Goal: Task Accomplishment & Management: Use online tool/utility

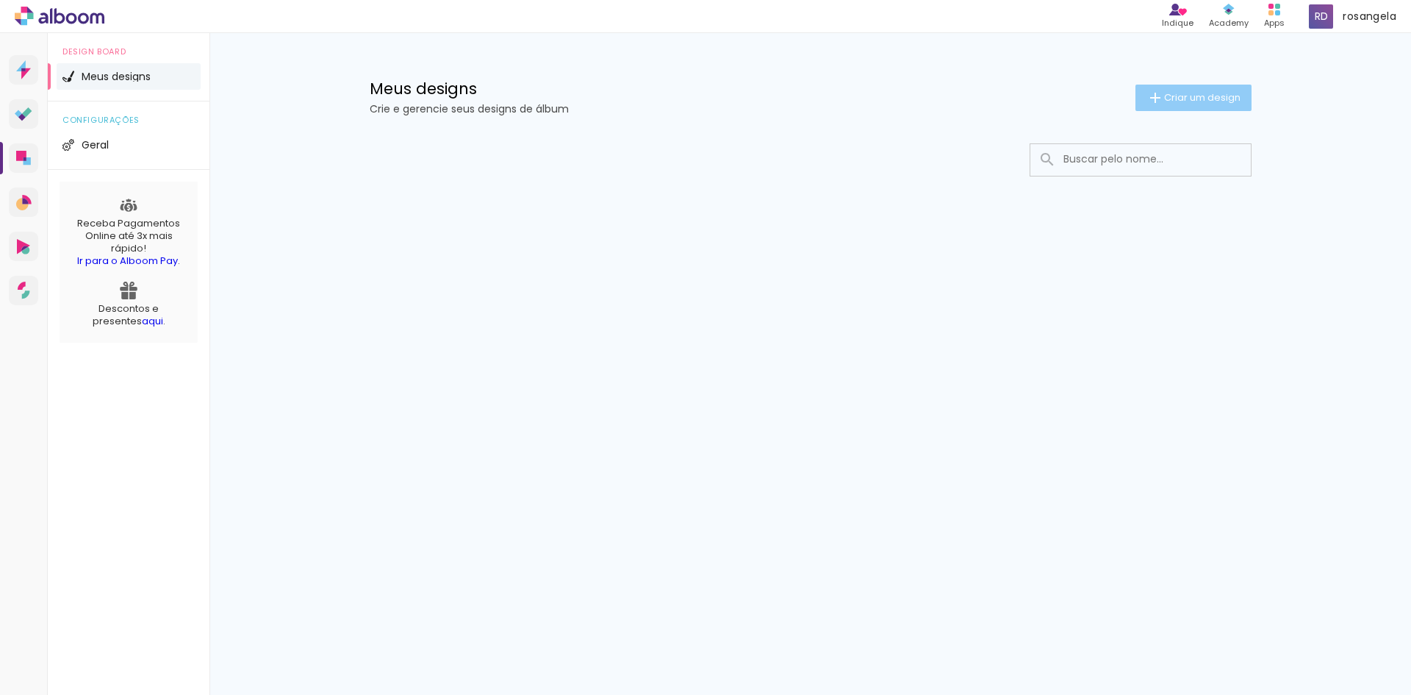
click at [1158, 87] on paper-button "Criar um design" at bounding box center [1194, 98] width 116 height 26
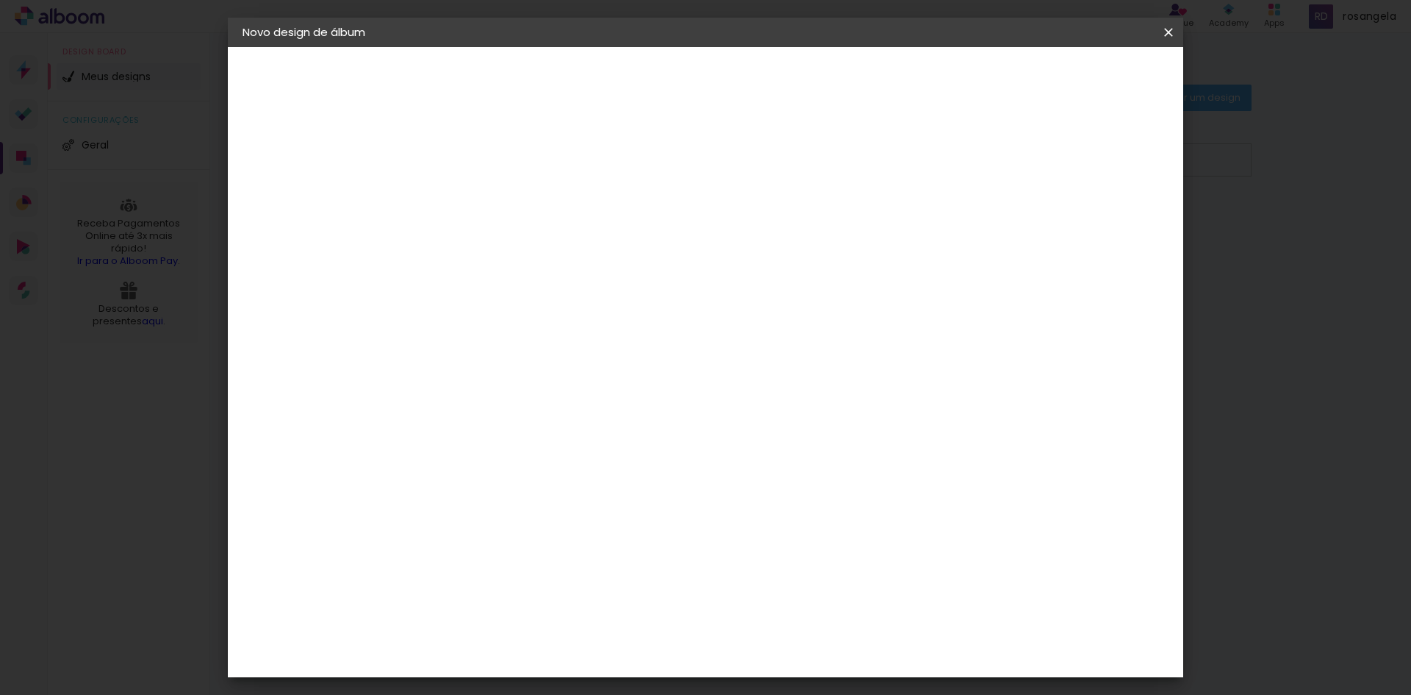
click at [483, 206] on input at bounding box center [483, 197] width 0 height 23
type input "[PERSON_NAME] e [PERSON_NAME]"
type paper-input "[PERSON_NAME] e [PERSON_NAME]"
click at [0, 0] on slot "Avançar" at bounding box center [0, 0] width 0 height 0
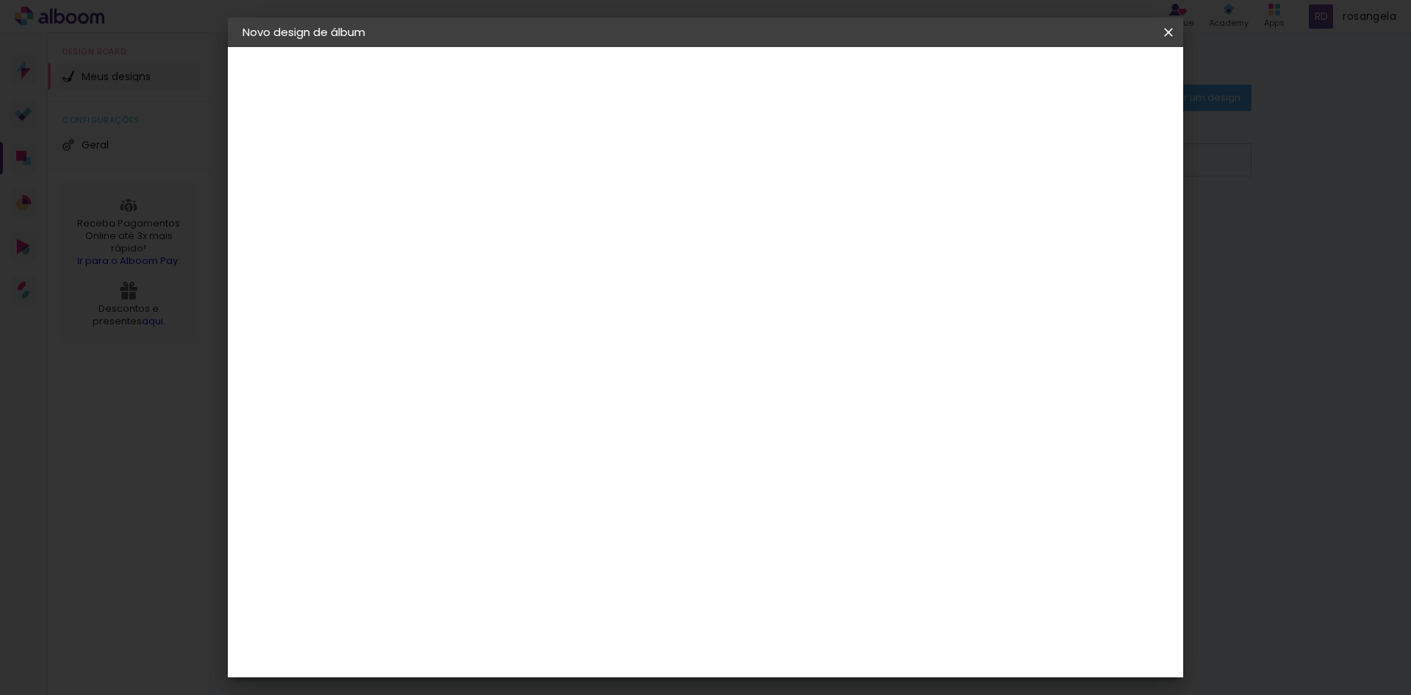
click at [512, 348] on div "C1 Albuns" at bounding box center [492, 360] width 39 height 24
click at [0, 0] on slot "Avançar" at bounding box center [0, 0] width 0 height 0
click at [540, 250] on input "text" at bounding box center [511, 256] width 57 height 23
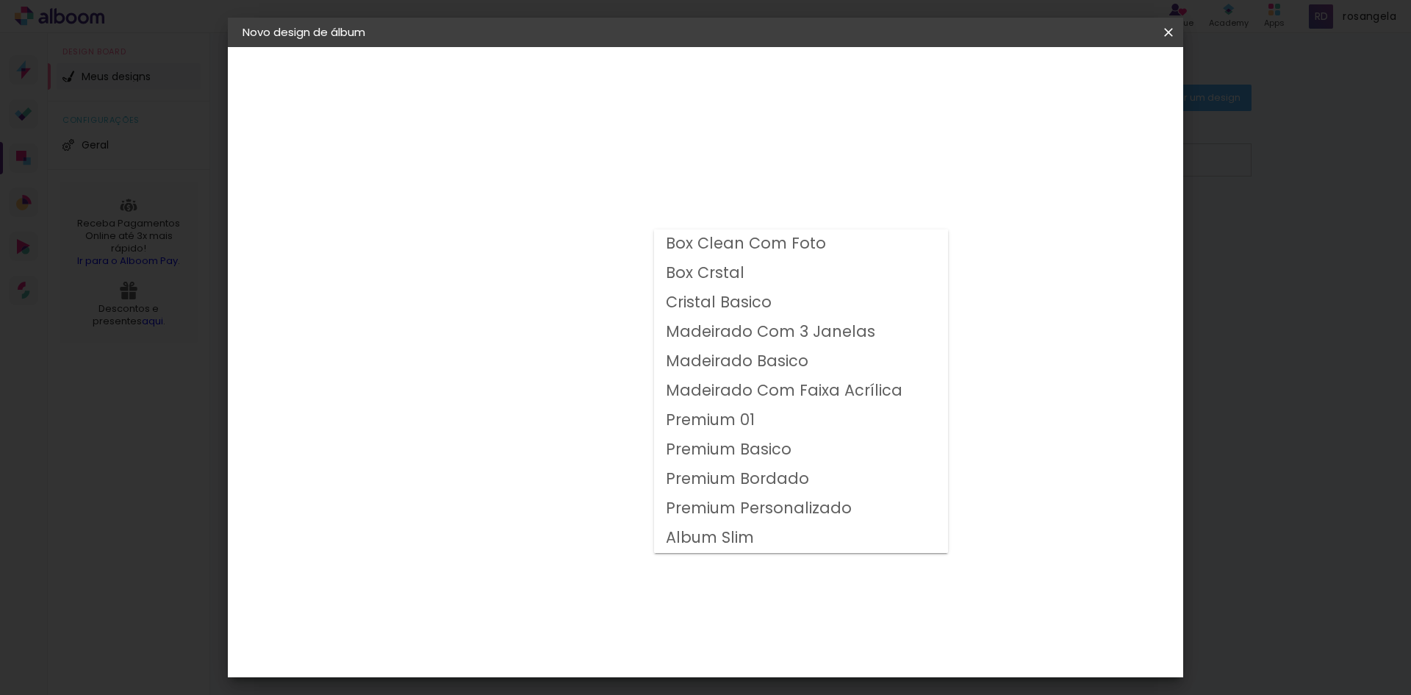
click at [0, 0] on slot "Premium Personalizado" at bounding box center [0, 0] width 0 height 0
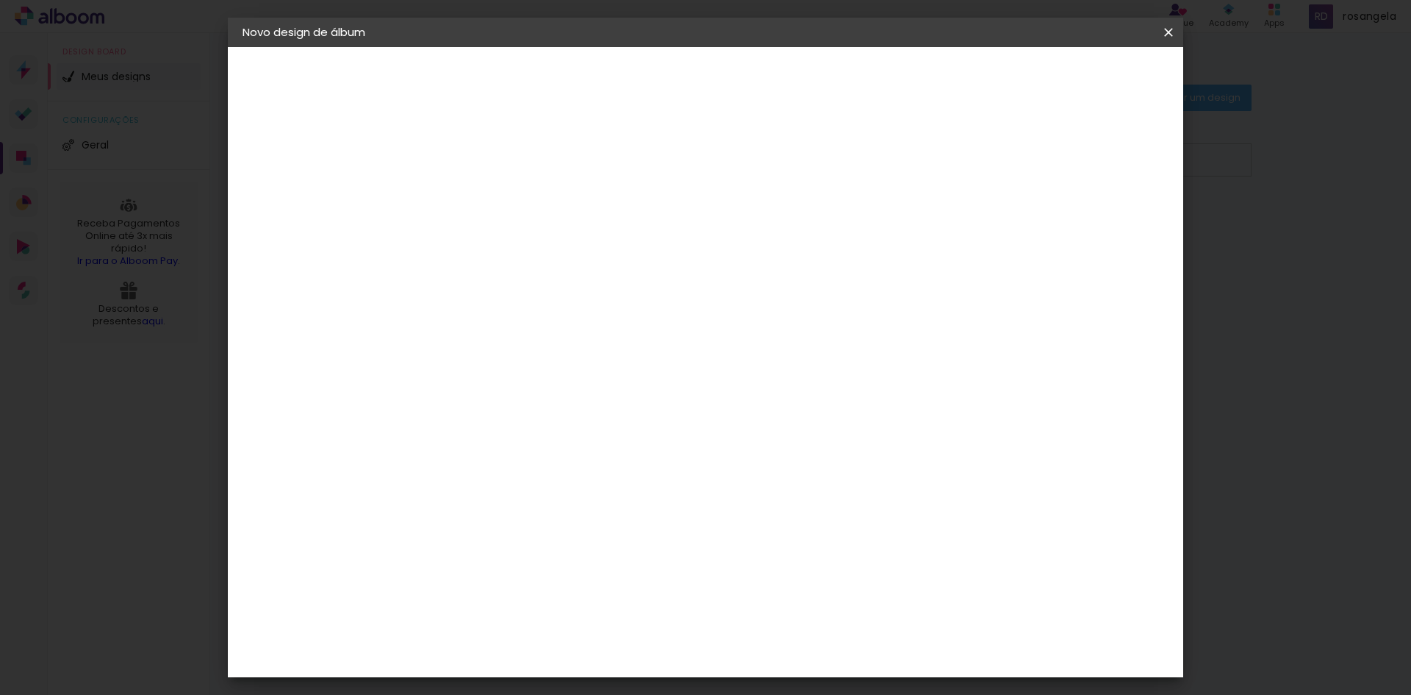
scroll to position [54, 0]
click at [663, 185] on input "Premium Personalizado" at bounding box center [573, 187] width 180 height 23
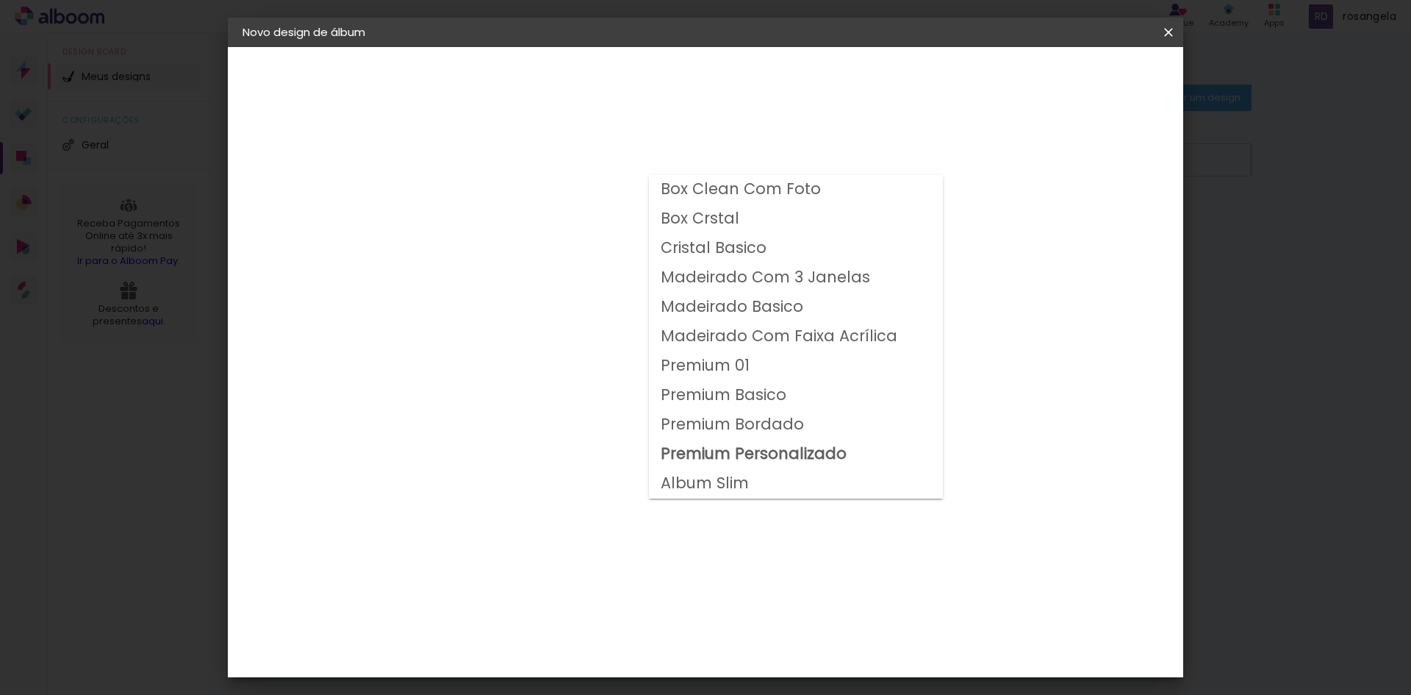
click at [742, 209] on paper-item "Box Crstal" at bounding box center [796, 218] width 294 height 29
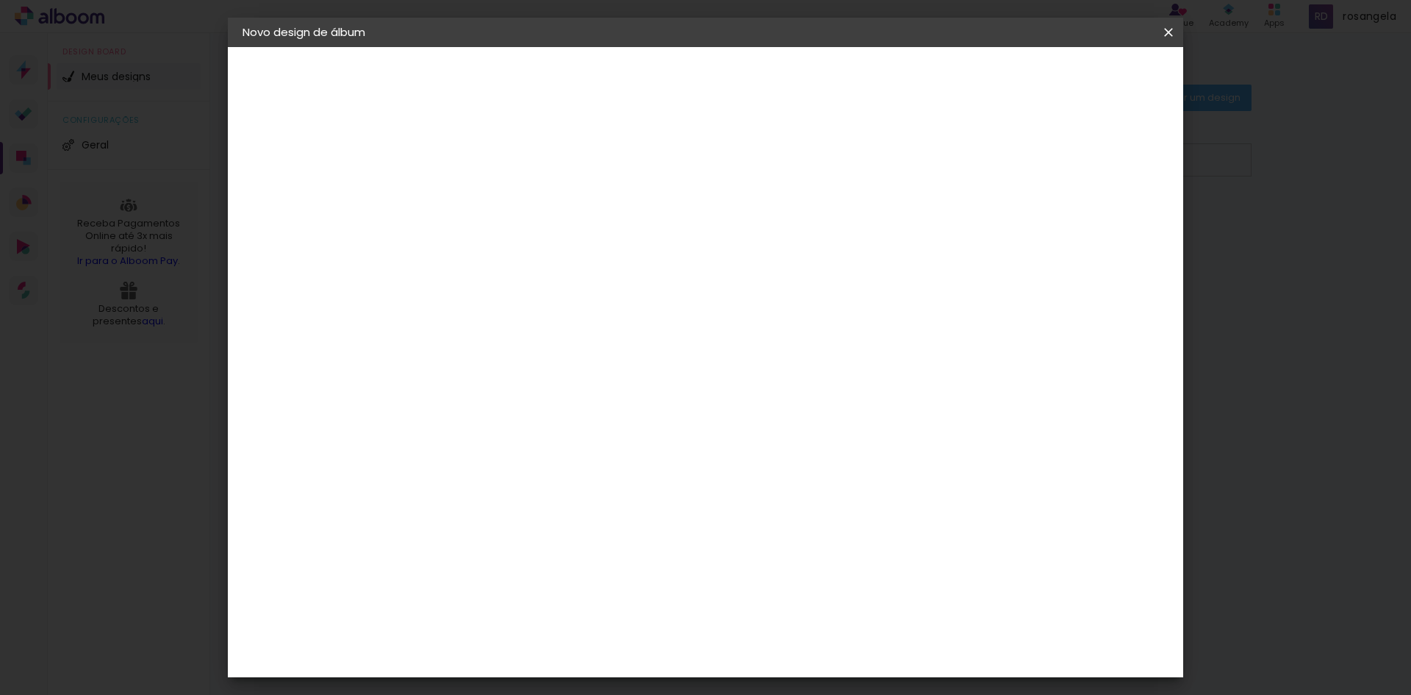
click at [582, 597] on div "Vertical" at bounding box center [548, 616] width 68 height 38
click at [499, 612] on div at bounding box center [493, 621] width 12 height 18
click at [685, 635] on div "Lâmina" at bounding box center [660, 645] width 49 height 21
click at [685, 342] on span "20.3 × 51 cm" at bounding box center [660, 345] width 49 height 30
click at [663, 234] on input "Box Crstal" at bounding box center [573, 231] width 180 height 23
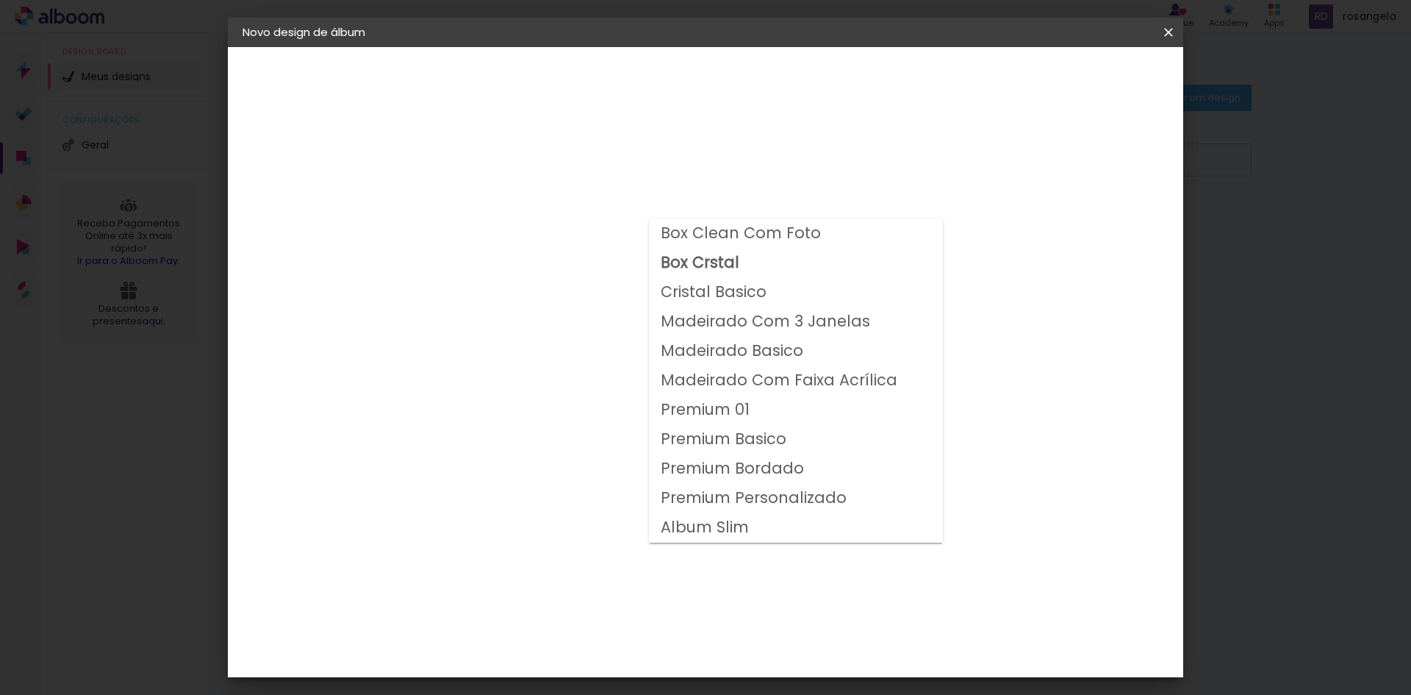
click at [863, 234] on paper-item "Box Clean Com Foto" at bounding box center [796, 233] width 294 height 29
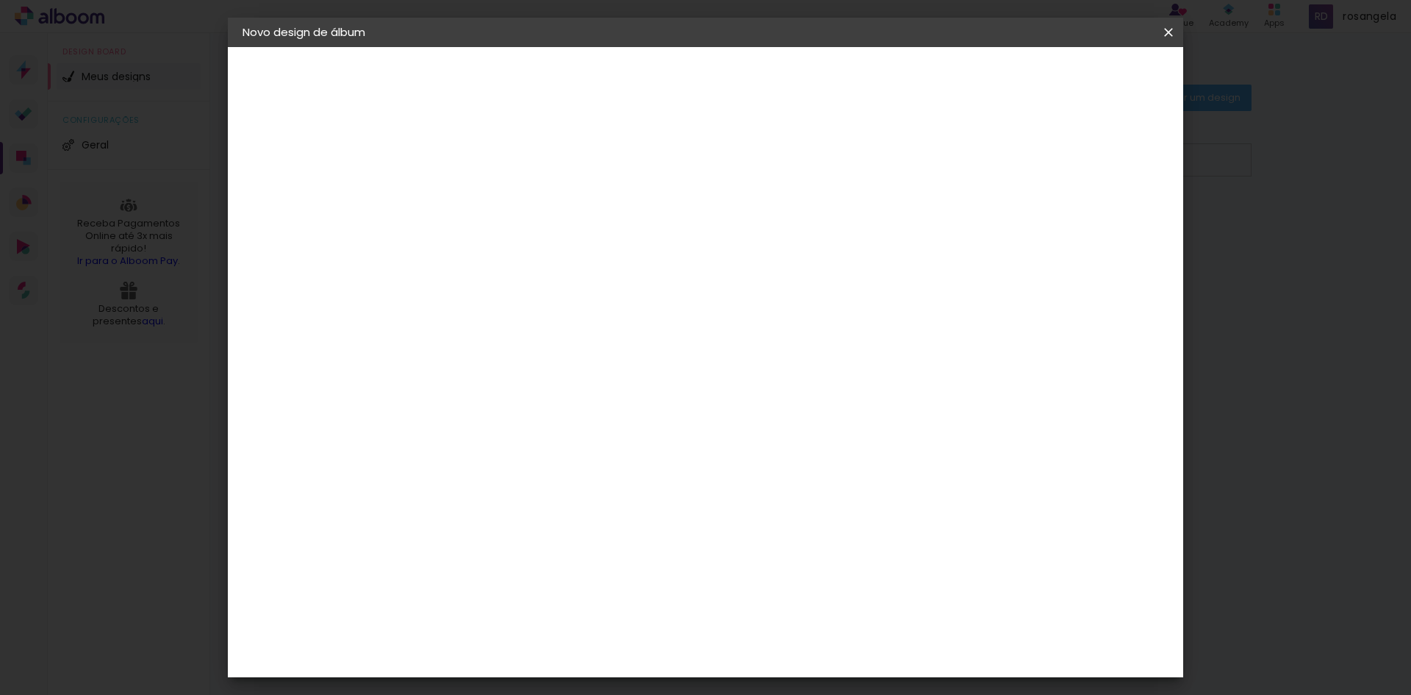
click at [663, 230] on input "Box Clean Com Foto" at bounding box center [573, 231] width 180 height 23
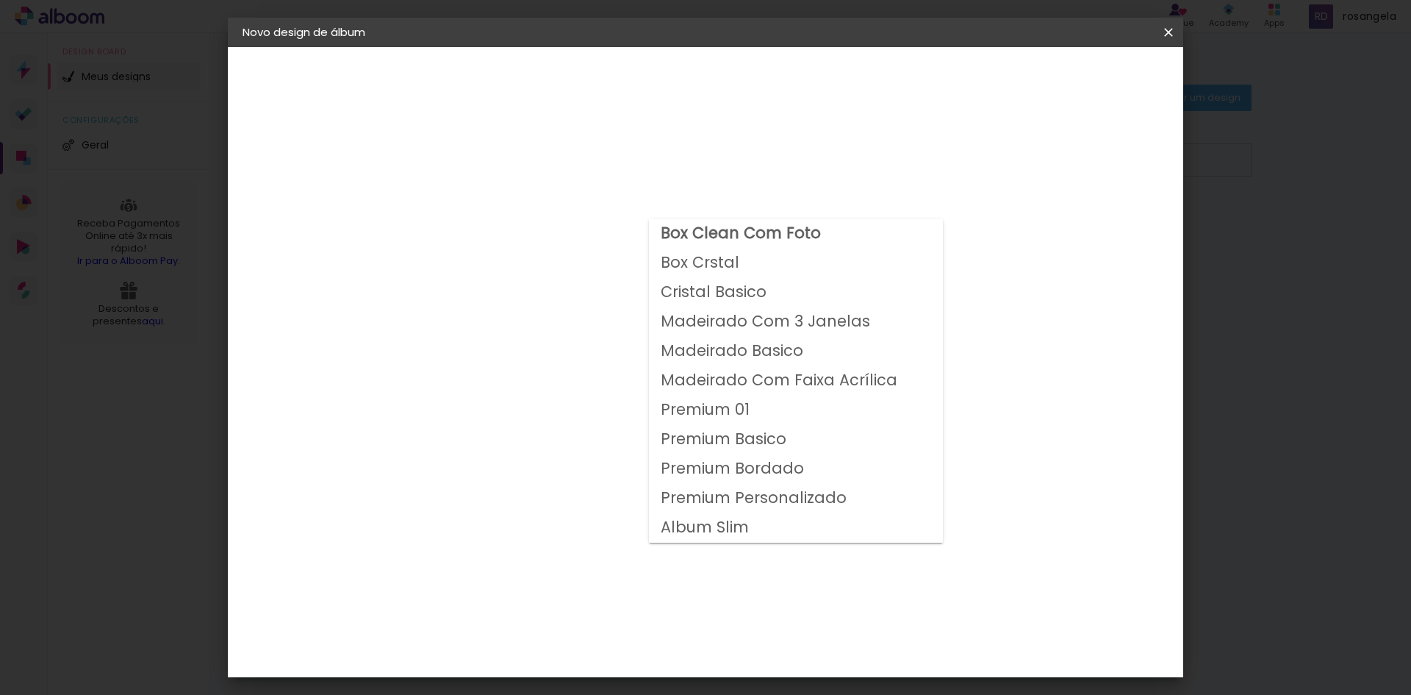
click at [0, 0] on slot "Premium Personalizado" at bounding box center [0, 0] width 0 height 0
type input "Premium Personalizado"
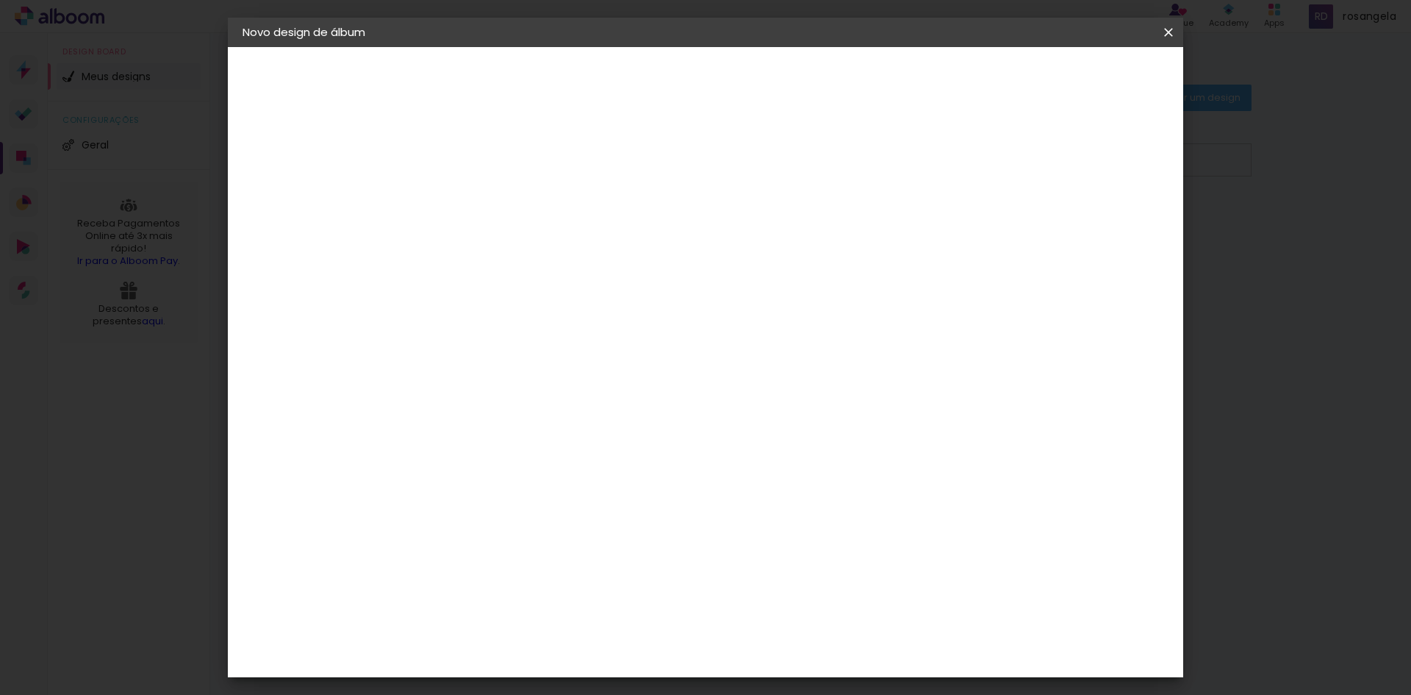
scroll to position [54, 0]
click at [307, 179] on div "C1 Albuns" at bounding box center [290, 181] width 34 height 21
click at [540, 494] on paper-item "Evidence" at bounding box center [520, 510] width 159 height 32
click at [758, 88] on paper-button "Avançar" at bounding box center [722, 77] width 72 height 25
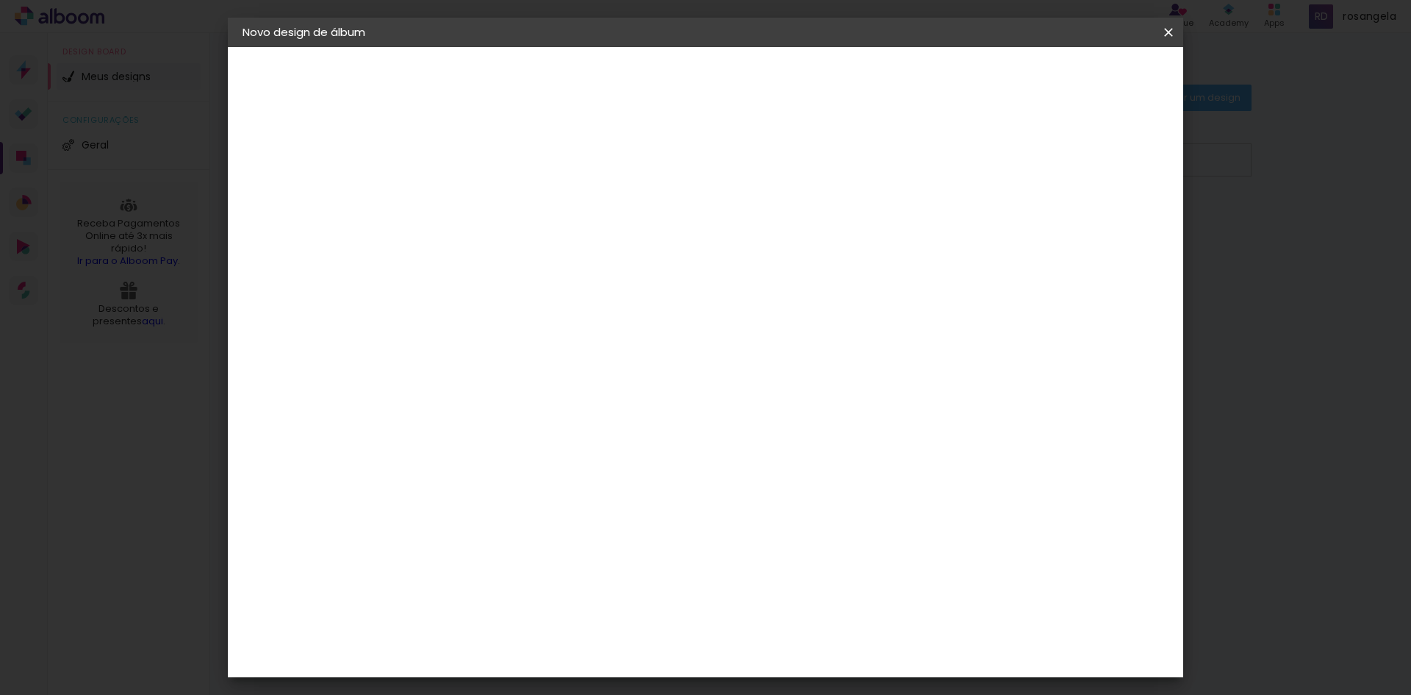
click at [540, 245] on input "text" at bounding box center [511, 256] width 57 height 23
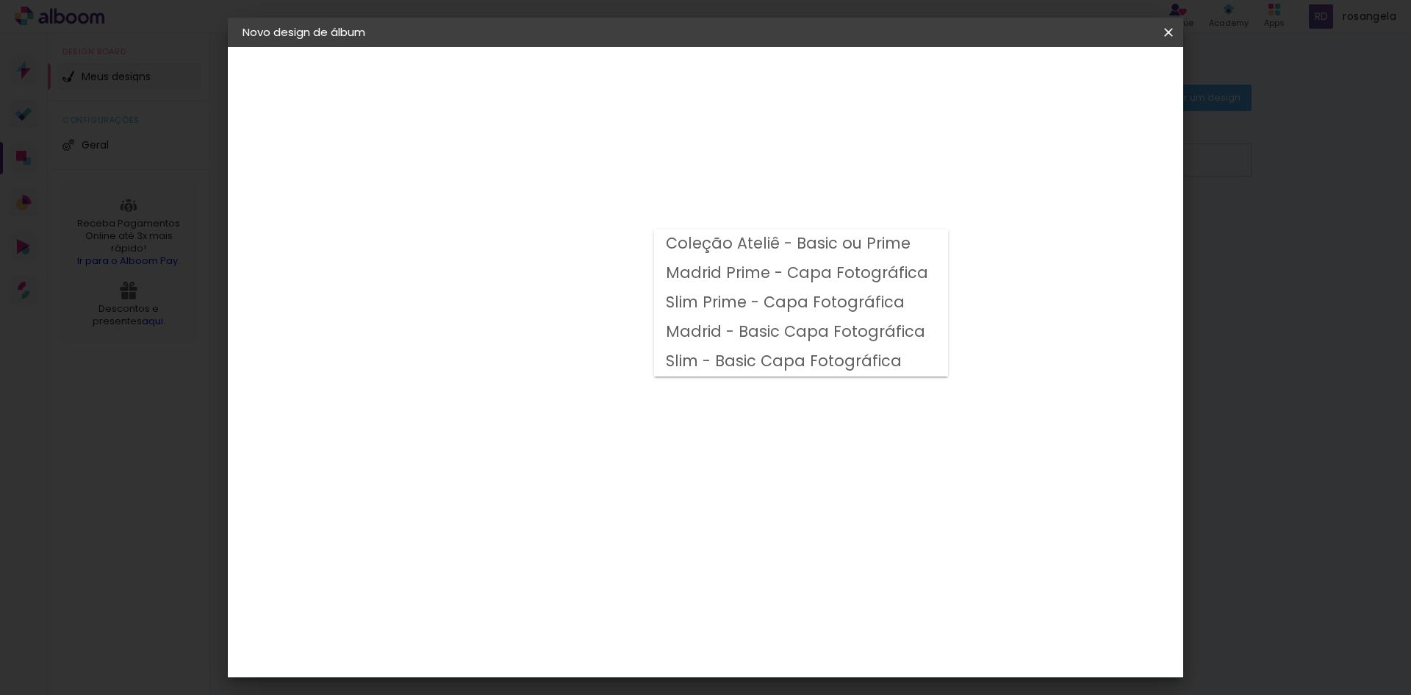
click at [0, 0] on slot "Madrid Prime - Capa Fotográfica" at bounding box center [0, 0] width 0 height 0
type input "Madrid Prime - Capa Fotográfica"
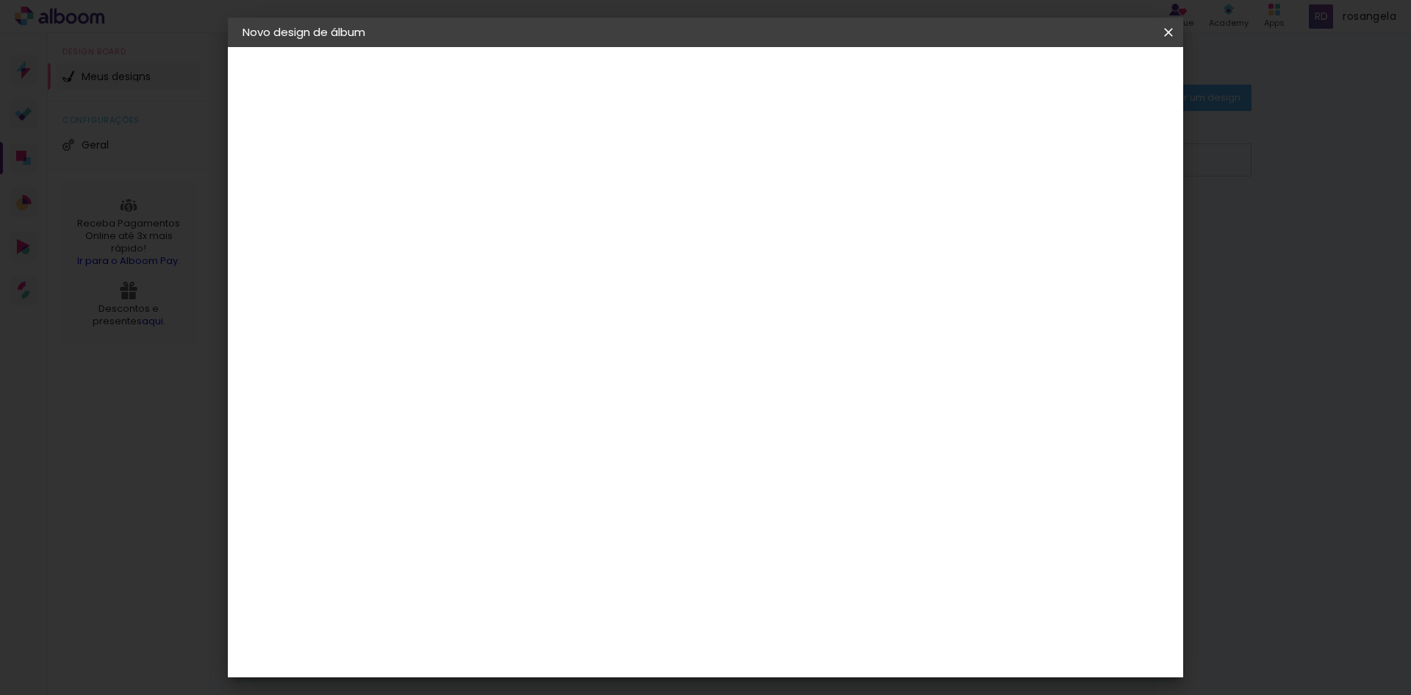
scroll to position [385, 0]
click at [320, 176] on div "Evidence" at bounding box center [296, 181] width 46 height 10
click at [512, 397] on div "C1 Albuns" at bounding box center [492, 409] width 39 height 24
click at [0, 0] on slot "Avançar" at bounding box center [0, 0] width 0 height 0
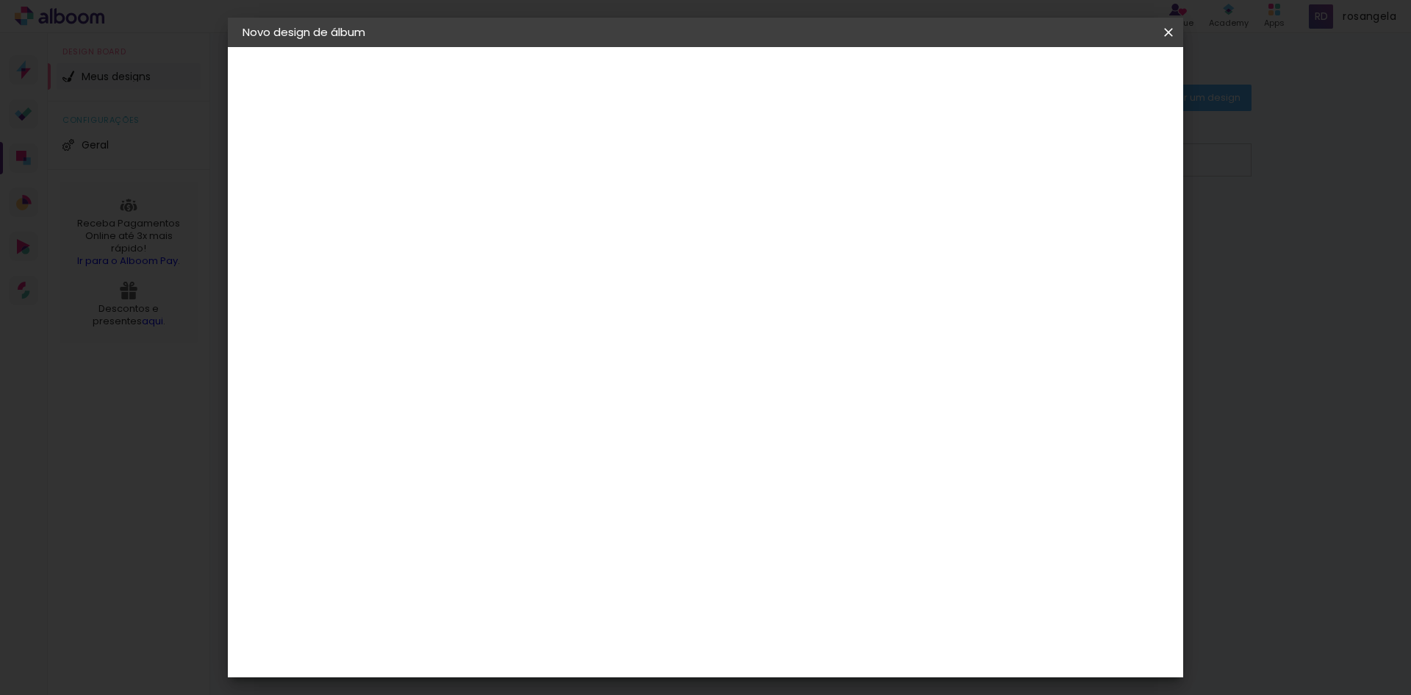
click at [563, 257] on paper-input-container "Linha" at bounding box center [520, 256] width 85 height 37
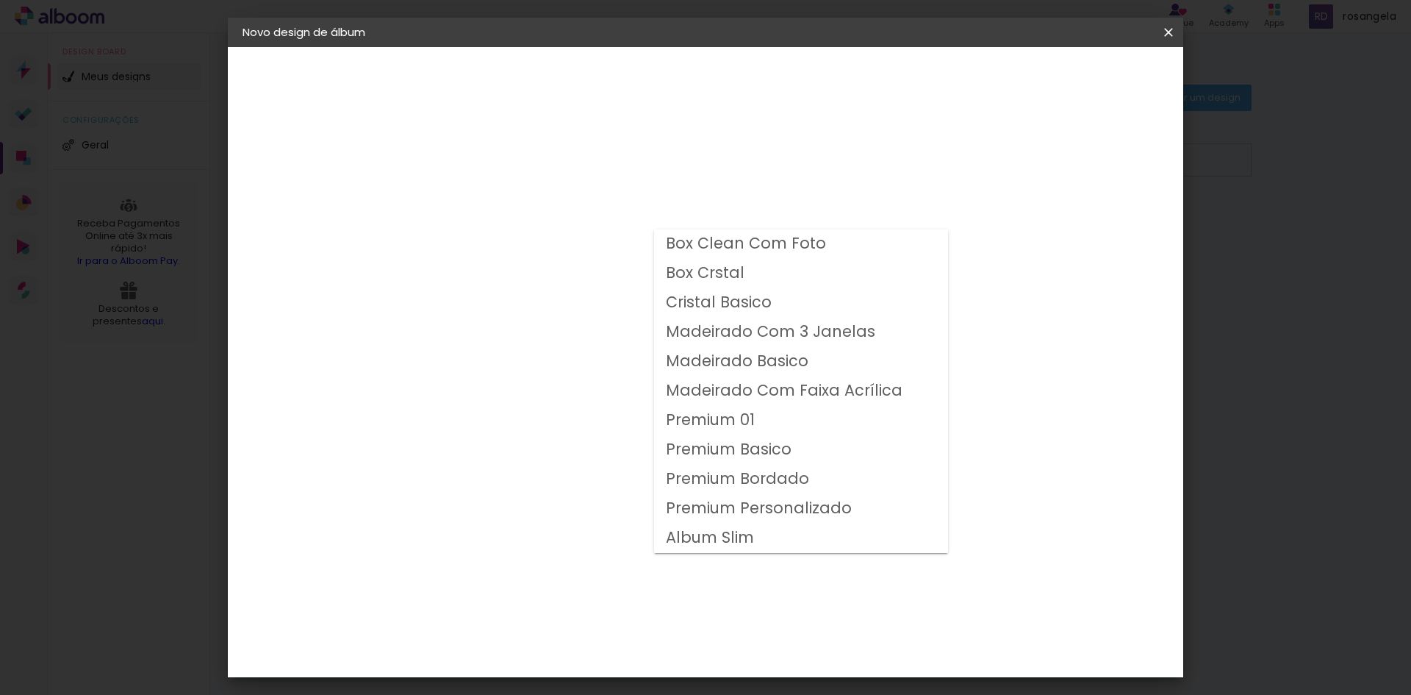
click at [0, 0] on slot "Premium Personalizado" at bounding box center [0, 0] width 0 height 0
type input "Premium Personalizado"
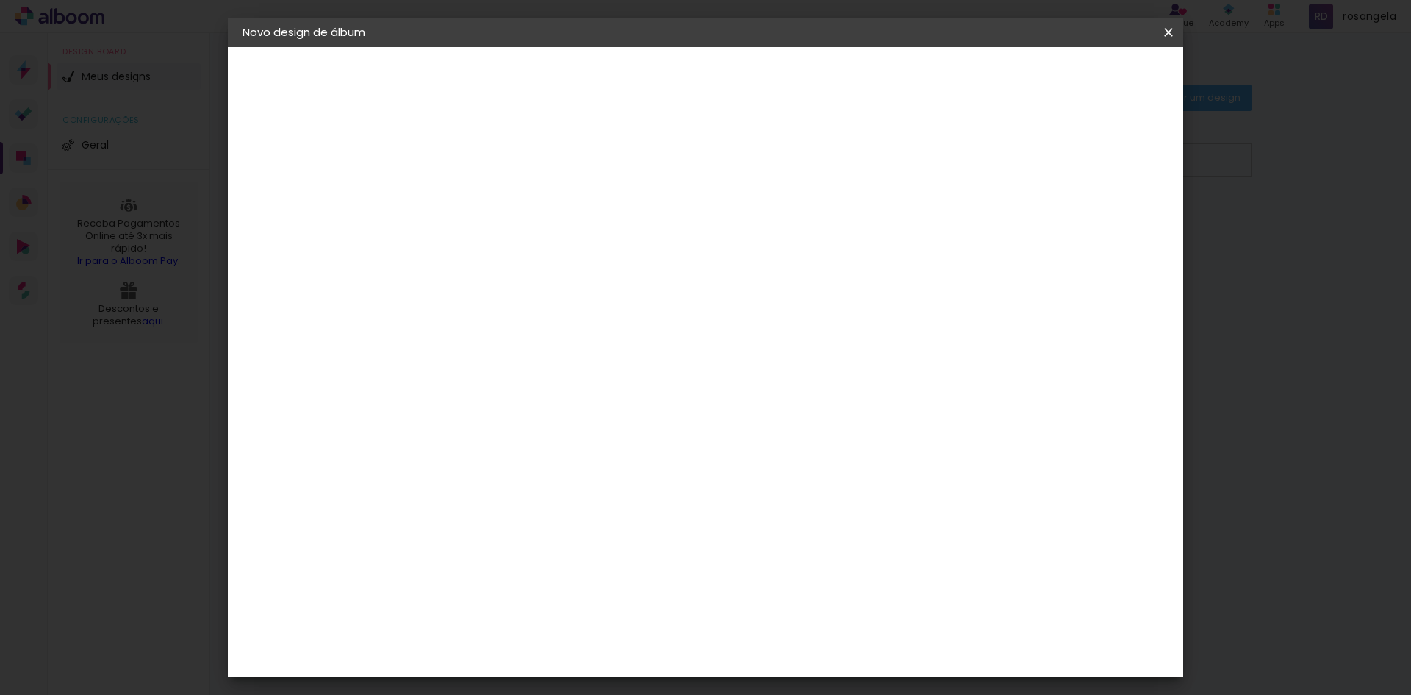
scroll to position [54, 0]
click at [636, 583] on span "30 × 30 cm" at bounding box center [609, 598] width 54 height 30
click at [0, 0] on slot "Avançar" at bounding box center [0, 0] width 0 height 0
click at [994, 157] on div at bounding box center [986, 158] width 13 height 13
type paper-checkbox "on"
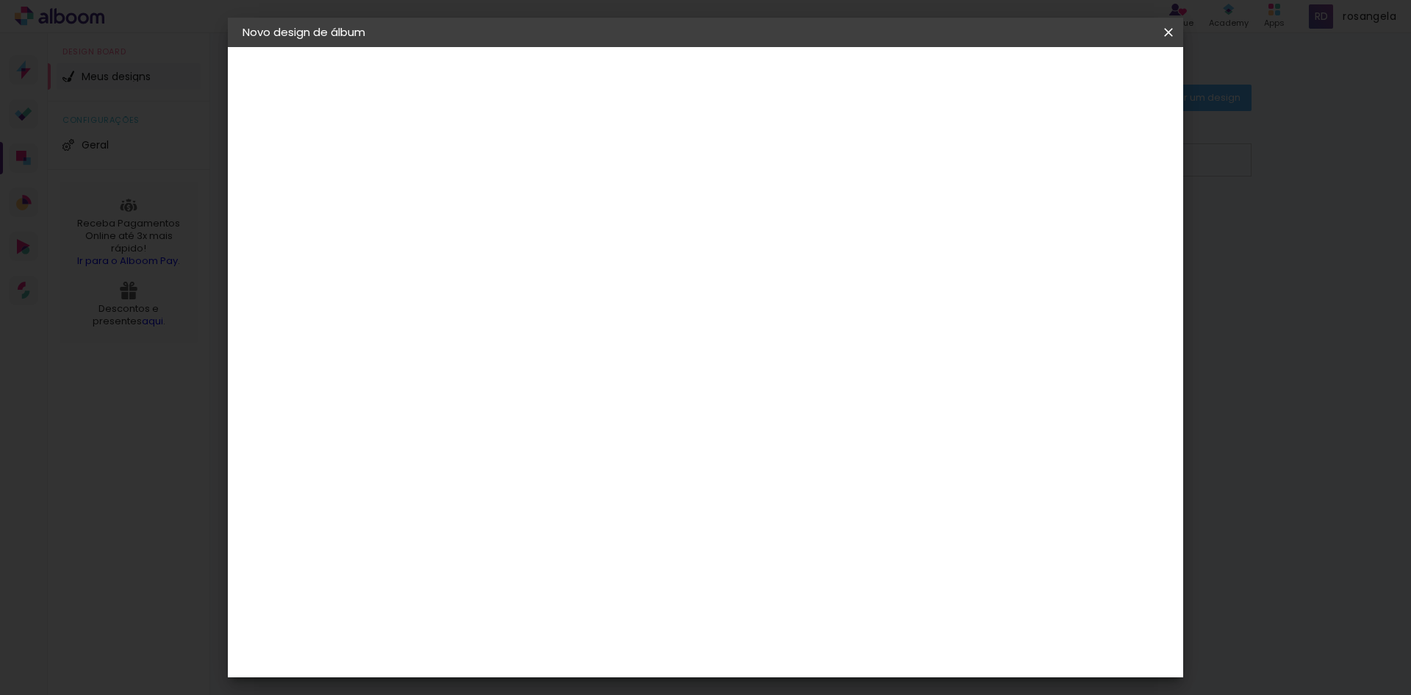
click at [504, 152] on div "mm" at bounding box center [509, 158] width 24 height 12
type input "3"
type paper-input "3"
click at [488, 154] on input "3" at bounding box center [471, 158] width 51 height 18
type input "2"
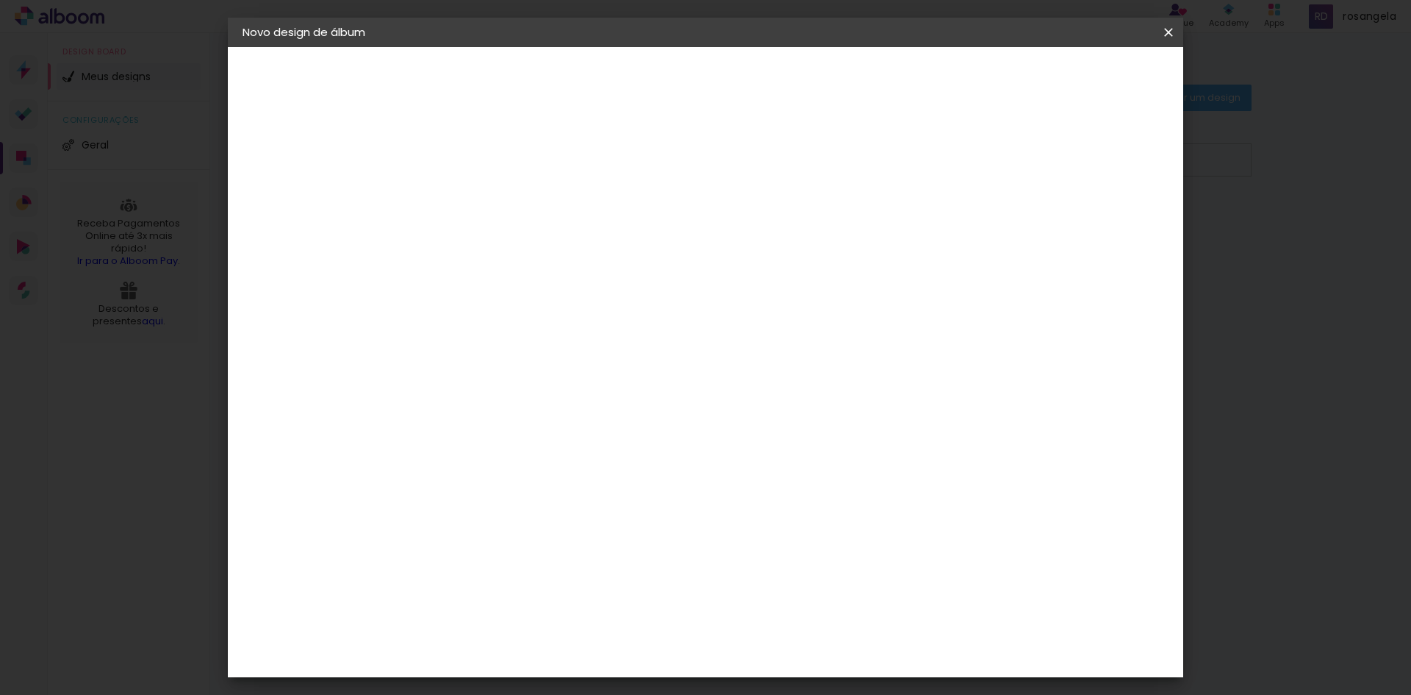
type paper-input "2"
click at [489, 162] on input "2" at bounding box center [471, 158] width 51 height 18
type input "3"
type paper-input "3"
click at [492, 151] on input "3" at bounding box center [471, 158] width 51 height 18
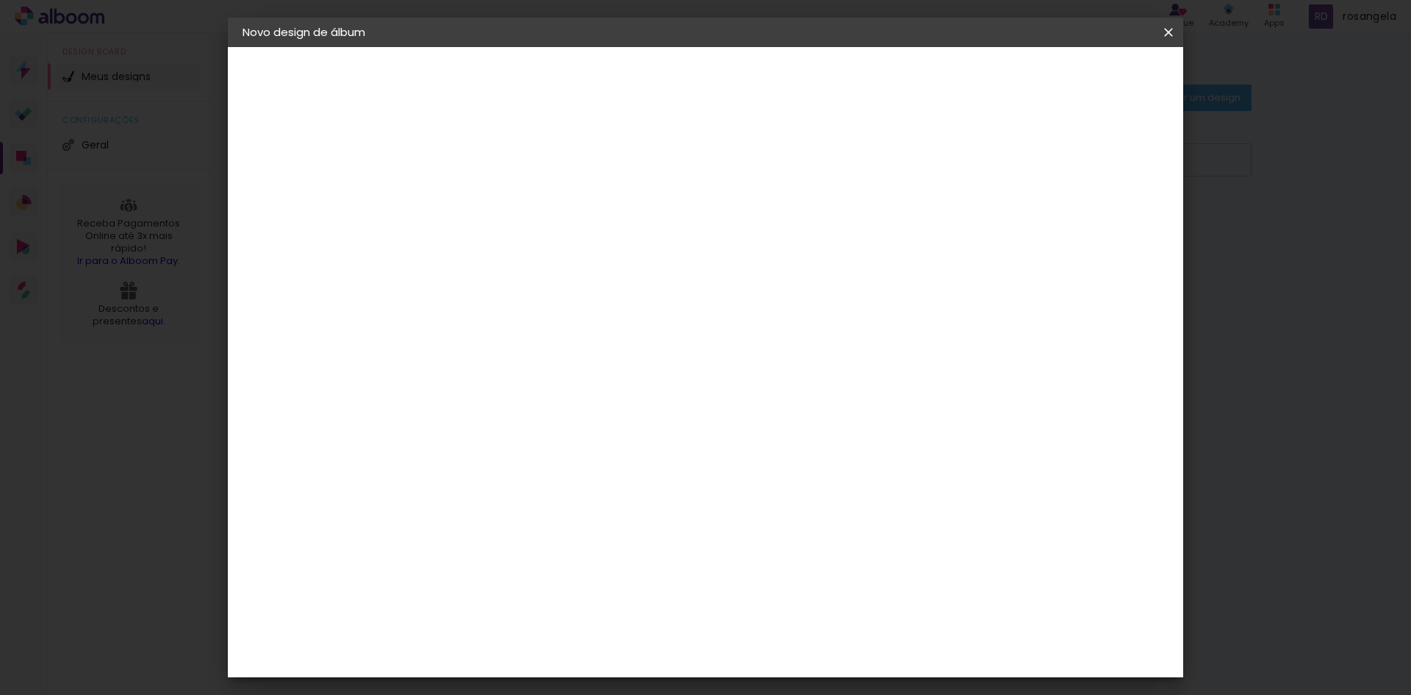
click at [1077, 76] on span "Iniciar design" at bounding box center [1043, 78] width 67 height 10
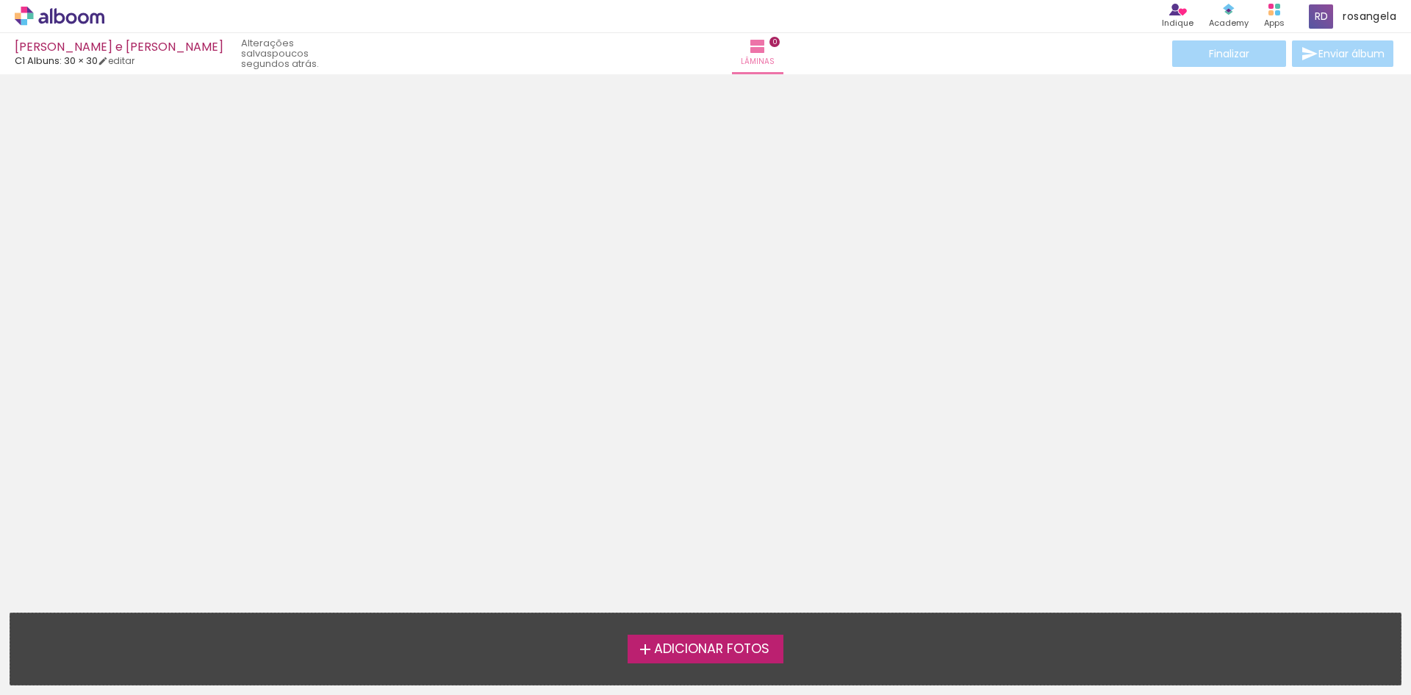
click at [697, 646] on span "Adicionar Fotos" at bounding box center [711, 648] width 115 height 13
click at [0, 0] on input "file" at bounding box center [0, 0] width 0 height 0
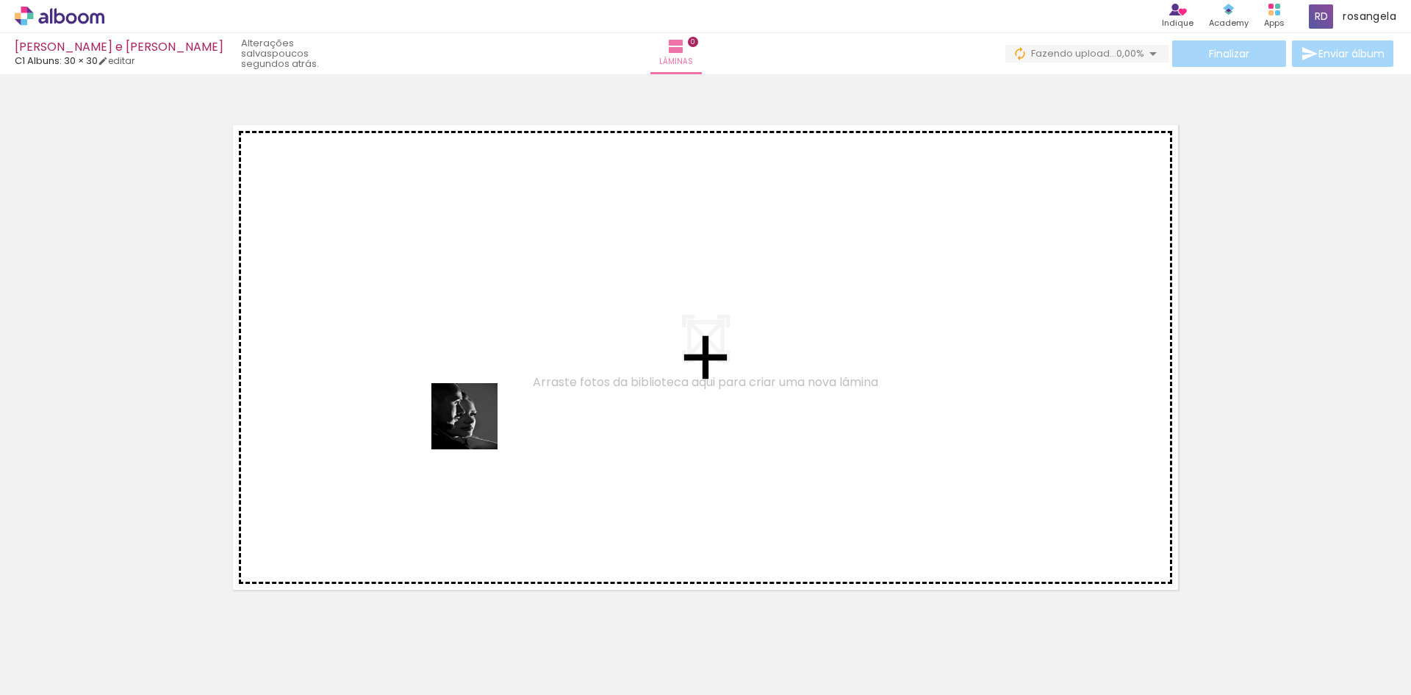
drag, startPoint x: 153, startPoint y: 650, endPoint x: 581, endPoint y: 372, distance: 510.5
click at [581, 372] on quentale-workspace at bounding box center [705, 347] width 1411 height 695
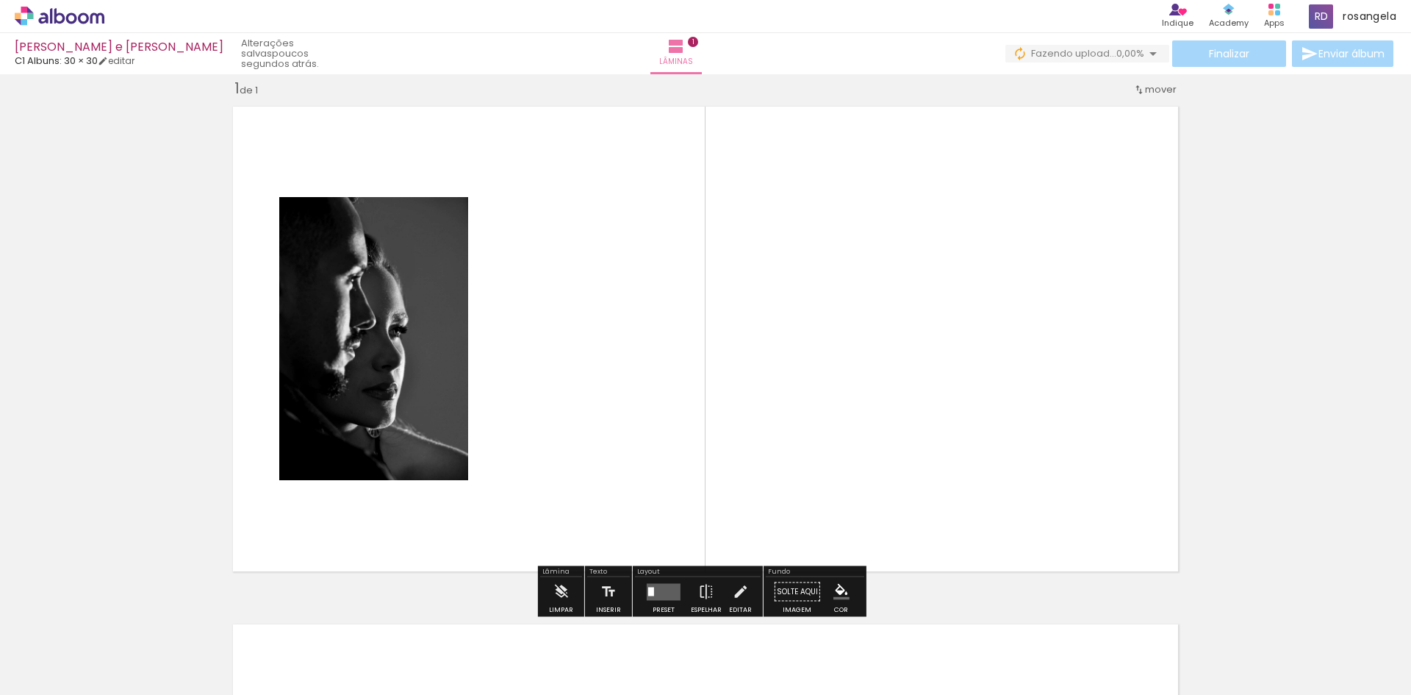
scroll to position [19, 0]
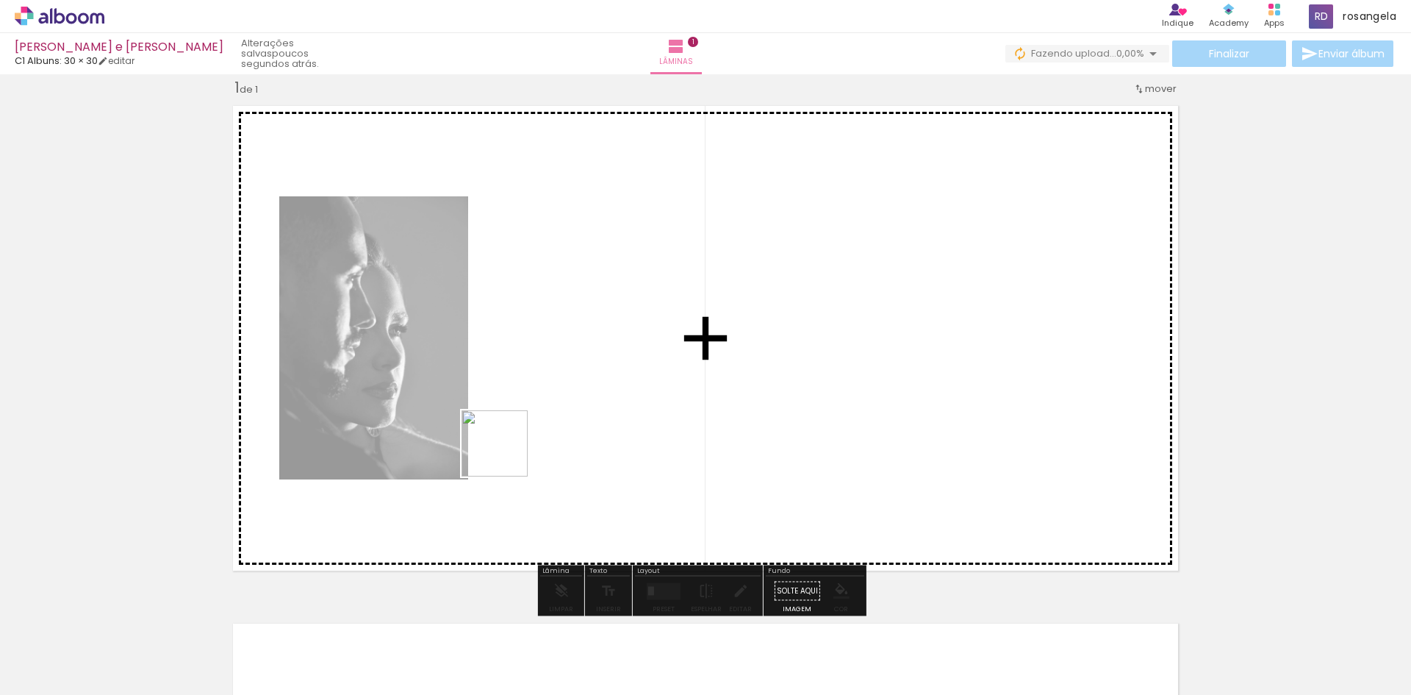
drag, startPoint x: 225, startPoint y: 651, endPoint x: 652, endPoint y: 356, distance: 518.9
click at [652, 356] on quentale-workspace at bounding box center [705, 347] width 1411 height 695
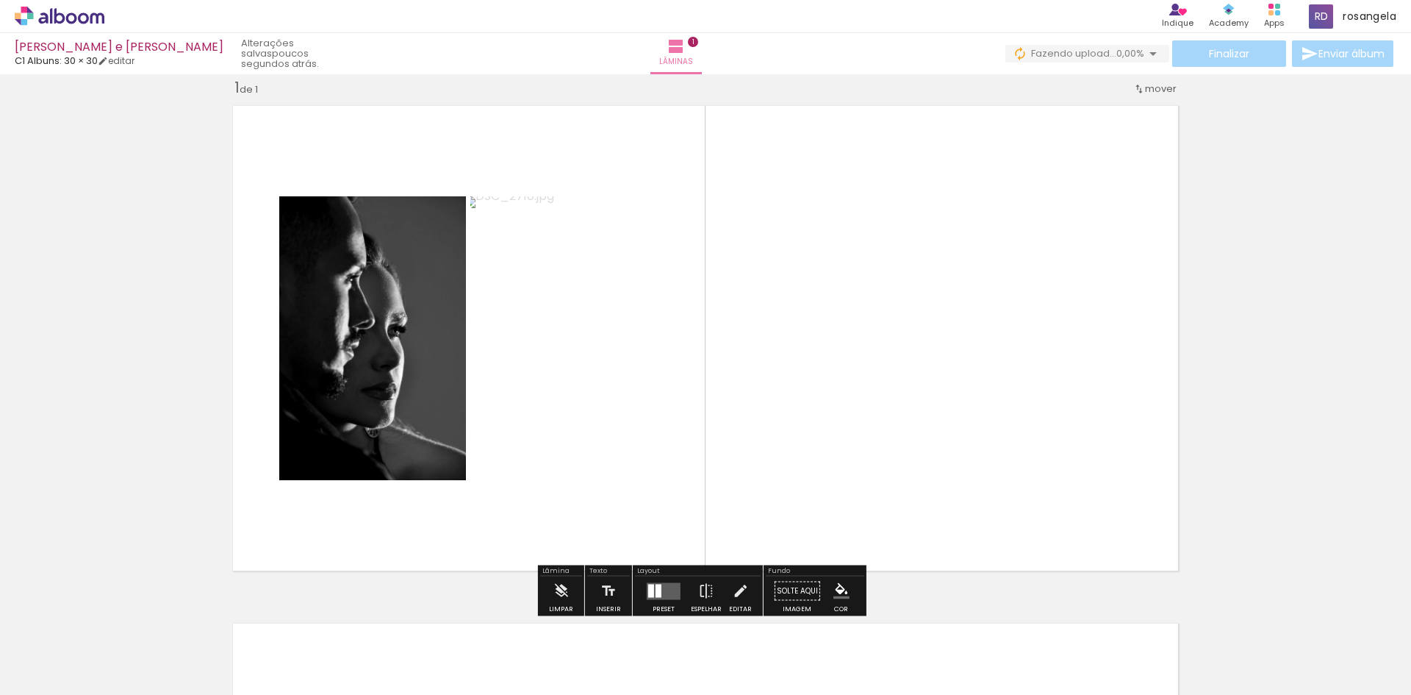
drag, startPoint x: 313, startPoint y: 662, endPoint x: 765, endPoint y: 330, distance: 561.0
click at [772, 318] on quentale-workspace at bounding box center [705, 347] width 1411 height 695
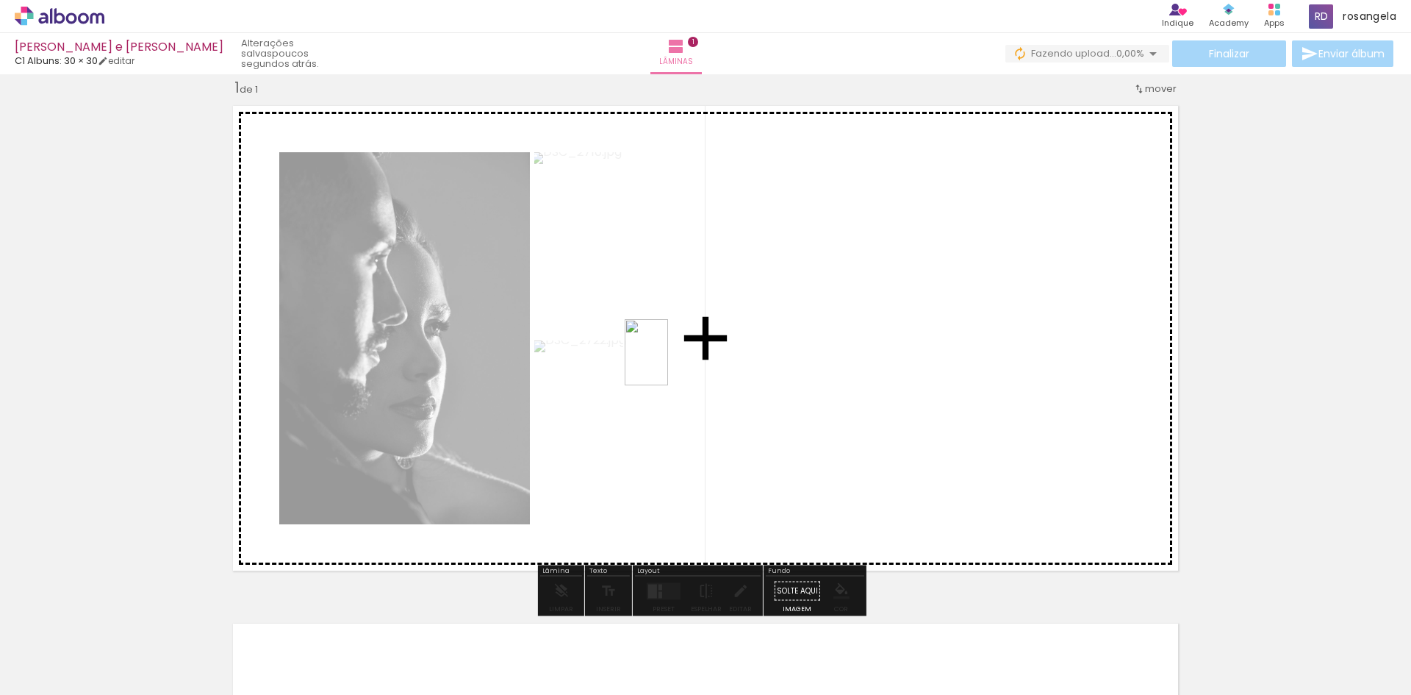
drag, startPoint x: 424, startPoint y: 625, endPoint x: 669, endPoint y: 363, distance: 358.8
click at [669, 363] on quentale-workspace at bounding box center [705, 347] width 1411 height 695
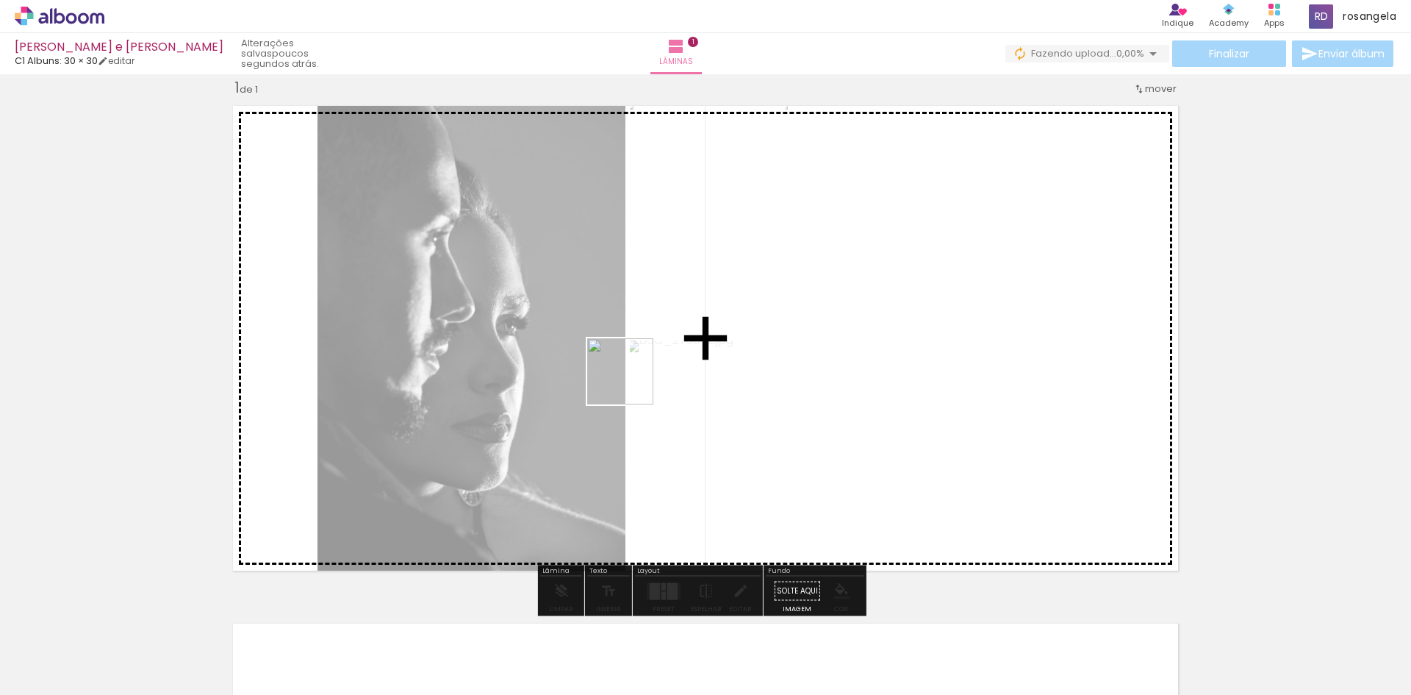
drag, startPoint x: 499, startPoint y: 665, endPoint x: 631, endPoint y: 384, distance: 311.0
click at [634, 376] on quentale-workspace at bounding box center [705, 347] width 1411 height 695
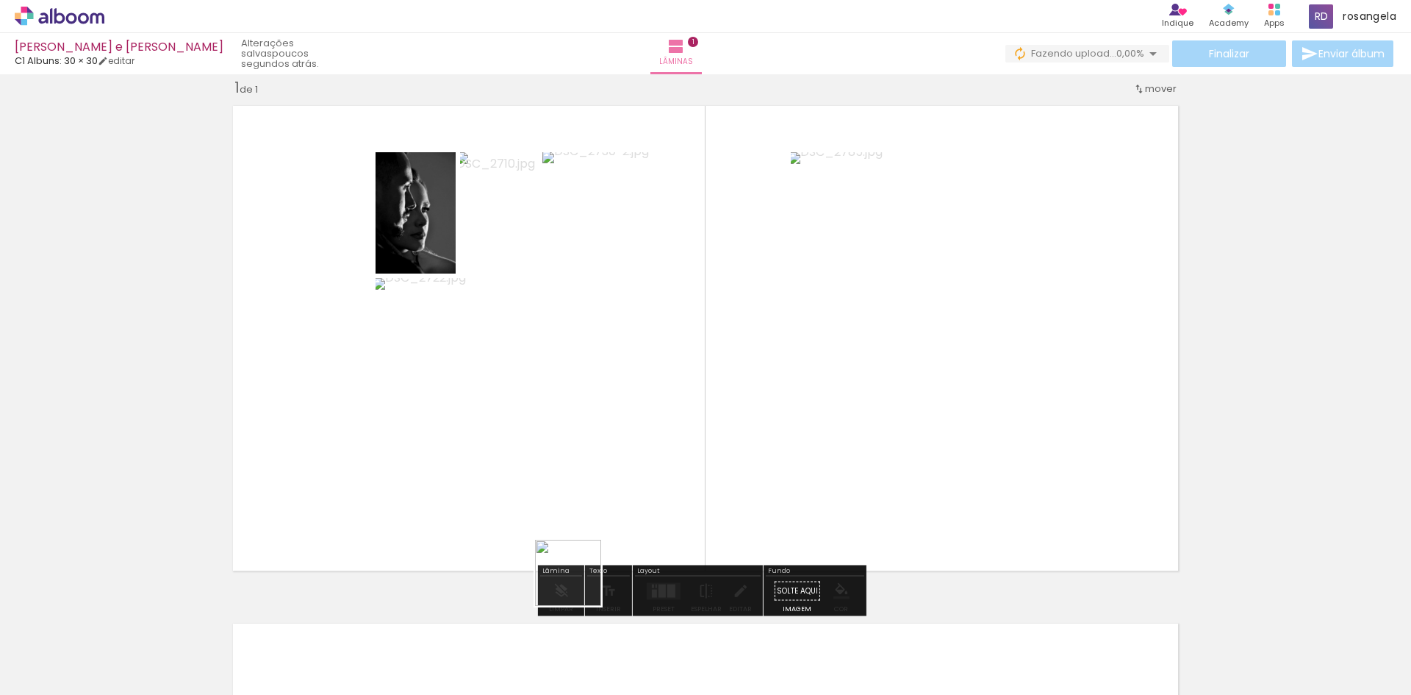
drag, startPoint x: 548, startPoint y: 639, endPoint x: 653, endPoint y: 443, distance: 222.0
click at [656, 415] on quentale-workspace at bounding box center [705, 347] width 1411 height 695
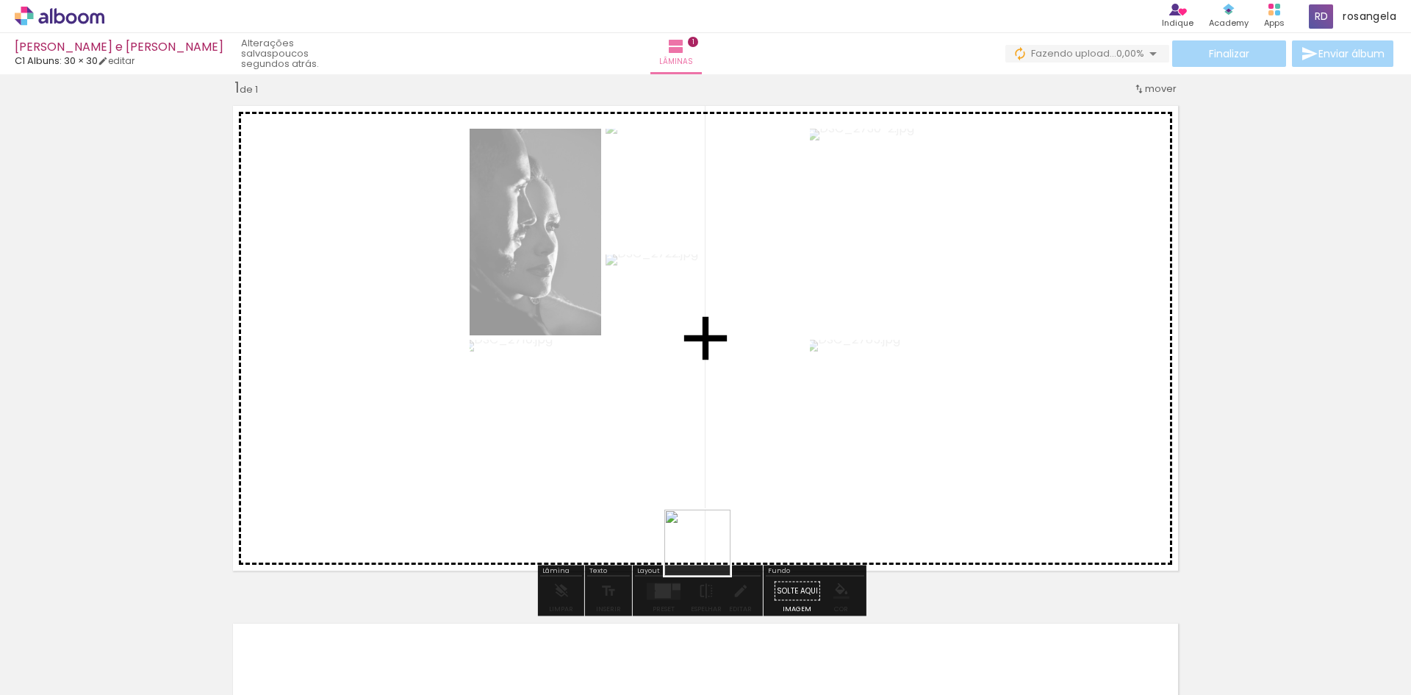
drag, startPoint x: 660, startPoint y: 661, endPoint x: 800, endPoint y: 345, distance: 345.8
click at [800, 345] on quentale-workspace at bounding box center [705, 347] width 1411 height 695
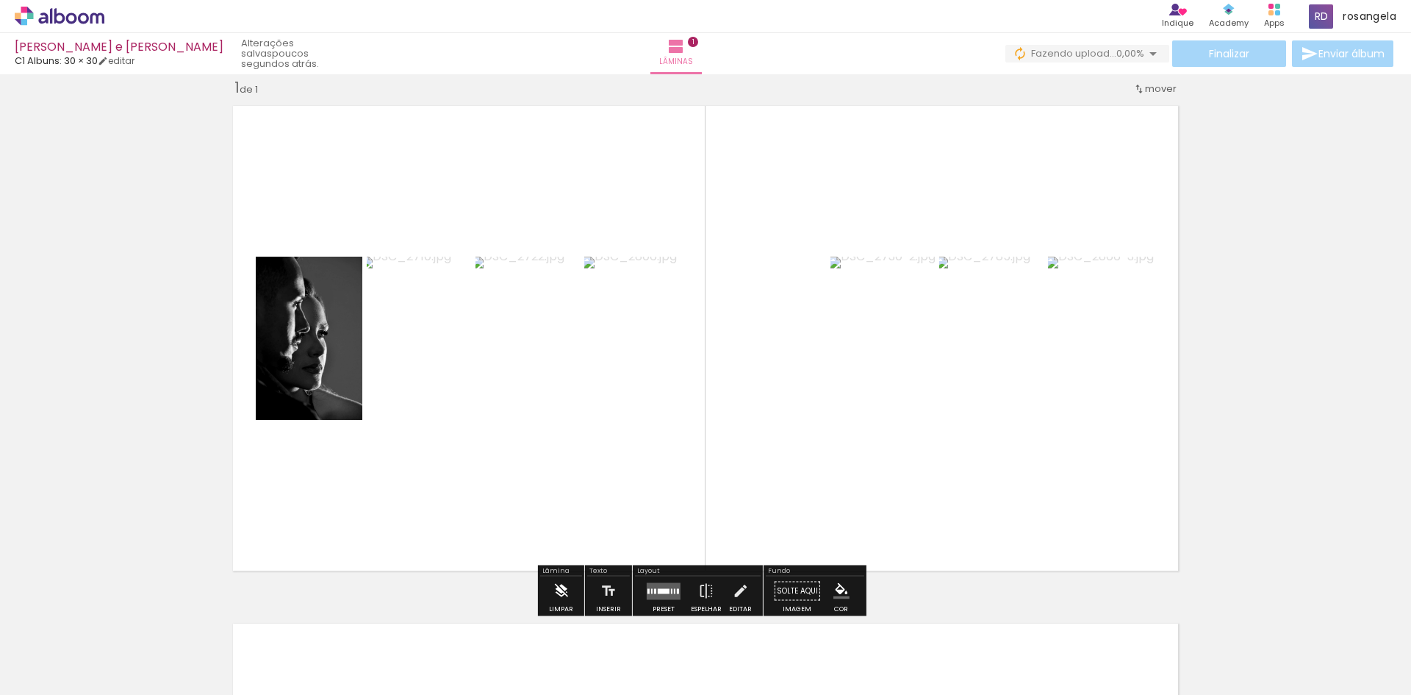
click at [562, 587] on iron-icon at bounding box center [561, 590] width 16 height 29
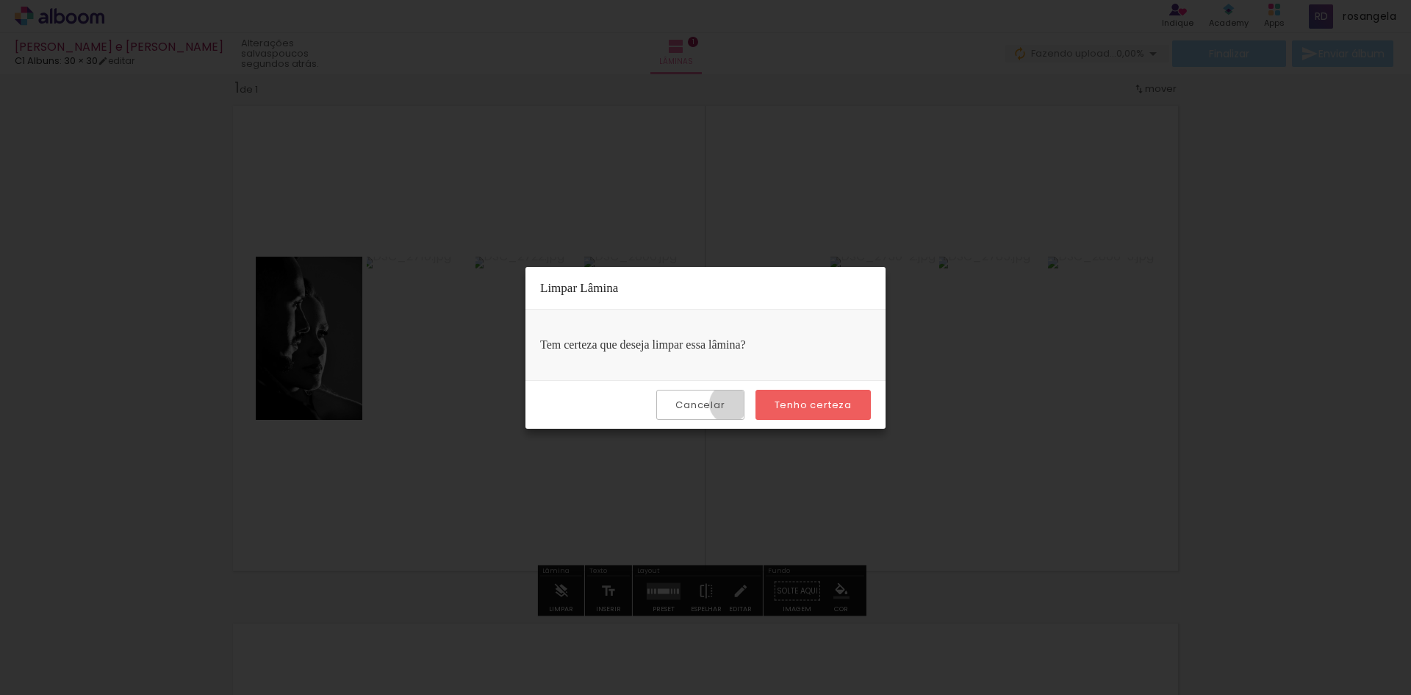
click at [732, 404] on paper-button "Cancelar" at bounding box center [699, 405] width 87 height 30
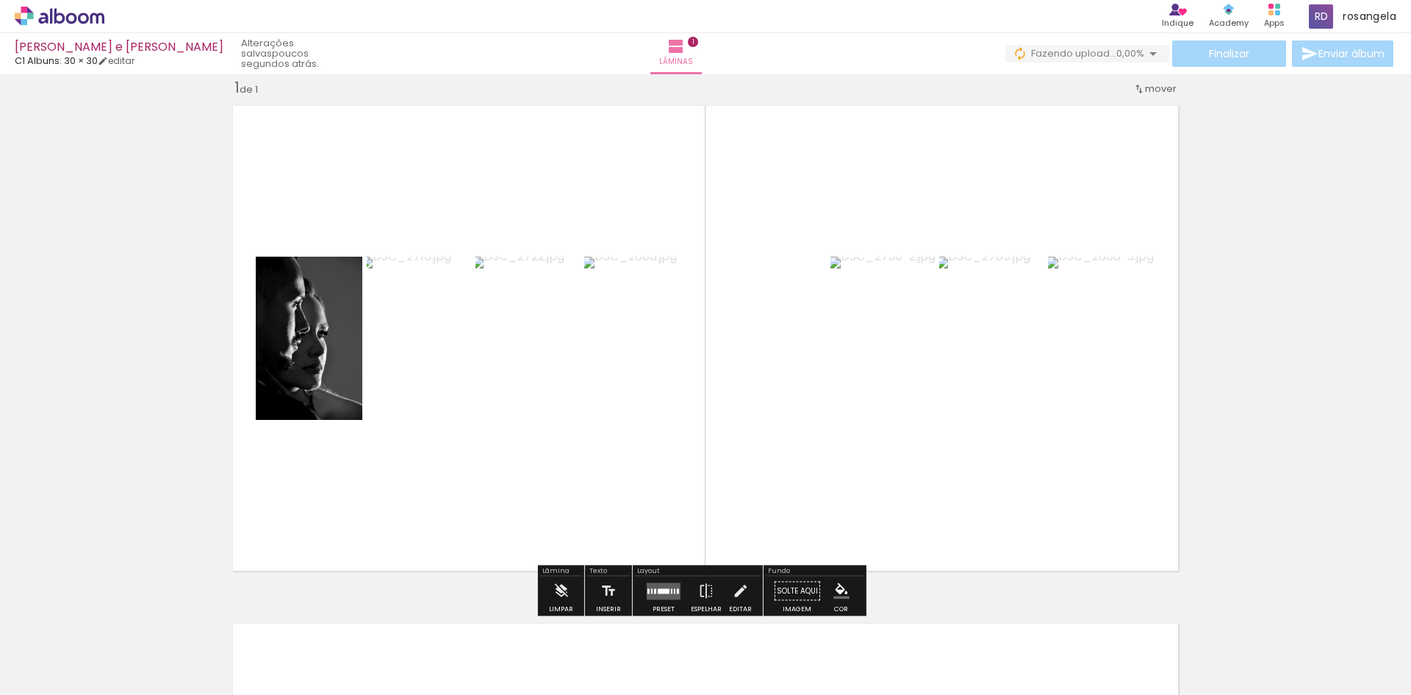
click at [654, 585] on quentale-layouter at bounding box center [664, 590] width 34 height 17
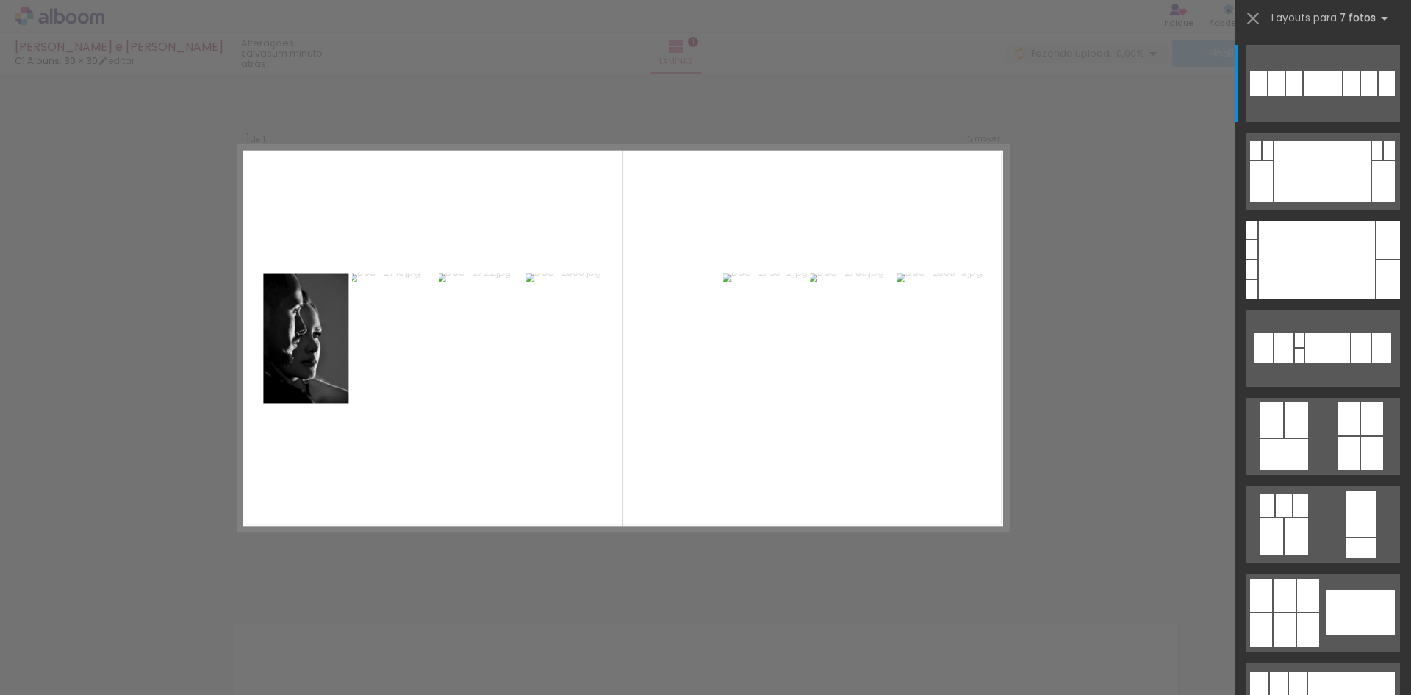
scroll to position [18, 0]
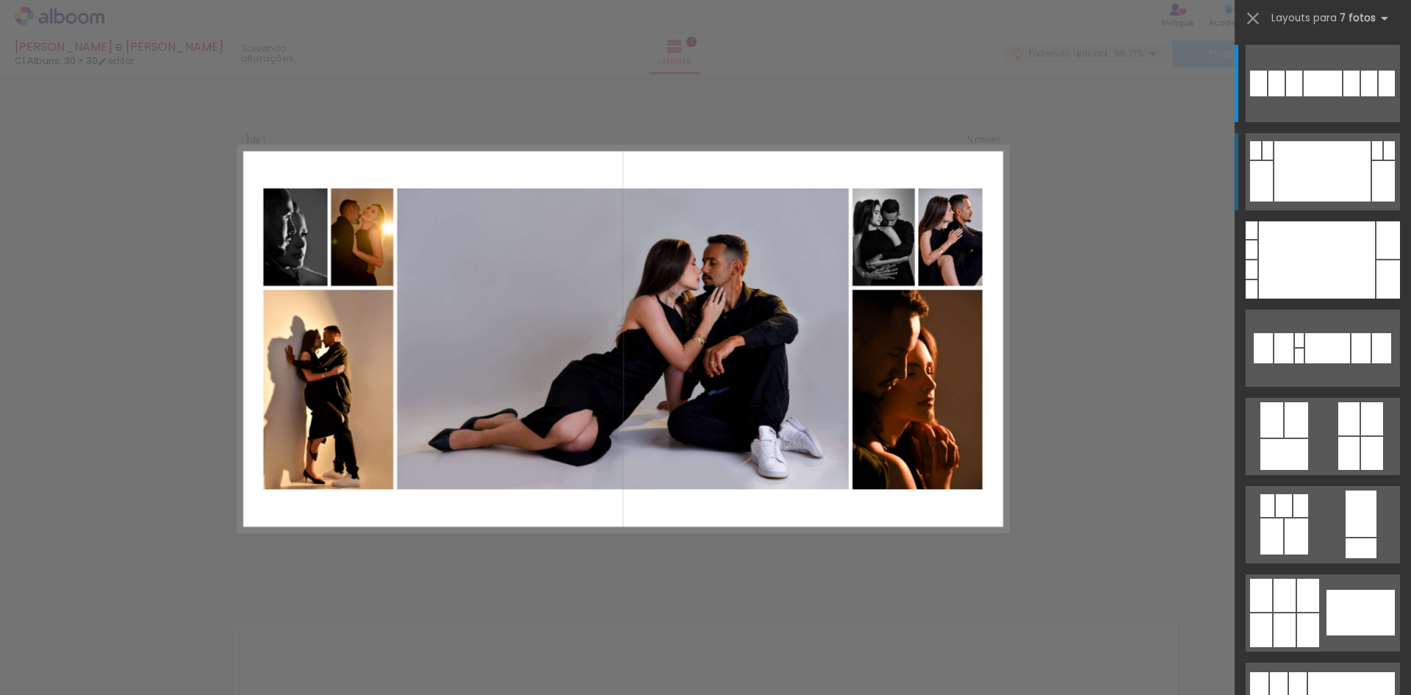
click at [1350, 190] on div at bounding box center [1322, 171] width 96 height 60
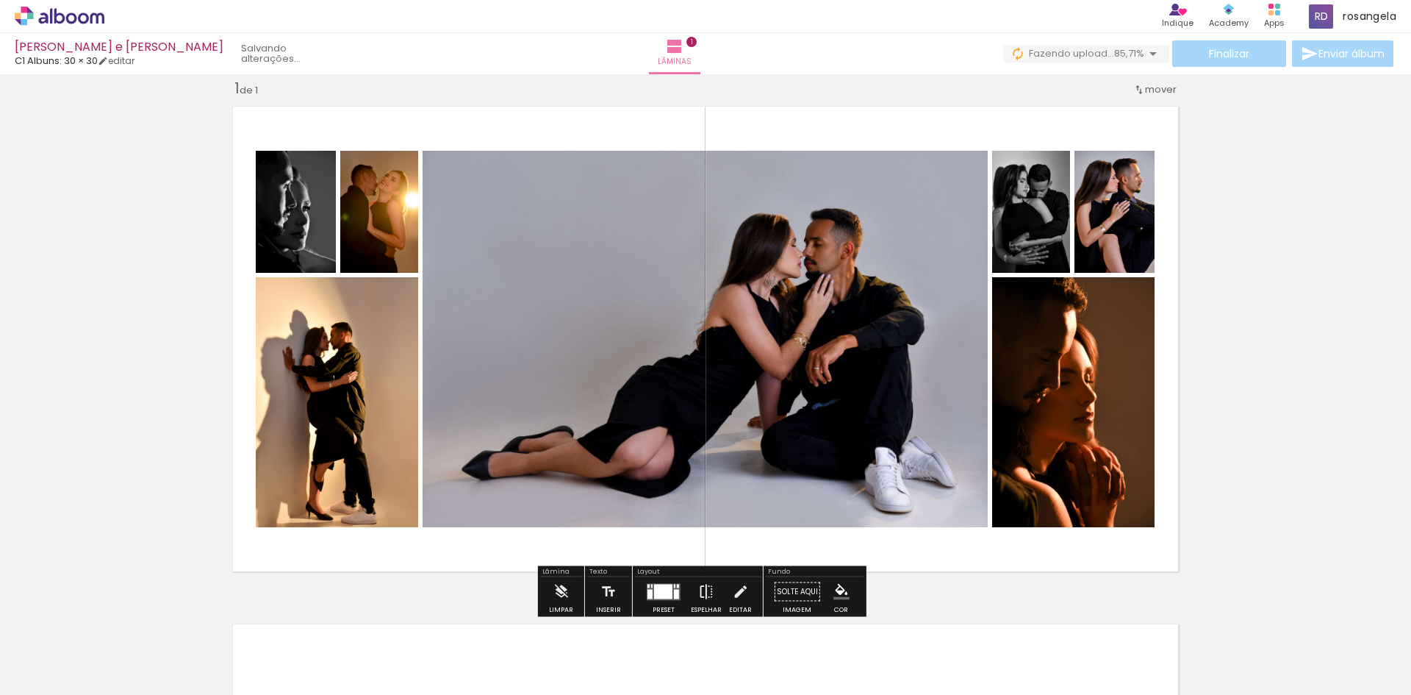
click at [703, 592] on iron-icon at bounding box center [706, 591] width 16 height 29
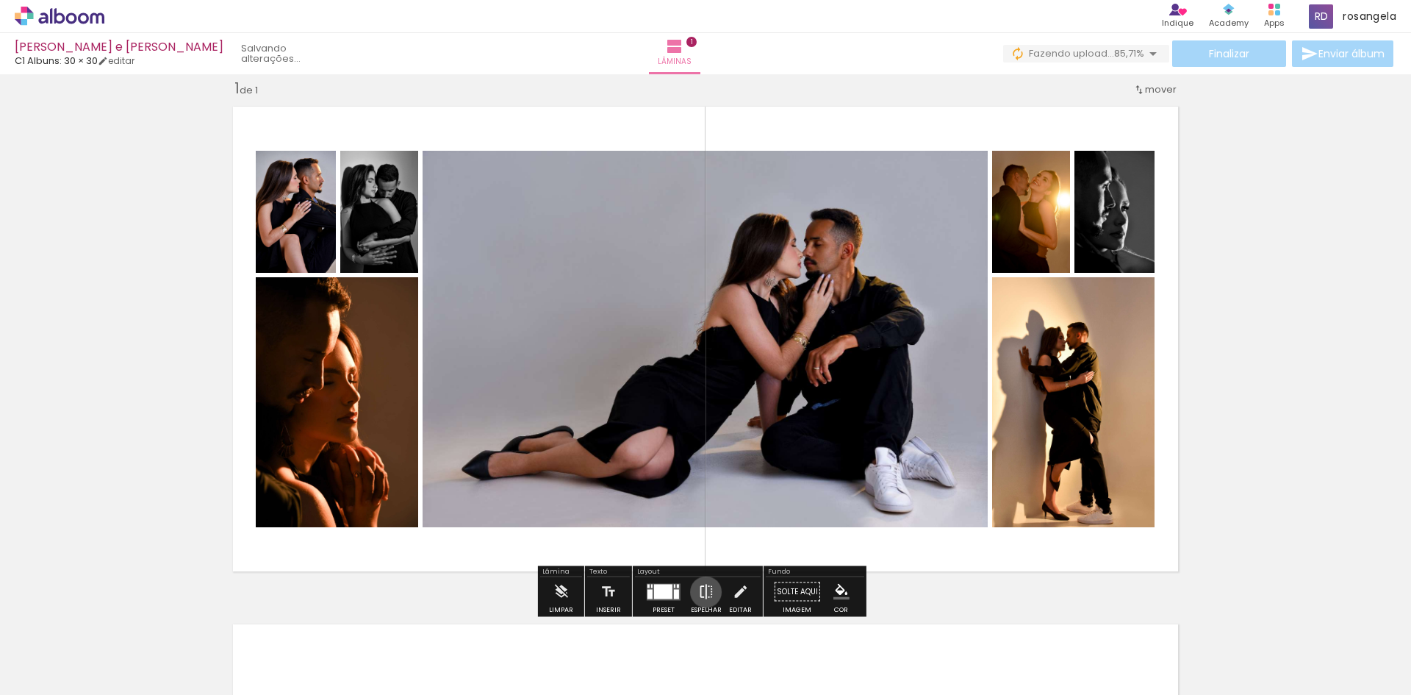
click at [703, 592] on iron-icon at bounding box center [706, 591] width 16 height 29
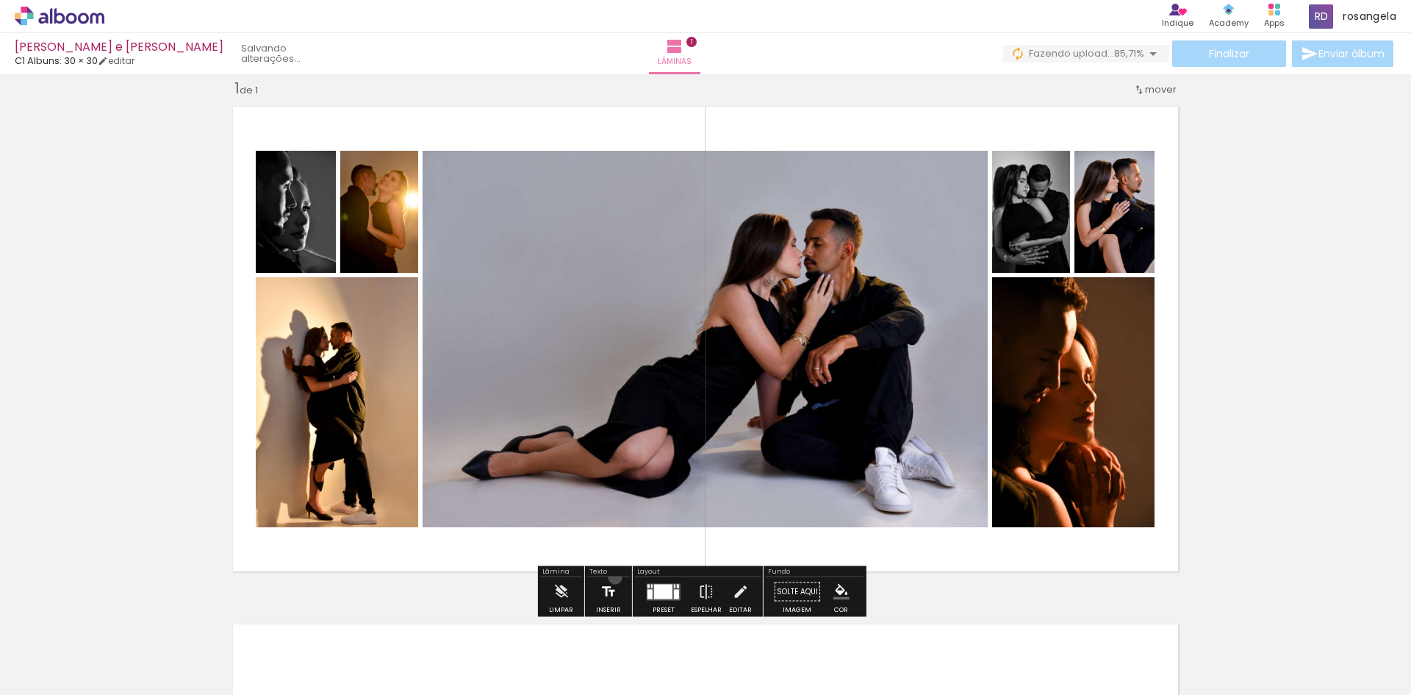
click at [614, 577] on iron-icon at bounding box center [608, 591] width 16 height 29
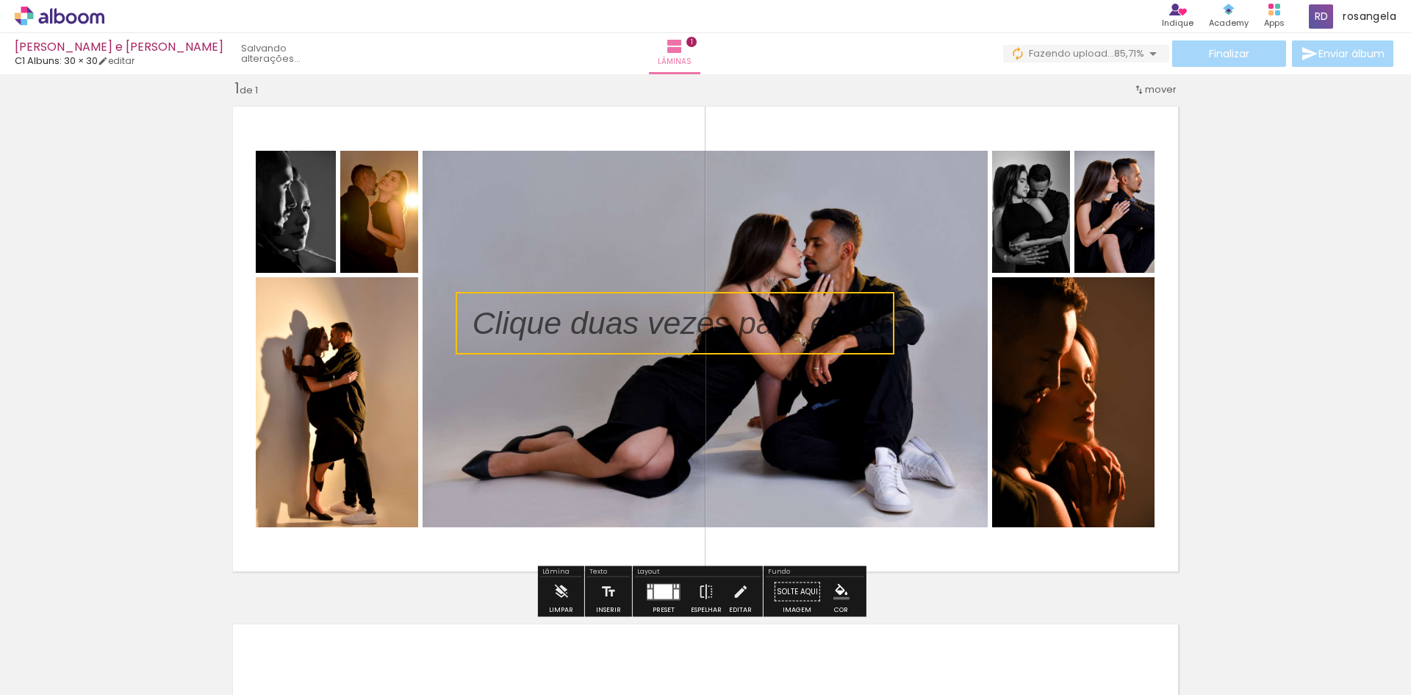
click at [681, 318] on quentale-selection at bounding box center [675, 323] width 439 height 62
type input "Sans Serif"
click at [681, 318] on p at bounding box center [692, 323] width 439 height 45
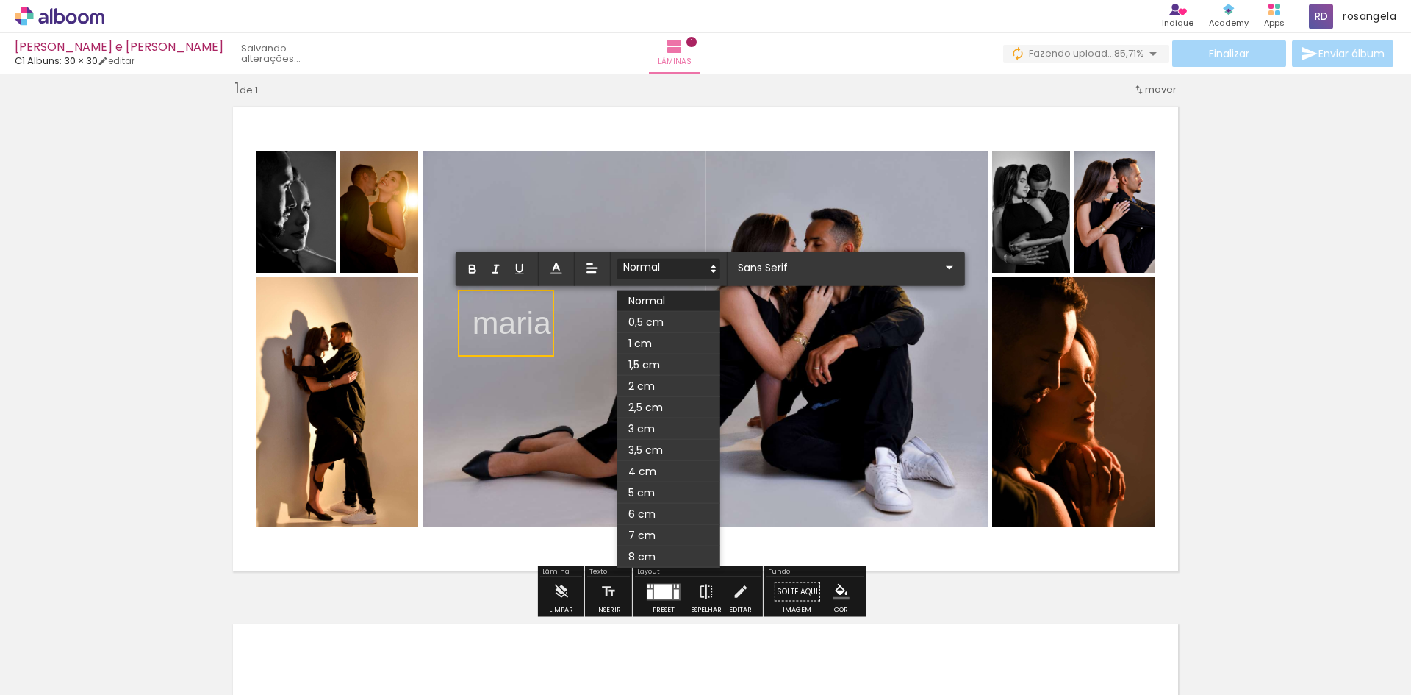
click at [670, 262] on span at bounding box center [668, 269] width 103 height 21
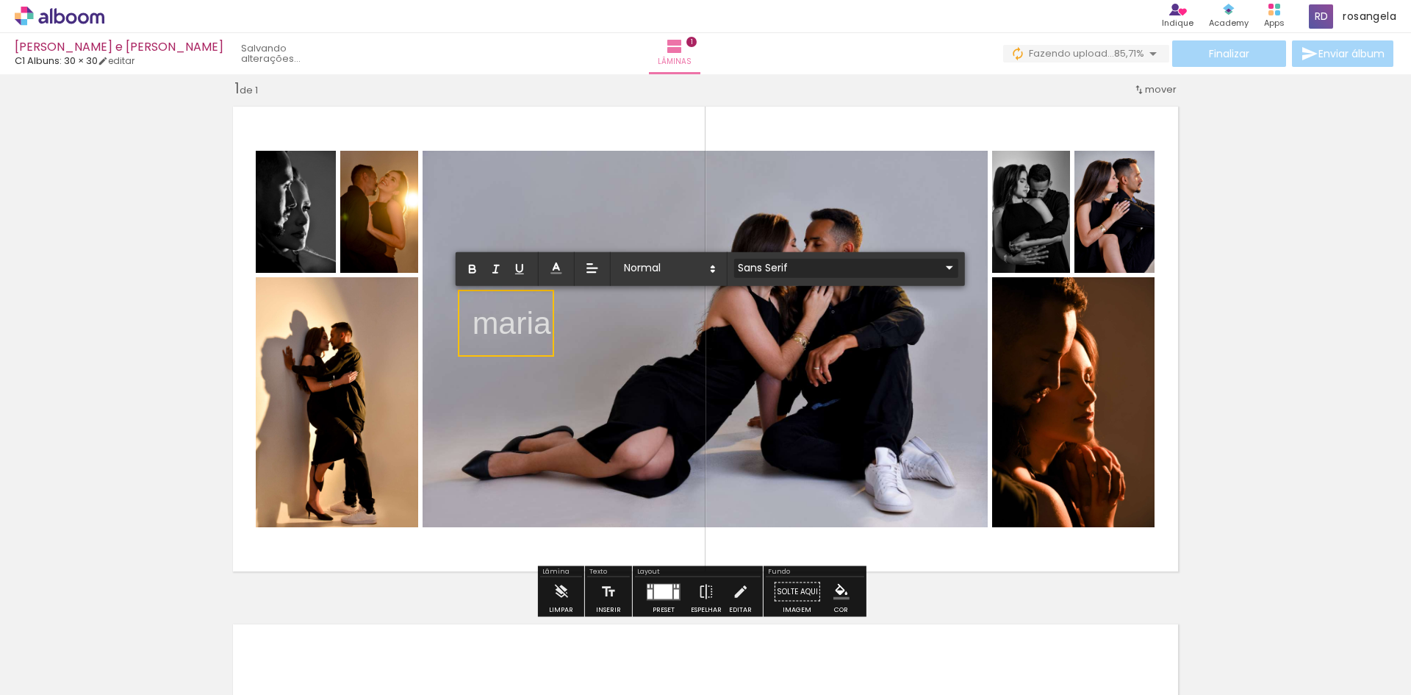
click at [811, 268] on input "Sans Serif" at bounding box center [837, 266] width 207 height 15
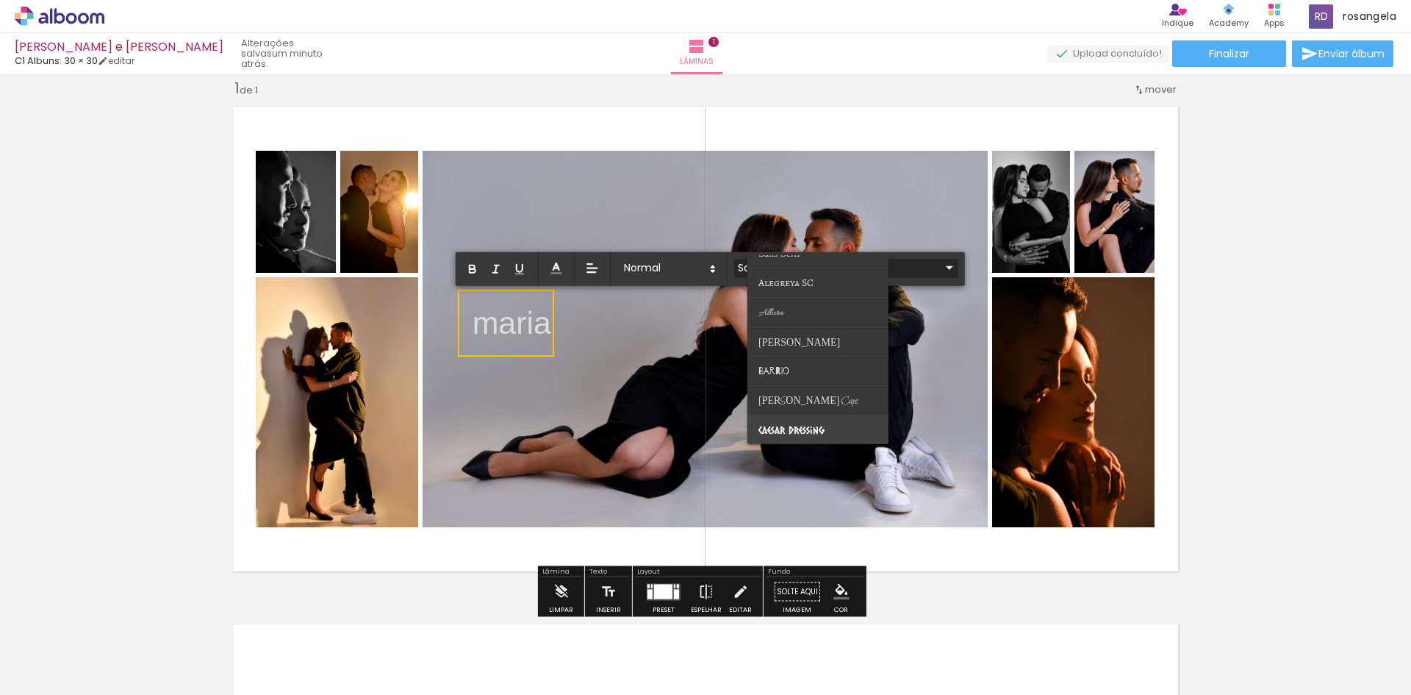
scroll to position [0, 0]
click at [795, 327] on paper-item at bounding box center [817, 329] width 141 height 29
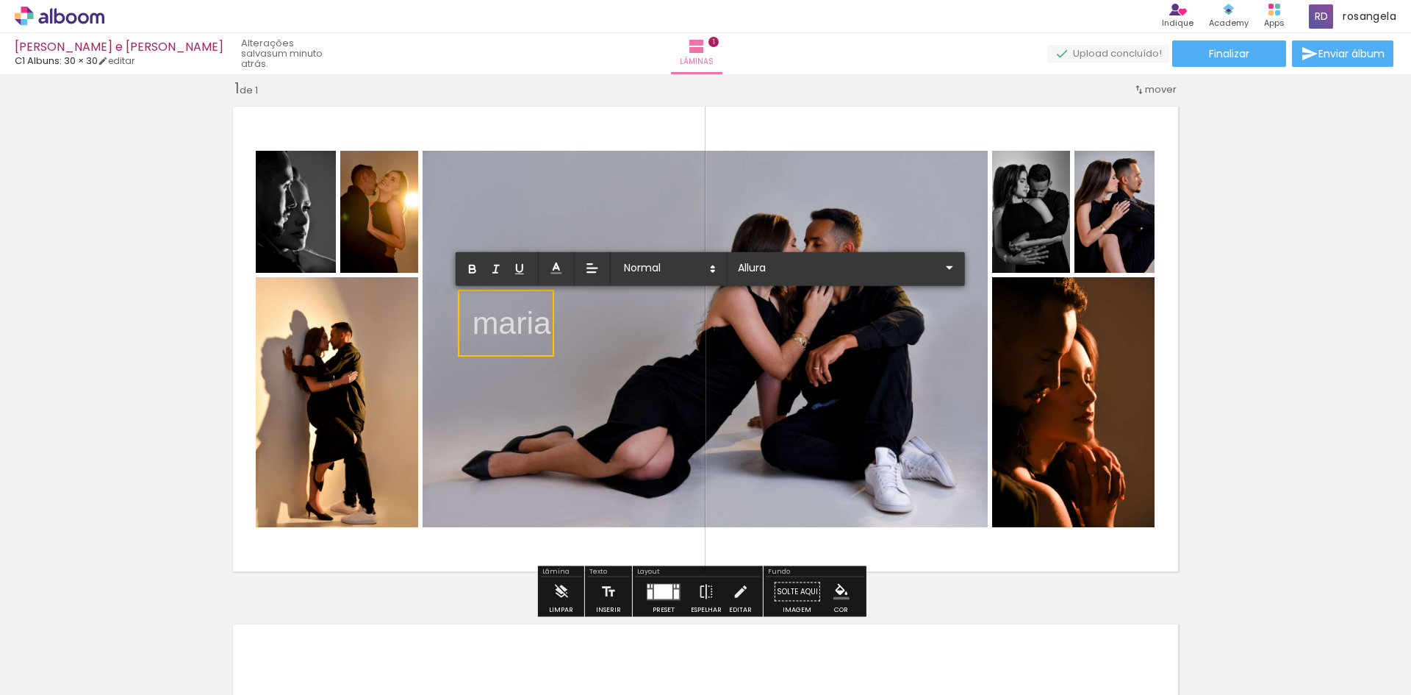
click at [514, 215] on quentale-layouter at bounding box center [705, 338] width 961 height 481
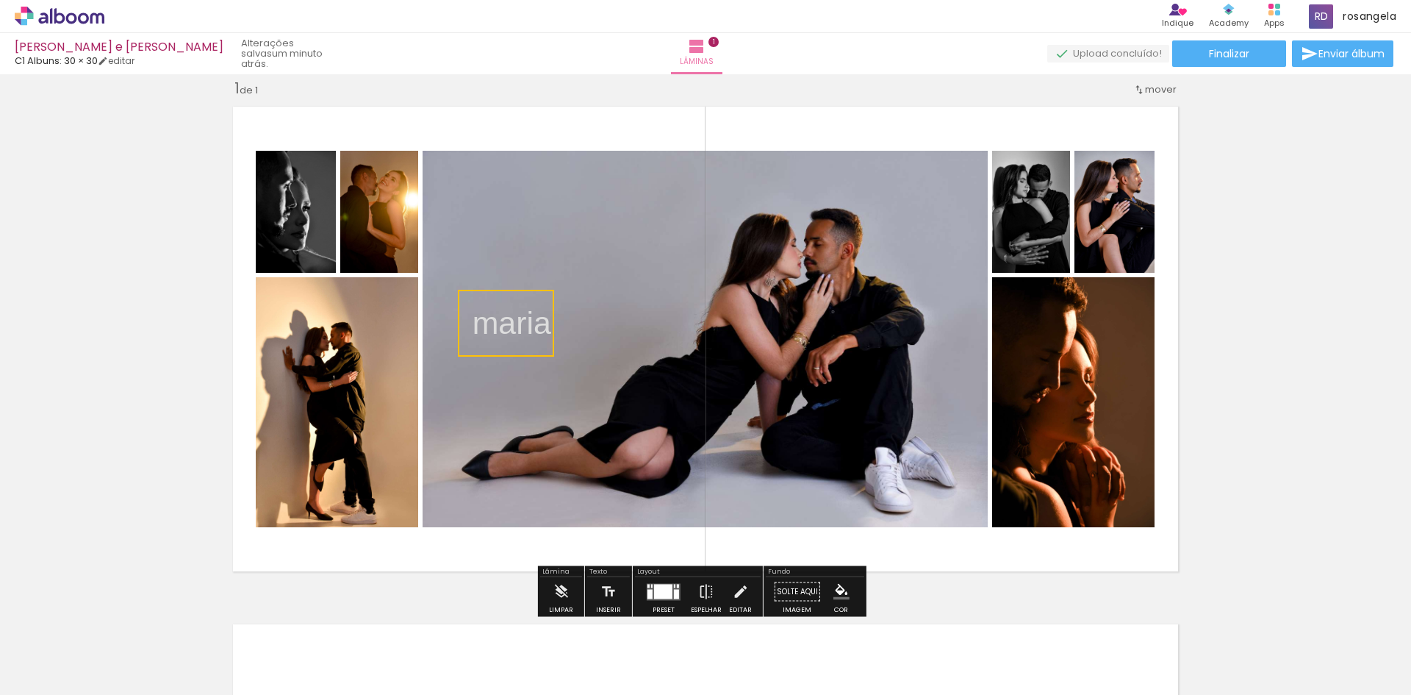
click at [506, 328] on quentale-selection at bounding box center [506, 323] width 96 height 67
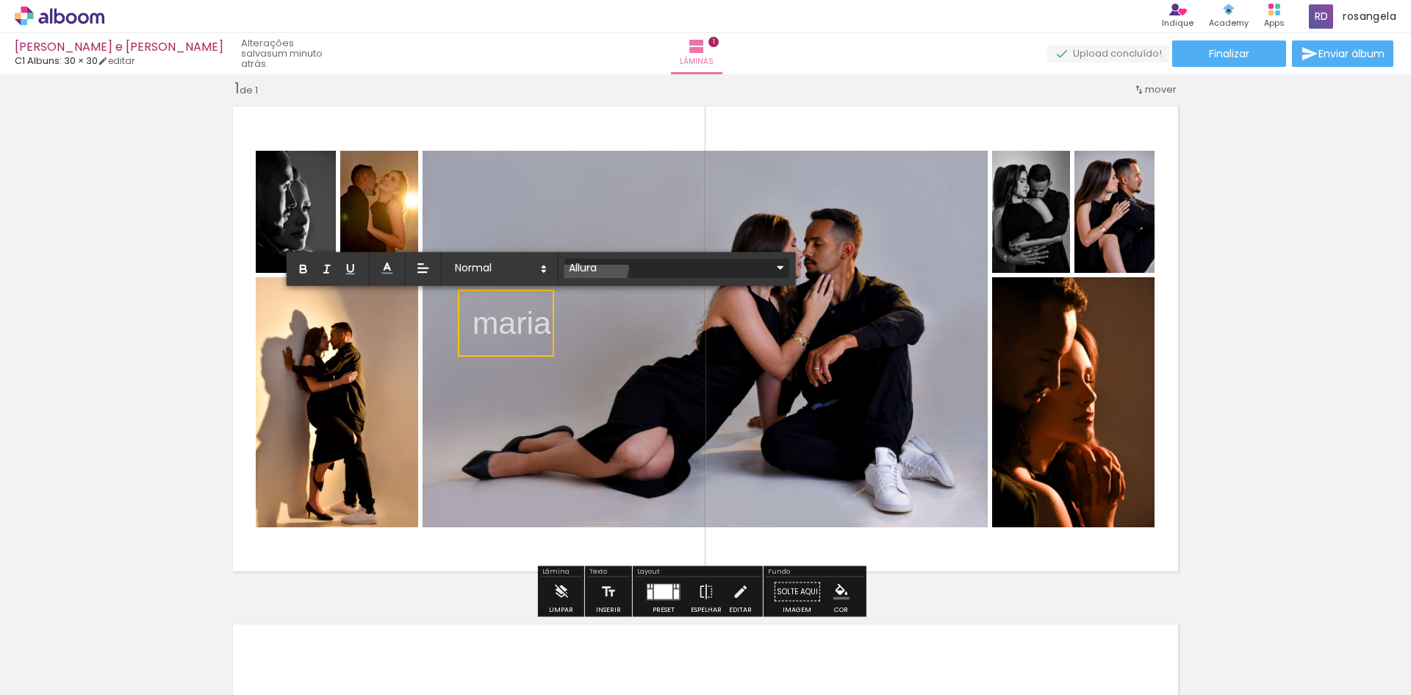
click at [592, 267] on input "Allura" at bounding box center [668, 266] width 207 height 15
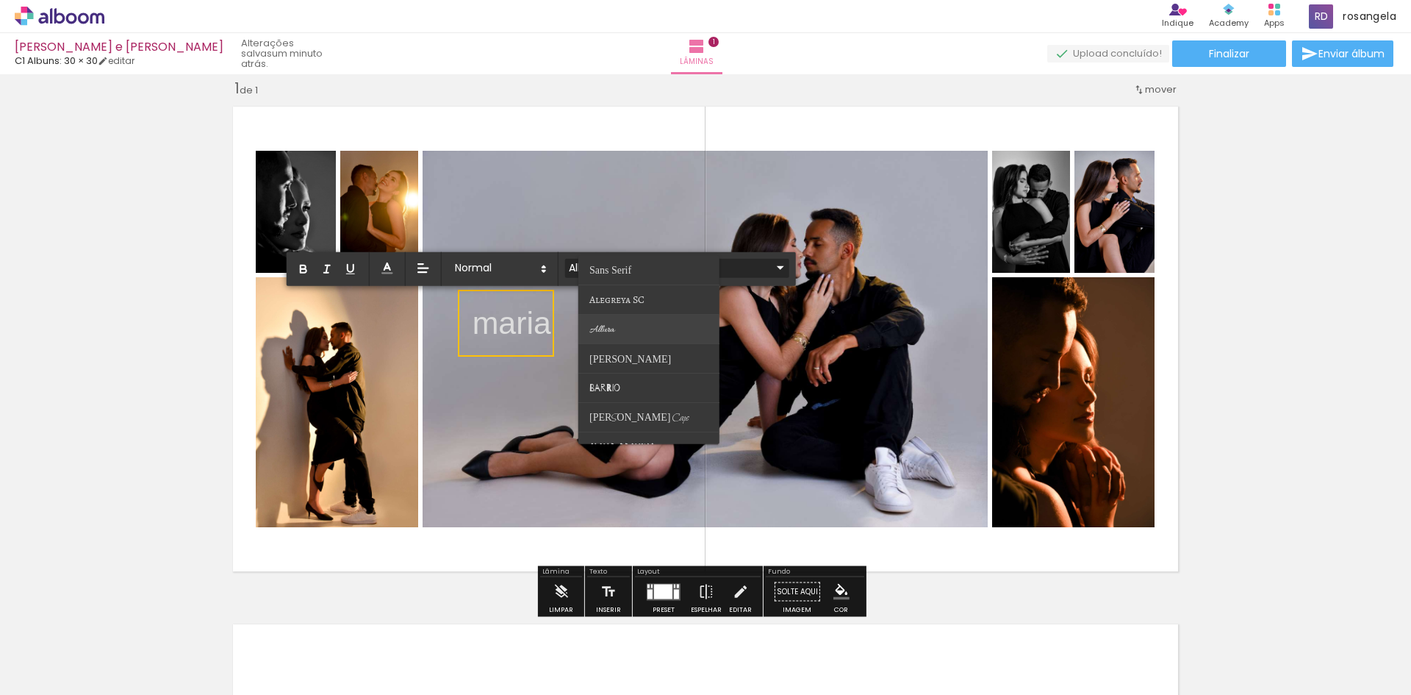
click at [613, 336] on paper-item at bounding box center [648, 329] width 141 height 29
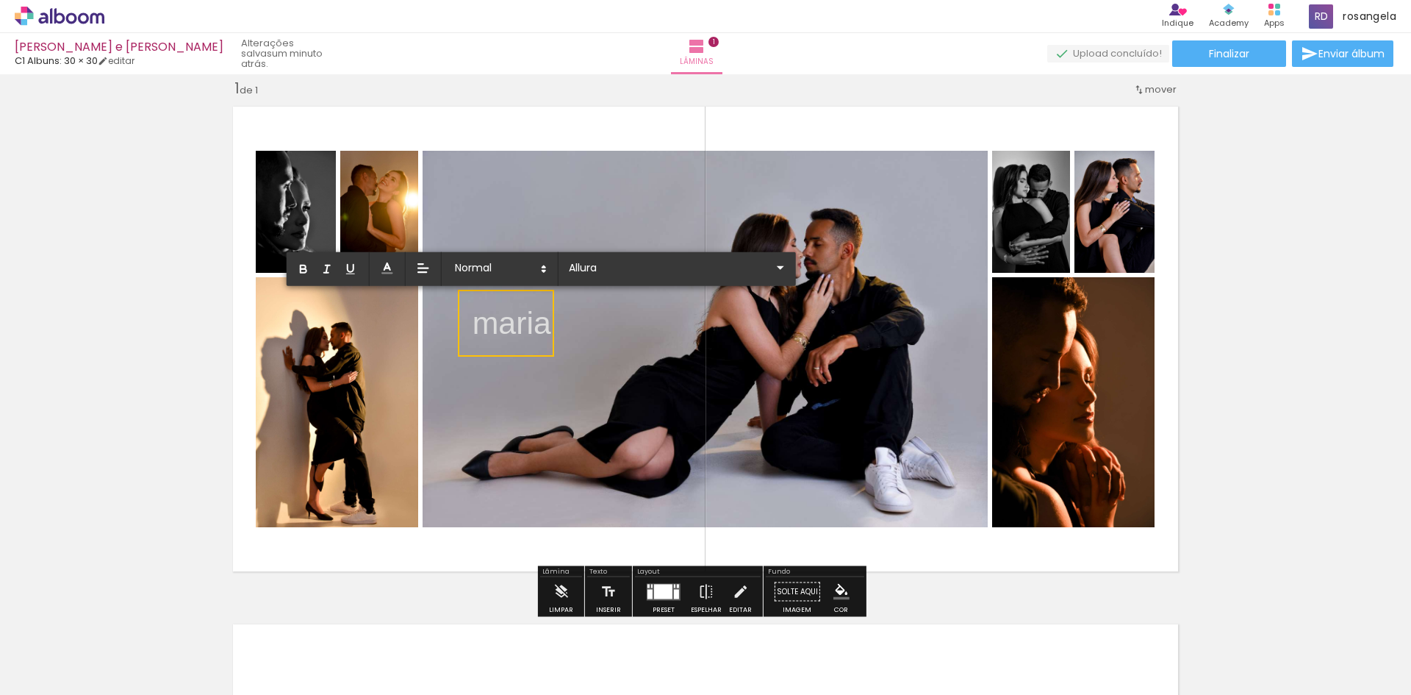
click at [531, 328] on p "maria ﻿" at bounding box center [512, 326] width 79 height 51
click at [531, 328] on p "maria" at bounding box center [512, 323] width 79 height 45
click at [609, 262] on input "Sans Serif" at bounding box center [668, 266] width 207 height 15
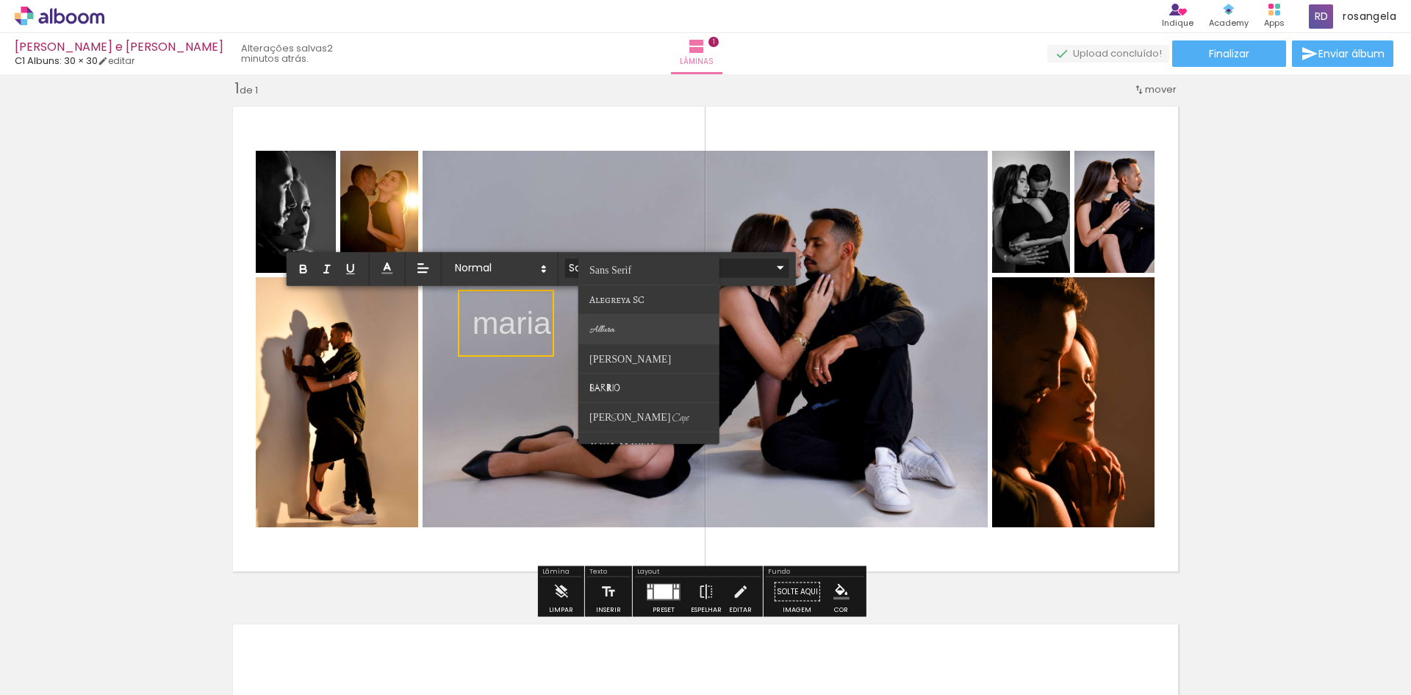
click at [613, 321] on paper-item at bounding box center [648, 329] width 141 height 29
type input "Allura"
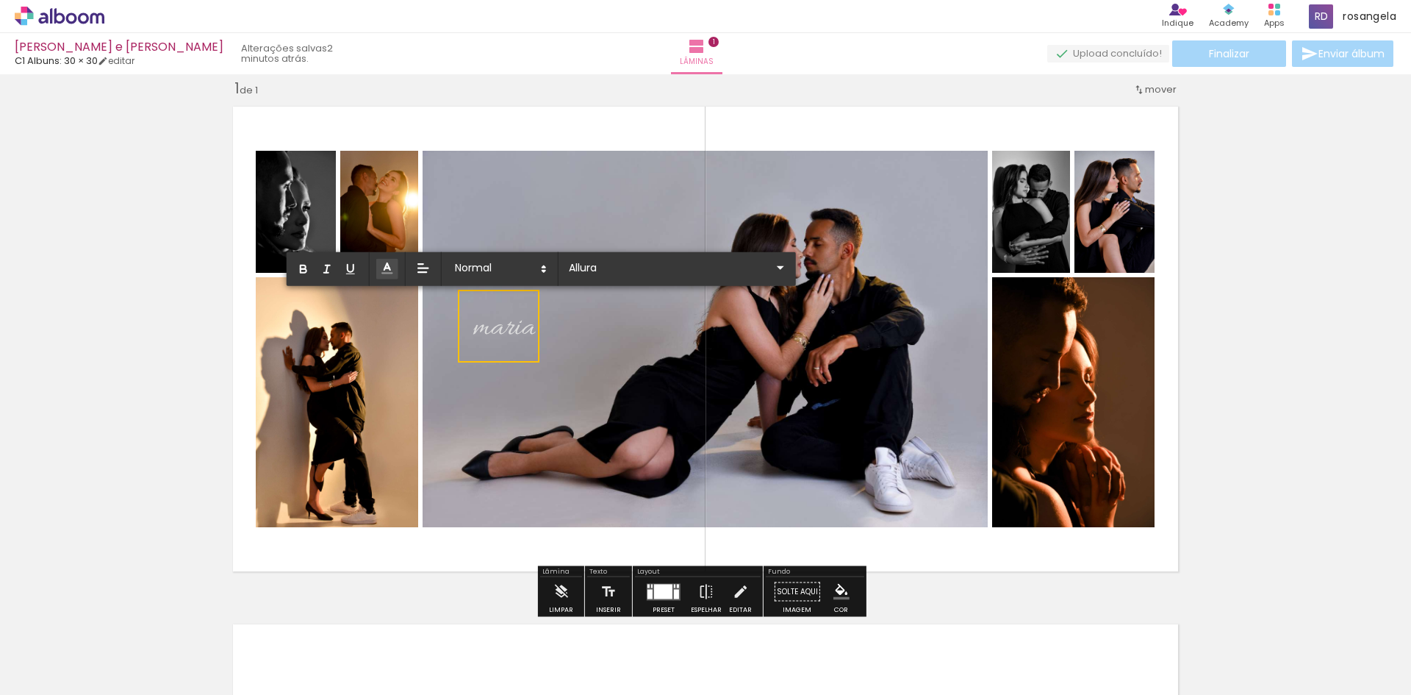
click at [394, 270] on icon at bounding box center [387, 268] width 15 height 15
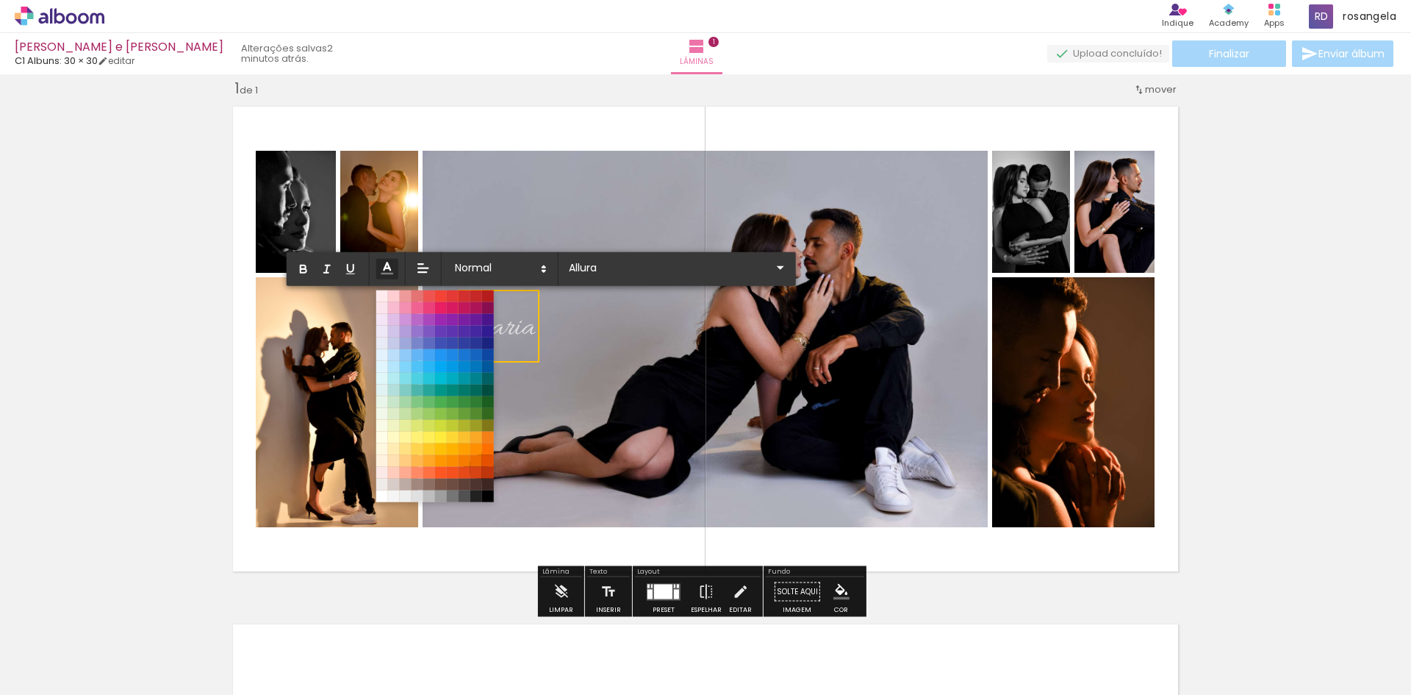
click at [394, 270] on icon at bounding box center [387, 268] width 16 height 16
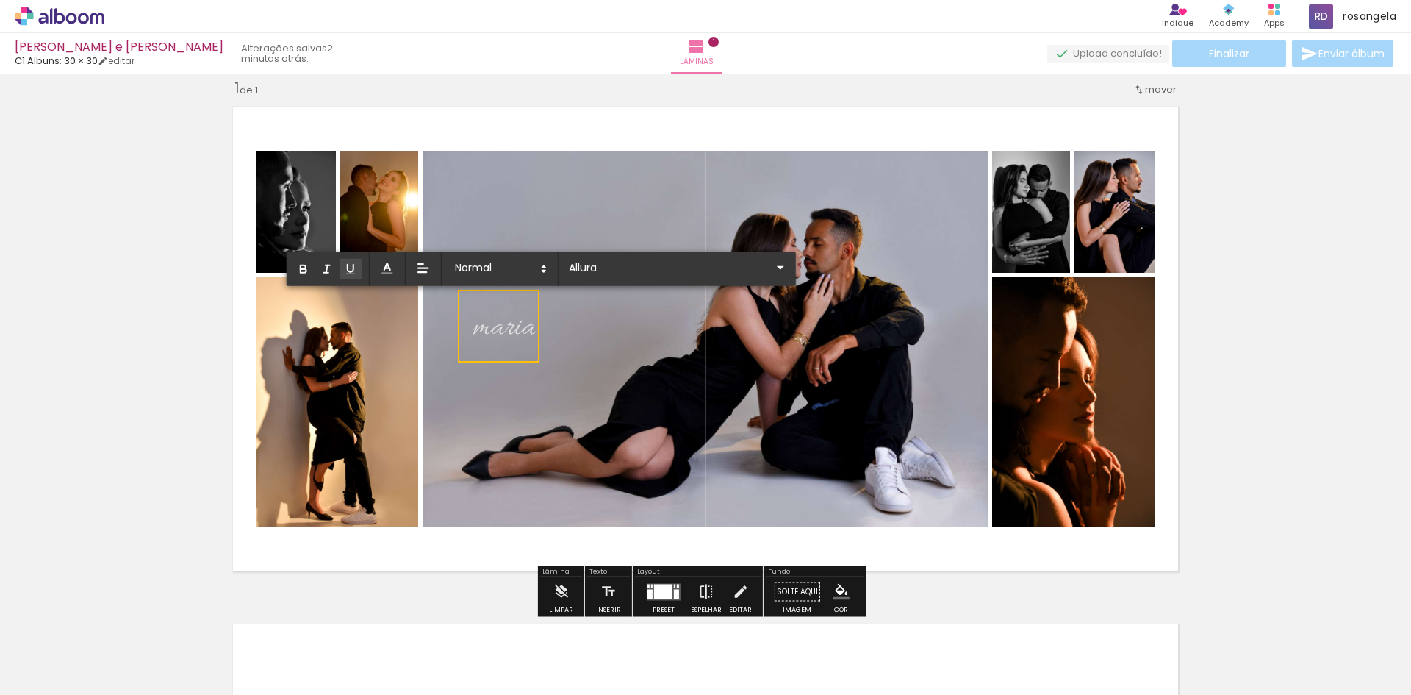
click at [347, 277] on button "button" at bounding box center [351, 269] width 22 height 21
click at [329, 273] on icon "button" at bounding box center [326, 268] width 13 height 13
click at [306, 274] on icon "button" at bounding box center [303, 268] width 13 height 13
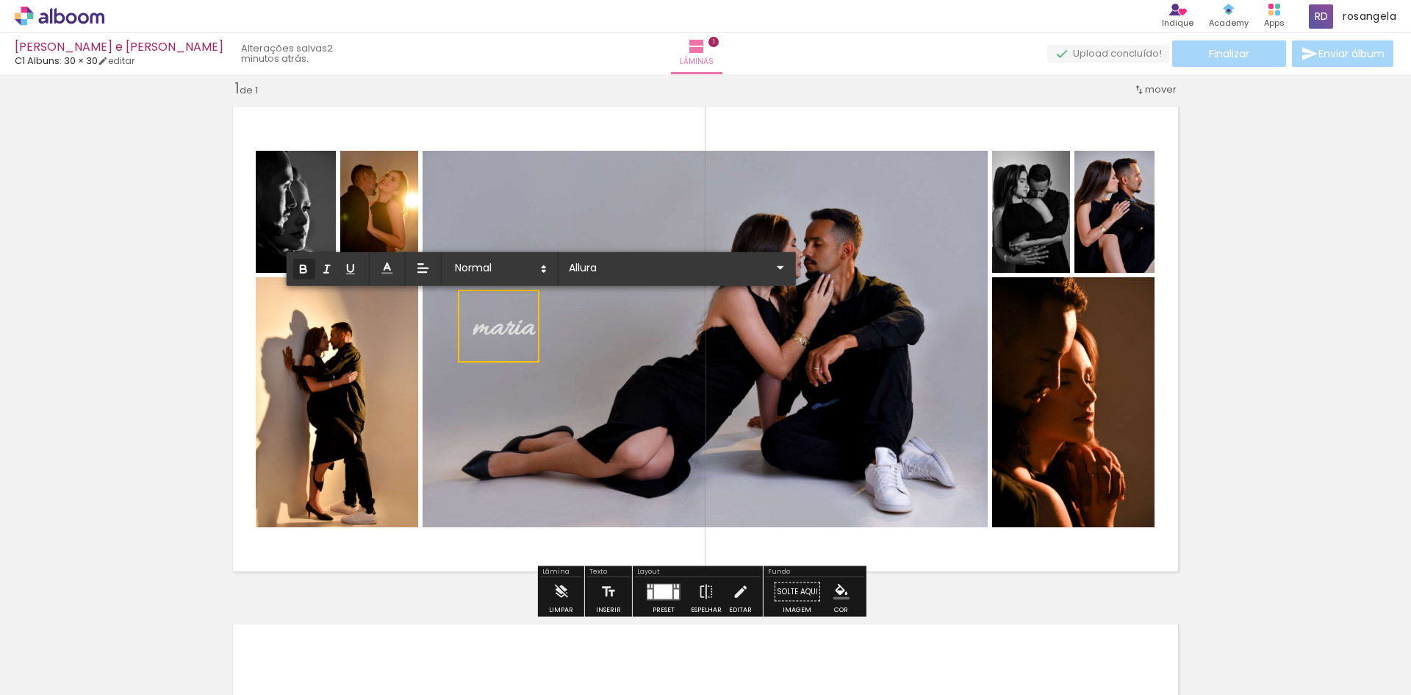
click at [306, 274] on icon "button" at bounding box center [303, 268] width 13 height 13
click at [119, 424] on div "Inserir lâmina 1 de 1" at bounding box center [705, 579] width 1411 height 1036
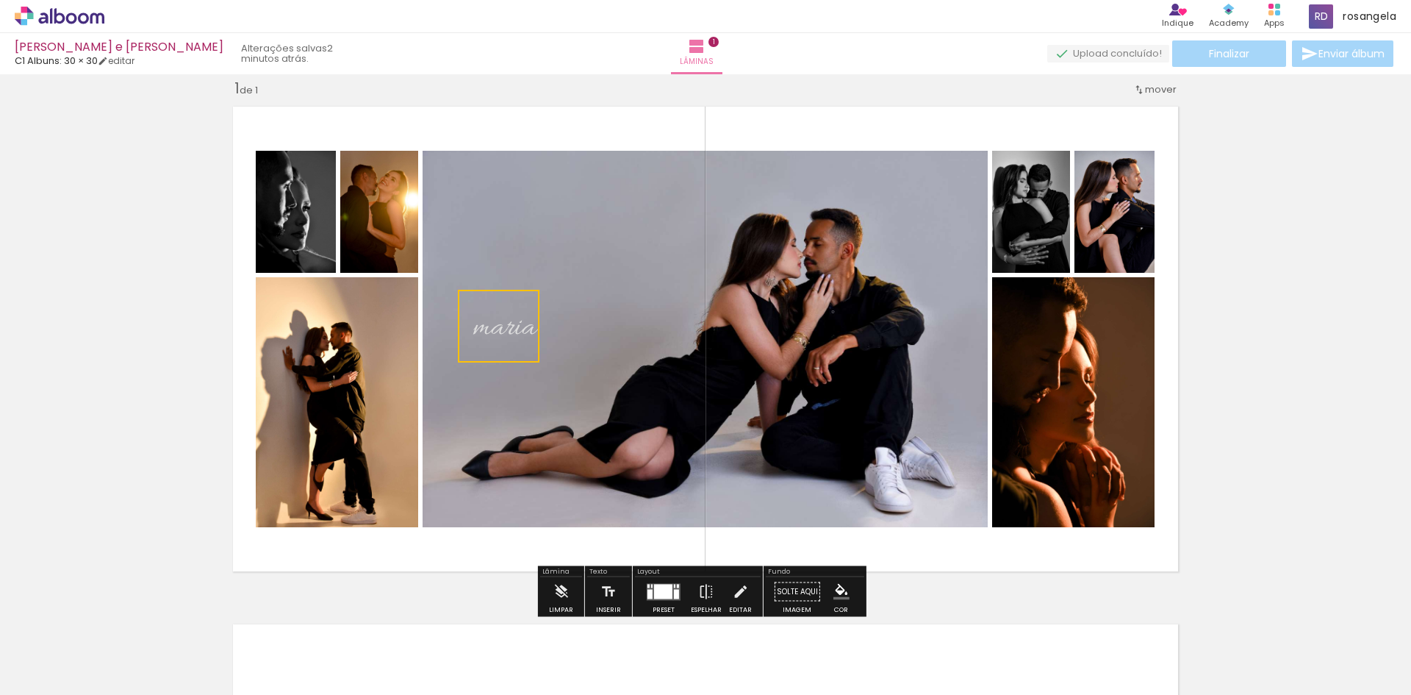
click at [582, 227] on quentale-layouter at bounding box center [705, 338] width 961 height 481
click at [493, 340] on span "maria" at bounding box center [504, 328] width 63 height 39
click at [519, 317] on quentale-selection at bounding box center [499, 326] width 86 height 68
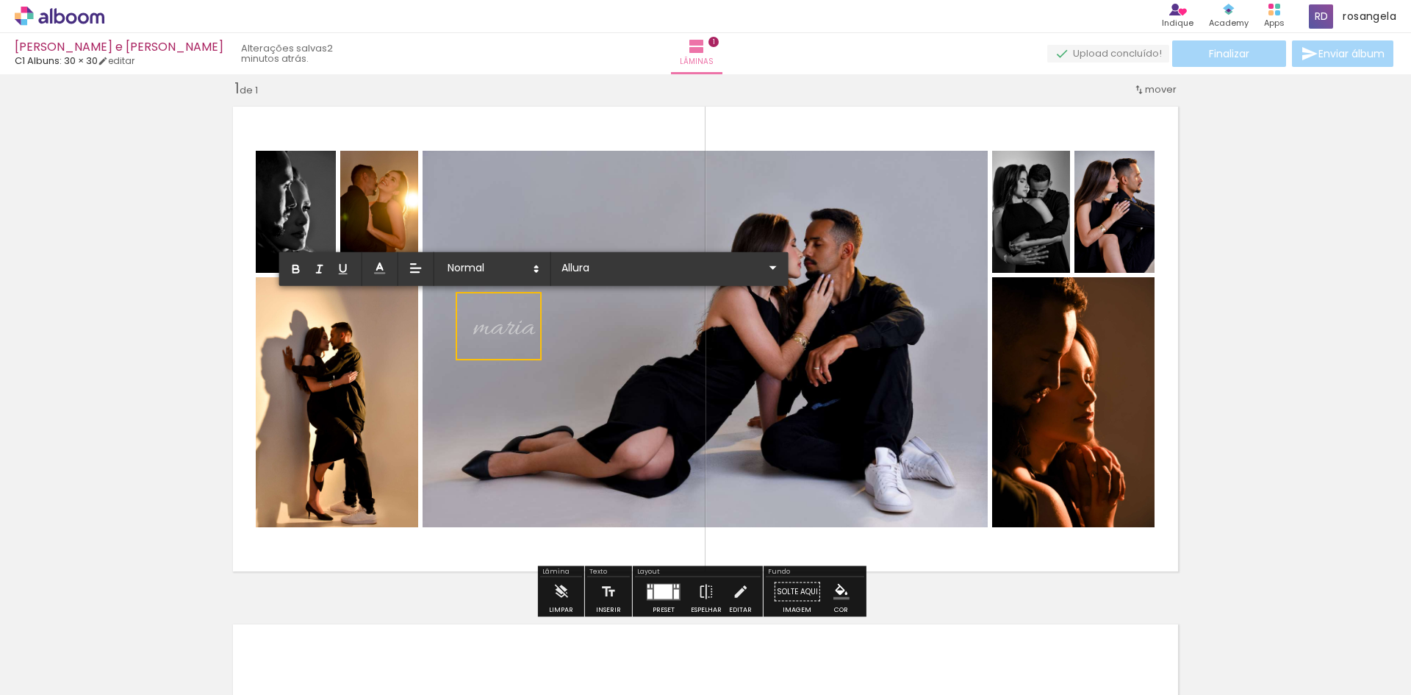
click at [132, 407] on div "Inserir lâmina 1 de 1" at bounding box center [705, 579] width 1411 height 1036
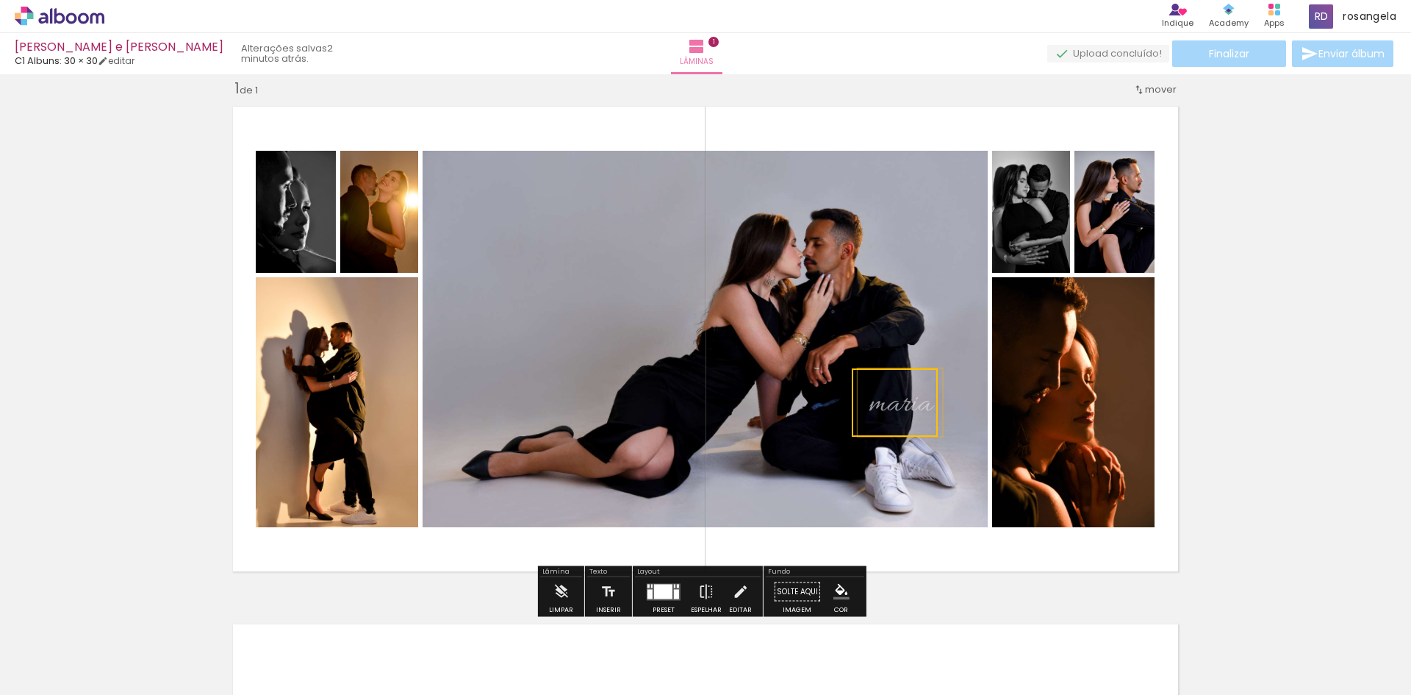
drag, startPoint x: 523, startPoint y: 326, endPoint x: 918, endPoint y: 403, distance: 402.7
click at [918, 403] on quentale-selection at bounding box center [895, 402] width 86 height 68
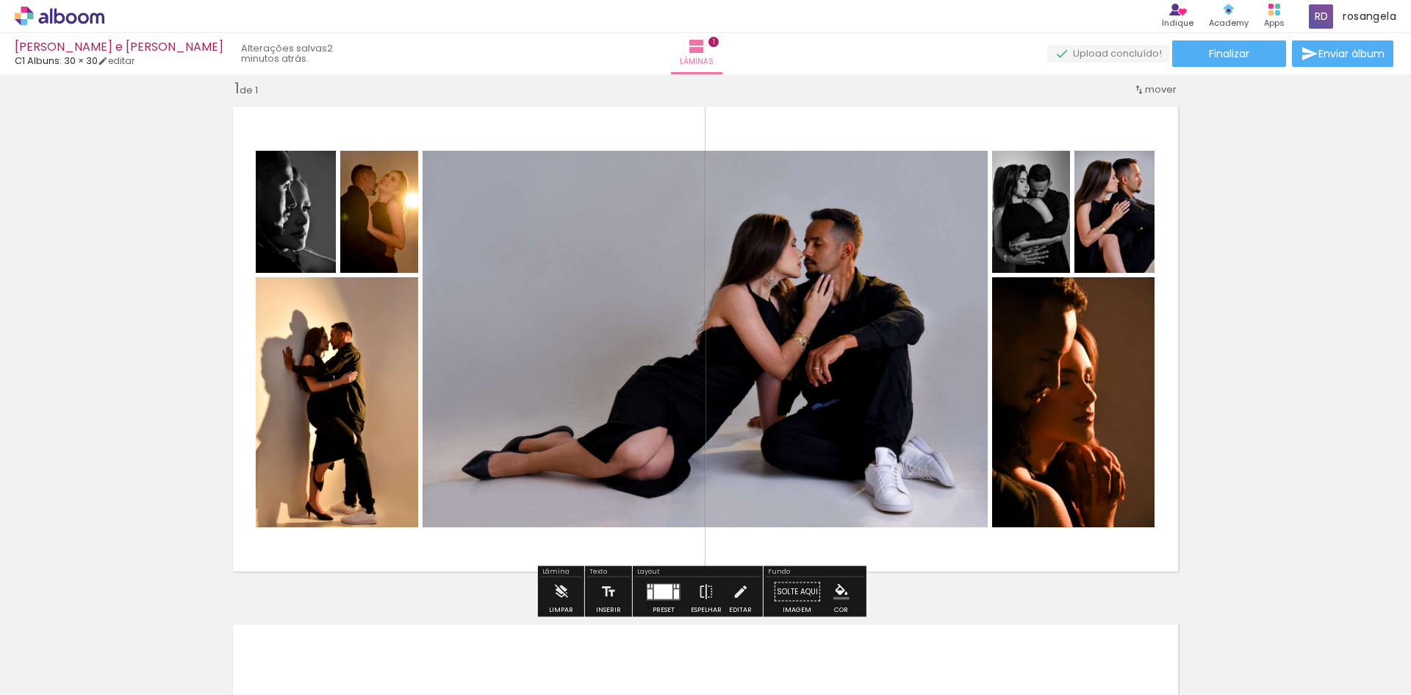
click at [547, 177] on quentale-photo at bounding box center [705, 339] width 565 height 376
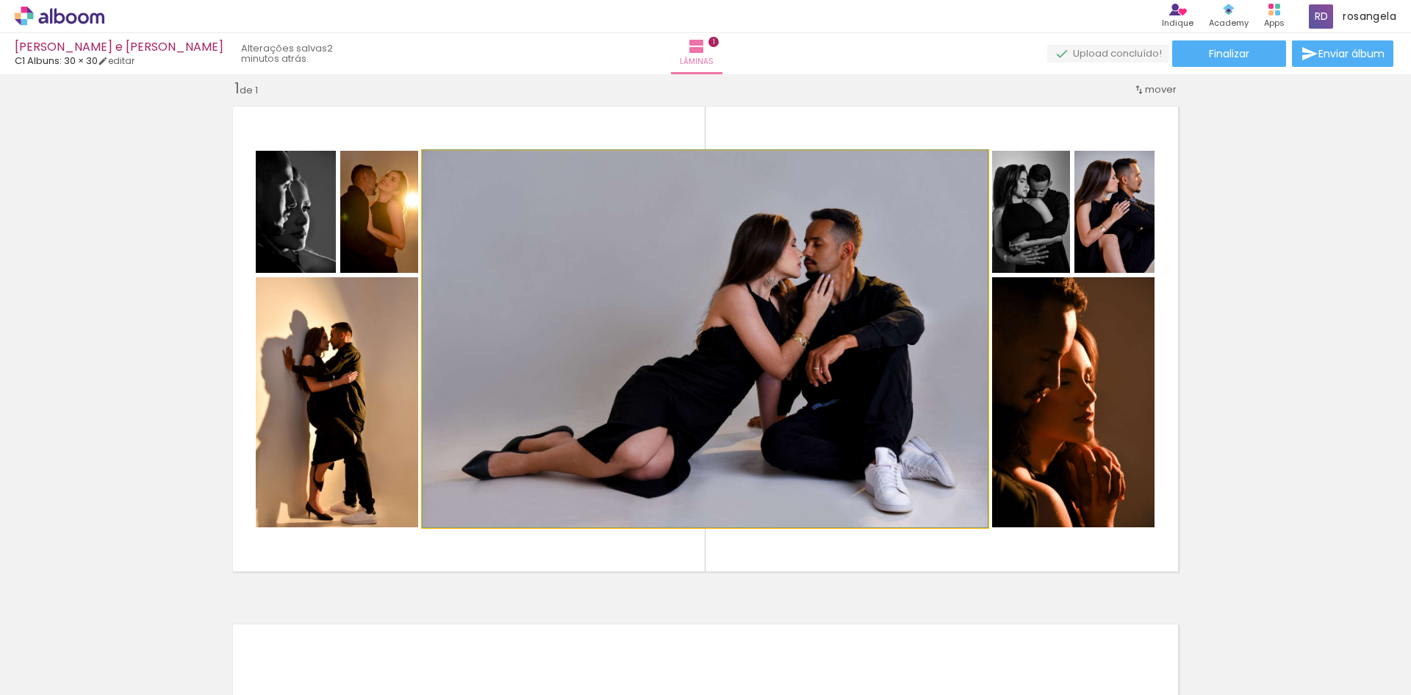
click at [548, 210] on quentale-photo at bounding box center [705, 339] width 565 height 376
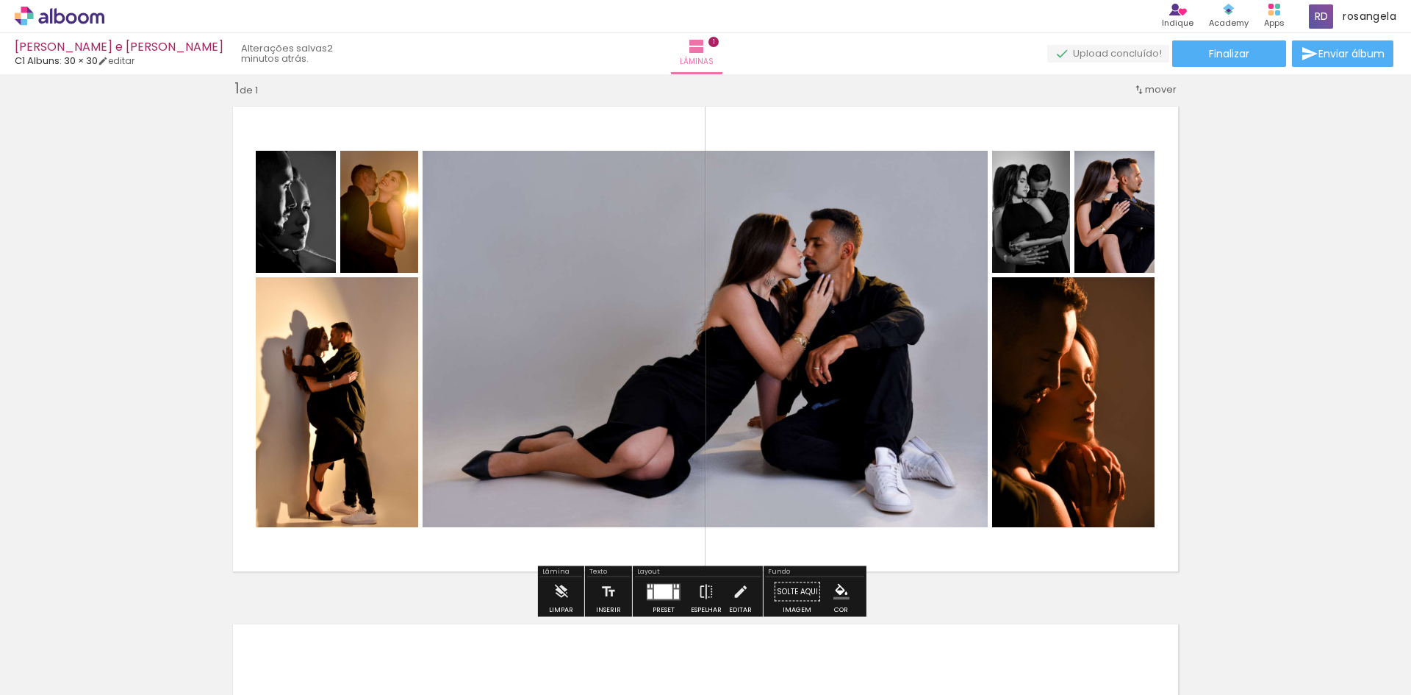
click at [571, 168] on div at bounding box center [573, 166] width 18 height 15
click at [566, 229] on paper-item at bounding box center [572, 231] width 26 height 10
click at [564, 193] on paper-item at bounding box center [572, 190] width 26 height 10
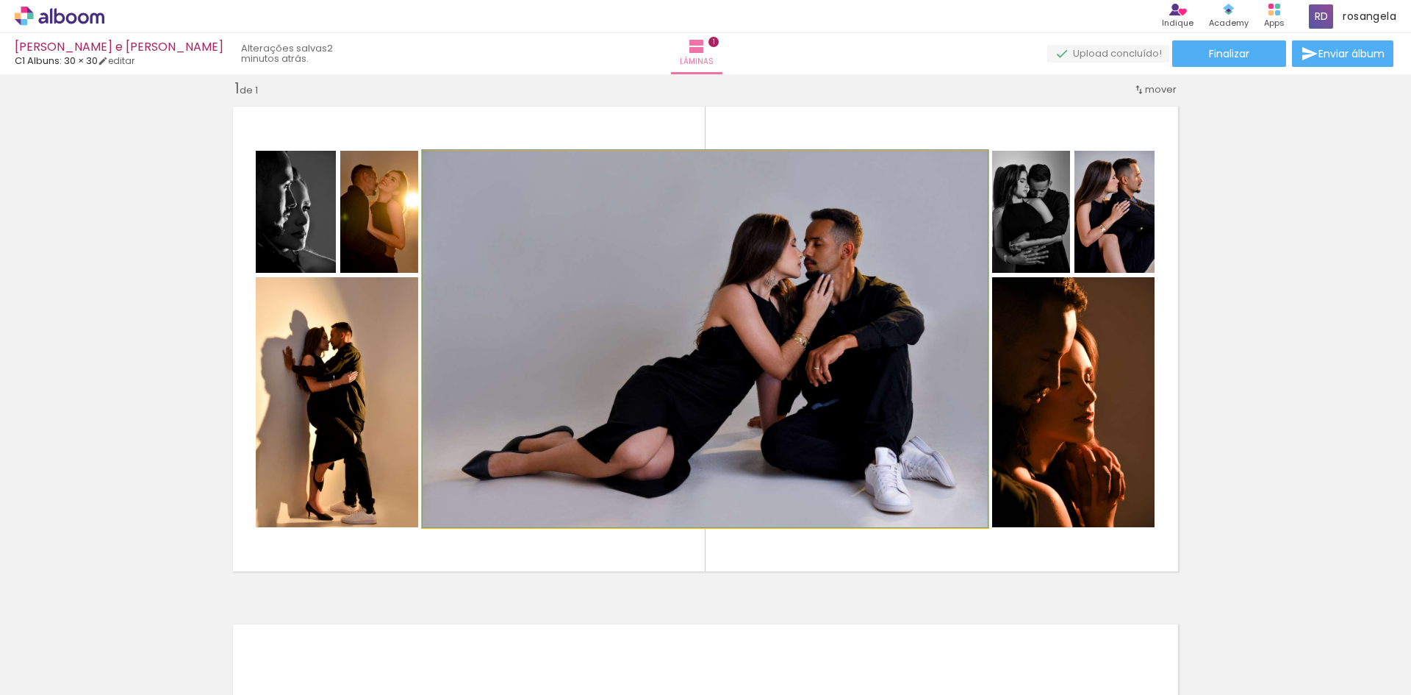
drag, startPoint x: 454, startPoint y: 165, endPoint x: 432, endPoint y: 168, distance: 22.2
type paper-slider "100"
click at [432, 168] on div at bounding box center [478, 166] width 102 height 22
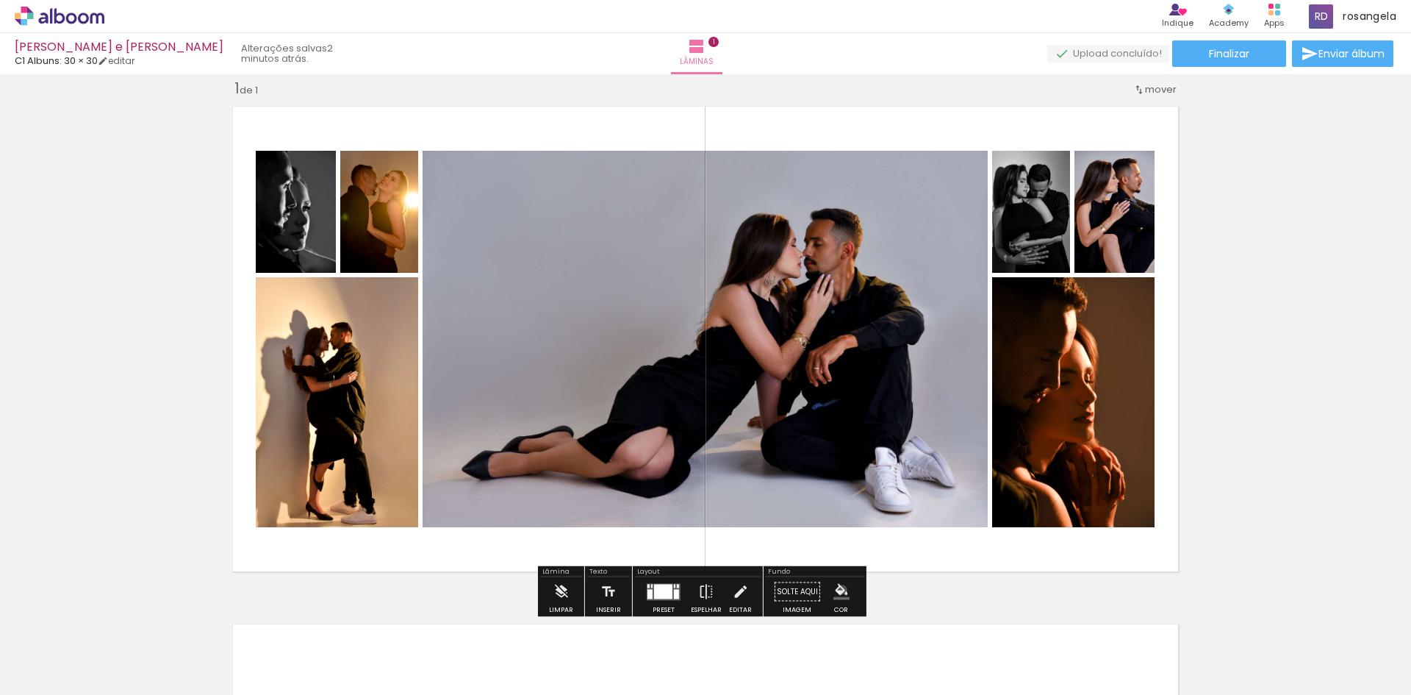
click at [837, 589] on iron-icon "color picker" at bounding box center [841, 592] width 16 height 16
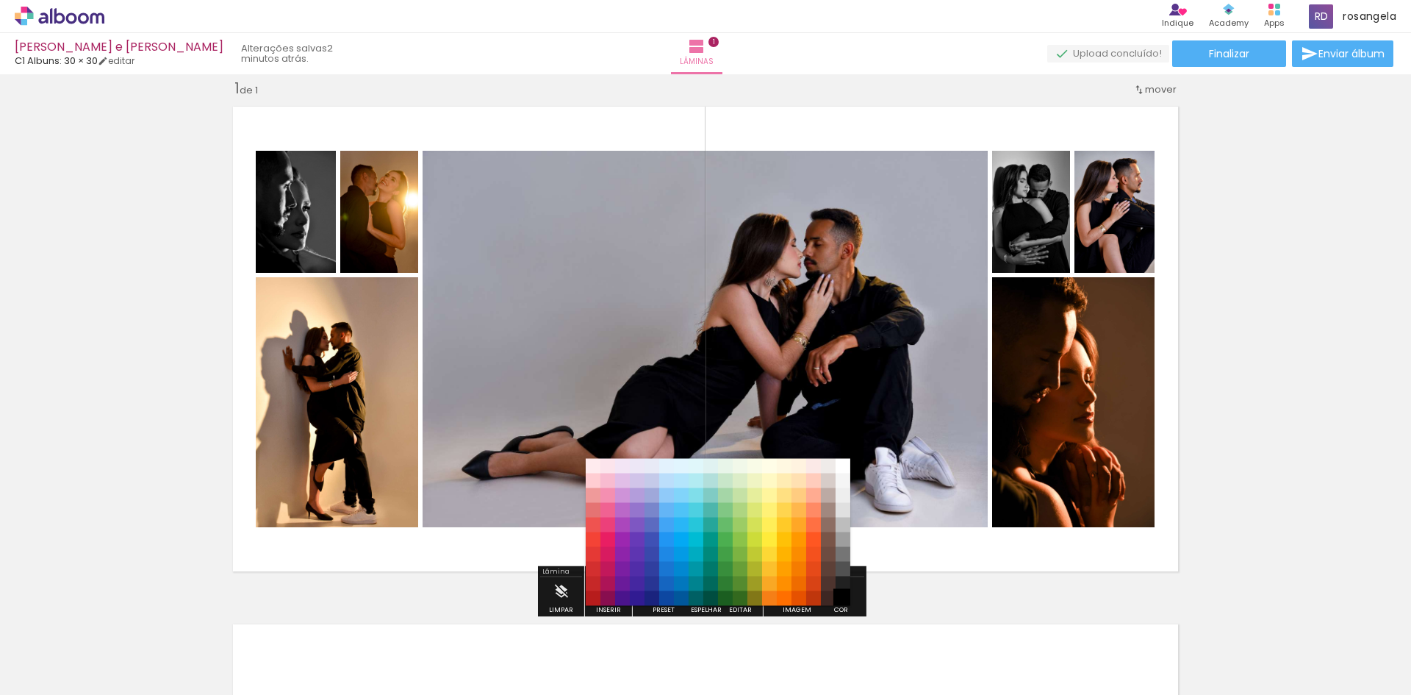
click at [839, 598] on paper-item "#000000" at bounding box center [843, 598] width 15 height 15
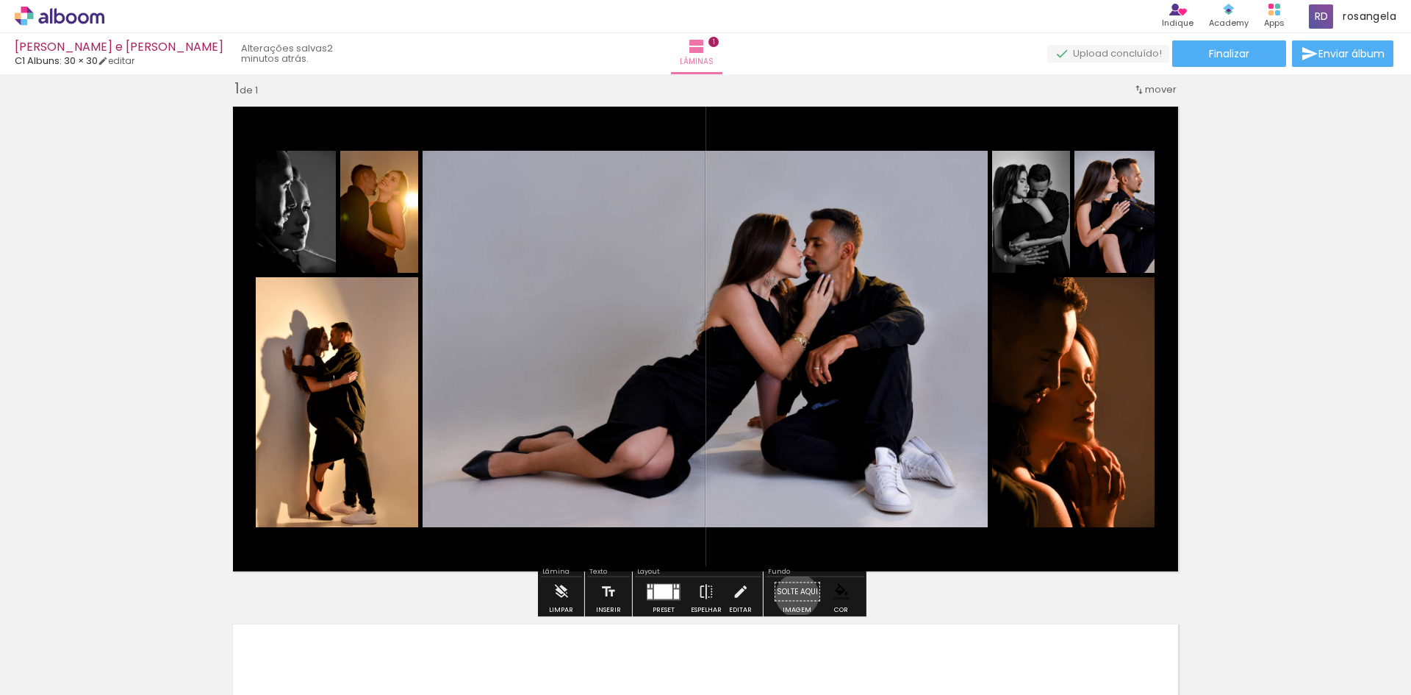
click at [792, 595] on paper-button "Solte aqui Imagem" at bounding box center [797, 595] width 53 height 37
drag, startPoint x: 786, startPoint y: 588, endPoint x: 779, endPoint y: 541, distance: 47.5
click at [779, 541] on div "Inserir lâmina 1 de 1" at bounding box center [705, 579] width 1411 height 1036
drag, startPoint x: 782, startPoint y: 556, endPoint x: 789, endPoint y: 582, distance: 26.6
click at [789, 582] on div "Inserir lâmina 1 de 1" at bounding box center [705, 579] width 1411 height 1036
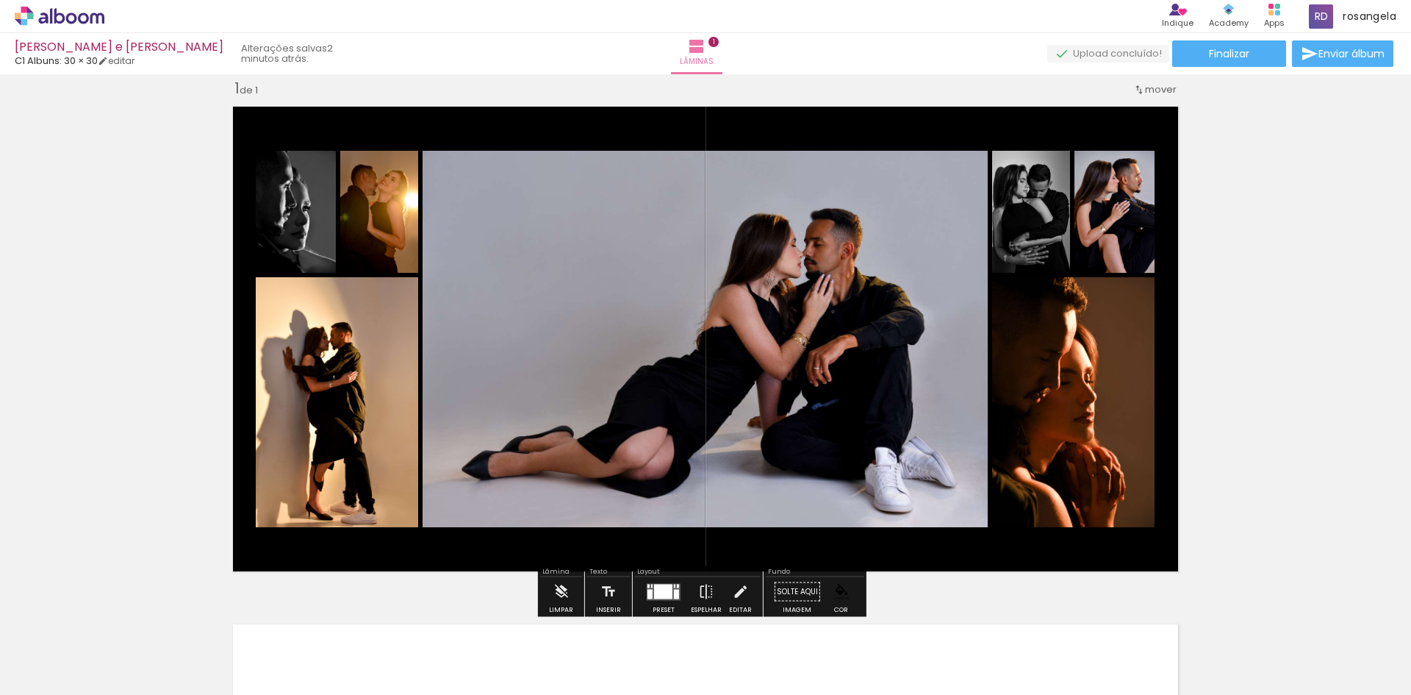
click at [789, 584] on paper-button "Solte aqui Imagem" at bounding box center [797, 595] width 53 height 37
click at [742, 584] on iron-icon at bounding box center [740, 591] width 16 height 29
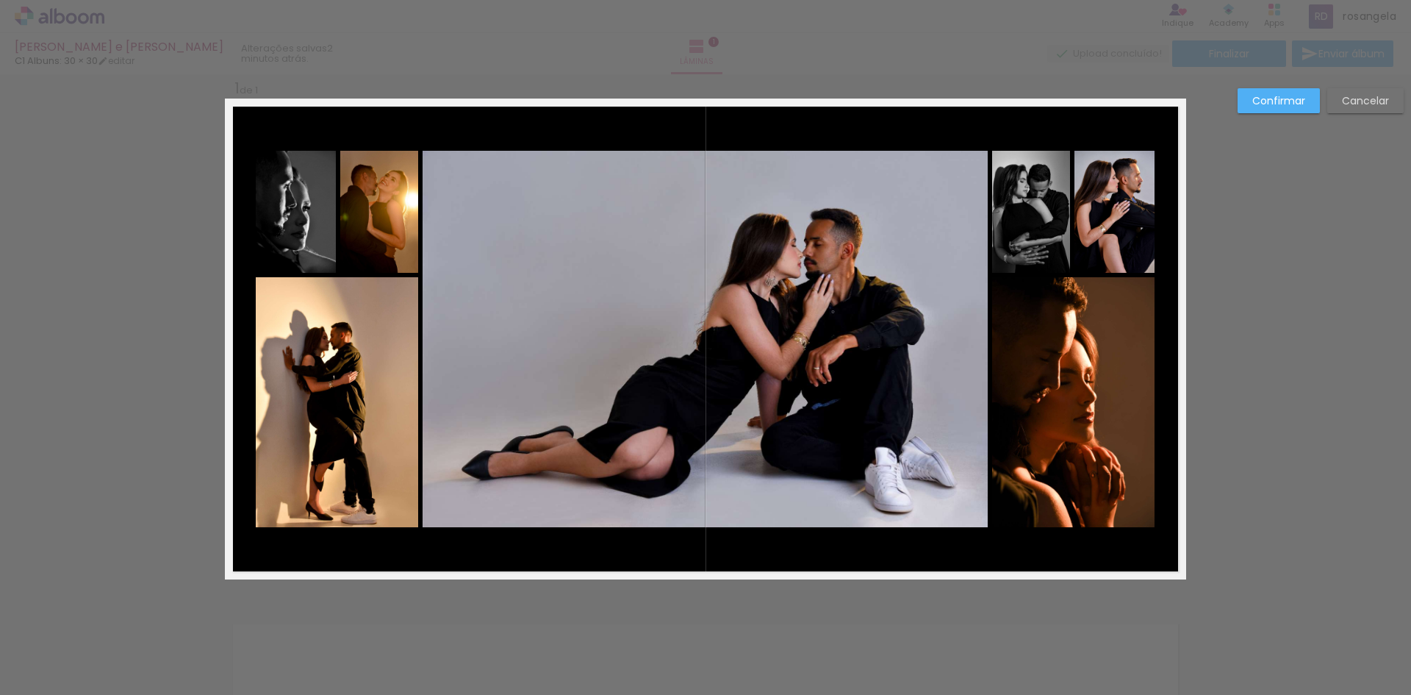
scroll to position [19, 0]
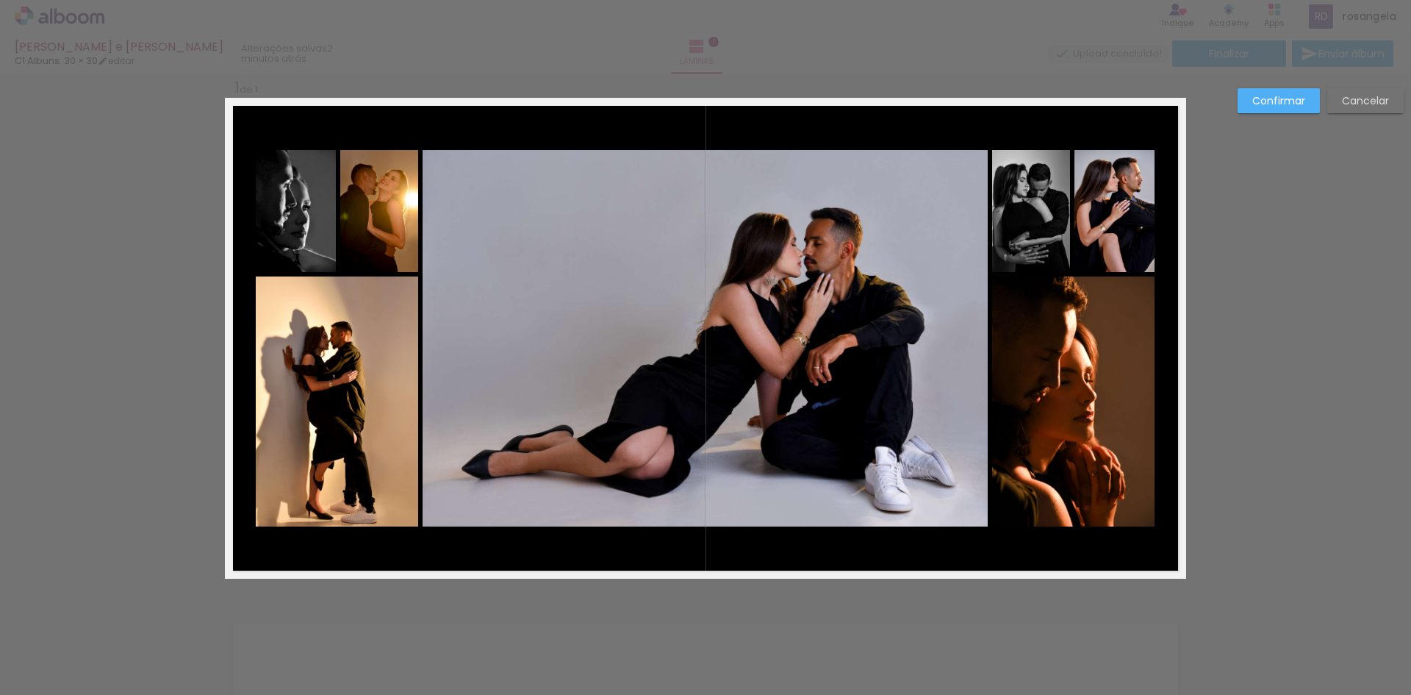
click at [742, 584] on div "Confirmar Cancelar" at bounding box center [705, 590] width 1411 height 1070
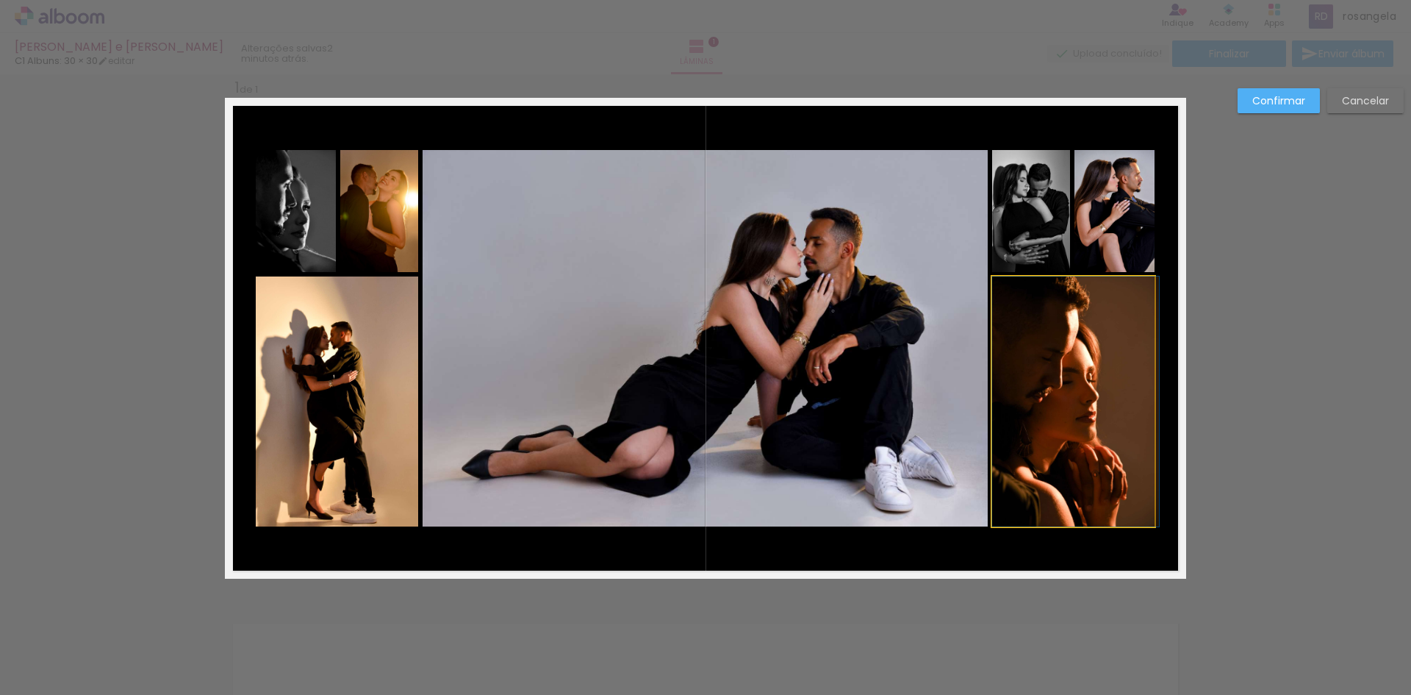
drag, startPoint x: 1033, startPoint y: 391, endPoint x: 1047, endPoint y: 388, distance: 15.0
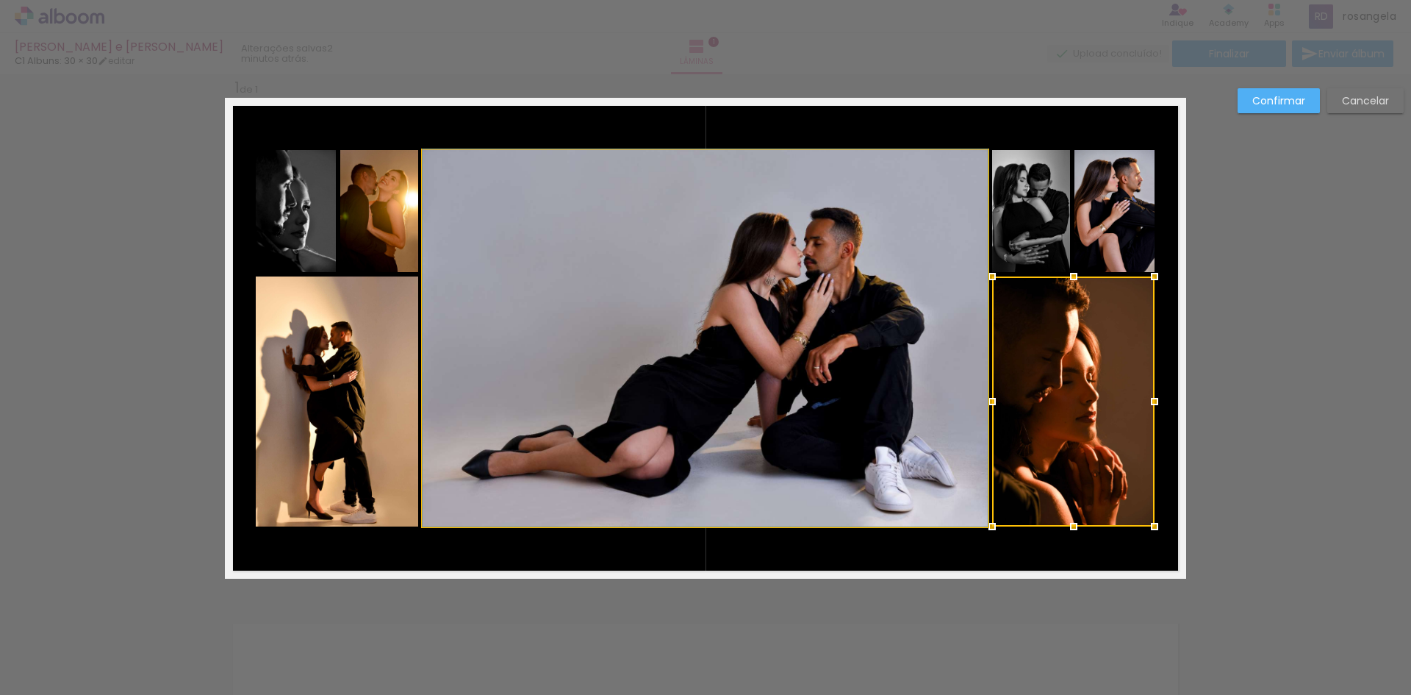
drag, startPoint x: 881, startPoint y: 371, endPoint x: 838, endPoint y: 379, distance: 44.0
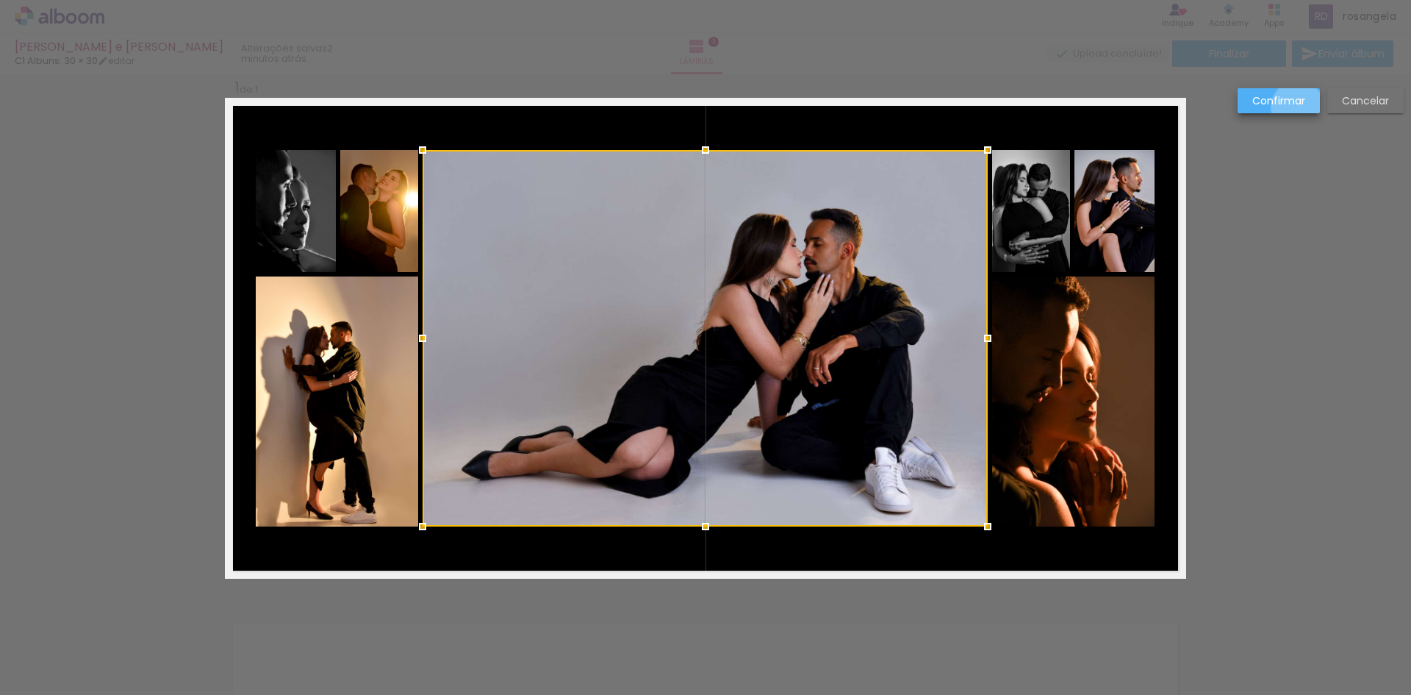
click at [0, 0] on slot "Confirmar" at bounding box center [0, 0] width 0 height 0
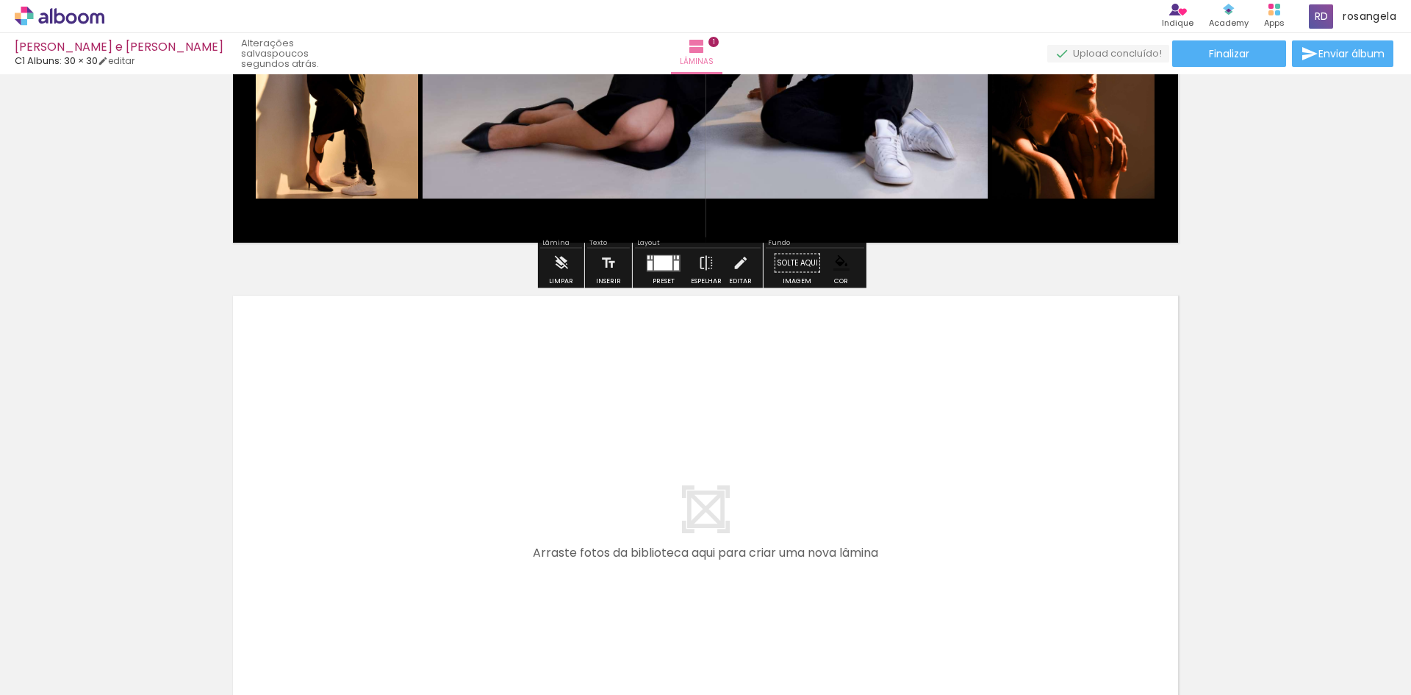
scroll to position [564, 0]
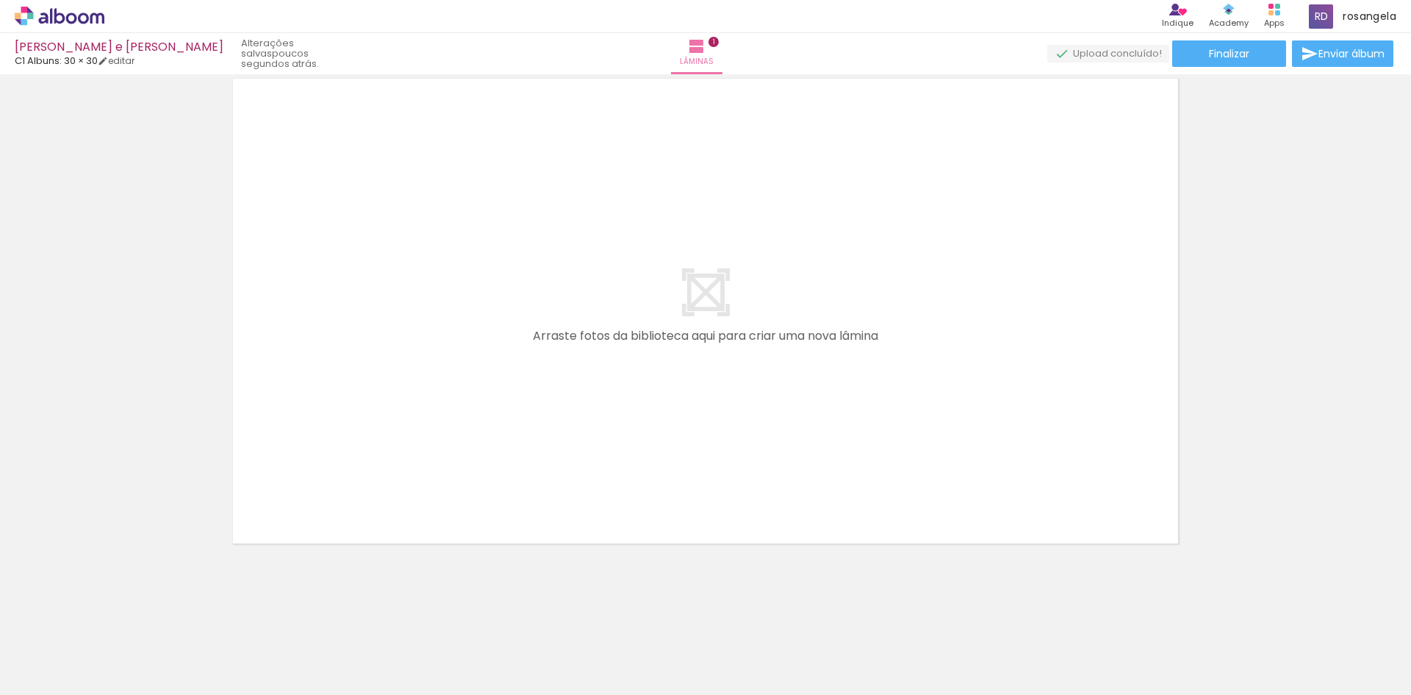
click at [121, 688] on iron-horizontal-list at bounding box center [105, 649] width 29 height 92
click at [51, 673] on span "Adicionar Fotos" at bounding box center [52, 675] width 44 height 16
click at [0, 0] on input "file" at bounding box center [0, 0] width 0 height 0
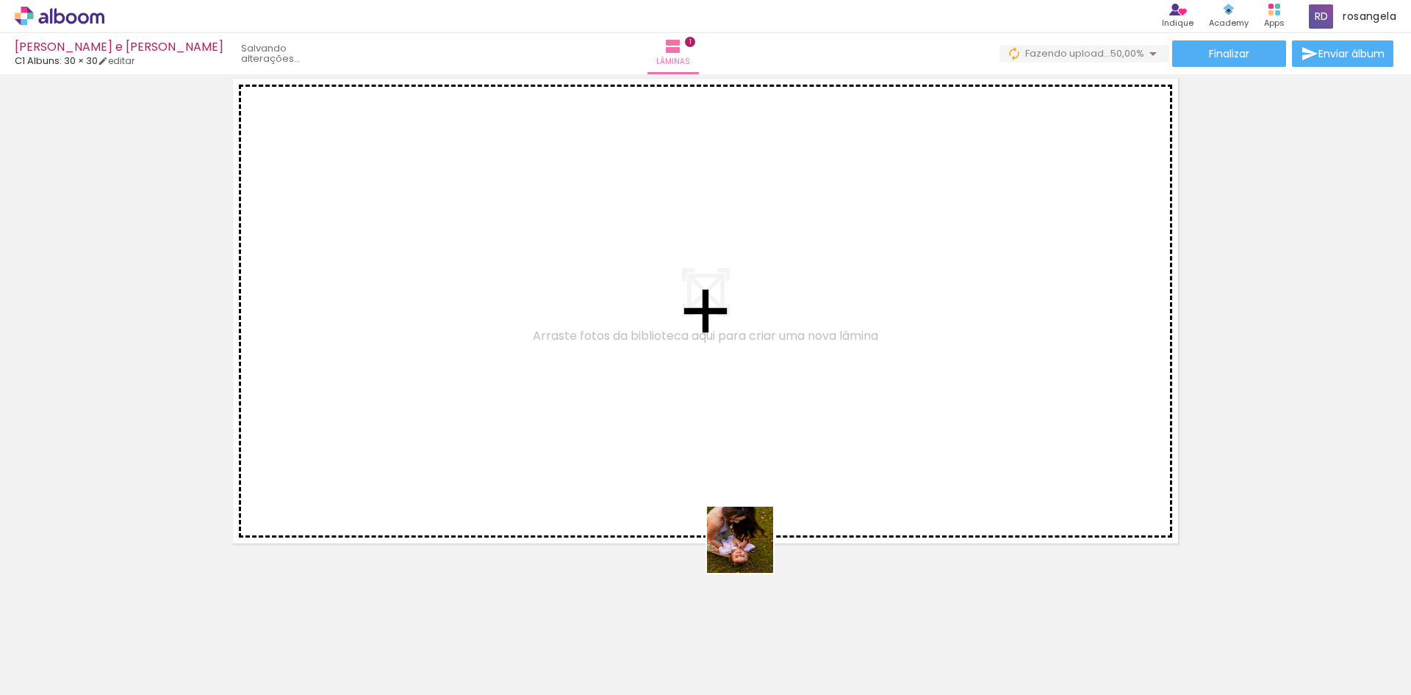
drag, startPoint x: 729, startPoint y: 646, endPoint x: 764, endPoint y: 421, distance: 227.7
click at [764, 385] on quentale-workspace at bounding box center [705, 347] width 1411 height 695
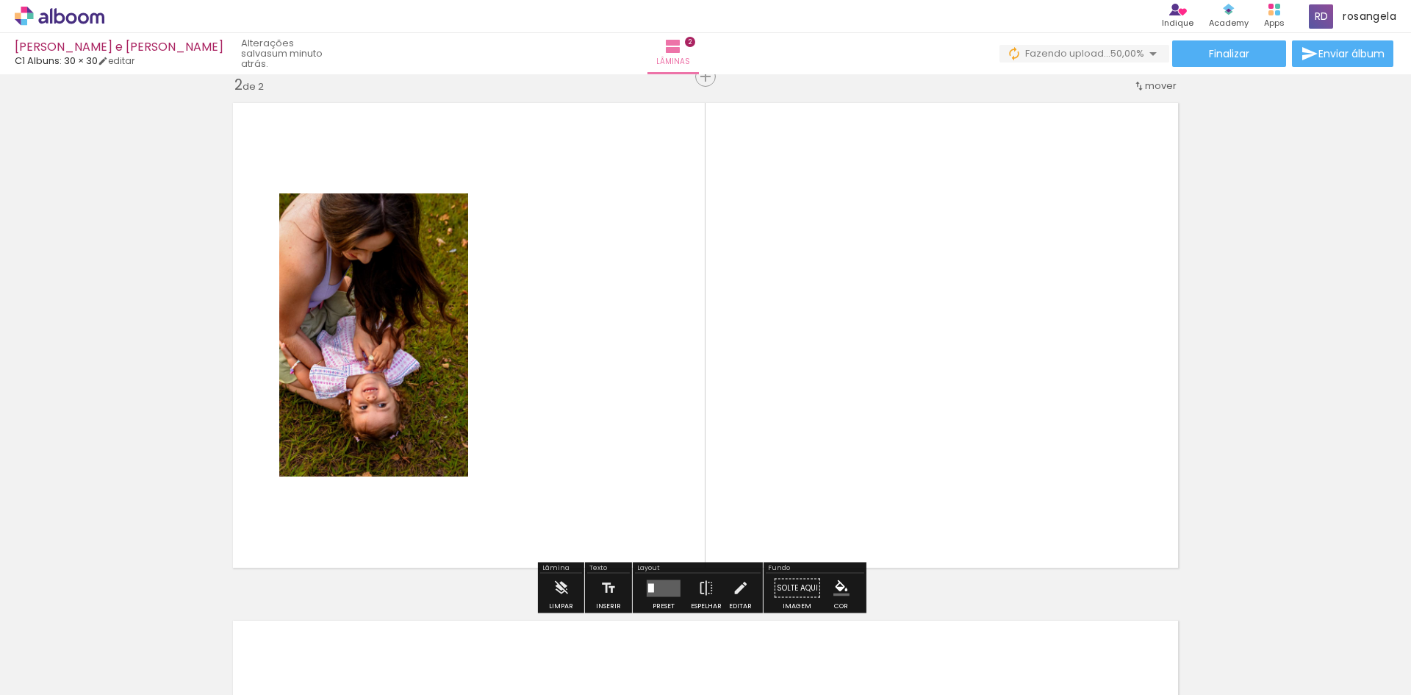
scroll to position [537, 0]
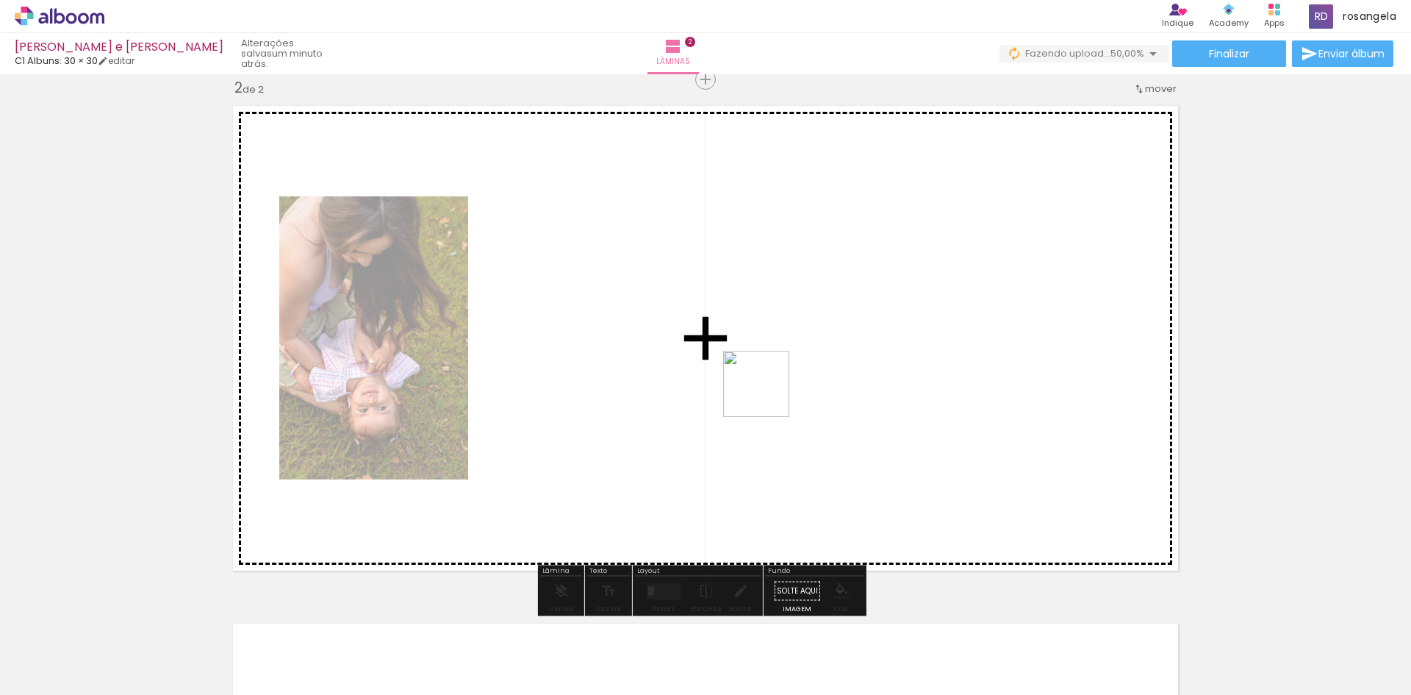
drag, startPoint x: 800, startPoint y: 656, endPoint x: 765, endPoint y: 386, distance: 272.8
click at [764, 373] on quentale-workspace at bounding box center [705, 347] width 1411 height 695
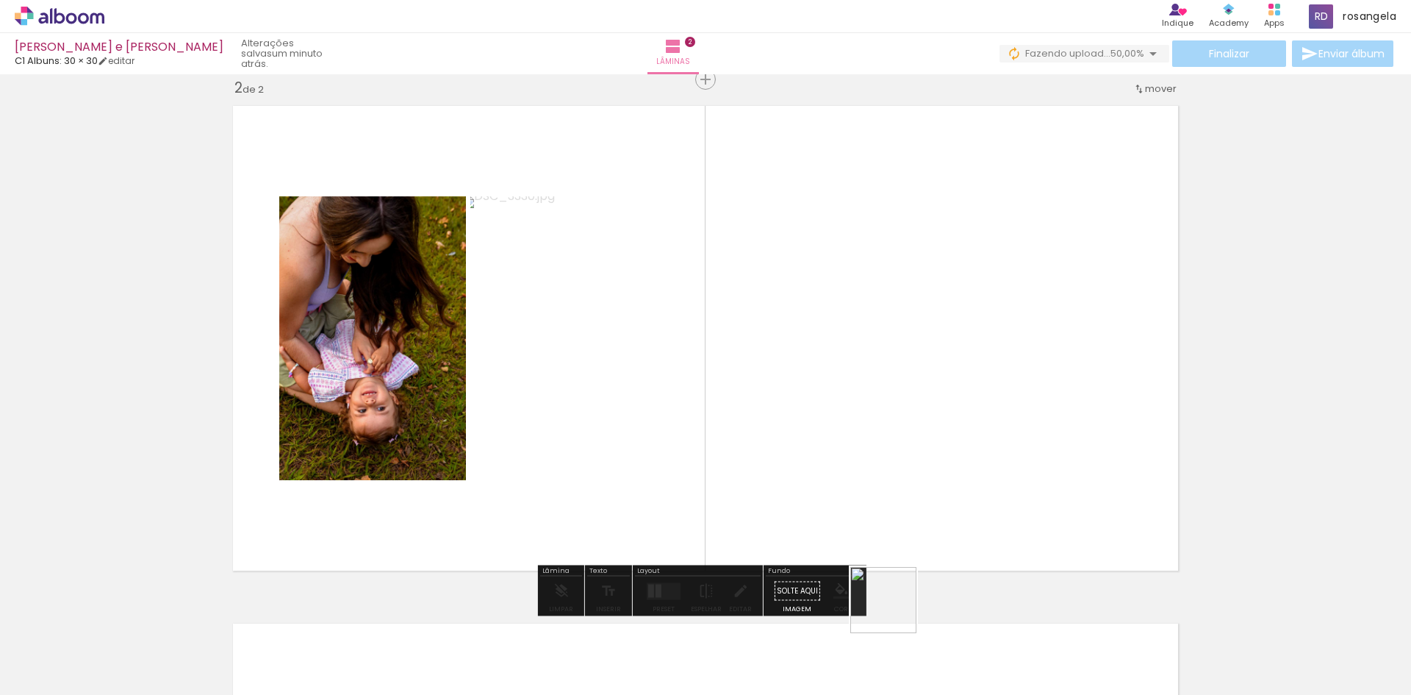
drag, startPoint x: 894, startPoint y: 611, endPoint x: 870, endPoint y: 420, distance: 192.6
click at [853, 390] on quentale-workspace at bounding box center [705, 347] width 1411 height 695
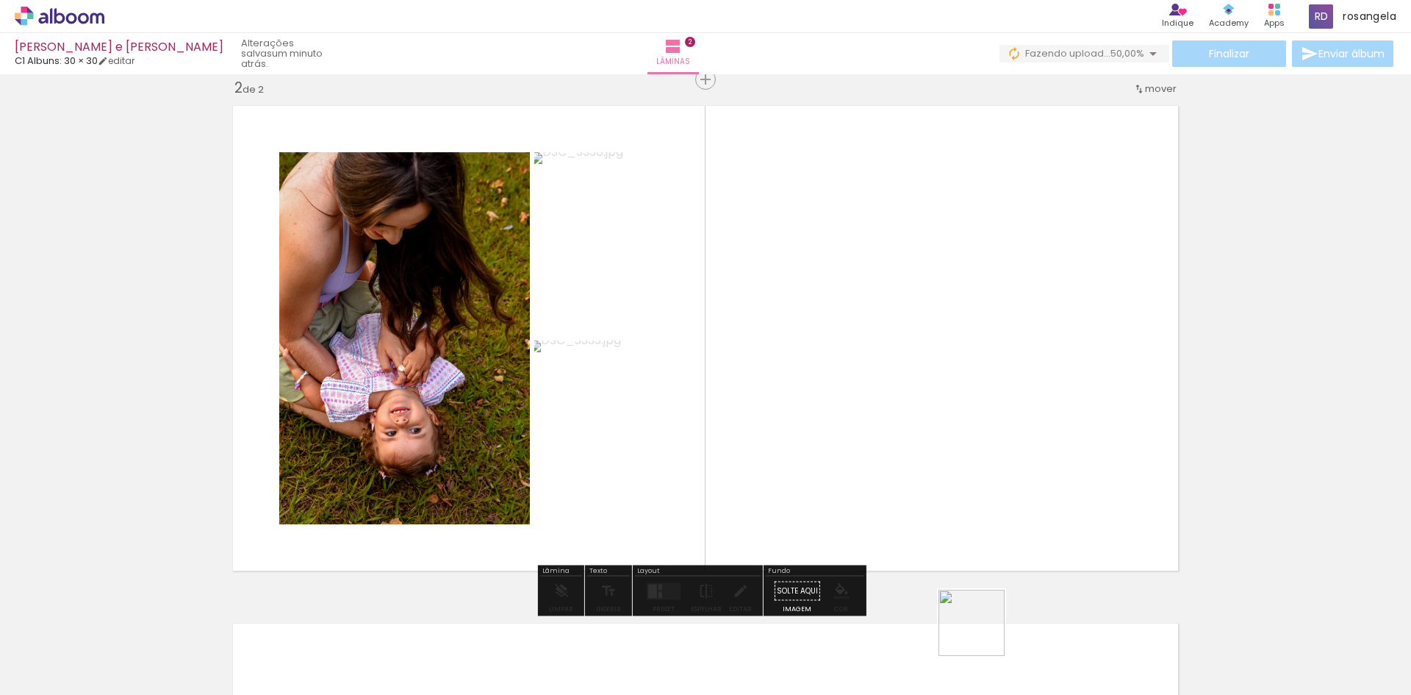
drag, startPoint x: 985, startPoint y: 649, endPoint x: 989, endPoint y: 462, distance: 187.5
click at [972, 437] on quentale-workspace at bounding box center [705, 347] width 1411 height 695
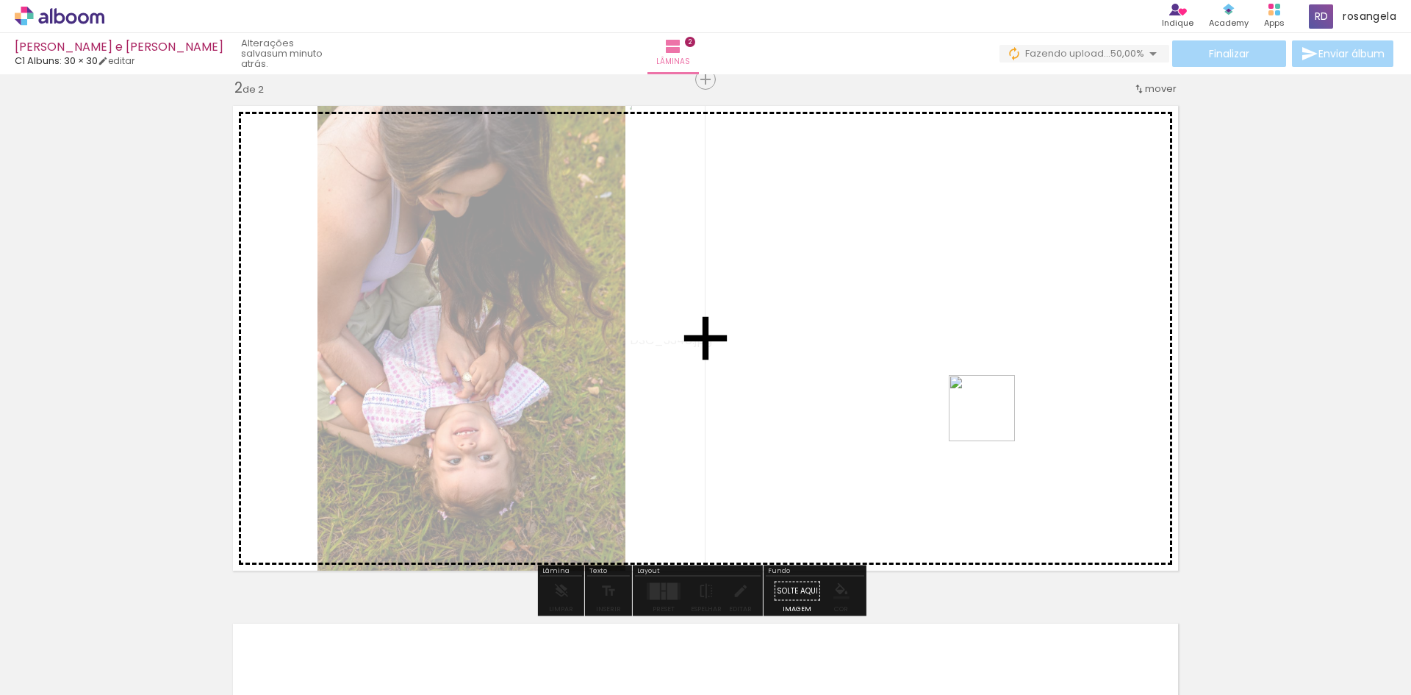
drag, startPoint x: 1055, startPoint y: 644, endPoint x: 1019, endPoint y: 431, distance: 215.4
click at [988, 399] on quentale-workspace at bounding box center [705, 347] width 1411 height 695
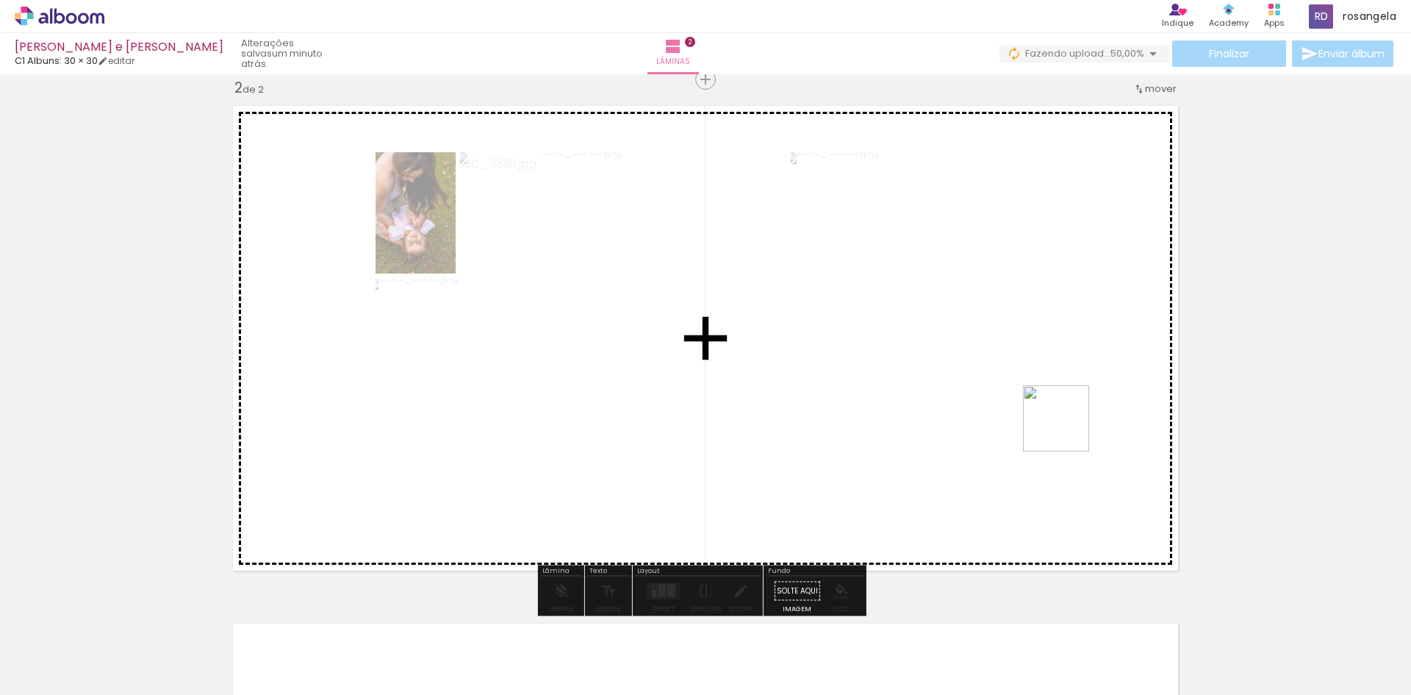
drag, startPoint x: 1127, startPoint y: 620, endPoint x: 1064, endPoint y: 415, distance: 214.6
click at [1064, 415] on quentale-workspace at bounding box center [705, 347] width 1411 height 695
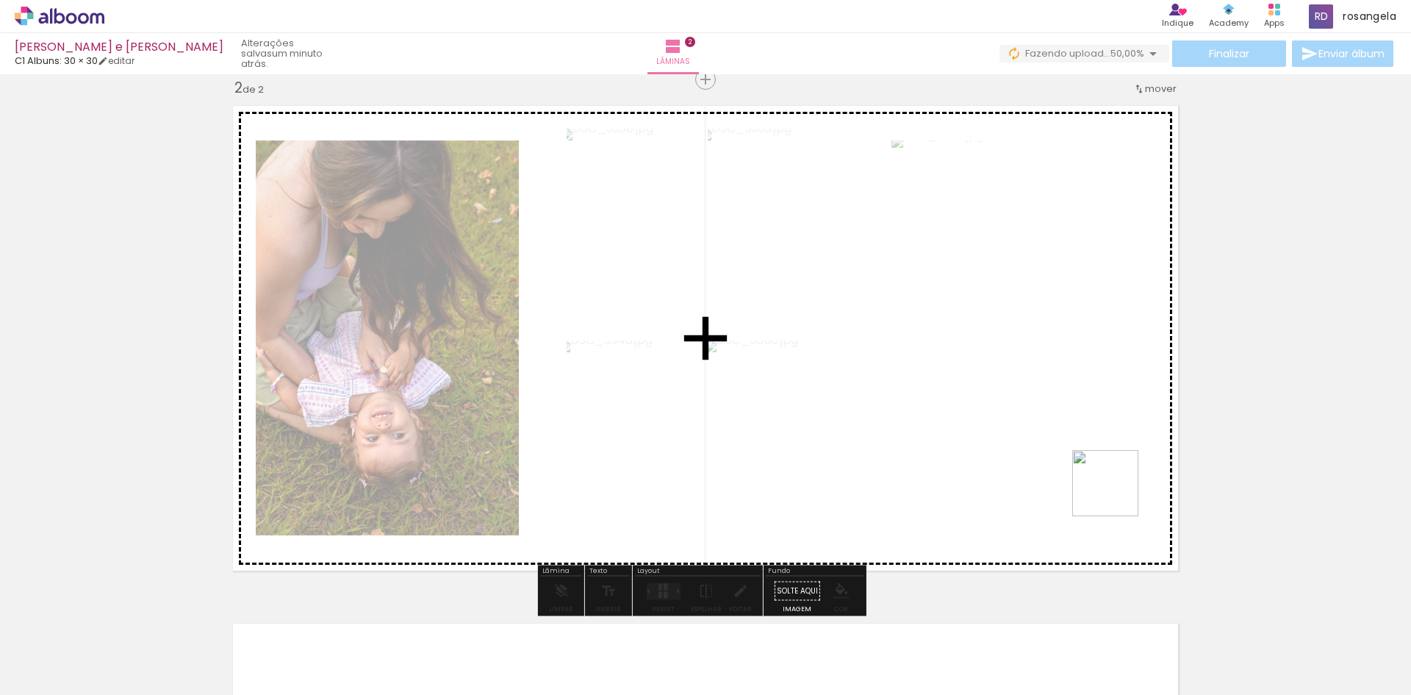
drag, startPoint x: 1205, startPoint y: 628, endPoint x: 1028, endPoint y: 397, distance: 290.9
click at [1028, 397] on quentale-workspace at bounding box center [705, 347] width 1411 height 695
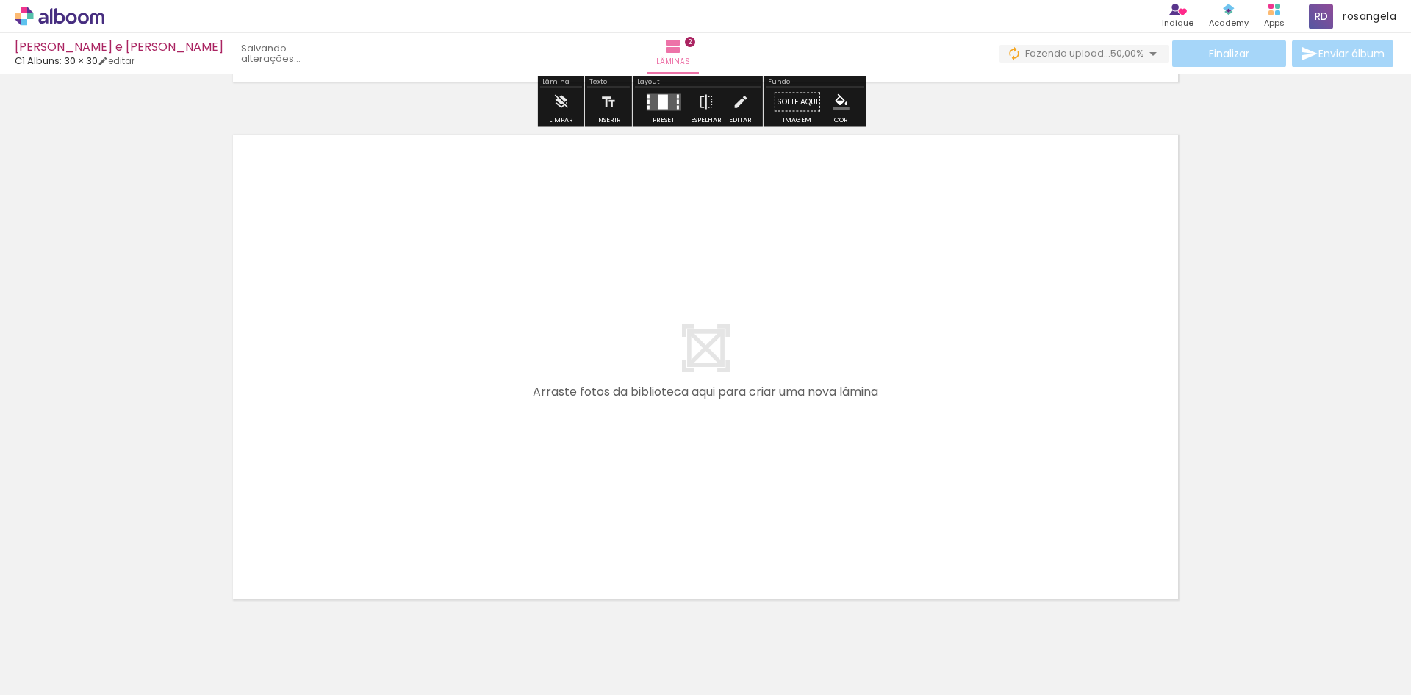
scroll to position [1051, 0]
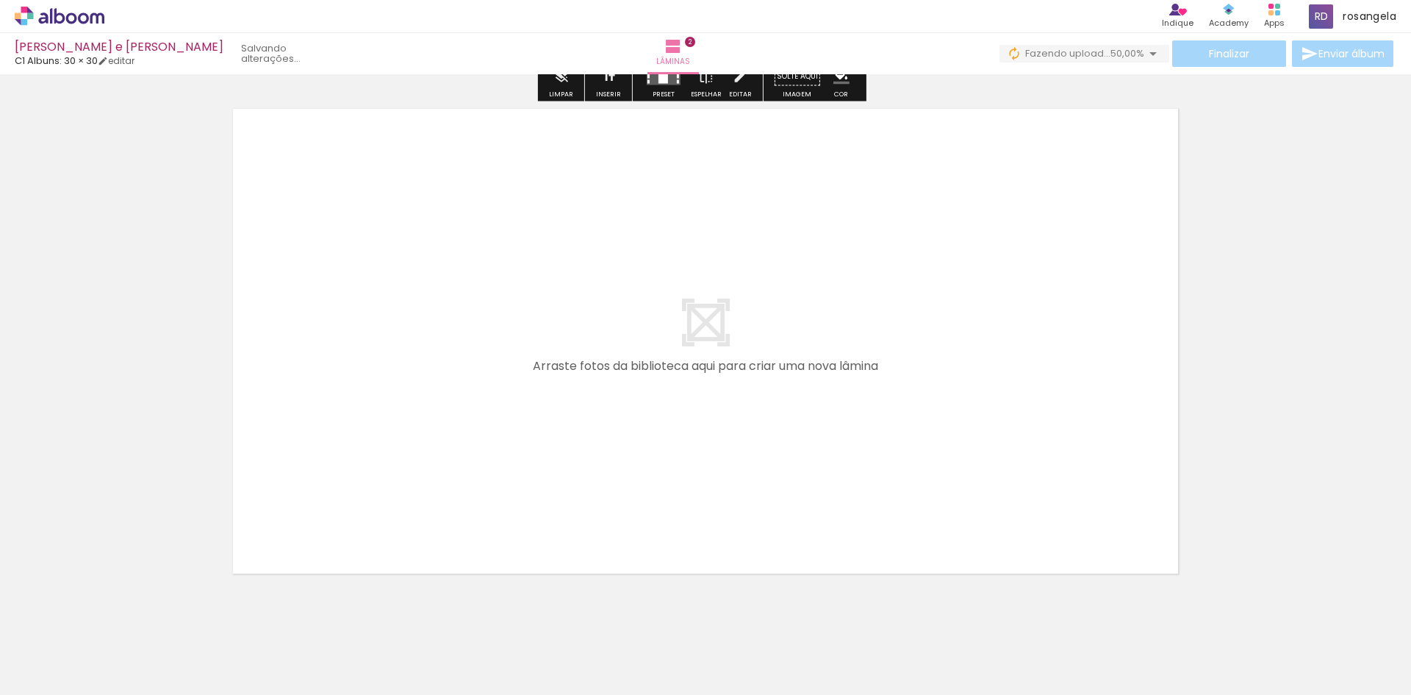
click at [15, 679] on iron-icon at bounding box center [21, 675] width 18 height 18
click at [0, 0] on input "file" at bounding box center [0, 0] width 0 height 0
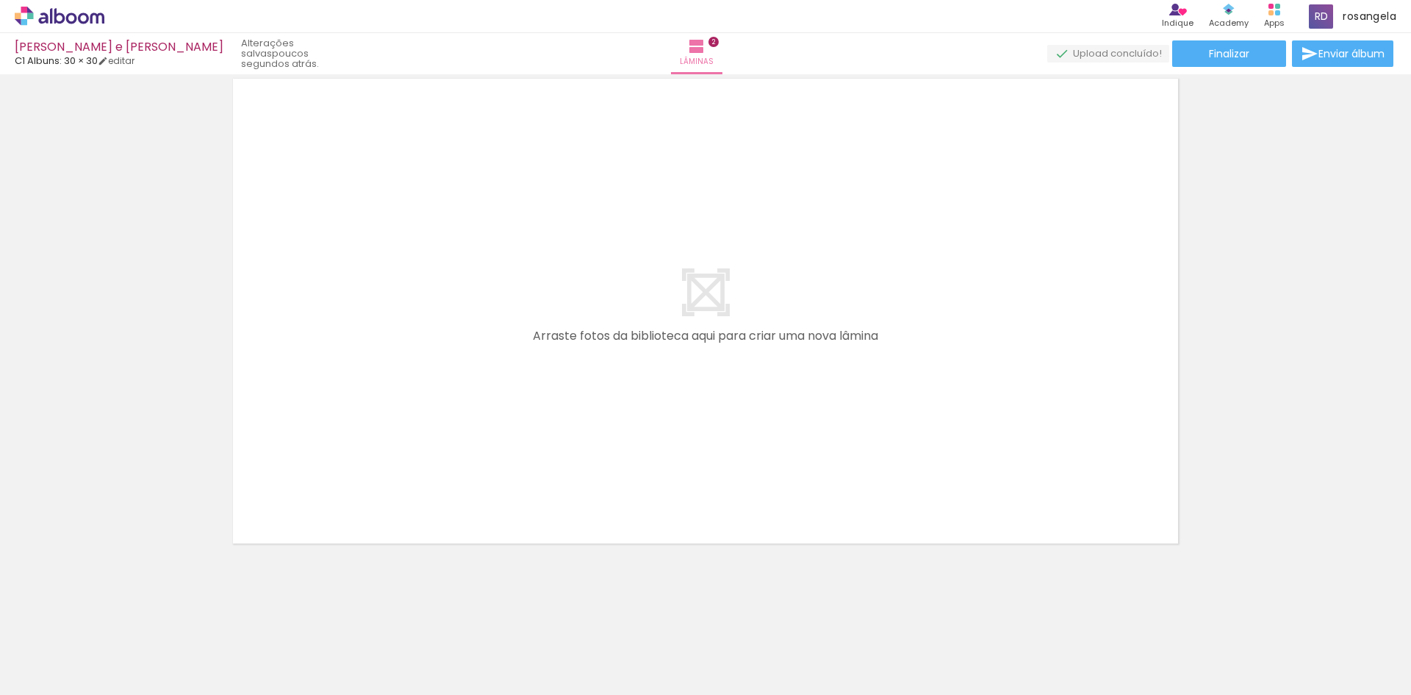
scroll to position [0, 442]
drag, startPoint x: 848, startPoint y: 646, endPoint x: 761, endPoint y: 329, distance: 328.6
click at [751, 307] on quentale-workspace at bounding box center [705, 347] width 1411 height 695
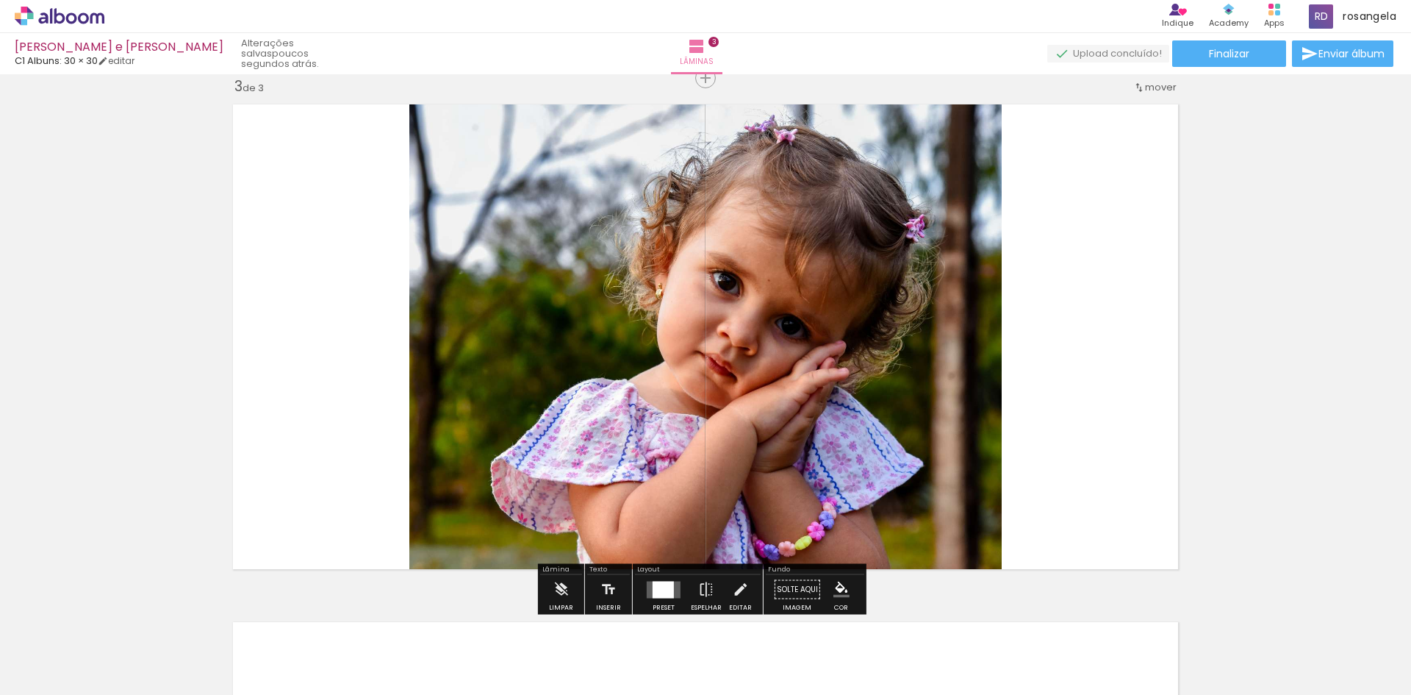
scroll to position [1054, 0]
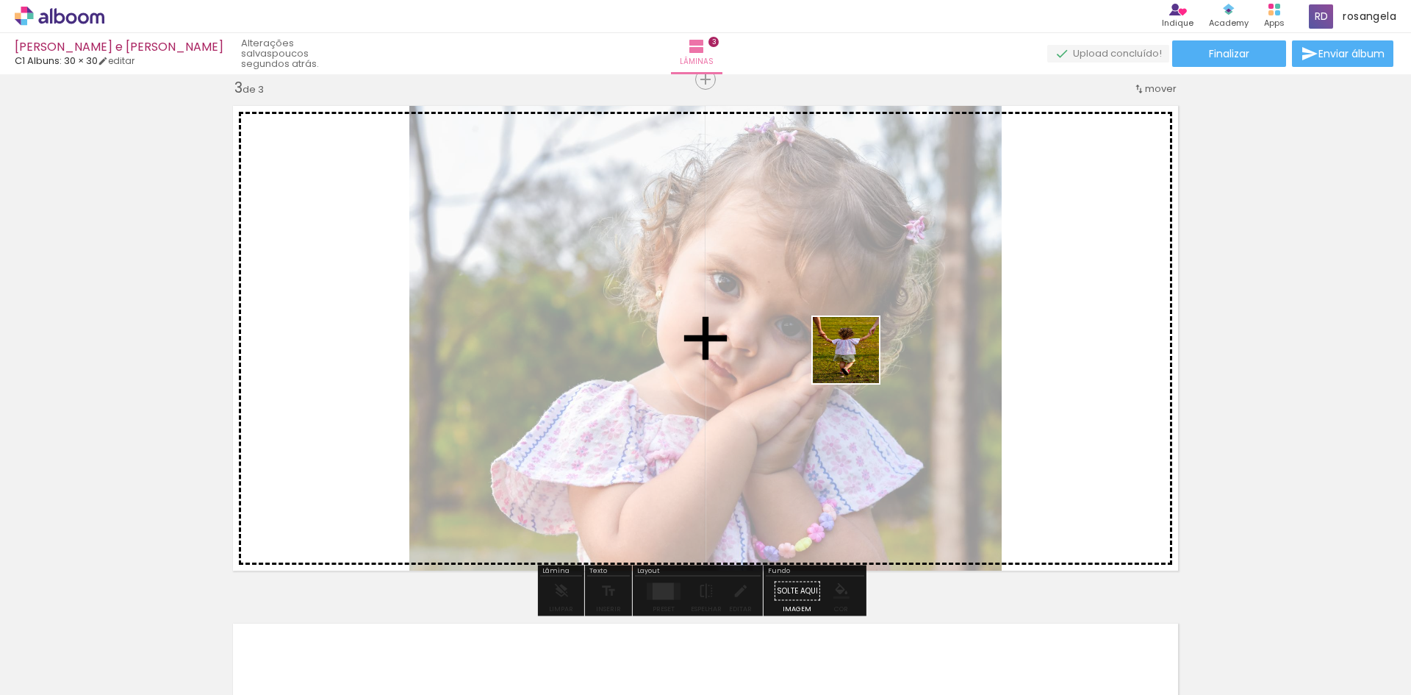
drag, startPoint x: 935, startPoint y: 653, endPoint x: 847, endPoint y: 373, distance: 293.4
click at [839, 331] on quentale-workspace at bounding box center [705, 347] width 1411 height 695
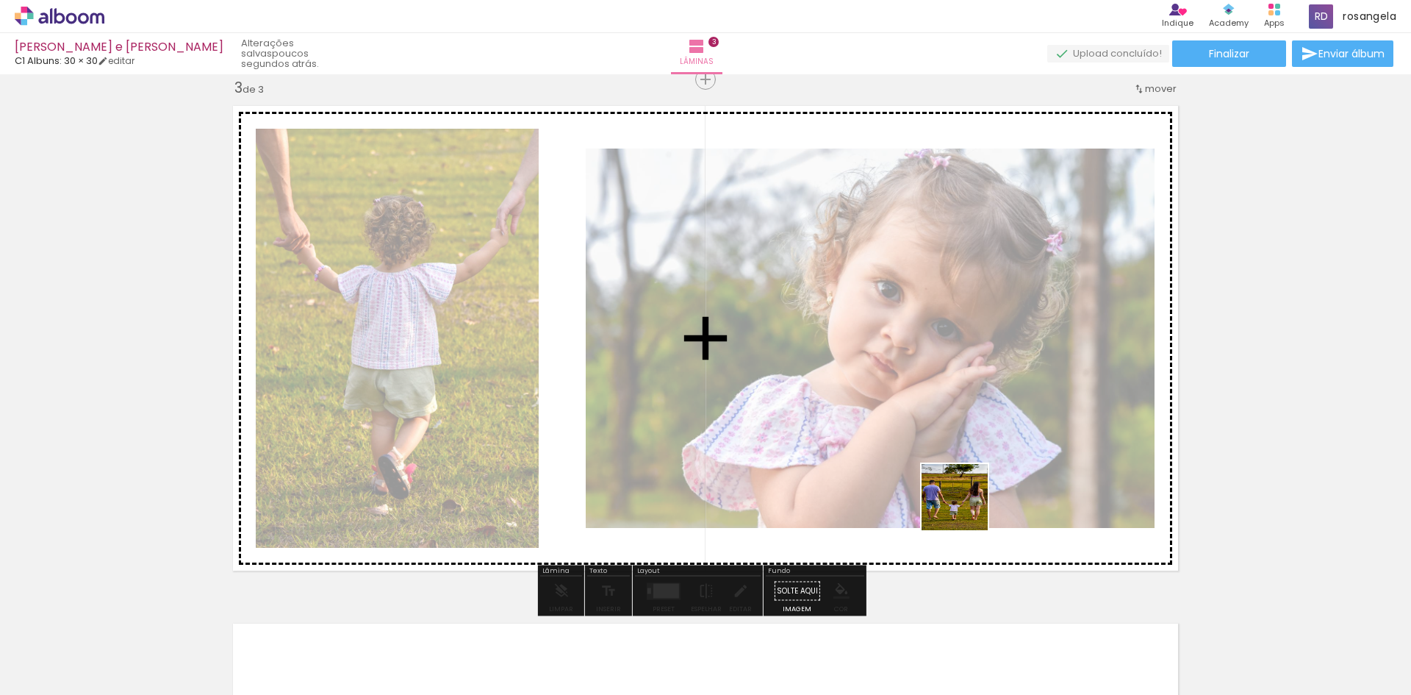
drag, startPoint x: 1025, startPoint y: 657, endPoint x: 872, endPoint y: 378, distance: 318.4
click at [872, 378] on quentale-workspace at bounding box center [705, 347] width 1411 height 695
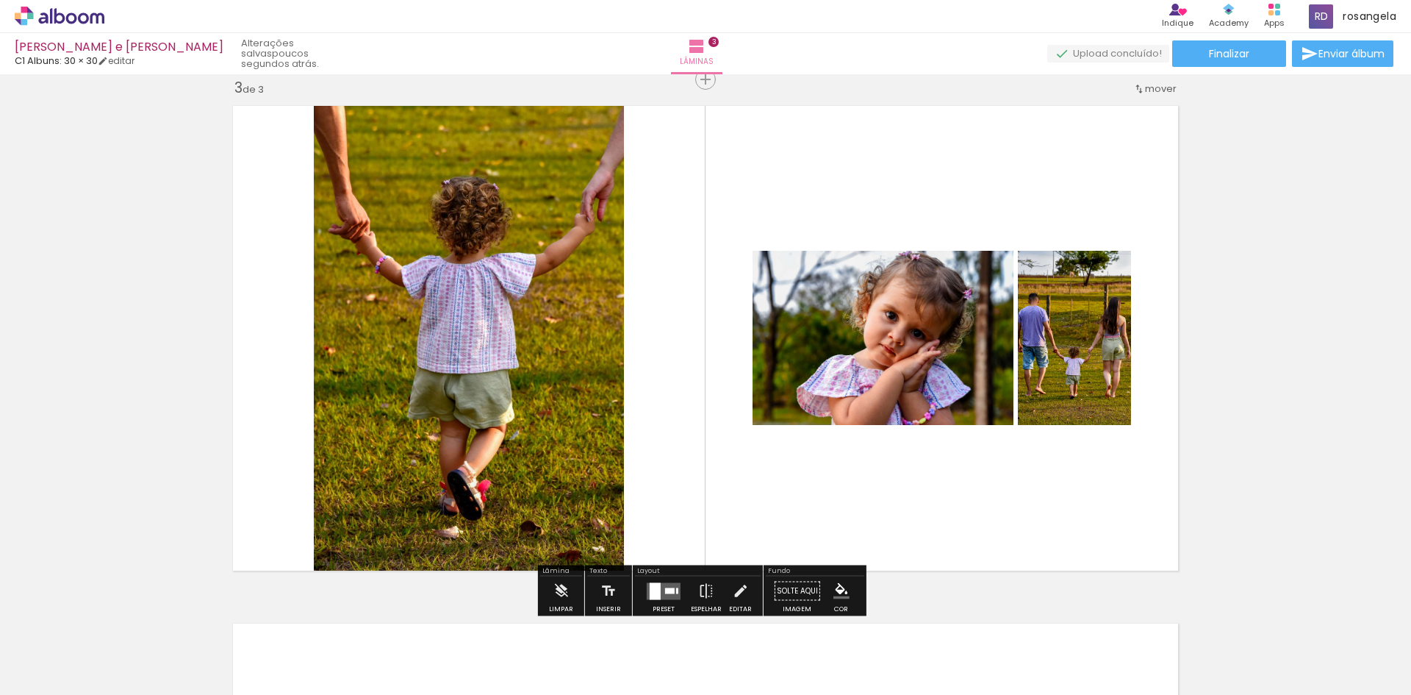
drag, startPoint x: 1114, startPoint y: 647, endPoint x: 923, endPoint y: 315, distance: 382.6
click at [895, 265] on quentale-workspace at bounding box center [705, 347] width 1411 height 695
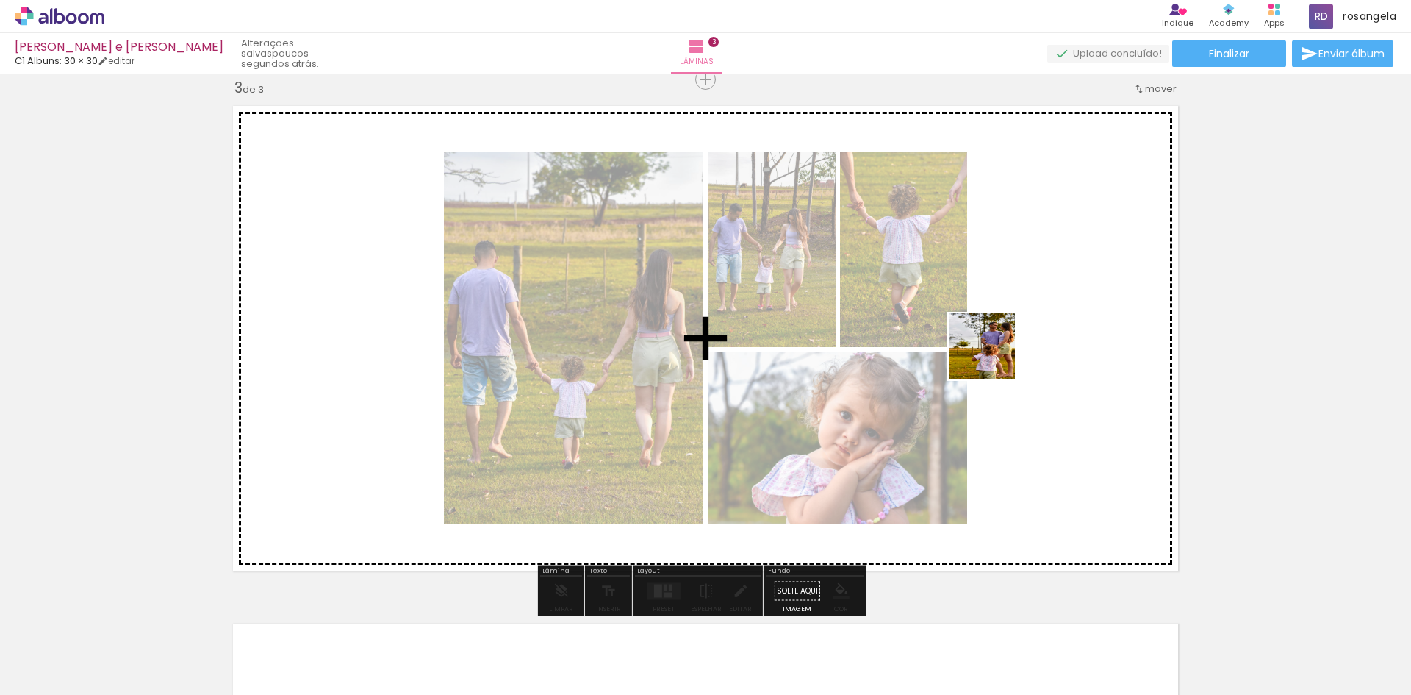
drag, startPoint x: 1187, startPoint y: 647, endPoint x: 1044, endPoint y: 437, distance: 253.8
click at [959, 326] on quentale-workspace at bounding box center [705, 347] width 1411 height 695
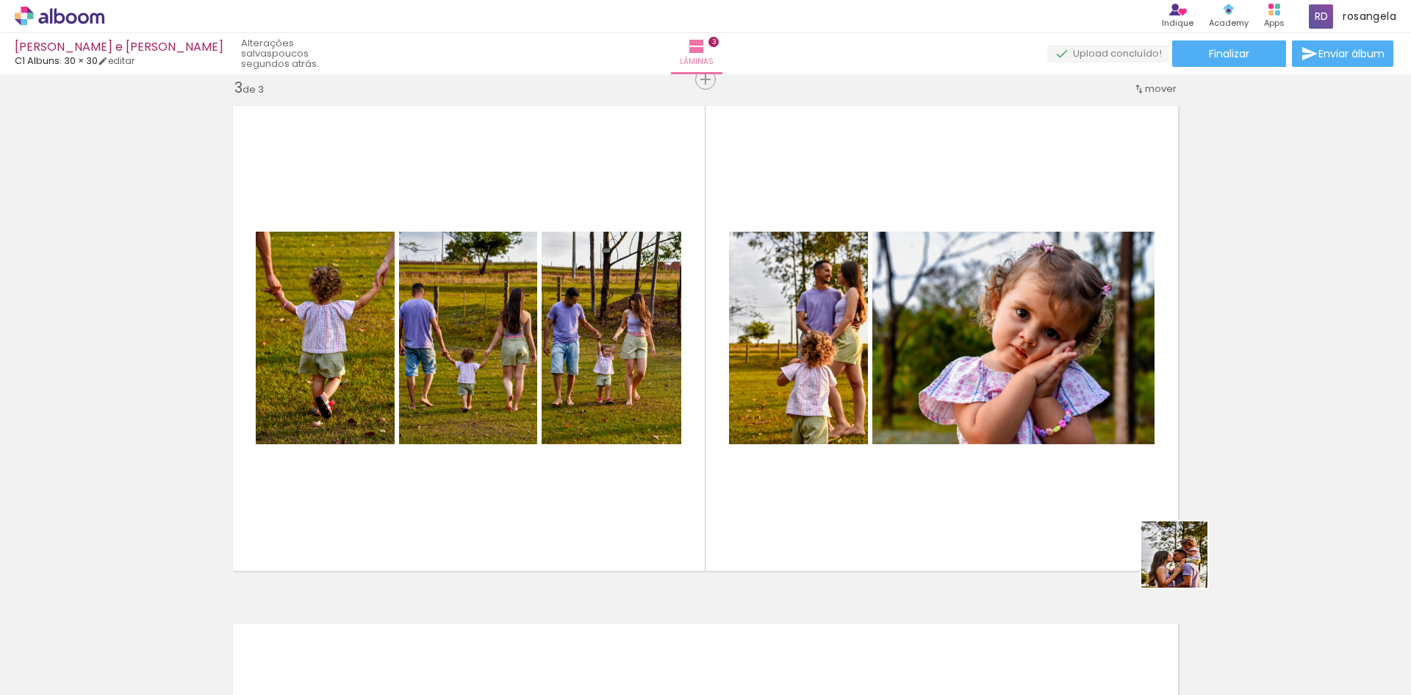
drag, startPoint x: 1212, startPoint y: 595, endPoint x: 1080, endPoint y: 387, distance: 246.5
click at [1003, 323] on quentale-workspace at bounding box center [705, 347] width 1411 height 695
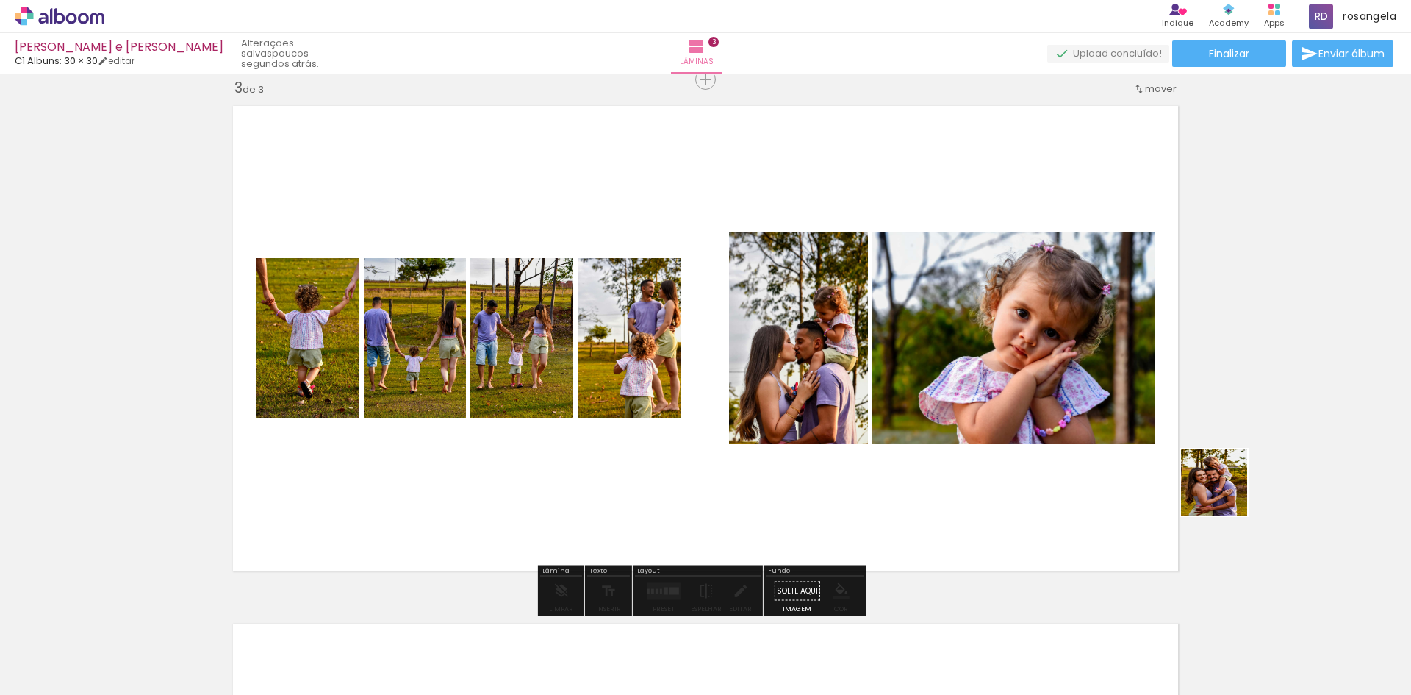
drag, startPoint x: 1354, startPoint y: 631, endPoint x: 1021, endPoint y: 329, distance: 449.1
click at [1021, 329] on quentale-workspace at bounding box center [705, 347] width 1411 height 695
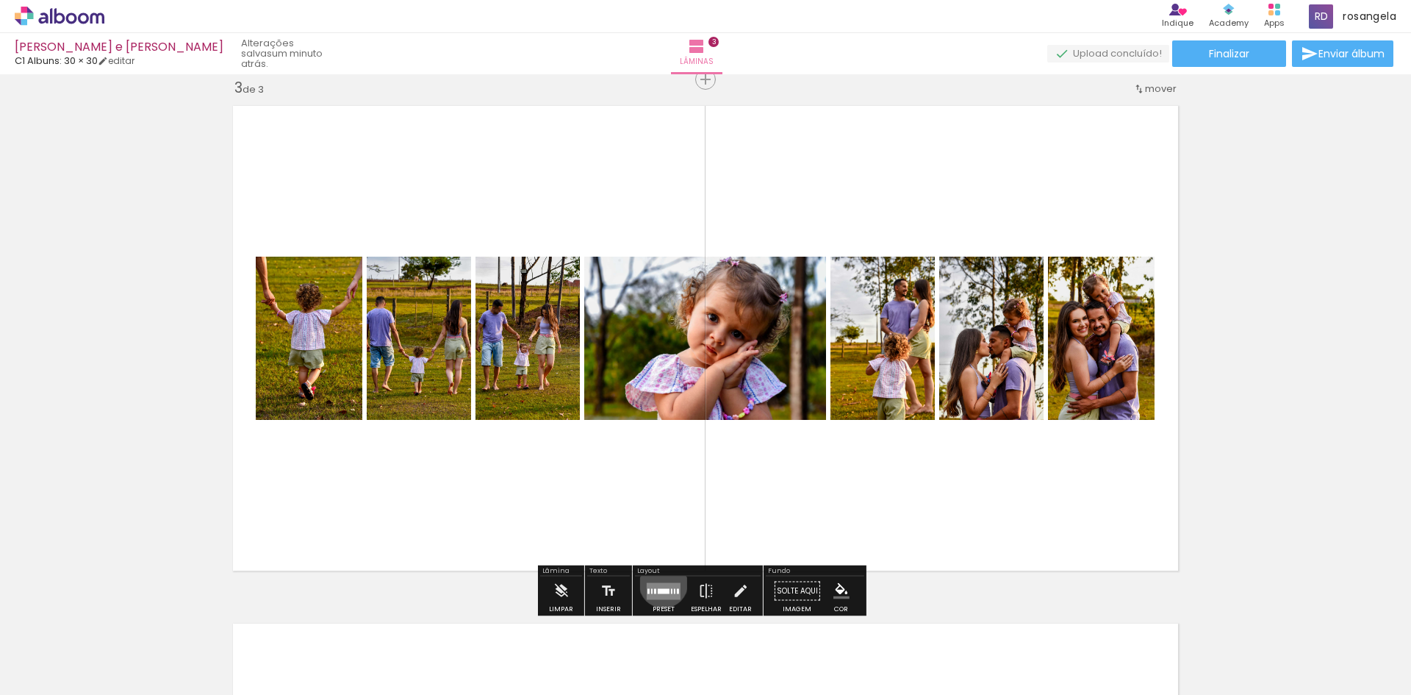
click at [660, 583] on quentale-layouter at bounding box center [664, 590] width 34 height 17
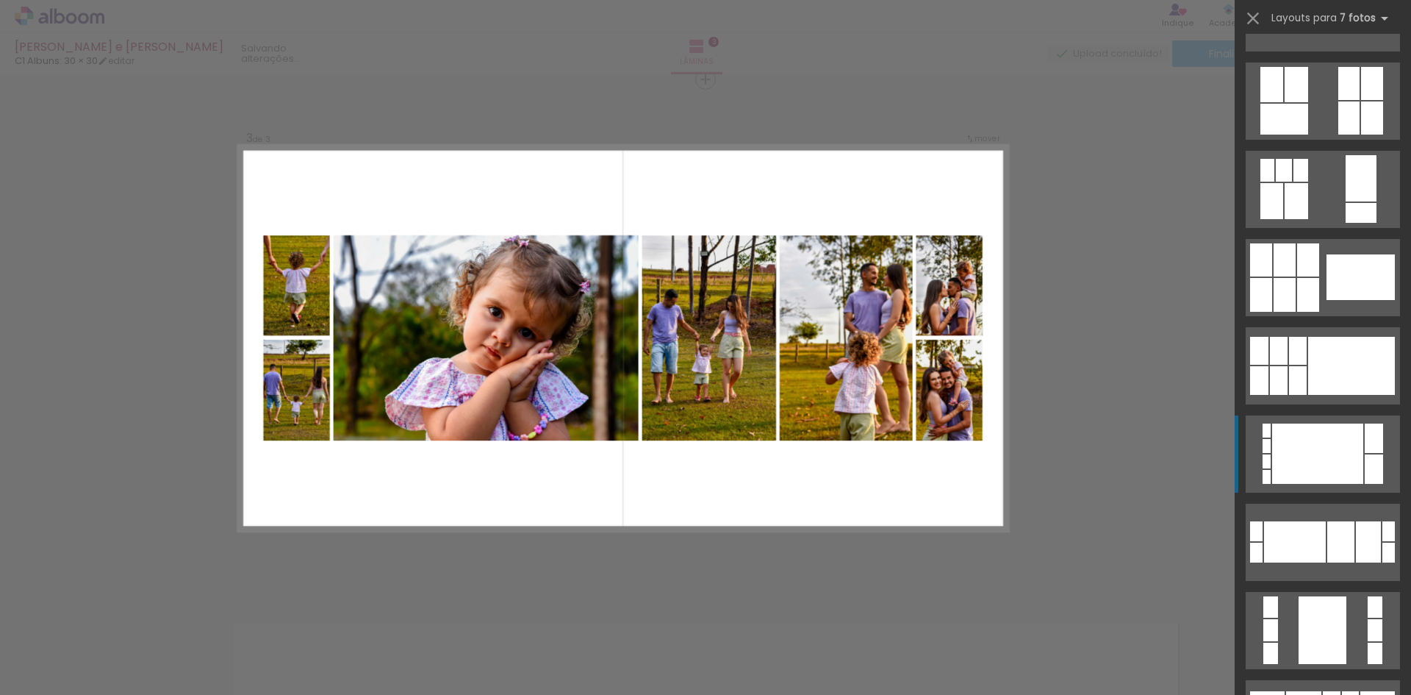
scroll to position [367, 0]
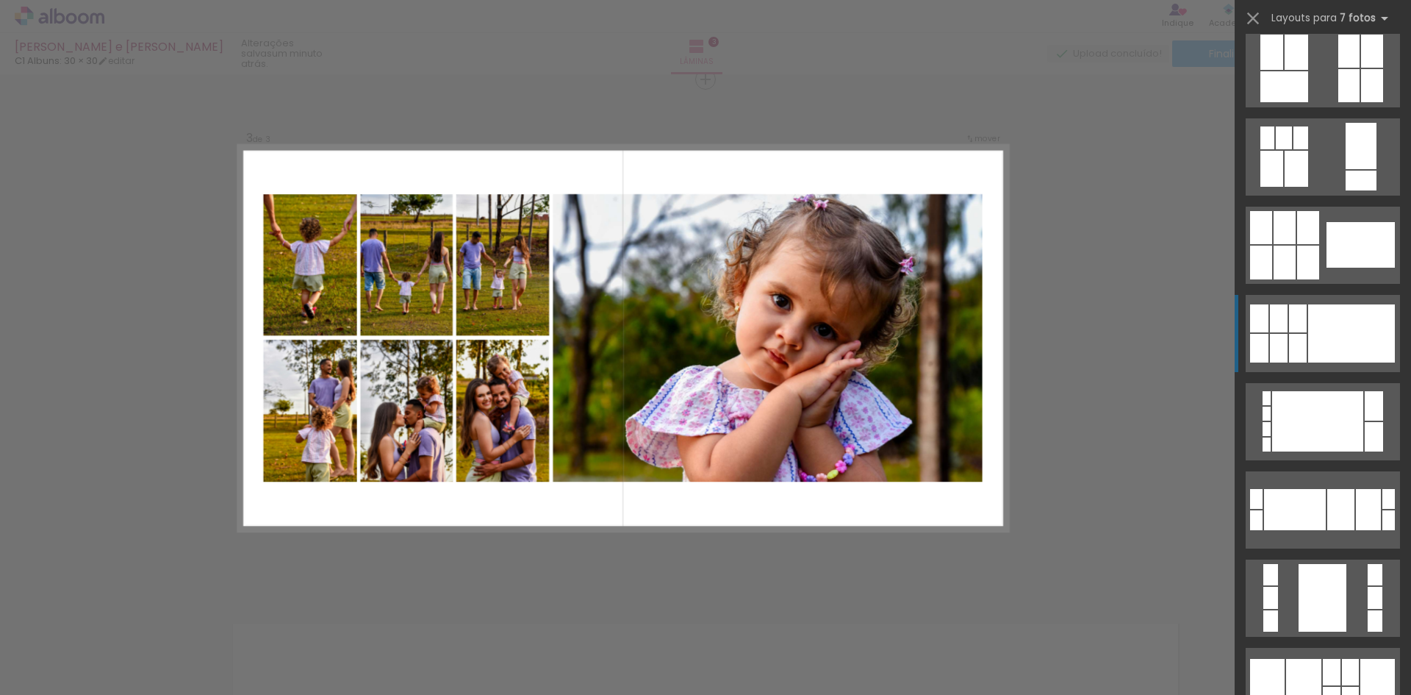
click at [1341, 345] on div at bounding box center [1351, 333] width 87 height 58
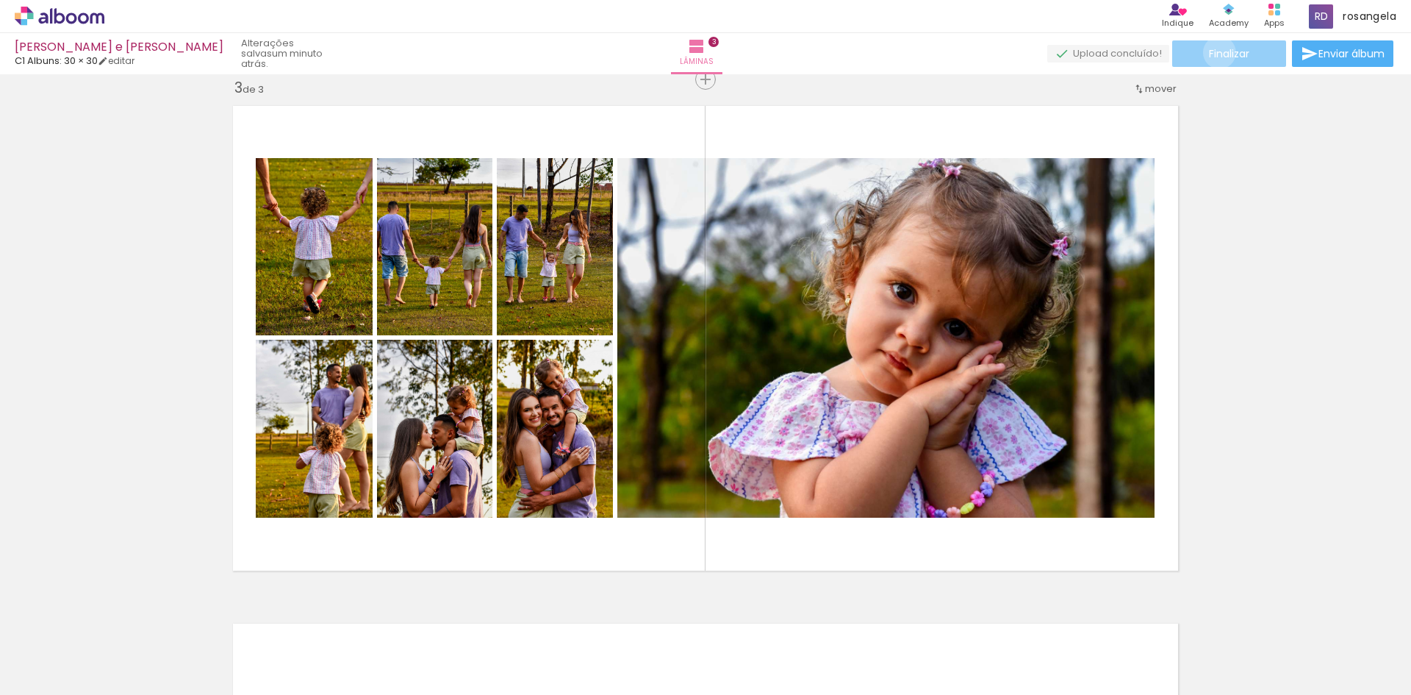
click at [1214, 52] on span "Finalizar" at bounding box center [1229, 54] width 40 height 10
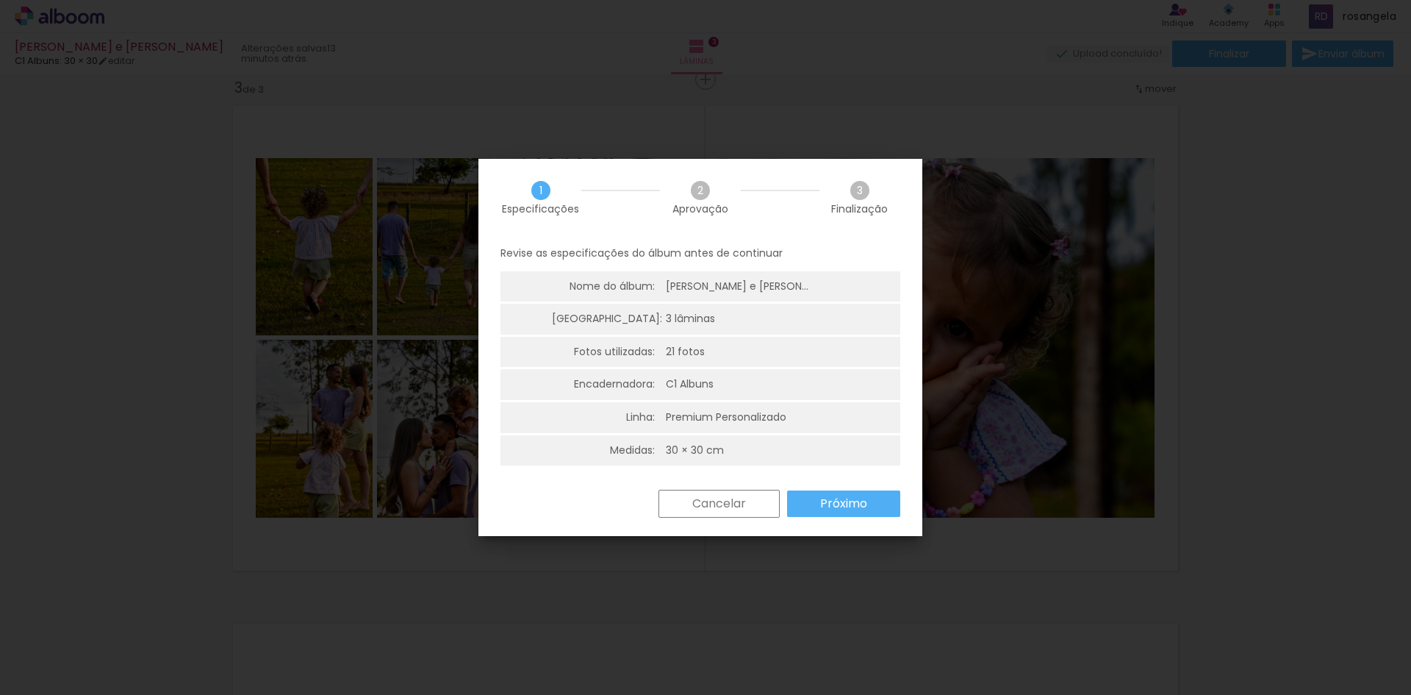
click at [0, 0] on slot "Próximo" at bounding box center [0, 0] width 0 height 0
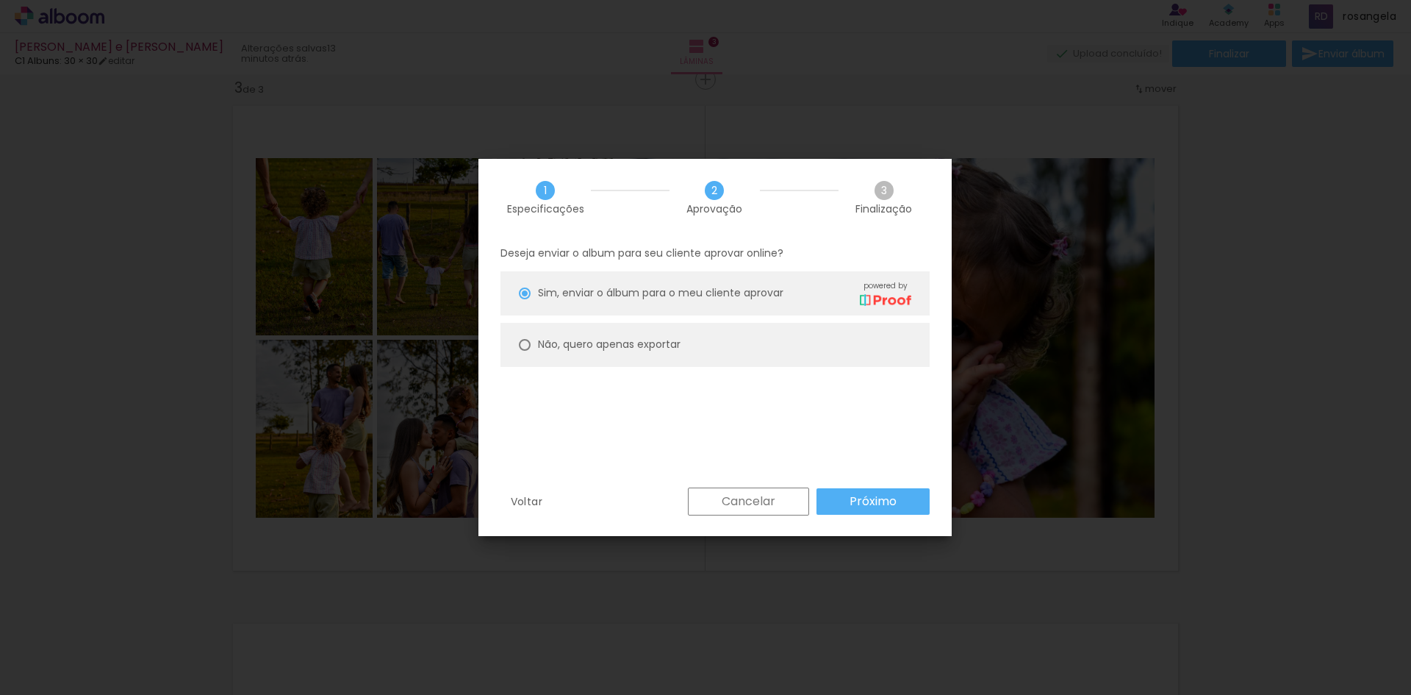
click at [842, 509] on paper-button "Próximo" at bounding box center [873, 501] width 113 height 26
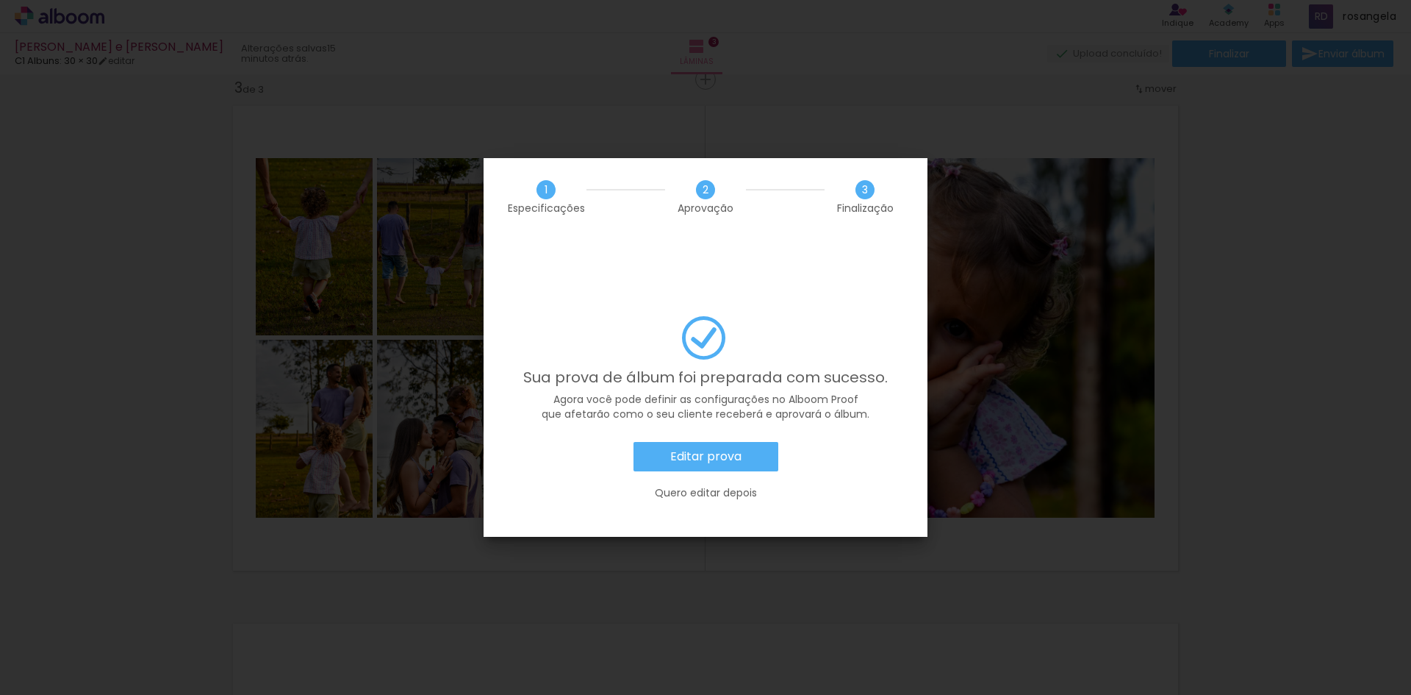
click at [0, 0] on slot "Editar prova" at bounding box center [0, 0] width 0 height 0
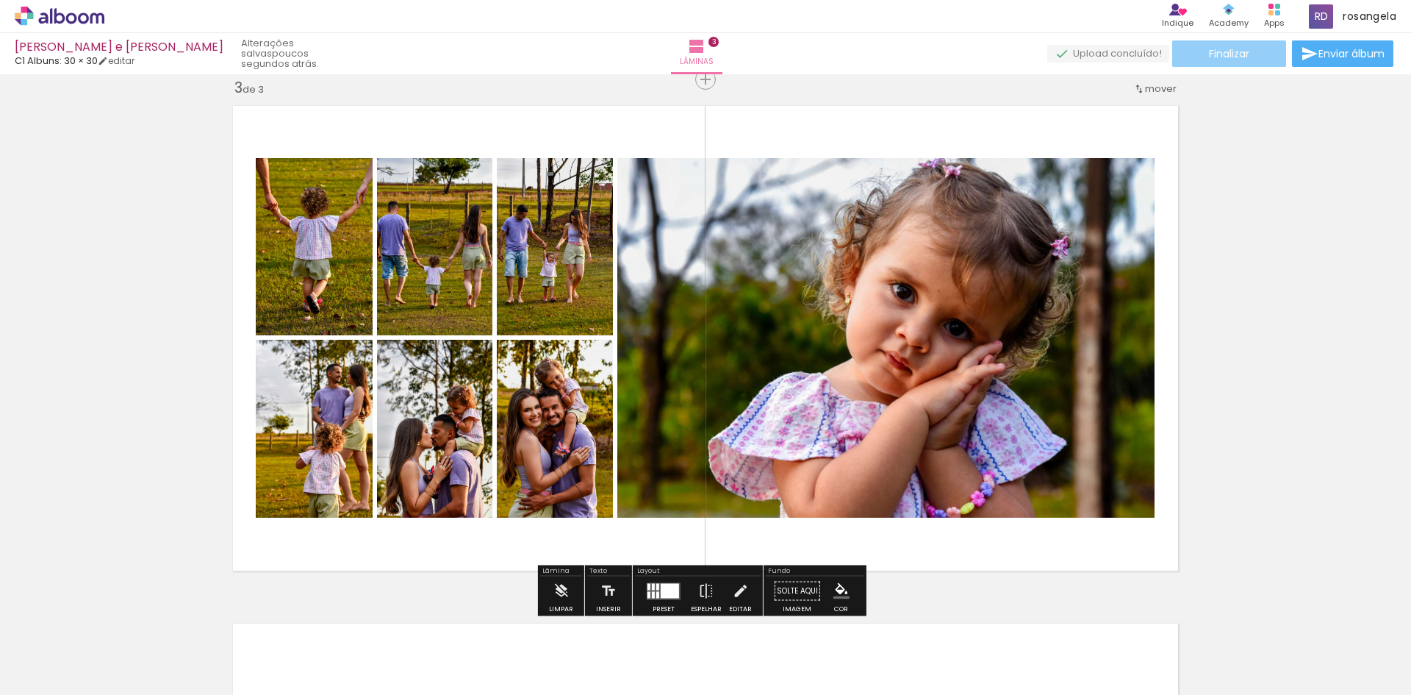
click at [1237, 55] on span "Finalizar" at bounding box center [1229, 54] width 40 height 10
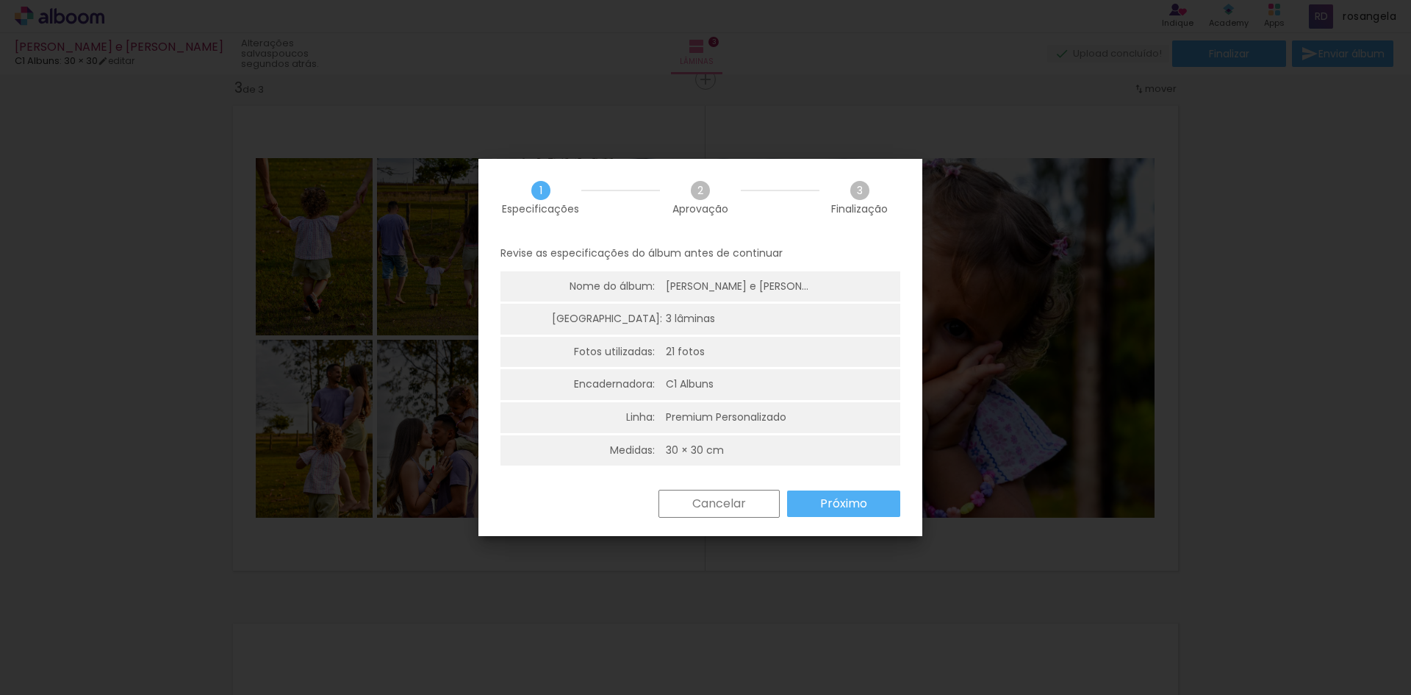
click at [817, 516] on paper-button "Próximo" at bounding box center [843, 503] width 113 height 26
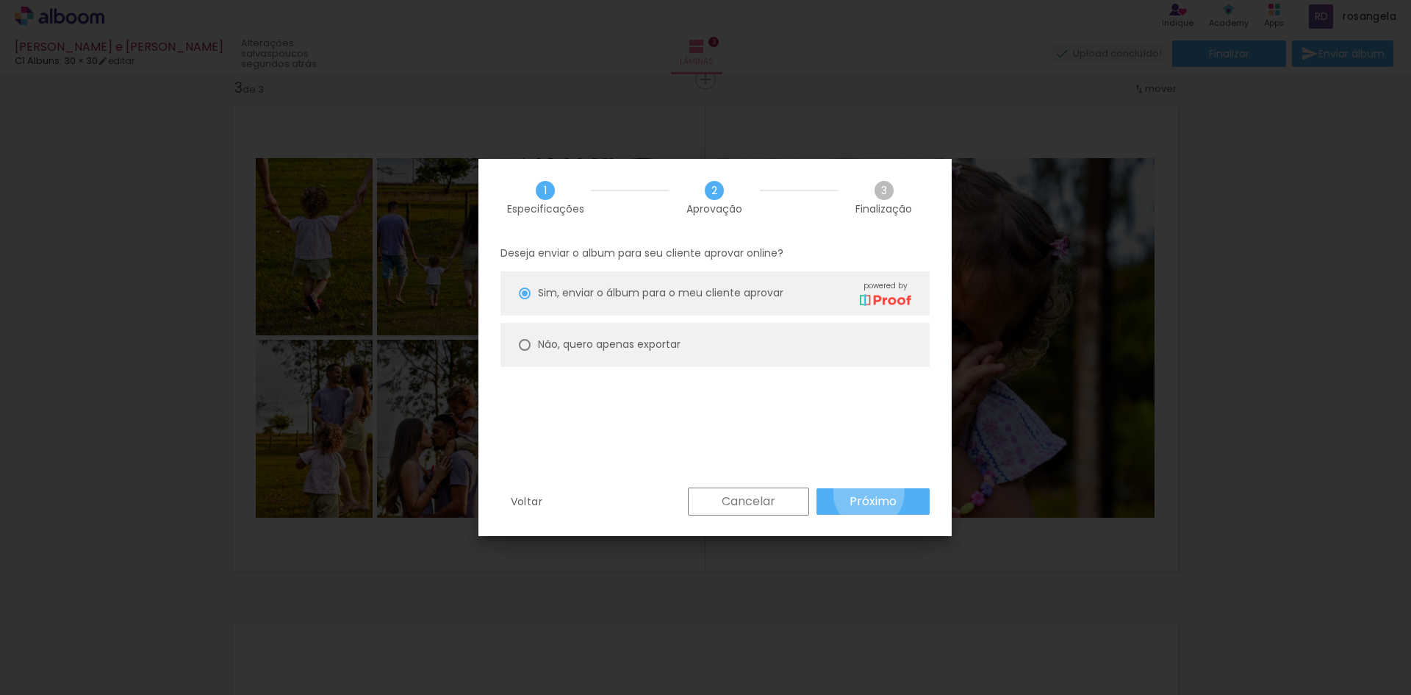
click at [0, 0] on slot "Próximo" at bounding box center [0, 0] width 0 height 0
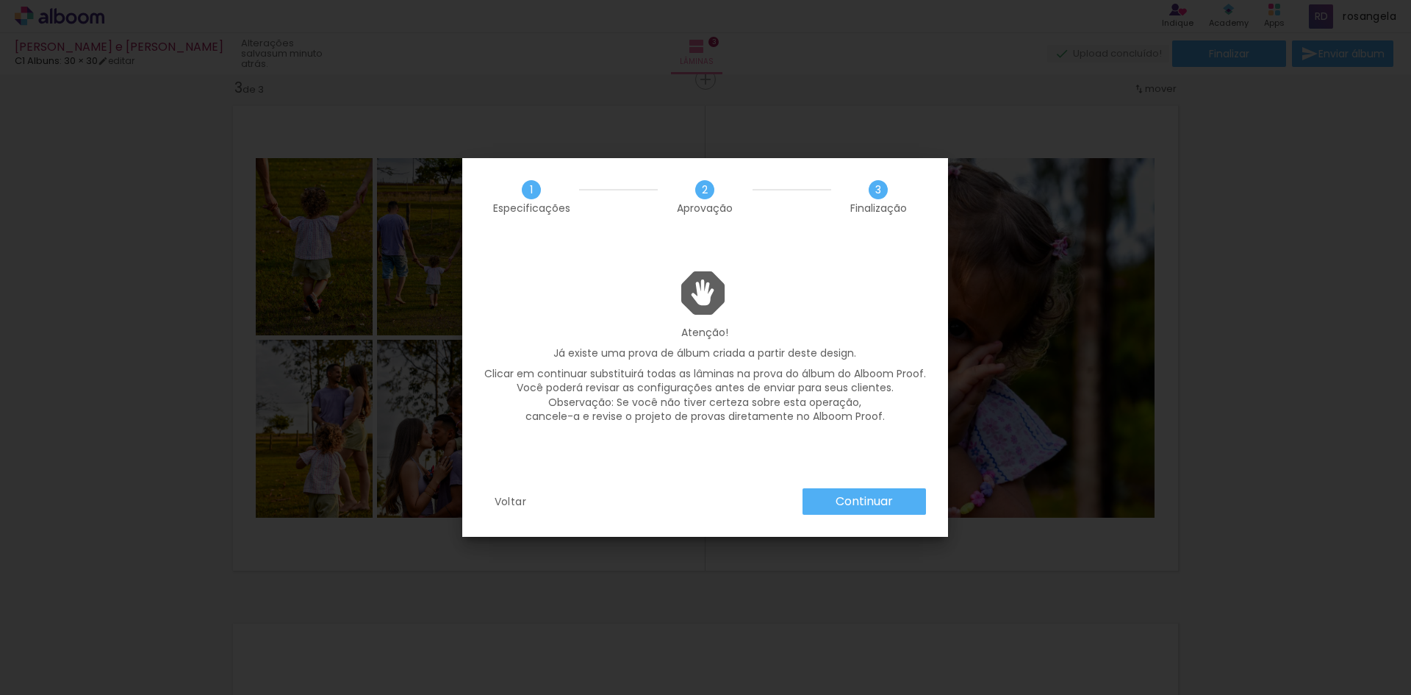
click at [501, 509] on paper-button "Voltar" at bounding box center [510, 501] width 53 height 26
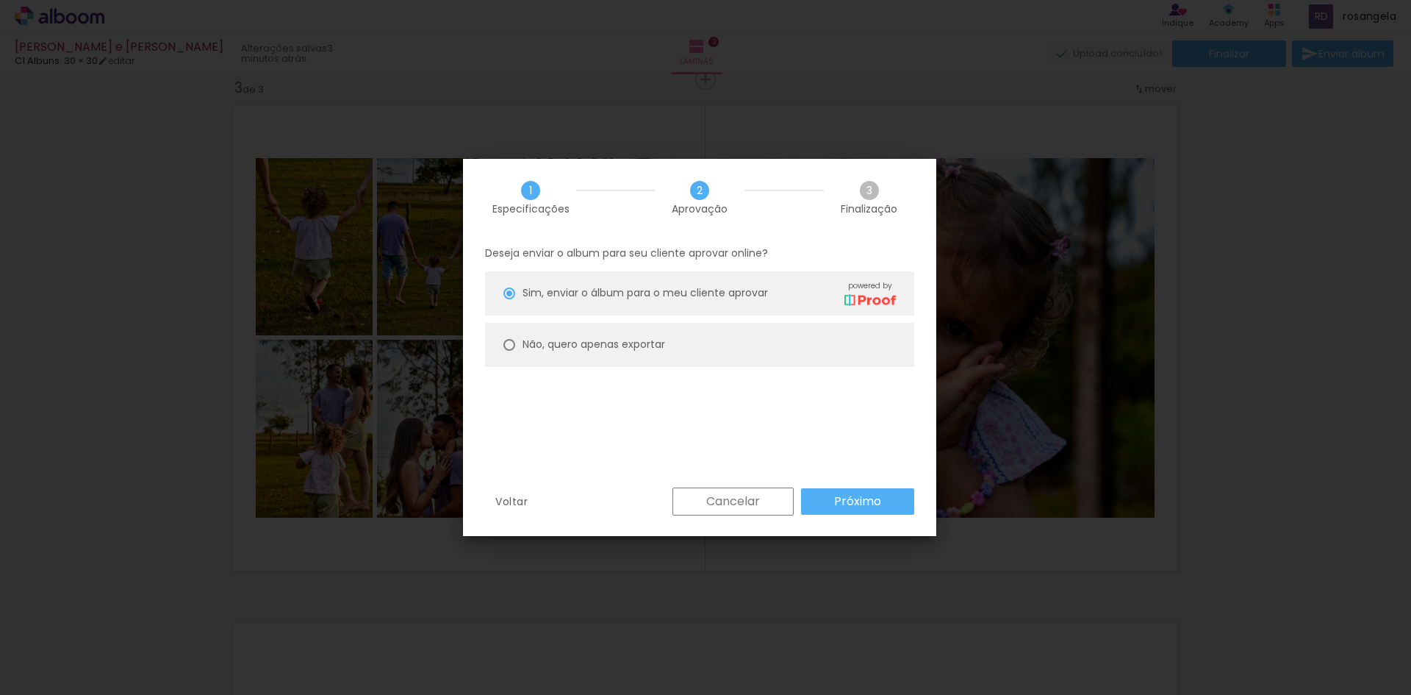
click at [897, 495] on paper-button "Próximo" at bounding box center [857, 501] width 113 height 26
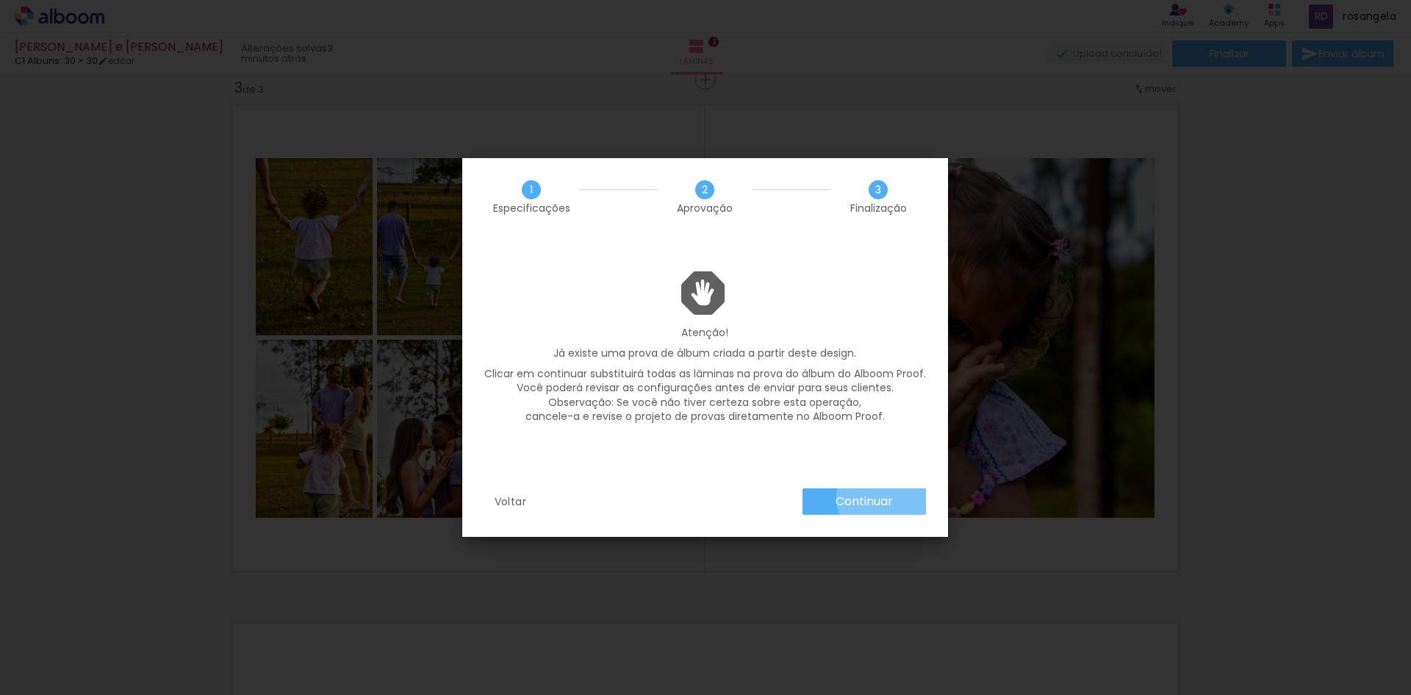
click at [0, 0] on slot "Continuar" at bounding box center [0, 0] width 0 height 0
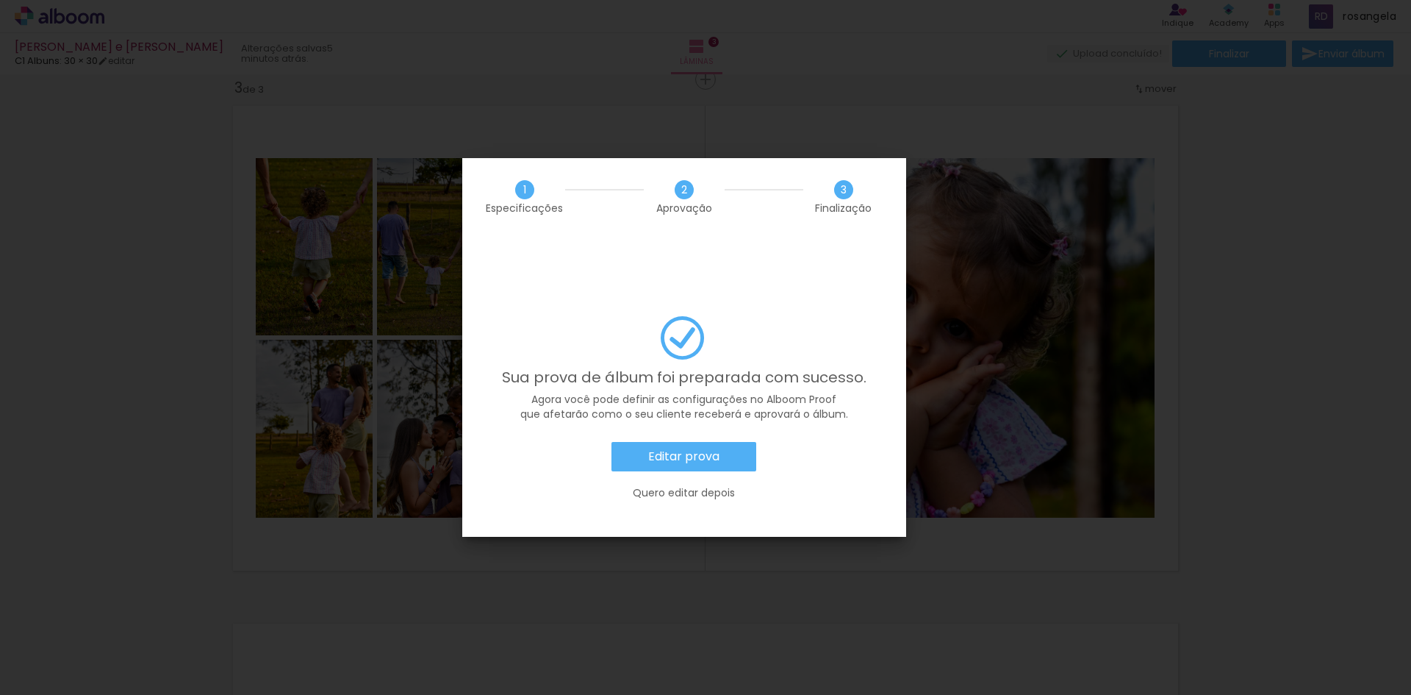
click at [0, 0] on slot "Editar prova" at bounding box center [0, 0] width 0 height 0
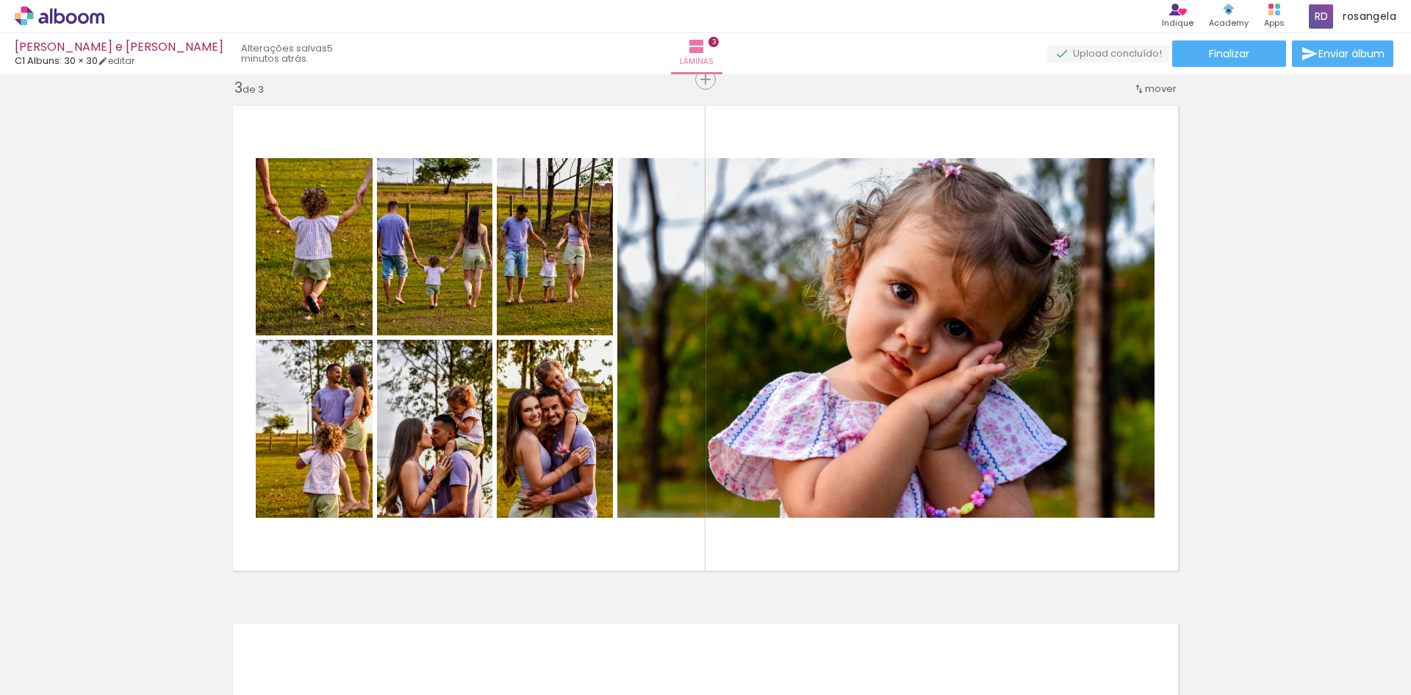
click at [49, 14] on icon at bounding box center [60, 16] width 90 height 19
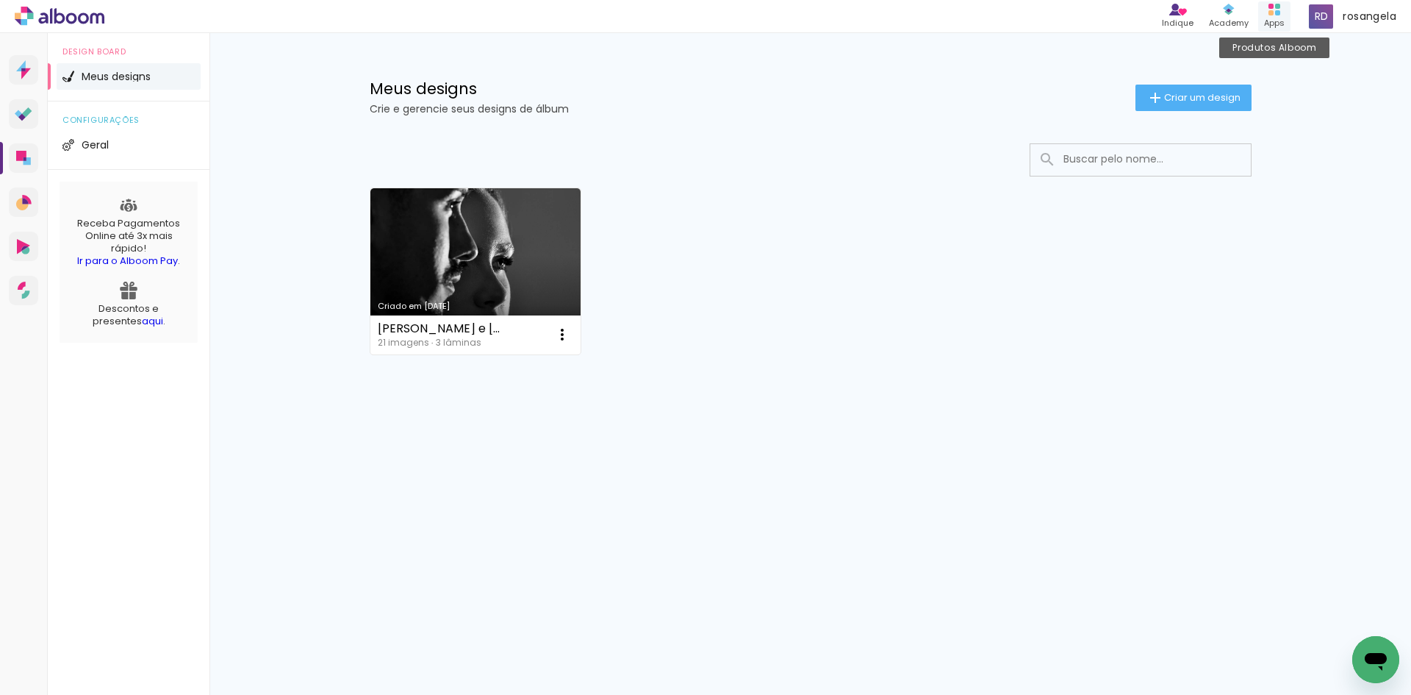
click at [1283, 24] on div "Apps" at bounding box center [1274, 23] width 21 height 12
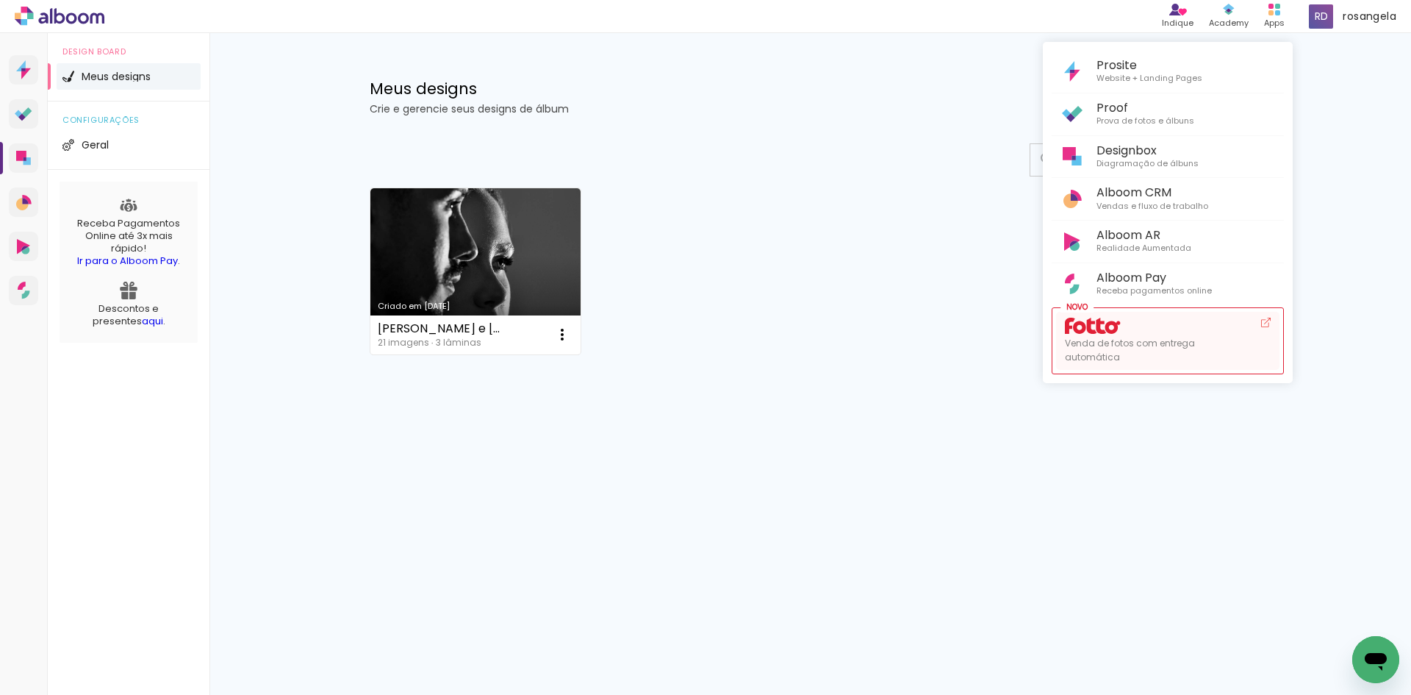
click at [1150, 354] on link "Venda de fotos com entrega automática" at bounding box center [1167, 341] width 223 height 58
click at [117, 72] on div at bounding box center [705, 347] width 1411 height 695
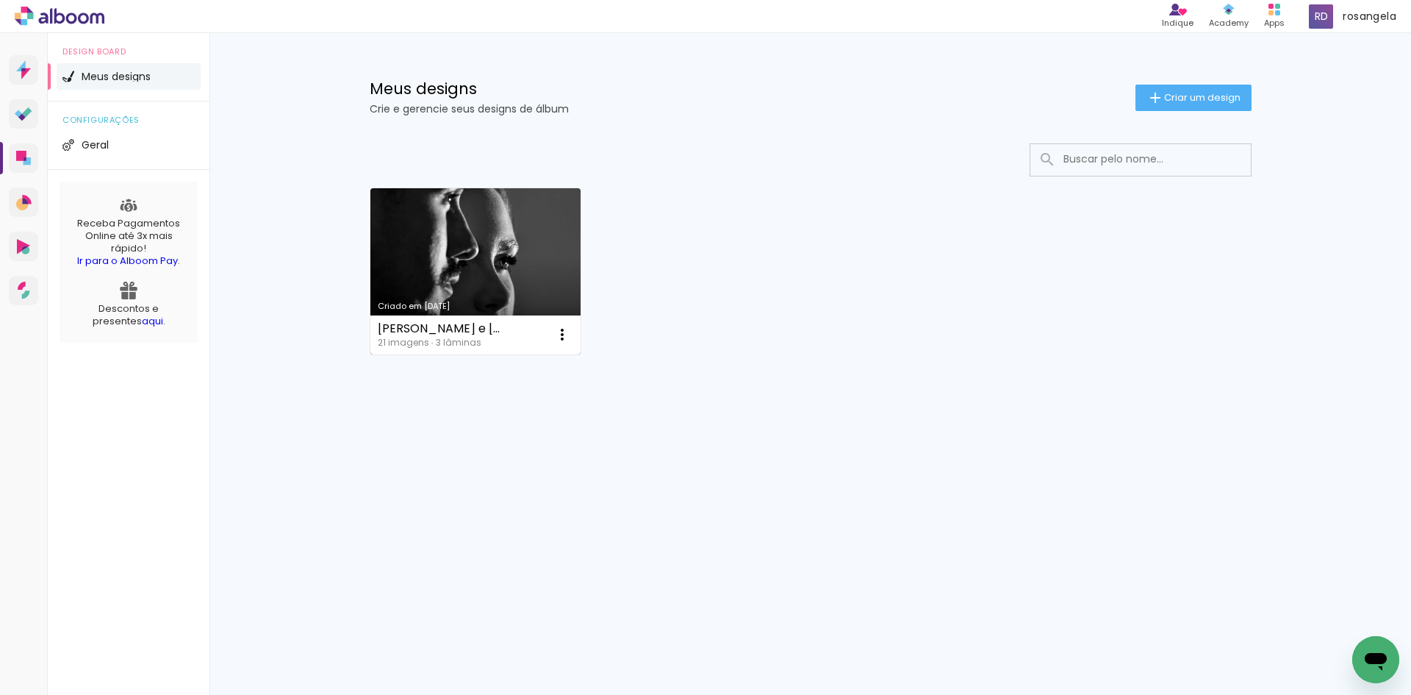
click at [431, 229] on link "Criado em [DATE]" at bounding box center [475, 271] width 211 height 166
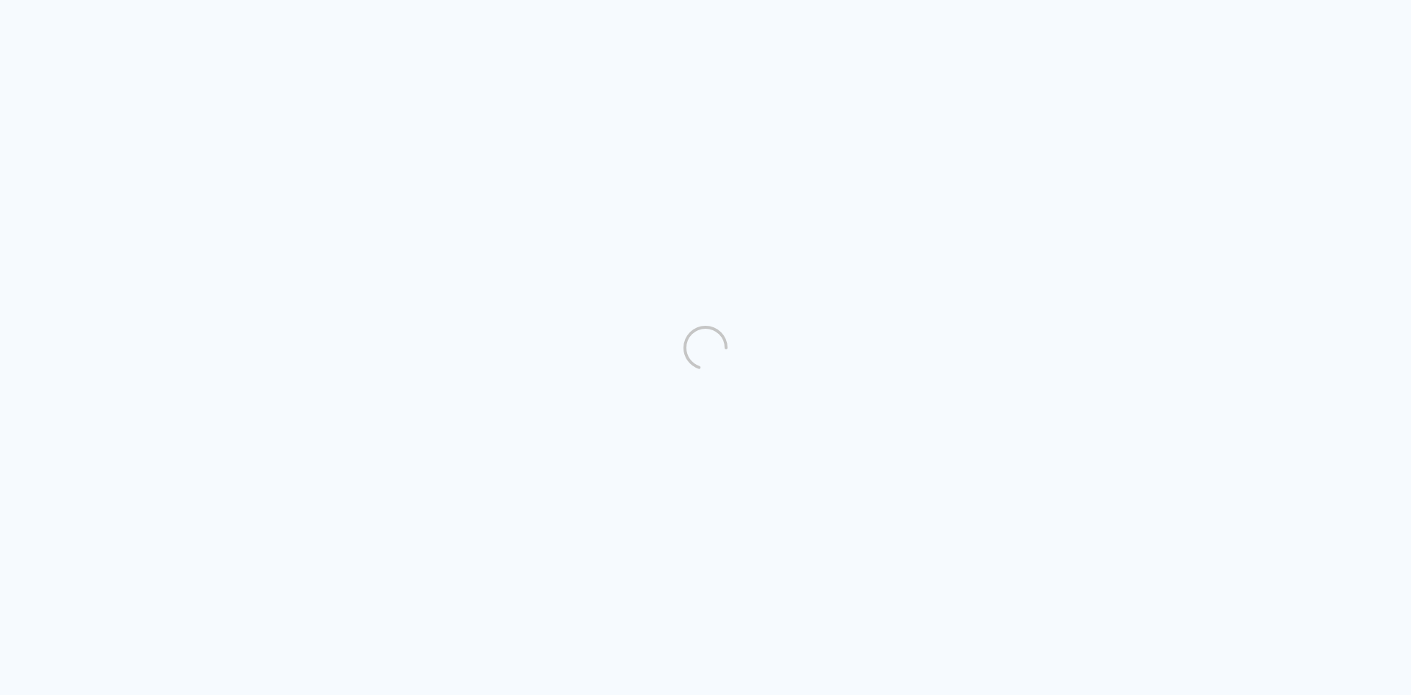
click at [563, 335] on quentale-directory at bounding box center [705, 347] width 1411 height 695
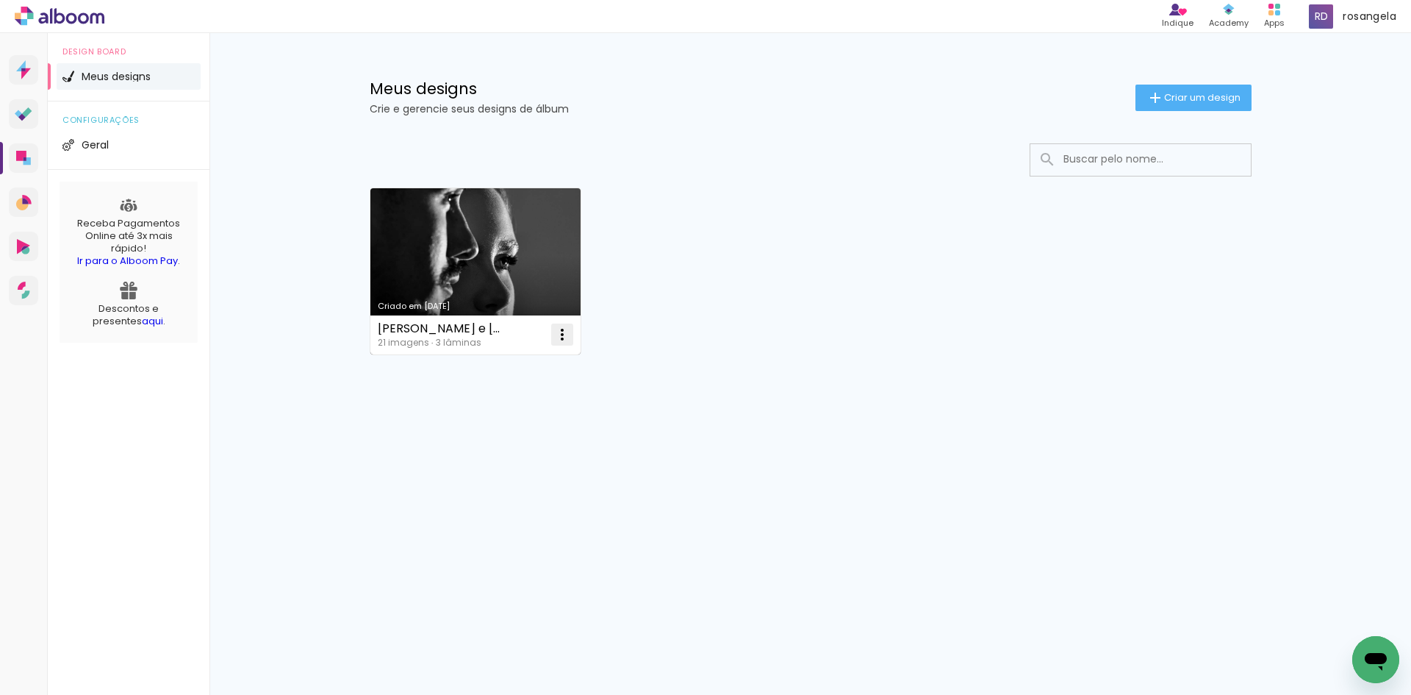
click at [565, 332] on iron-icon at bounding box center [562, 335] width 18 height 18
click at [553, 358] on paper-item "Abrir" at bounding box center [502, 368] width 147 height 29
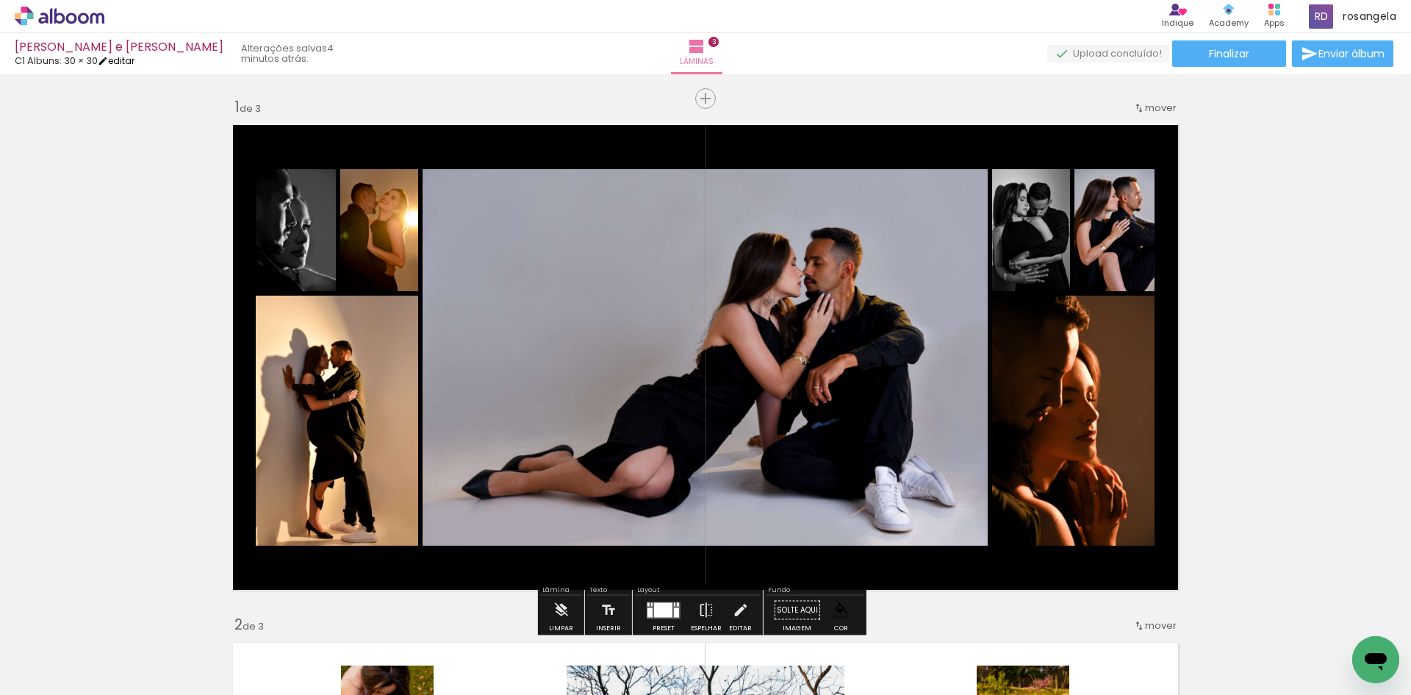
click at [131, 57] on link "editar" at bounding box center [116, 60] width 37 height 12
type input "3"
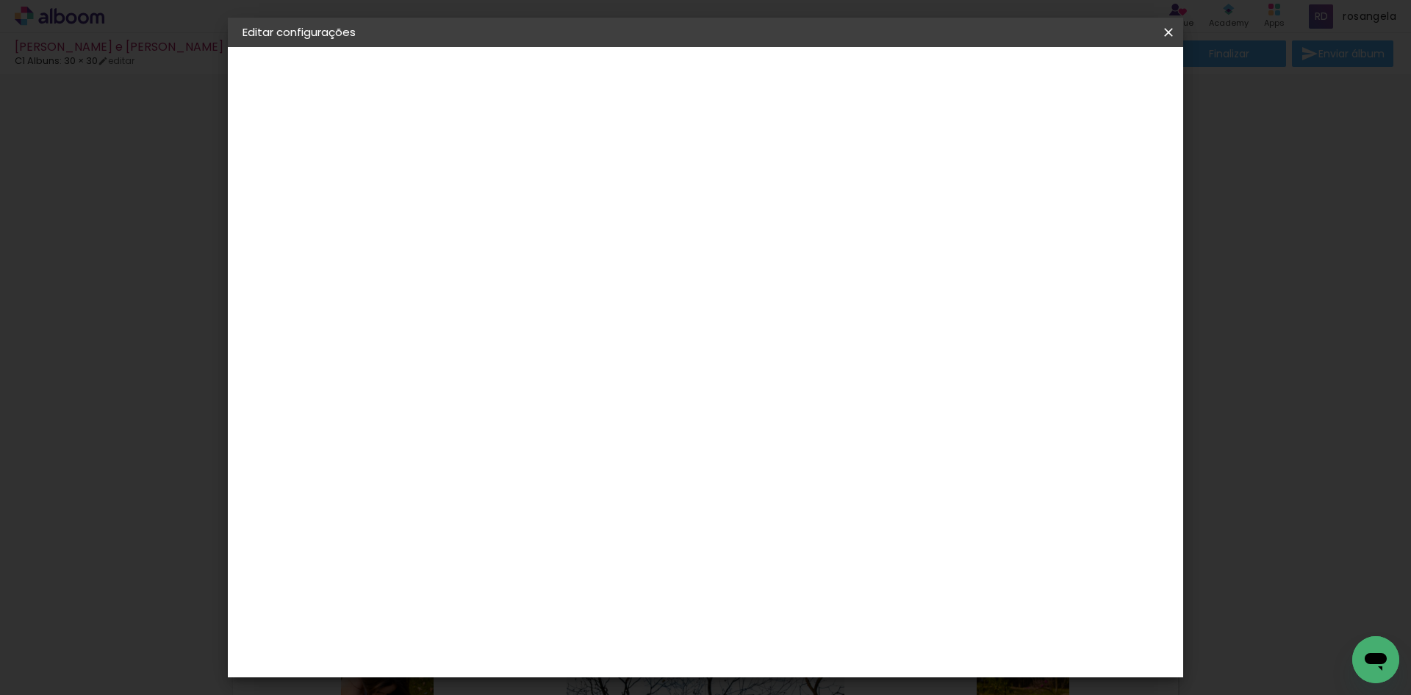
click at [487, 395] on span "30.5" at bounding box center [482, 386] width 37 height 22
click at [472, 370] on div "30.5 cm" at bounding box center [482, 397] width 43 height 266
click at [655, 223] on span "30.5" at bounding box center [653, 220] width 37 height 22
click at [341, 210] on small "30.5 × 61 cm" at bounding box center [314, 214] width 54 height 9
click at [307, 178] on paper-button at bounding box center [323, 181] width 161 height 29
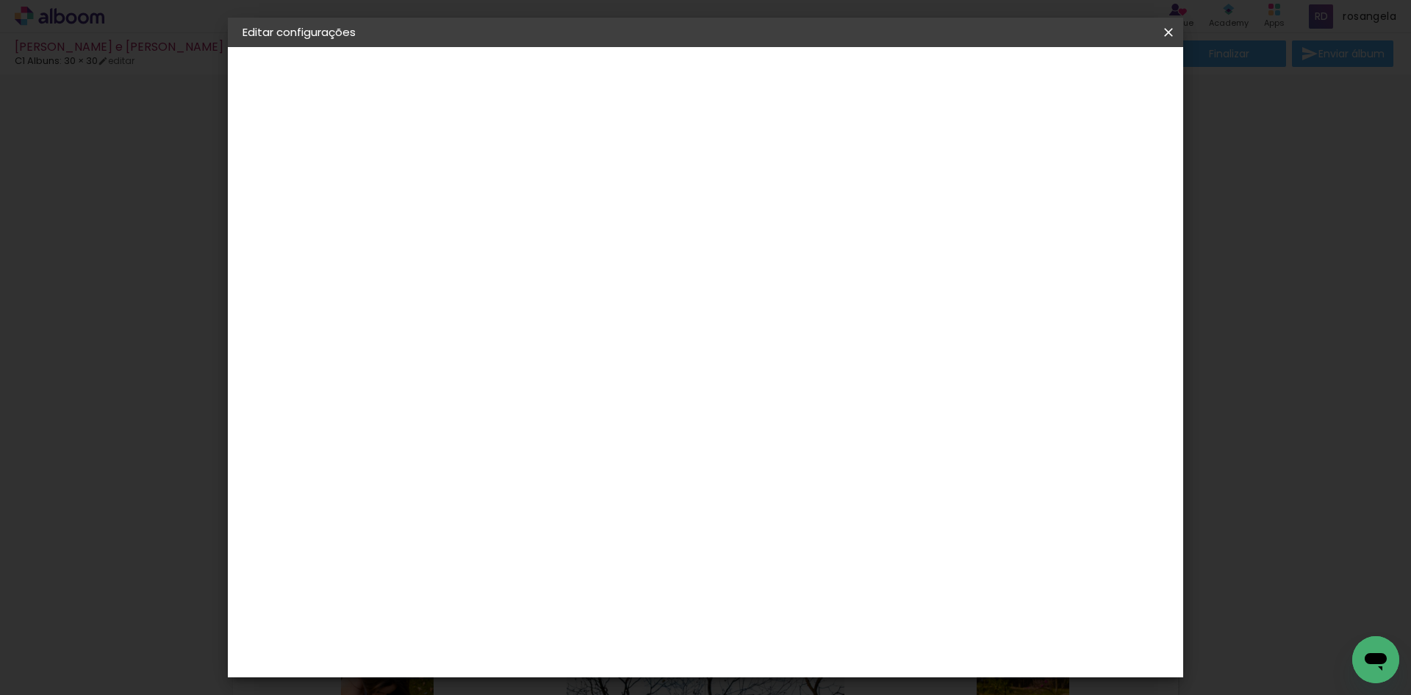
click at [312, 152] on div "2. Especificações" at bounding box center [323, 151] width 161 height 18
click at [304, 251] on div "3. Revisão" at bounding box center [323, 257] width 161 height 18
drag, startPoint x: 290, startPoint y: 204, endPoint x: 293, endPoint y: 194, distance: 10.7
click at [290, 204] on iron-pages "Modelo Escolhendo modelo... Tamanho livre" at bounding box center [323, 214] width 161 height 29
click at [1163, 30] on iron-icon at bounding box center [1169, 32] width 18 height 15
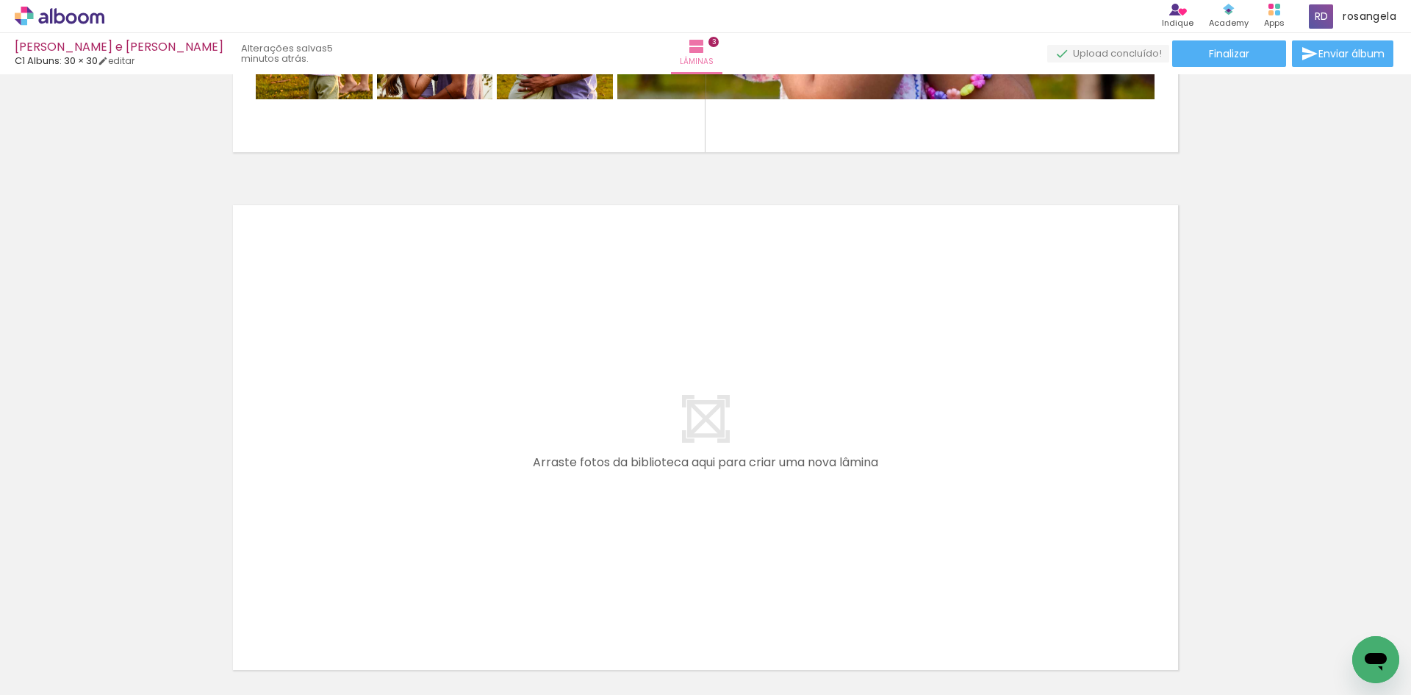
scroll to position [1478, 0]
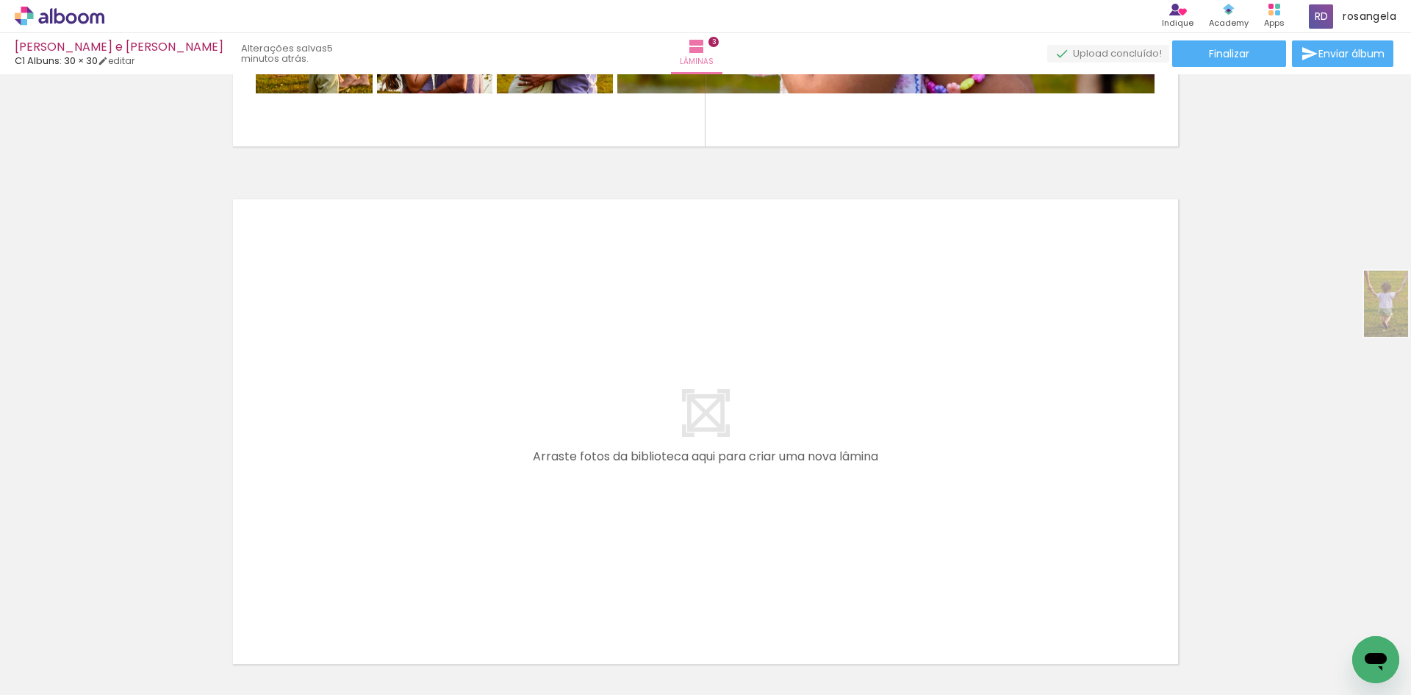
drag, startPoint x: 1410, startPoint y: 210, endPoint x: 1408, endPoint y: 315, distance: 104.4
click at [1408, 315] on quentale-workspace at bounding box center [705, 347] width 1411 height 695
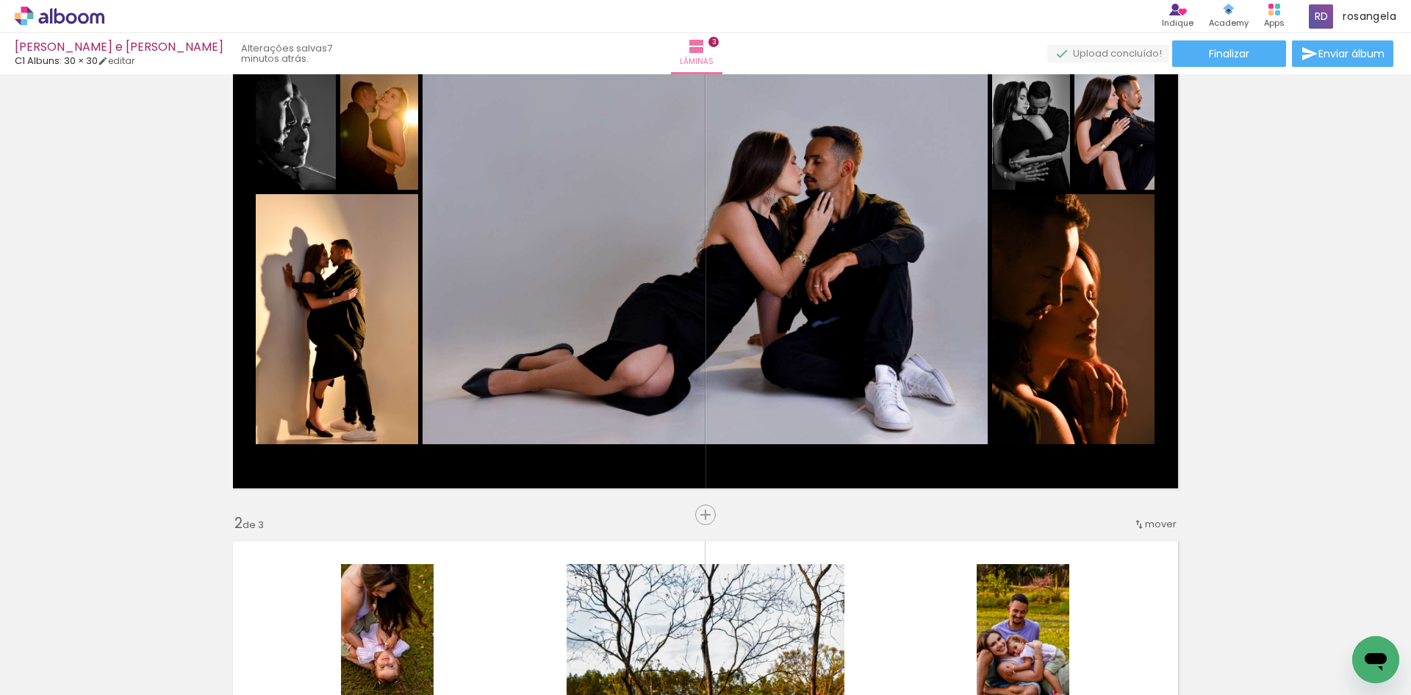
scroll to position [0, 0]
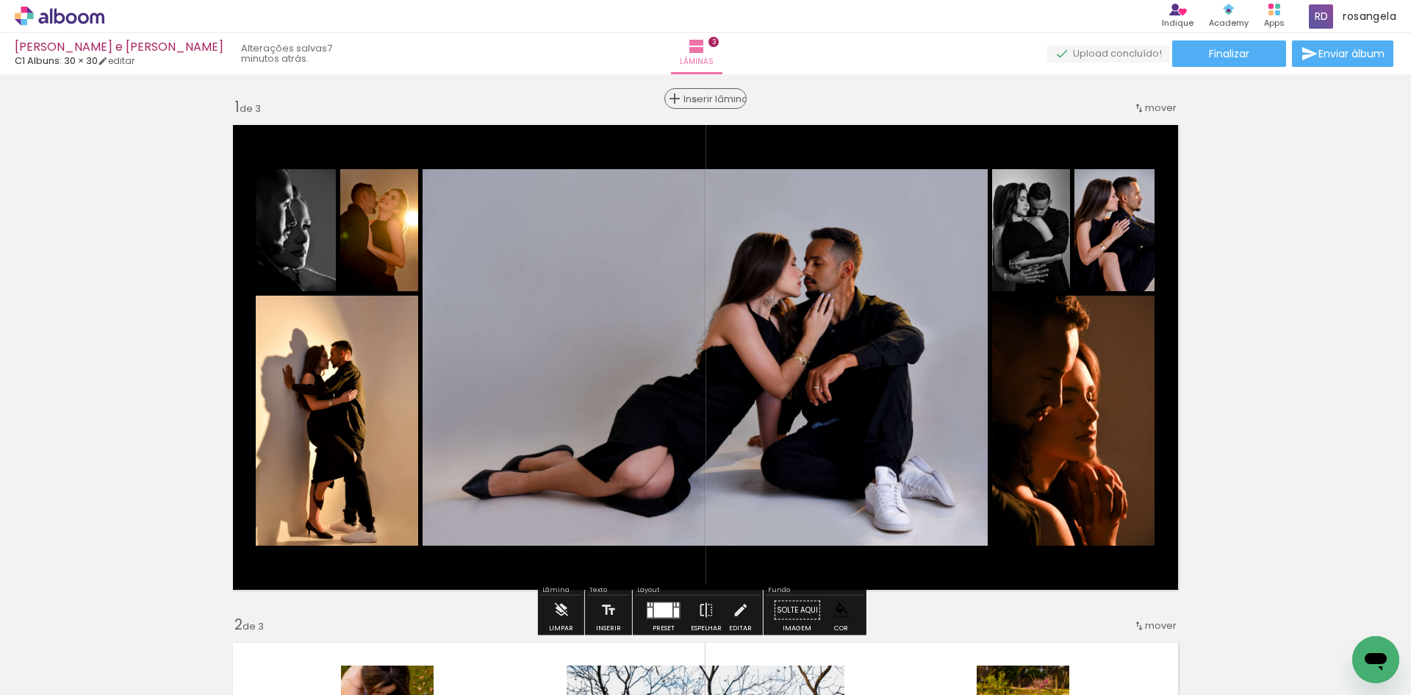
click at [701, 100] on span "Inserir lâmina" at bounding box center [712, 99] width 57 height 10
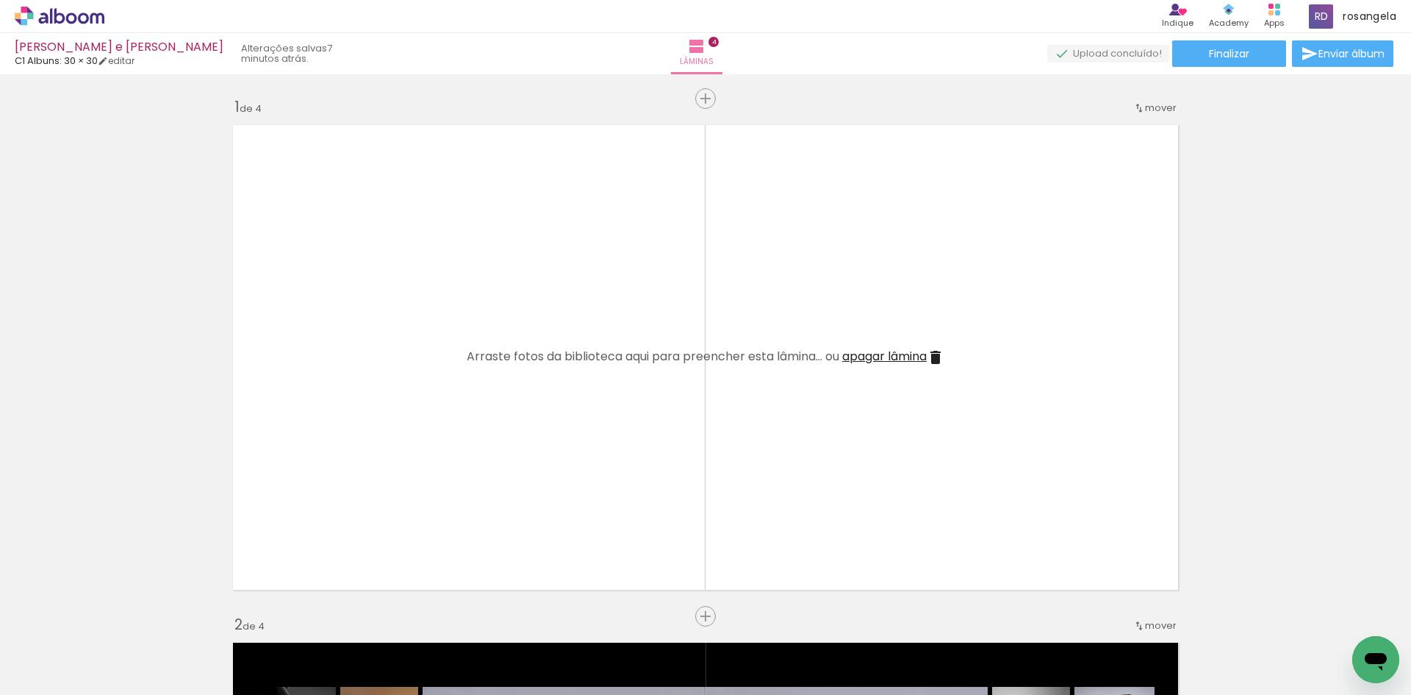
click at [858, 356] on span "apagar lâmina" at bounding box center [884, 356] width 85 height 17
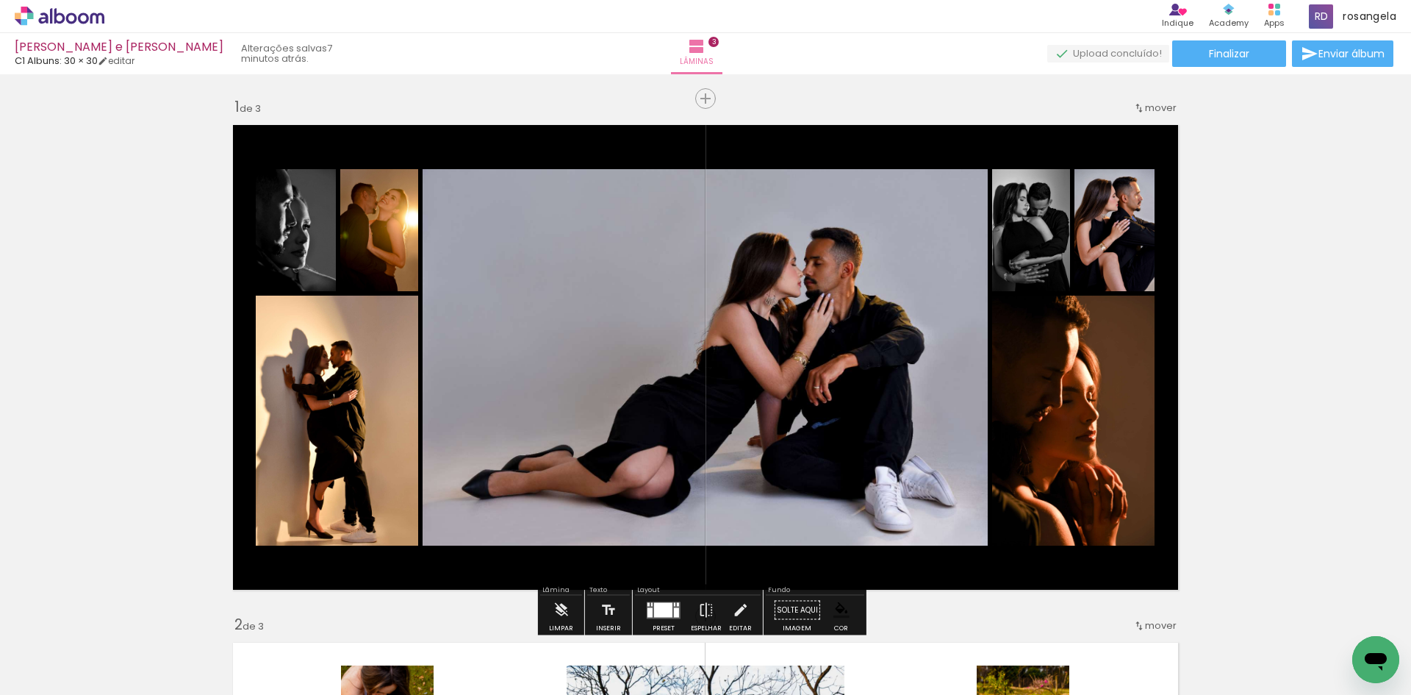
drag, startPoint x: 135, startPoint y: 295, endPoint x: 136, endPoint y: 288, distance: 7.5
click at [57, 667] on span "Adicionar Fotos" at bounding box center [52, 675] width 44 height 16
click at [0, 0] on input "file" at bounding box center [0, 0] width 0 height 0
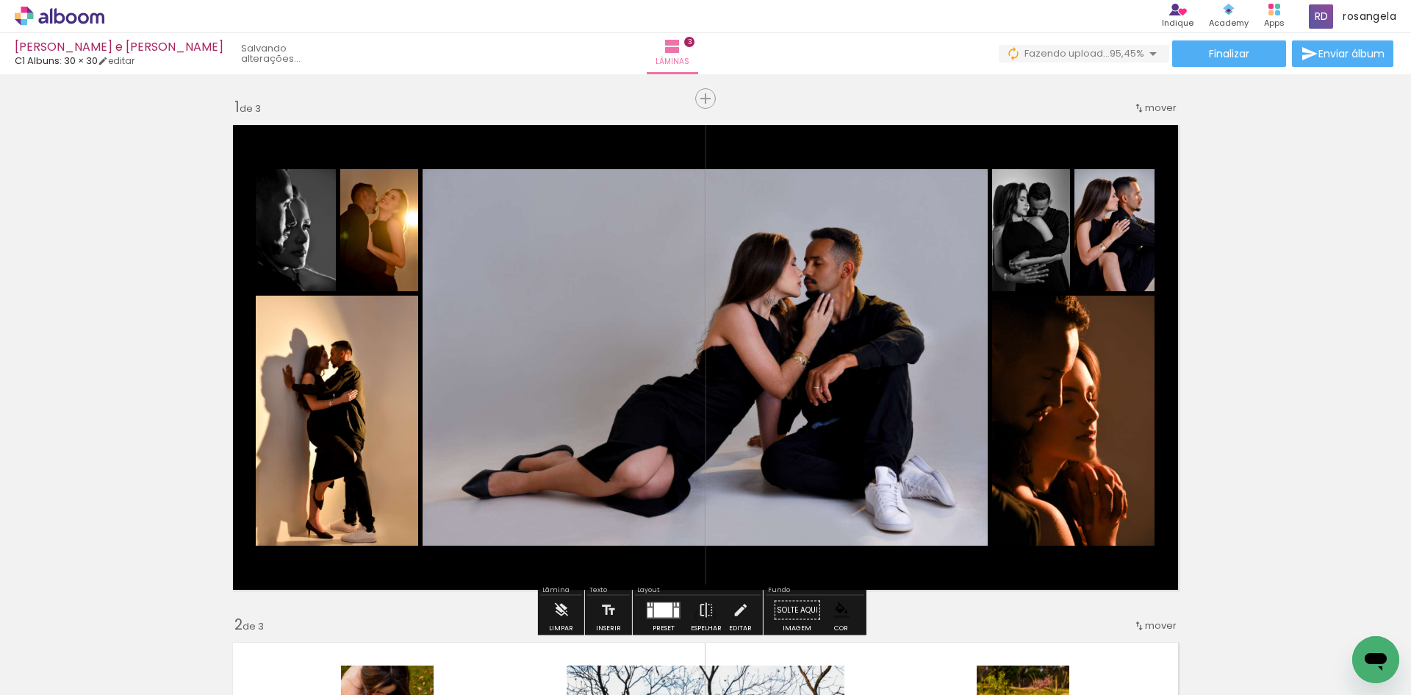
drag, startPoint x: 950, startPoint y: 688, endPoint x: 23, endPoint y: 31, distance: 1136.7
drag, startPoint x: 1351, startPoint y: 648, endPoint x: 942, endPoint y: 109, distance: 676.6
click at [942, 109] on quentale-workspace at bounding box center [705, 347] width 1411 height 695
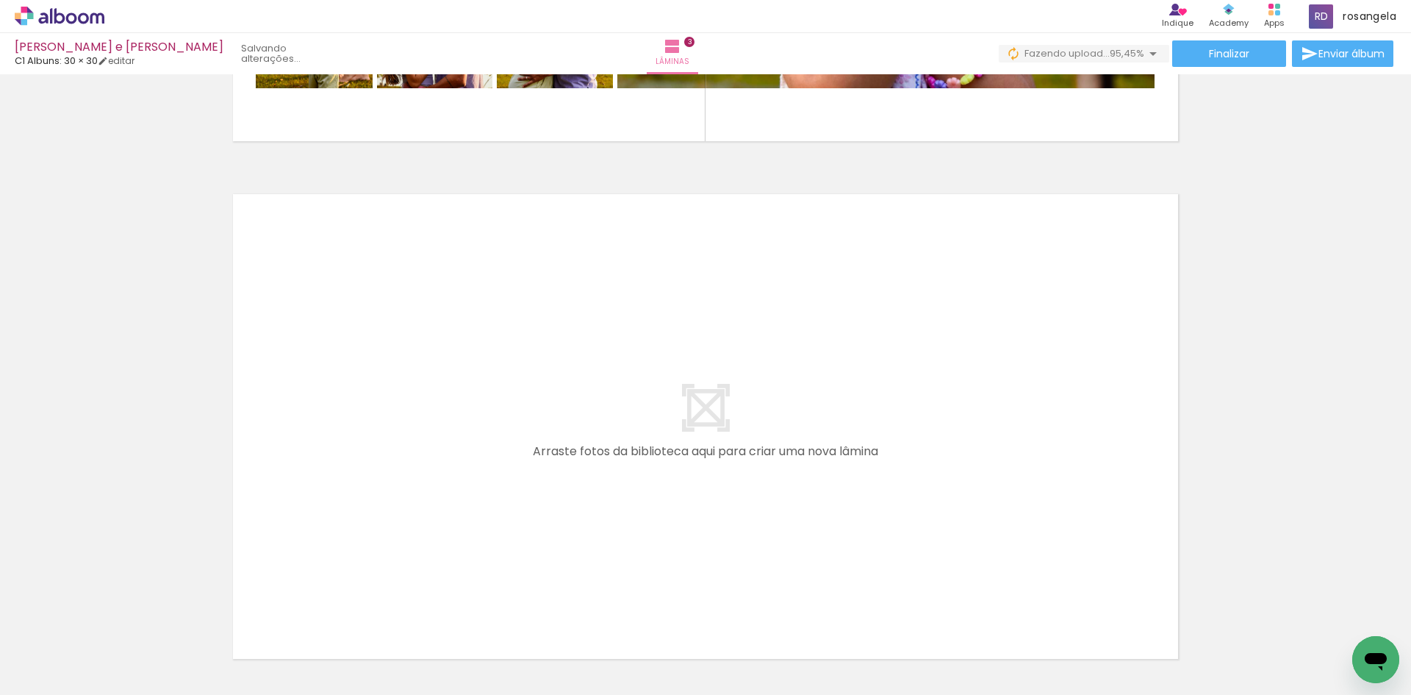
scroll to position [1535, 0]
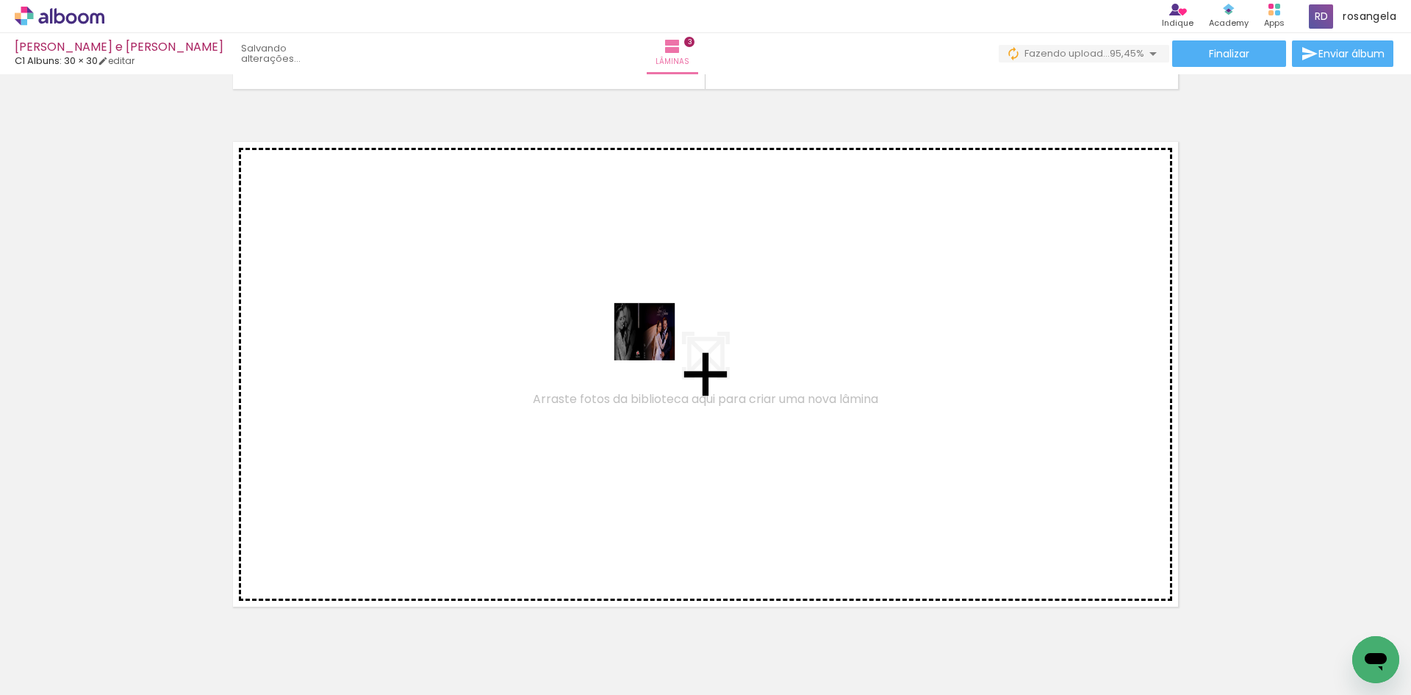
drag, startPoint x: 1325, startPoint y: 652, endPoint x: 614, endPoint y: 320, distance: 785.2
click at [614, 320] on quentale-workspace at bounding box center [705, 347] width 1411 height 695
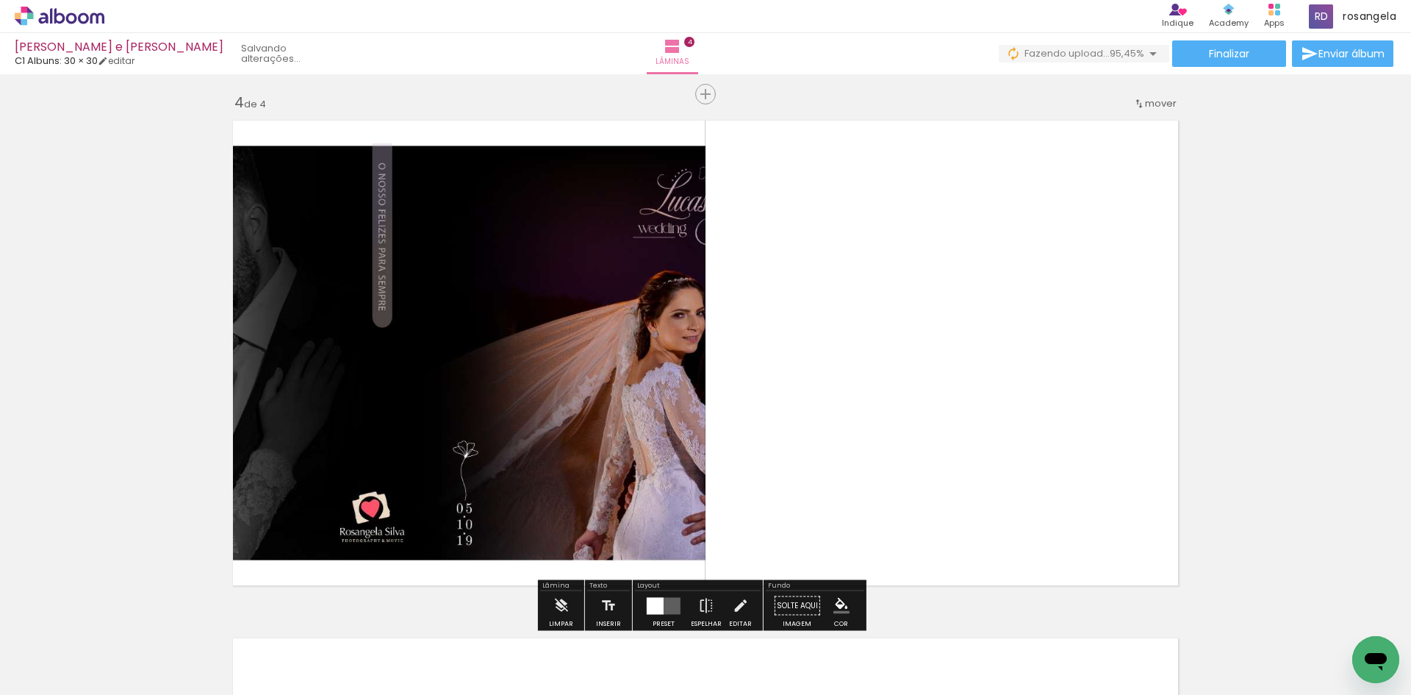
scroll to position [1571, 0]
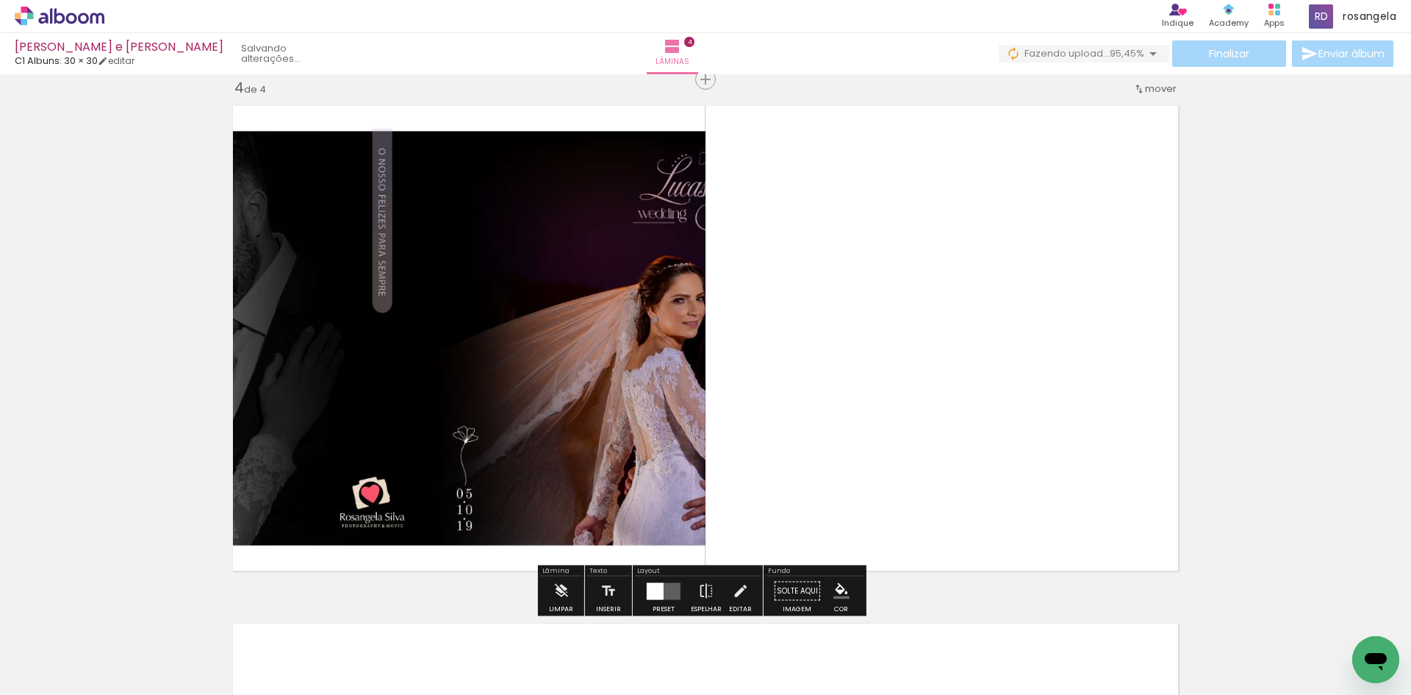
click at [543, 250] on quentale-photo at bounding box center [465, 338] width 481 height 481
click at [672, 587] on quentale-layouter at bounding box center [664, 590] width 34 height 17
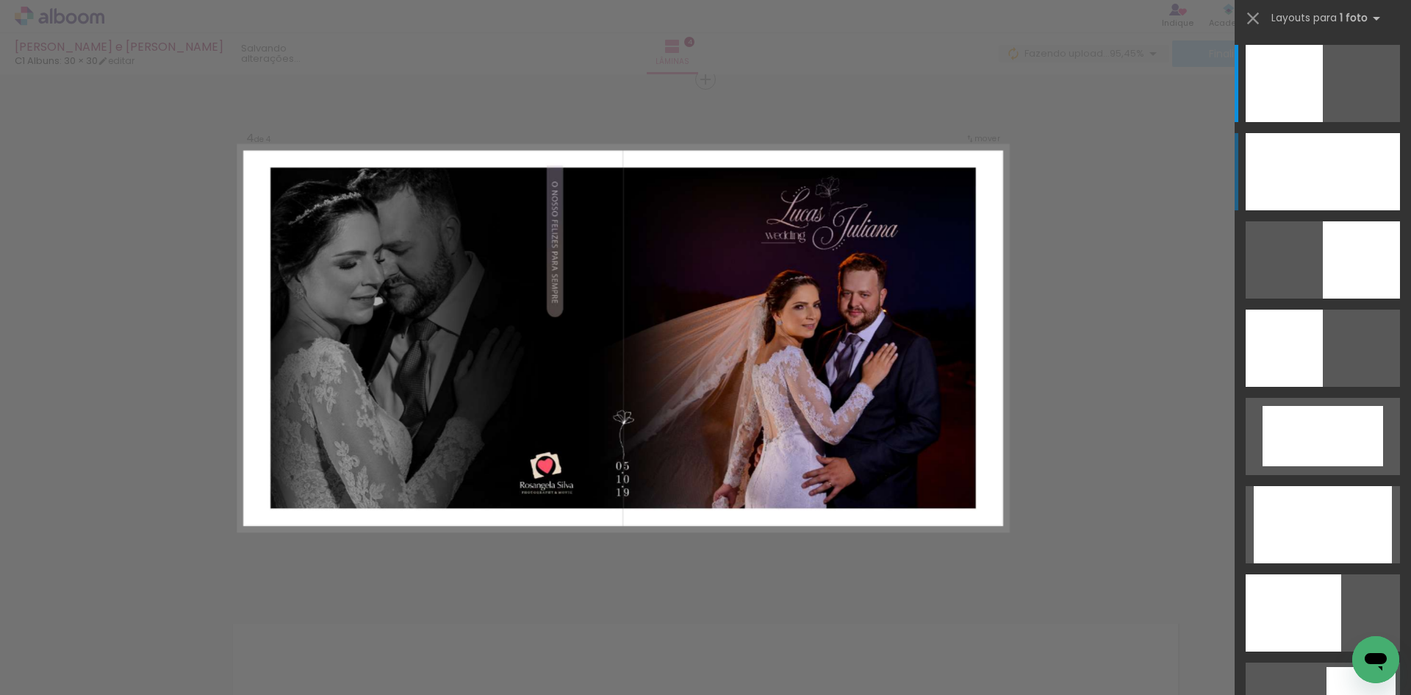
click at [1342, 178] on div at bounding box center [1323, 171] width 154 height 77
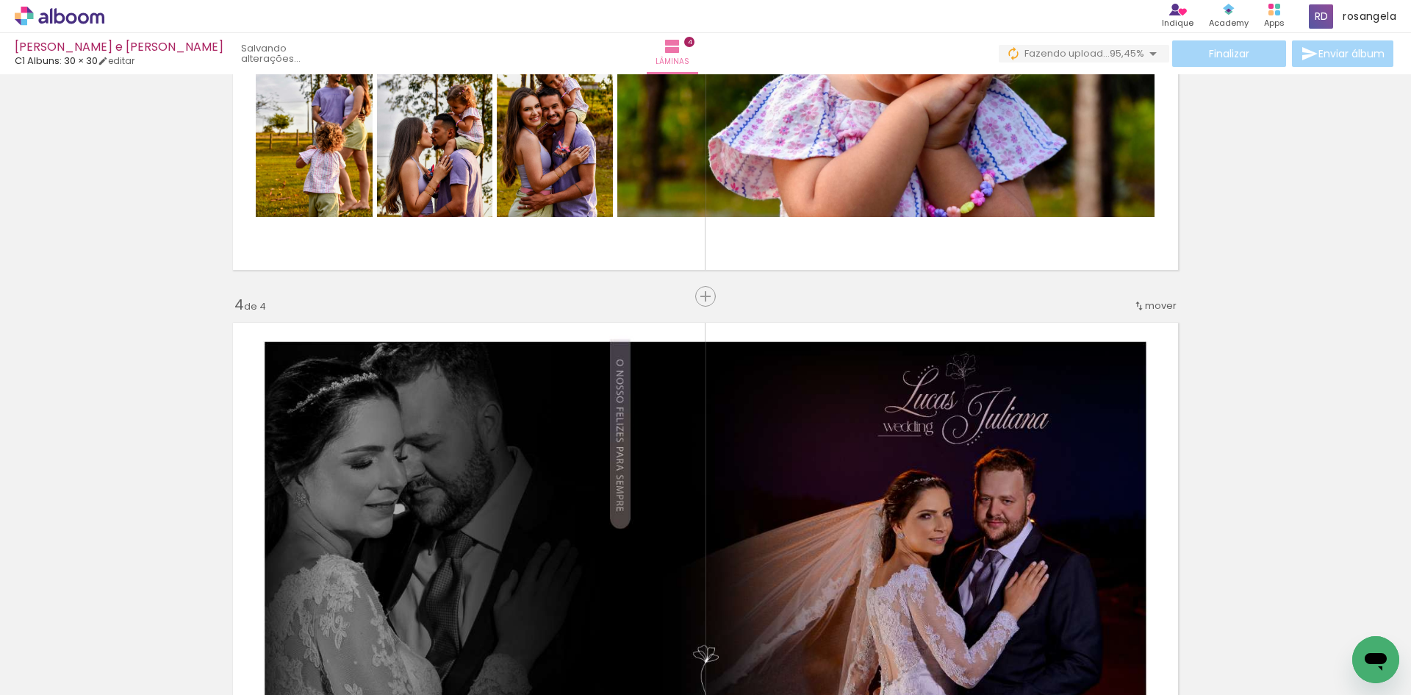
scroll to position [1396, 0]
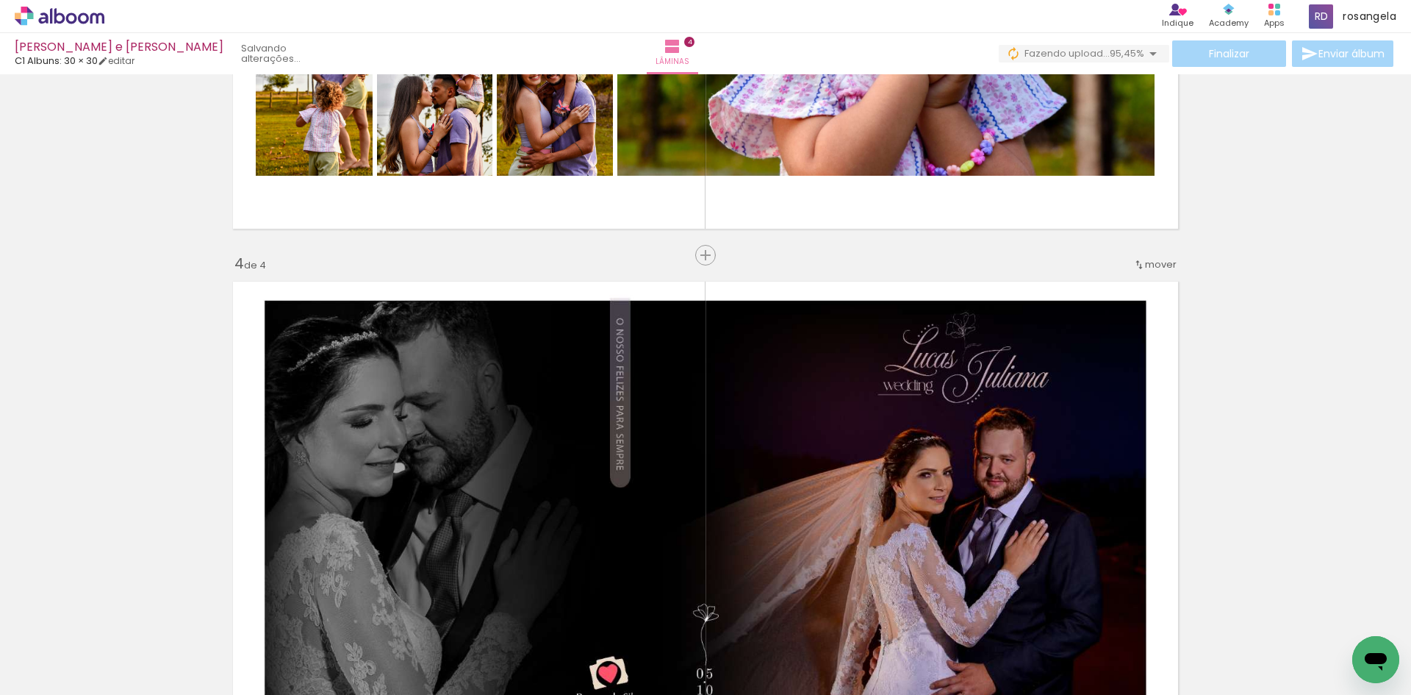
click at [1139, 257] on div "mover" at bounding box center [1154, 264] width 43 height 24
click at [1139, 257] on paper-item "antes da 1" at bounding box center [1118, 262] width 112 height 24
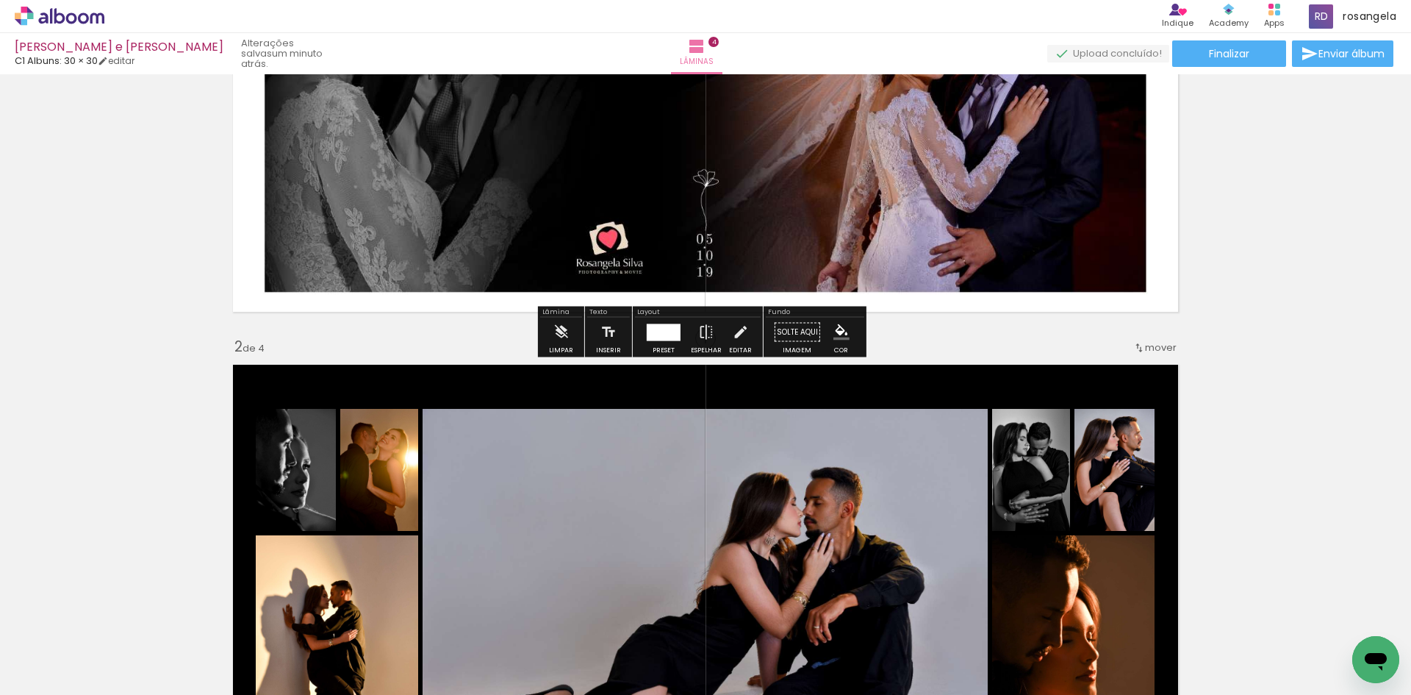
scroll to position [294, 0]
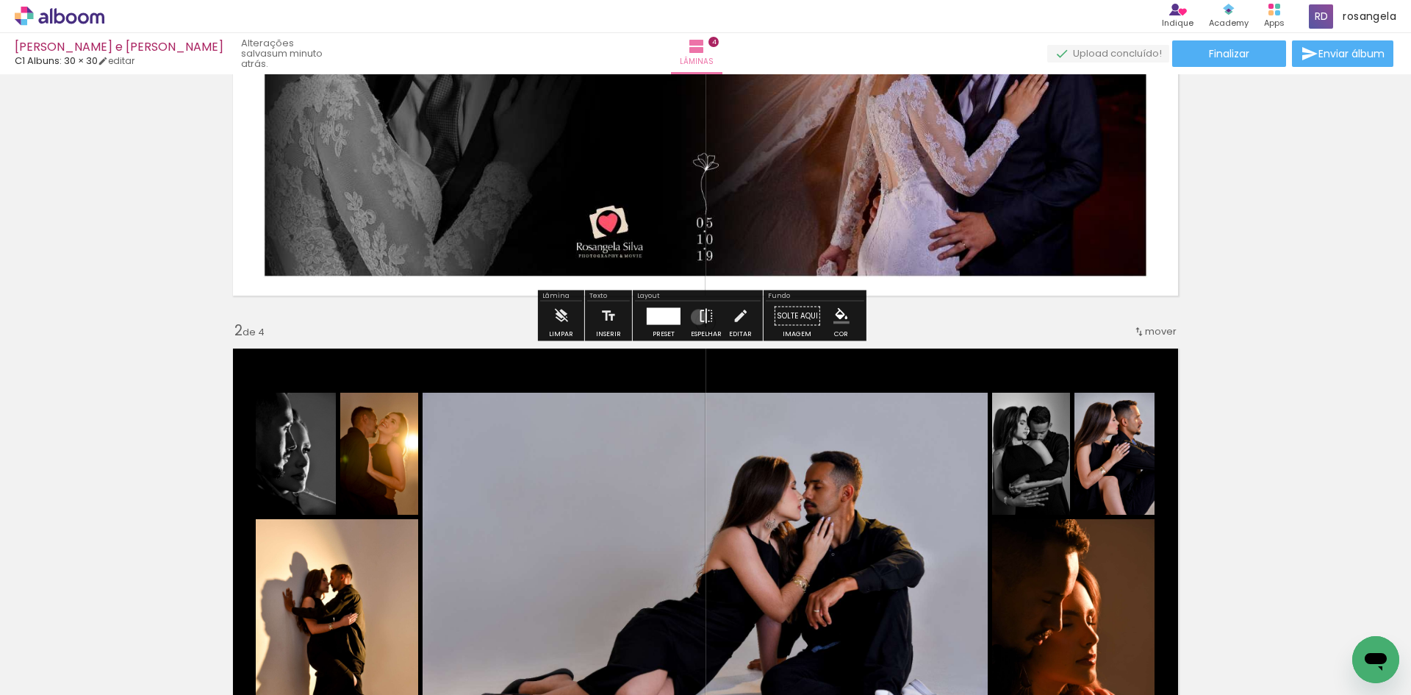
click at [698, 317] on iron-icon at bounding box center [706, 315] width 16 height 29
click at [707, 317] on iron-icon at bounding box center [706, 315] width 16 height 29
click at [732, 323] on iron-icon at bounding box center [740, 315] width 16 height 29
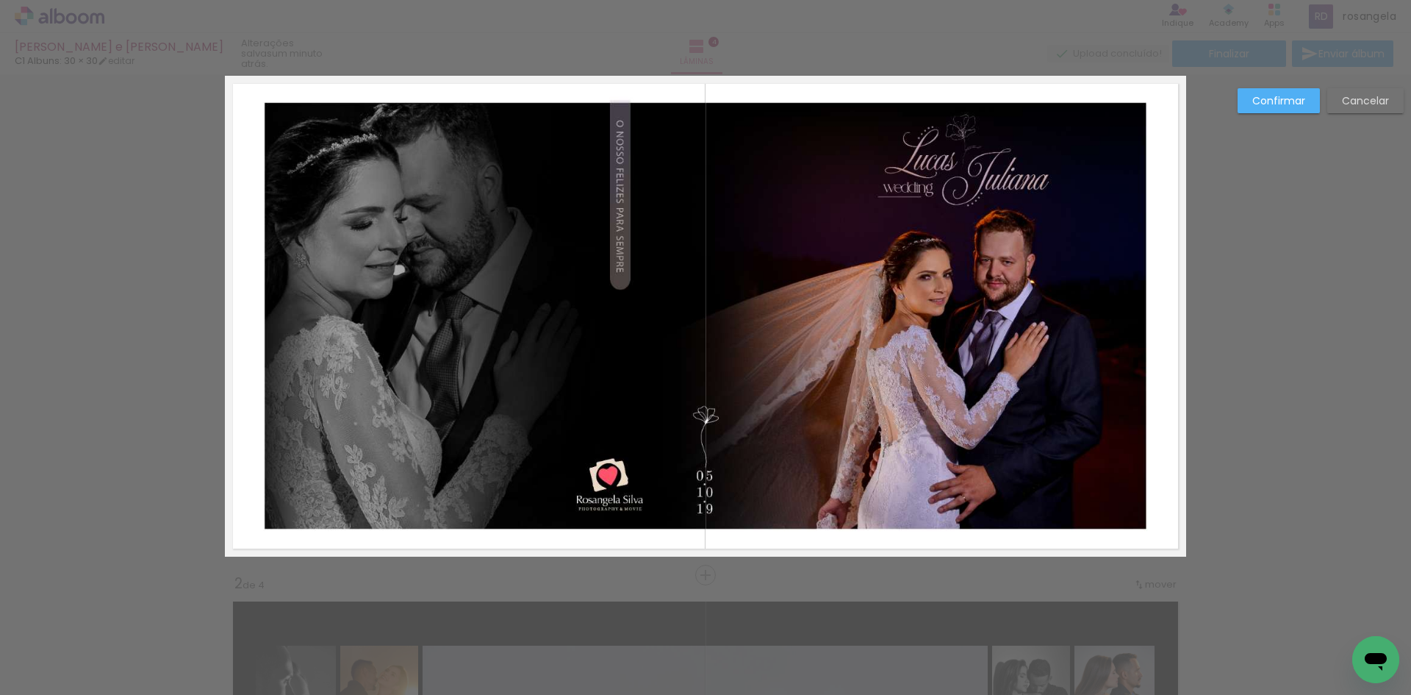
scroll to position [19, 0]
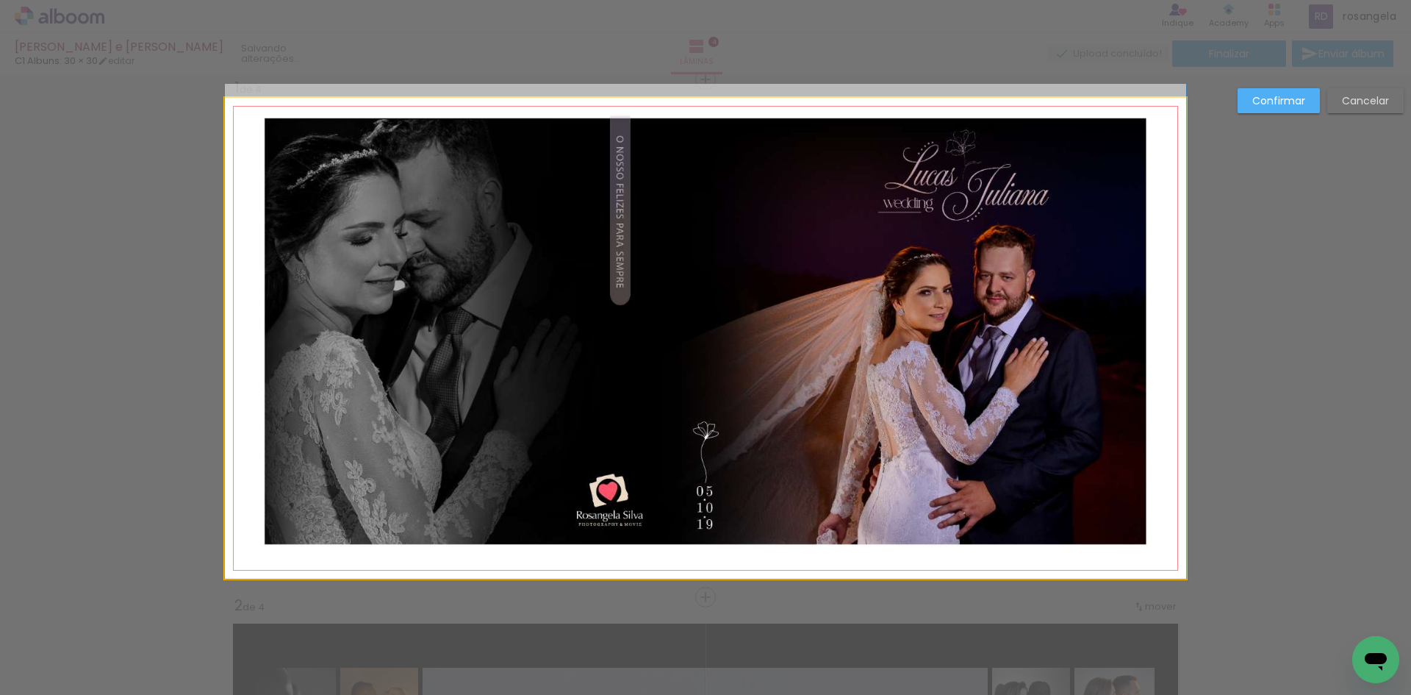
drag, startPoint x: 731, startPoint y: 323, endPoint x: 613, endPoint y: 167, distance: 195.2
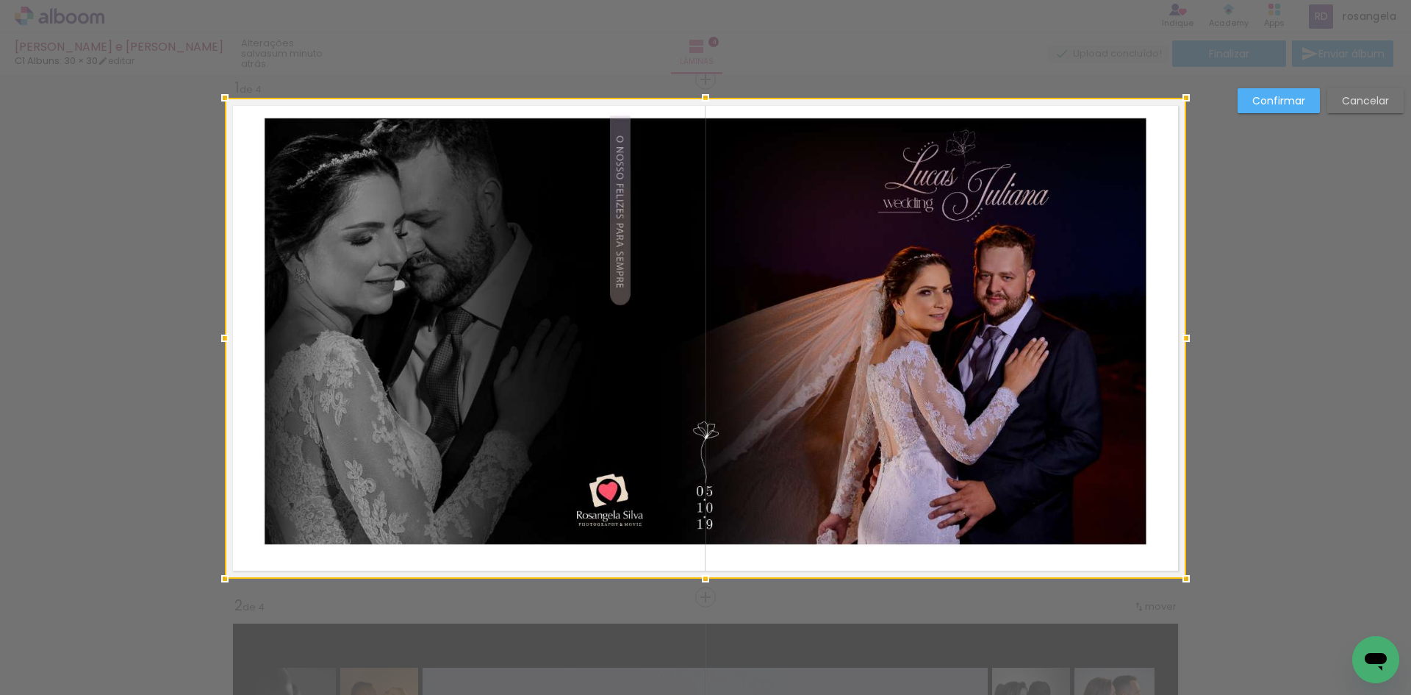
click at [0, 0] on slot "Confirmar" at bounding box center [0, 0] width 0 height 0
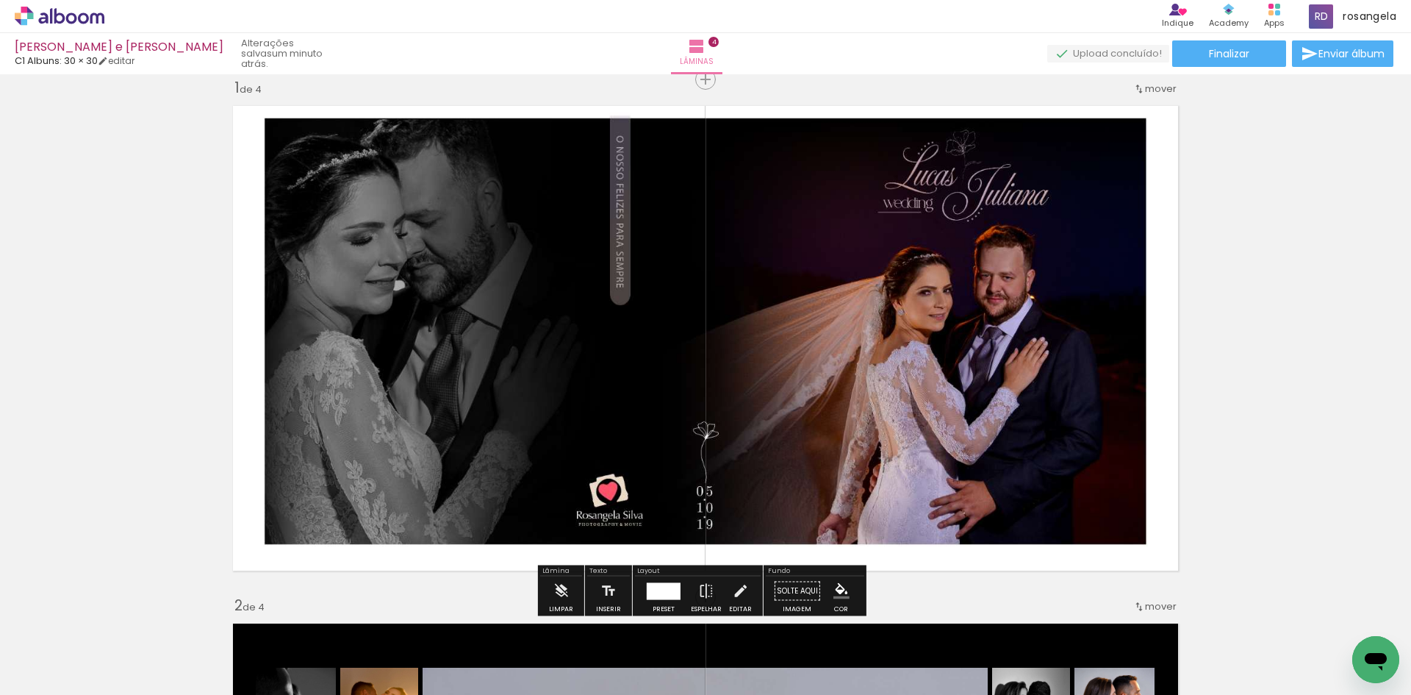
scroll to position [0, 0]
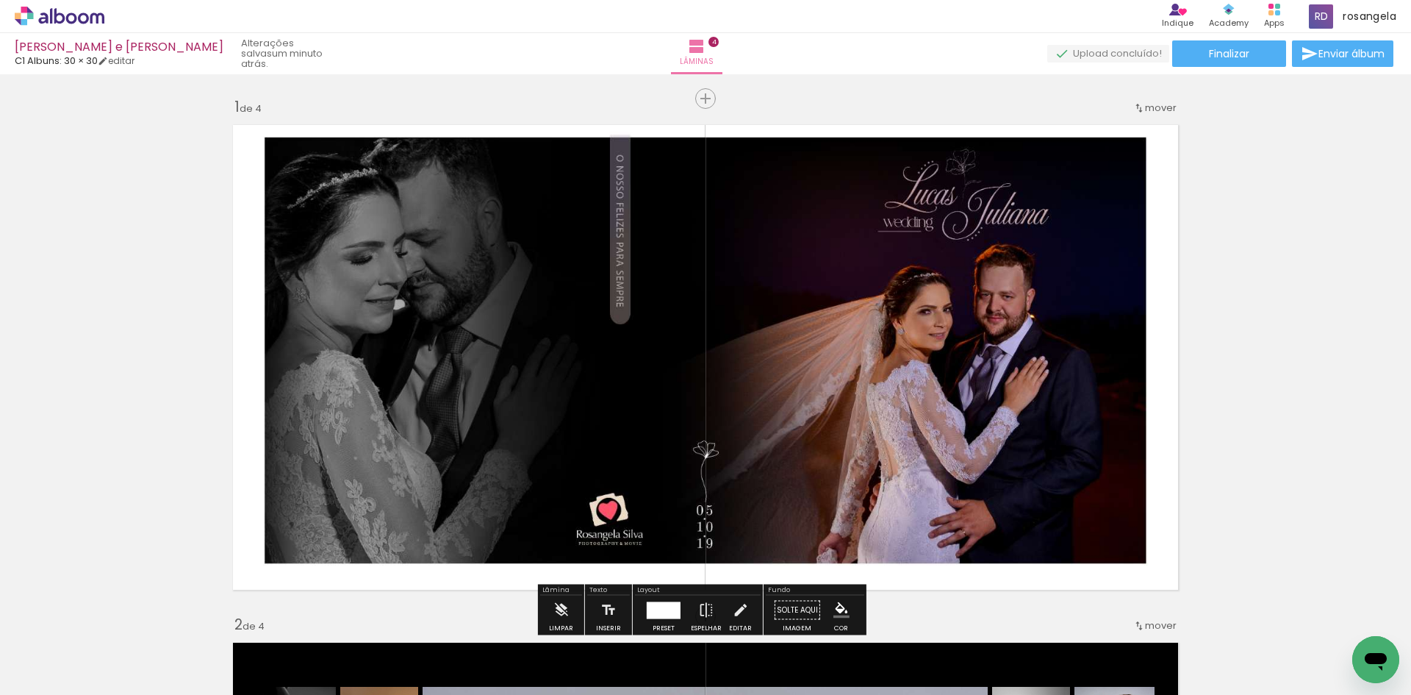
click at [232, 51] on quentale-status "um minuto atrás." at bounding box center [289, 53] width 116 height 43
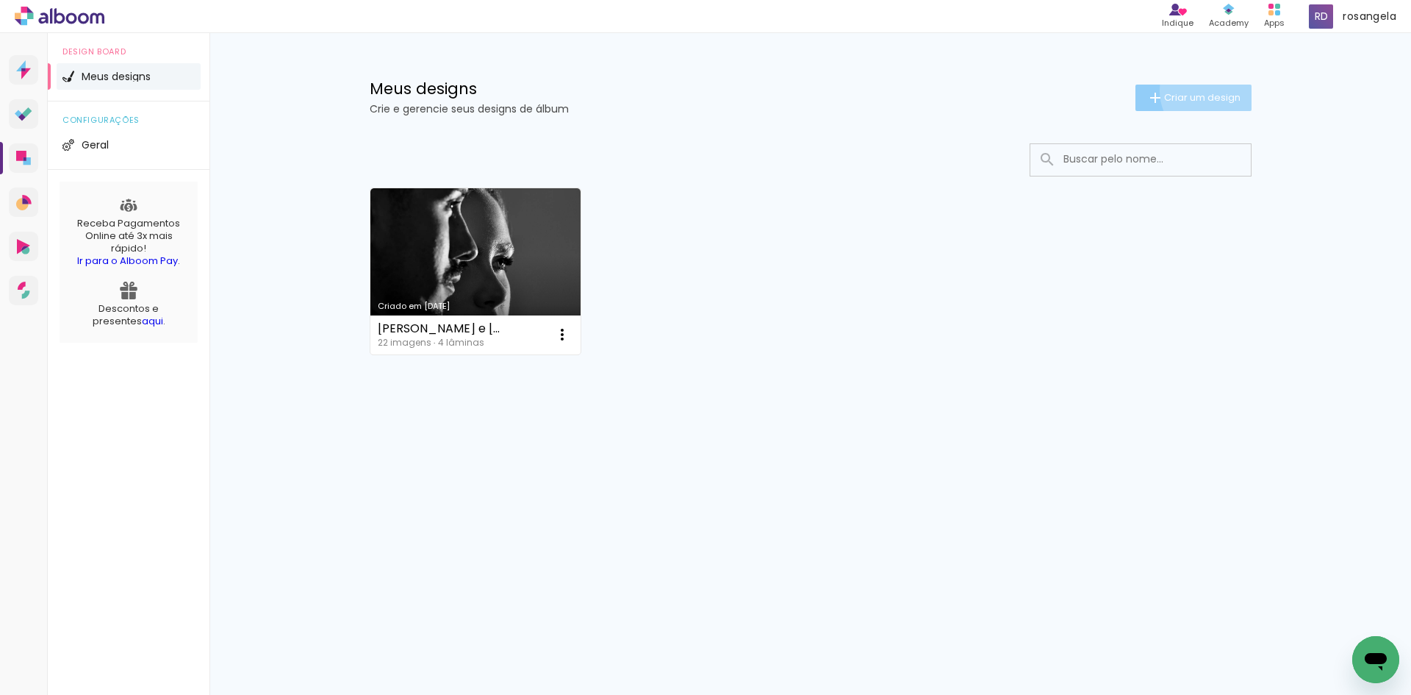
click at [1211, 93] on span "Criar um design" at bounding box center [1202, 98] width 76 height 10
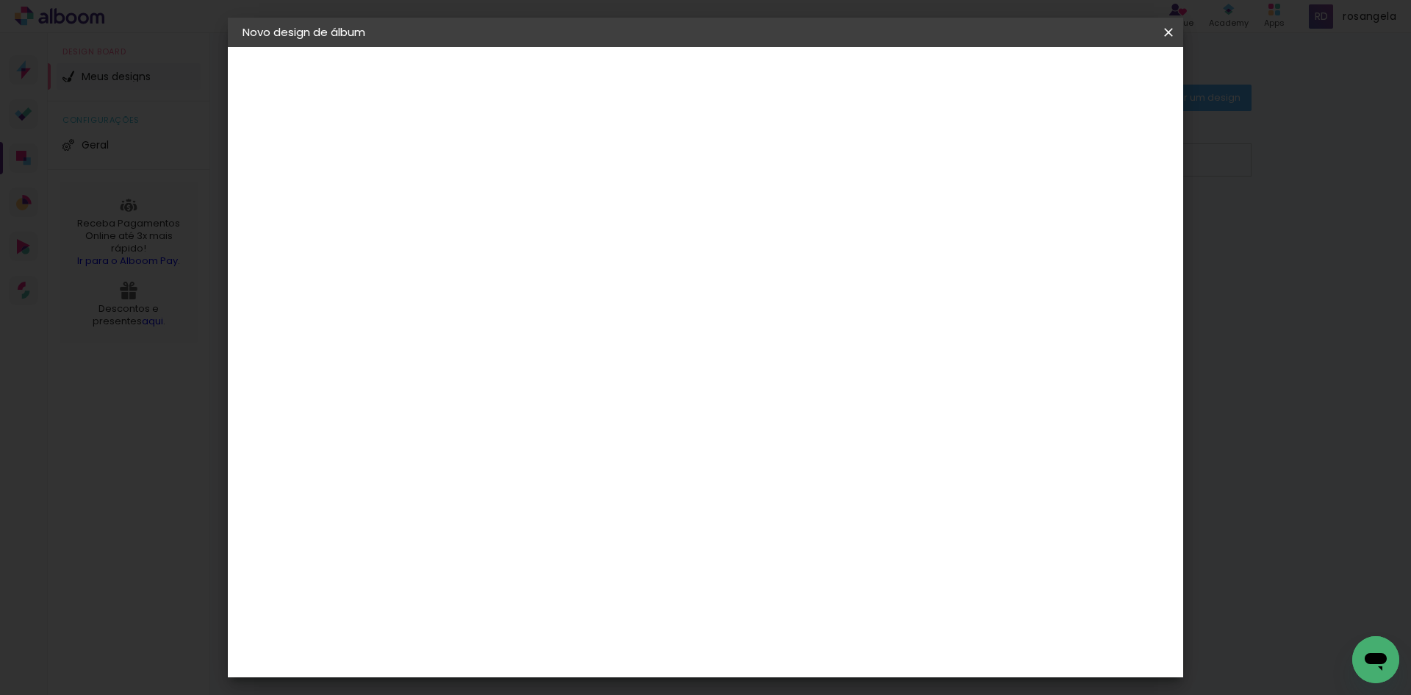
click at [483, 207] on input at bounding box center [483, 197] width 0 height 23
type input "[PERSON_NAME] e [PERSON_NAME]"
type paper-input "[PERSON_NAME] e [PERSON_NAME]"
click at [0, 0] on slot "Avançar" at bounding box center [0, 0] width 0 height 0
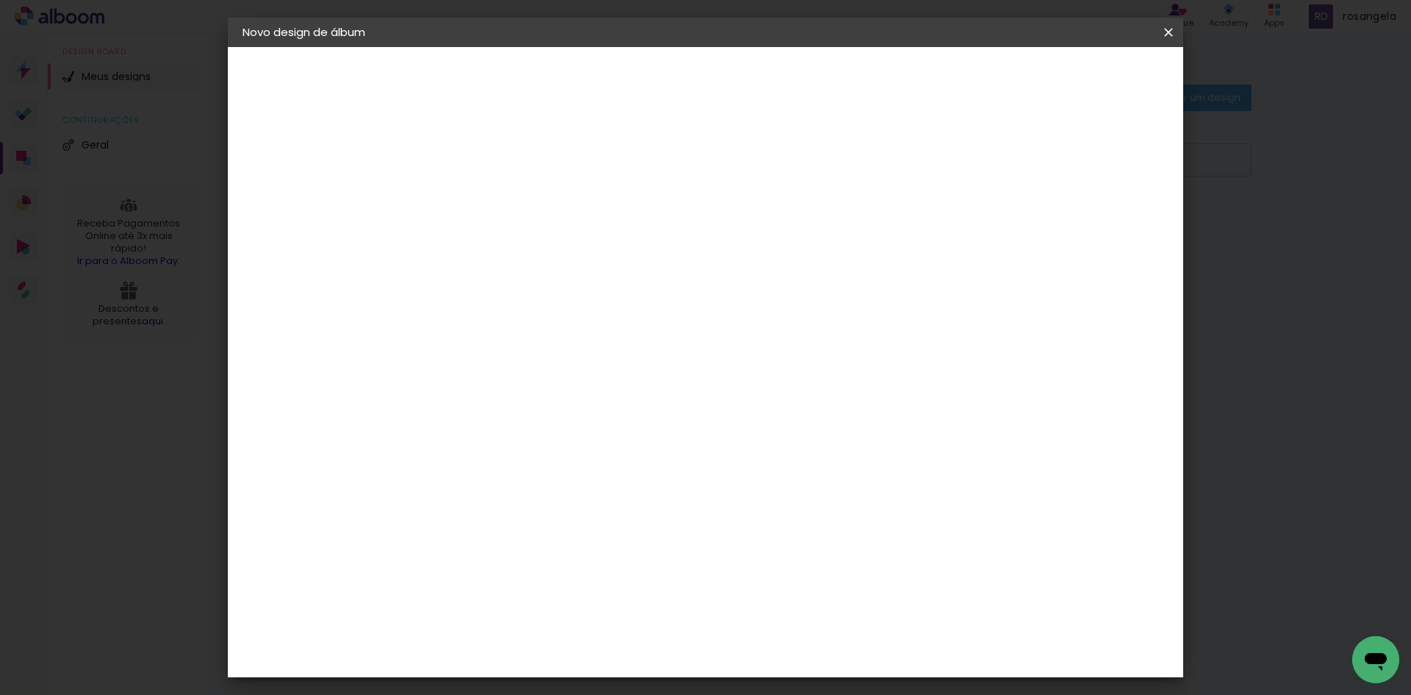
click at [600, 495] on paper-item "C1 Albuns" at bounding box center [520, 507] width 159 height 38
click at [758, 86] on paper-button "Avançar" at bounding box center [722, 77] width 72 height 25
click at [540, 250] on input "text" at bounding box center [511, 256] width 57 height 23
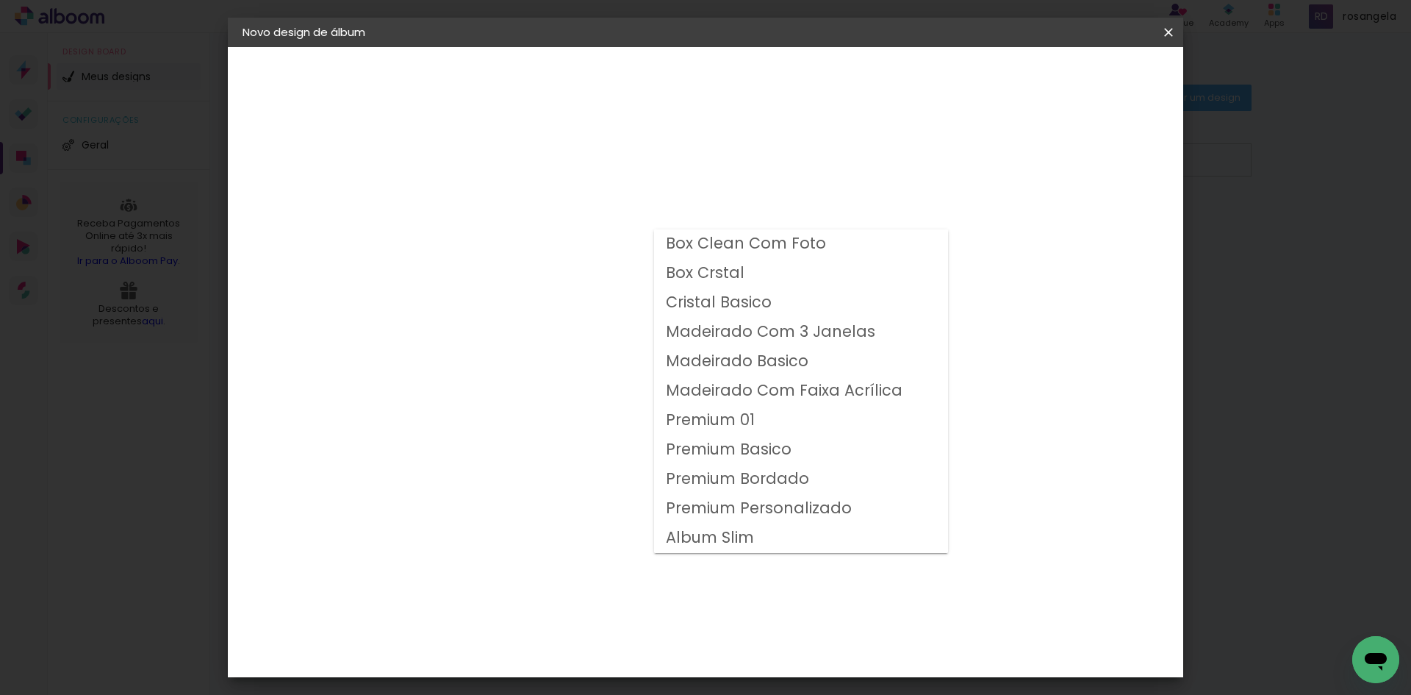
click at [0, 0] on slot "Premium Personalizado" at bounding box center [0, 0] width 0 height 0
type input "Premium Personalizado"
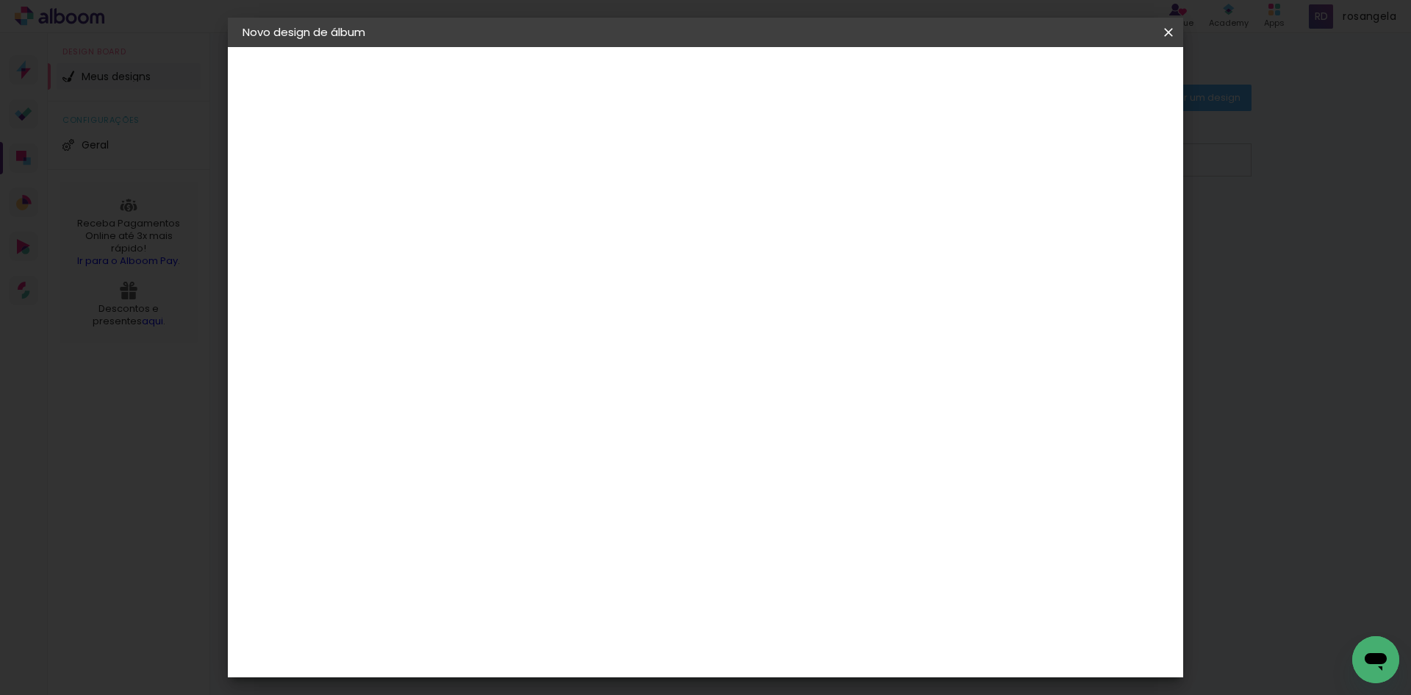
scroll to position [54, 0]
click at [636, 553] on span "25 × 25 cm" at bounding box center [609, 568] width 54 height 30
click at [0, 0] on slot "Avançar" at bounding box center [0, 0] width 0 height 0
click at [669, 184] on span "25.5" at bounding box center [653, 187] width 38 height 22
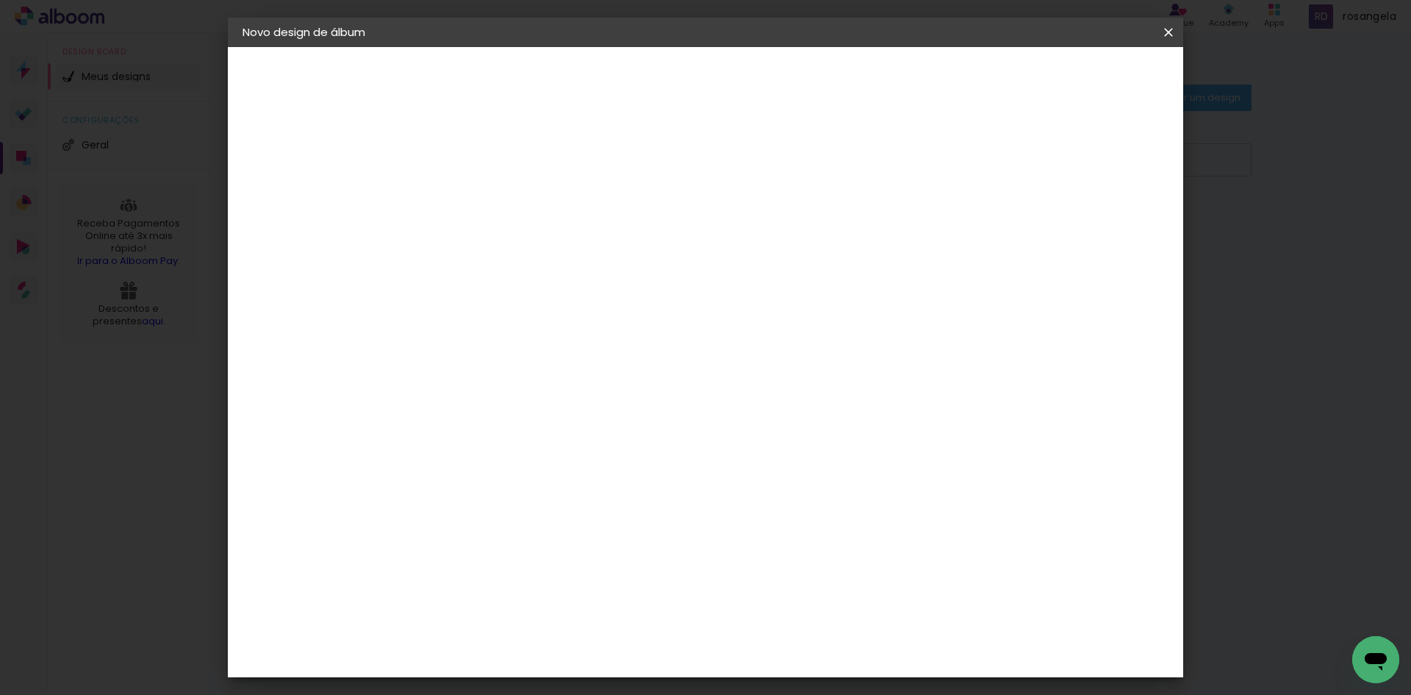
drag, startPoint x: 667, startPoint y: 184, endPoint x: 641, endPoint y: 187, distance: 26.0
click at [641, 187] on span "25.5" at bounding box center [653, 187] width 38 height 22
click at [788, 137] on div "mm Mostrar sangria" at bounding box center [766, 126] width 650 height 33
click at [639, 190] on span "25.5" at bounding box center [653, 187] width 38 height 22
click at [649, 186] on span "25.5" at bounding box center [653, 187] width 38 height 22
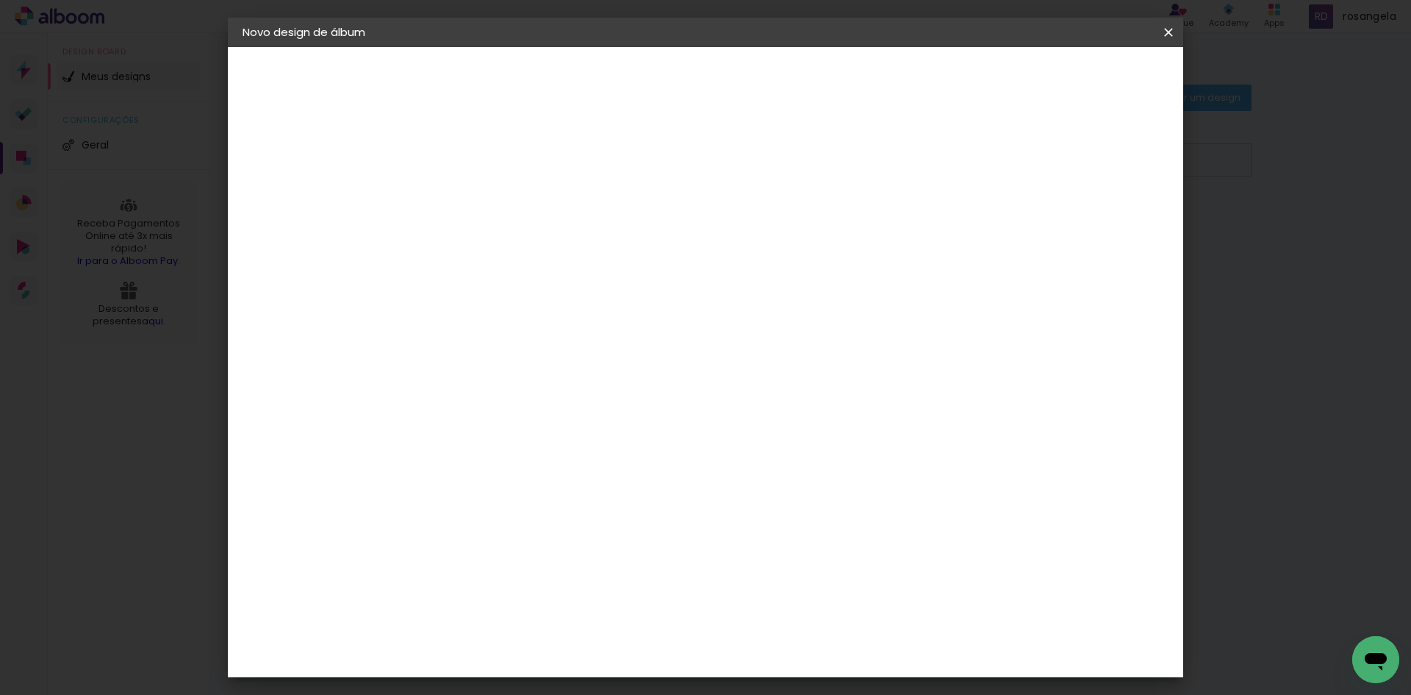
click at [686, 182] on span "cm" at bounding box center [682, 187] width 18 height 22
drag, startPoint x: 675, startPoint y: 189, endPoint x: 647, endPoint y: 184, distance: 28.3
click at [647, 184] on div "25.5 cm" at bounding box center [662, 186] width 267 height 37
click at [900, 204] on div "25.5 cm Largura da página 25.4 cm Altura 51 cm Largura da lâmina (2 páginas) 5 …" at bounding box center [766, 202] width 650 height 118
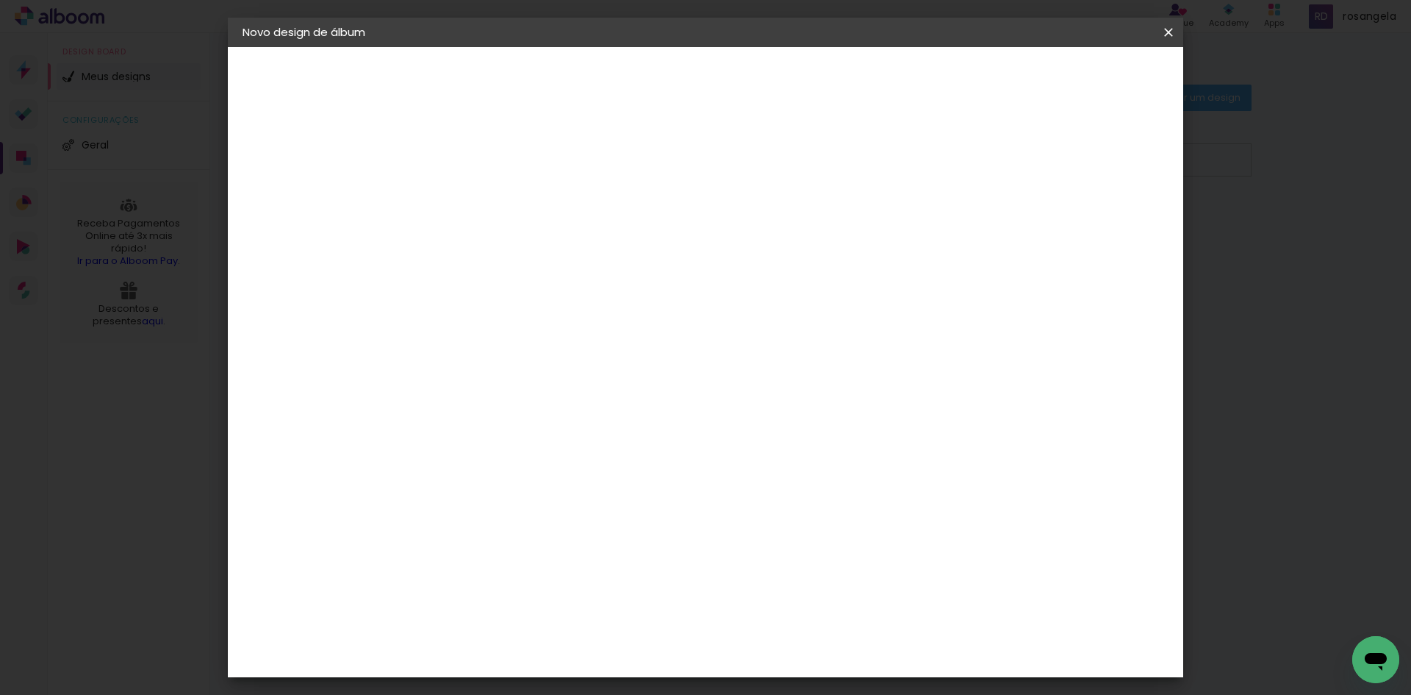
click at [491, 386] on span "25.4" at bounding box center [481, 386] width 38 height 22
click at [0, 0] on slot "Mostrar sangria" at bounding box center [0, 0] width 0 height 0
type paper-checkbox "on"
click at [0, 0] on slot "Mostrar sangria" at bounding box center [0, 0] width 0 height 0
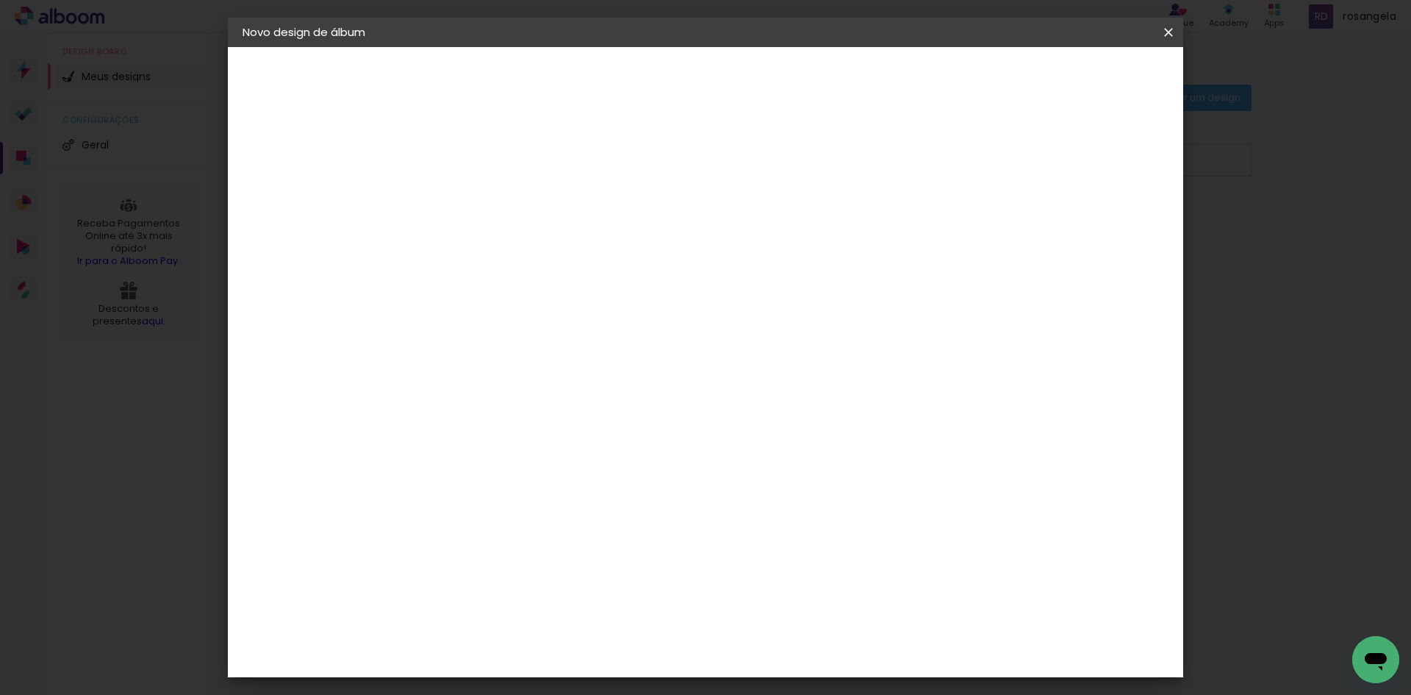
click at [0, 0] on slot "Mostrar sangria" at bounding box center [0, 0] width 0 height 0
click at [792, 578] on span "51" at bounding box center [787, 573] width 22 height 22
click at [778, 573] on span "51" at bounding box center [787, 573] width 22 height 22
click at [780, 570] on span "51" at bounding box center [787, 573] width 22 height 22
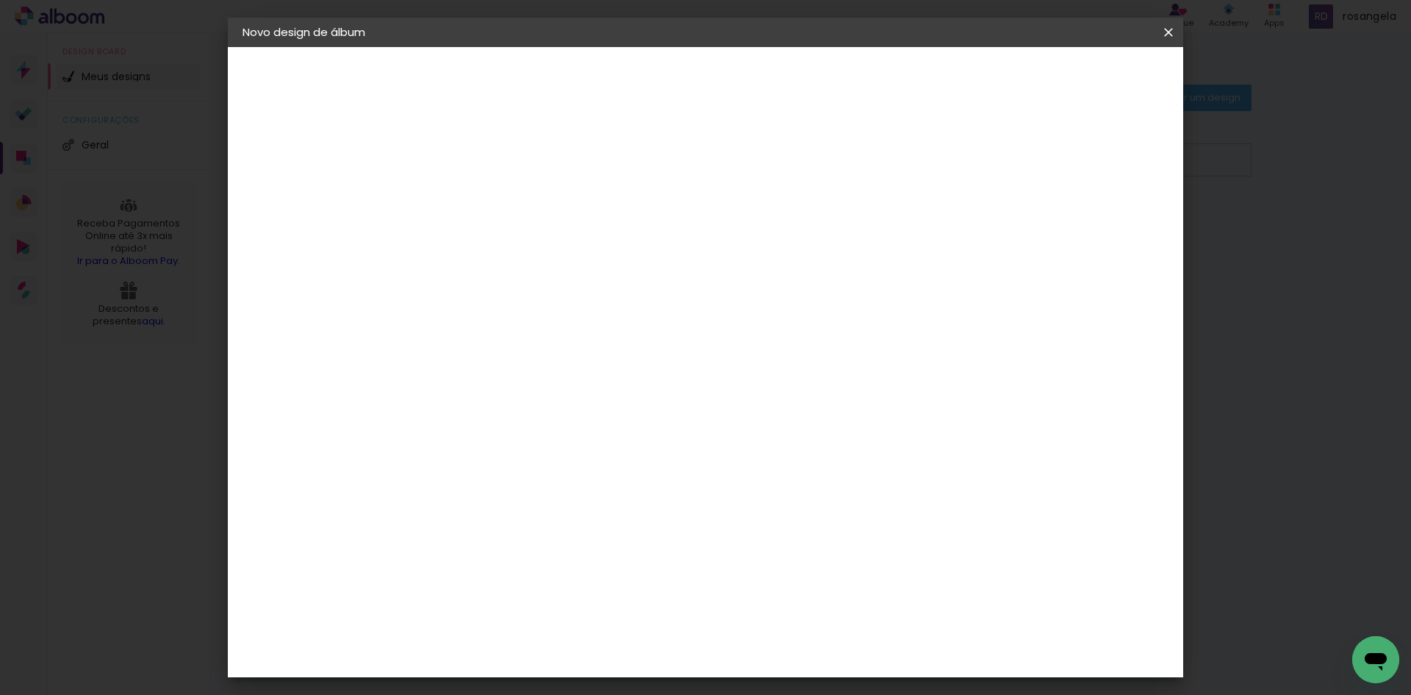
click at [785, 567] on span "51" at bounding box center [787, 573] width 22 height 22
click at [469, 153] on input "2" at bounding box center [471, 158] width 51 height 18
type input "3"
type paper-input "3"
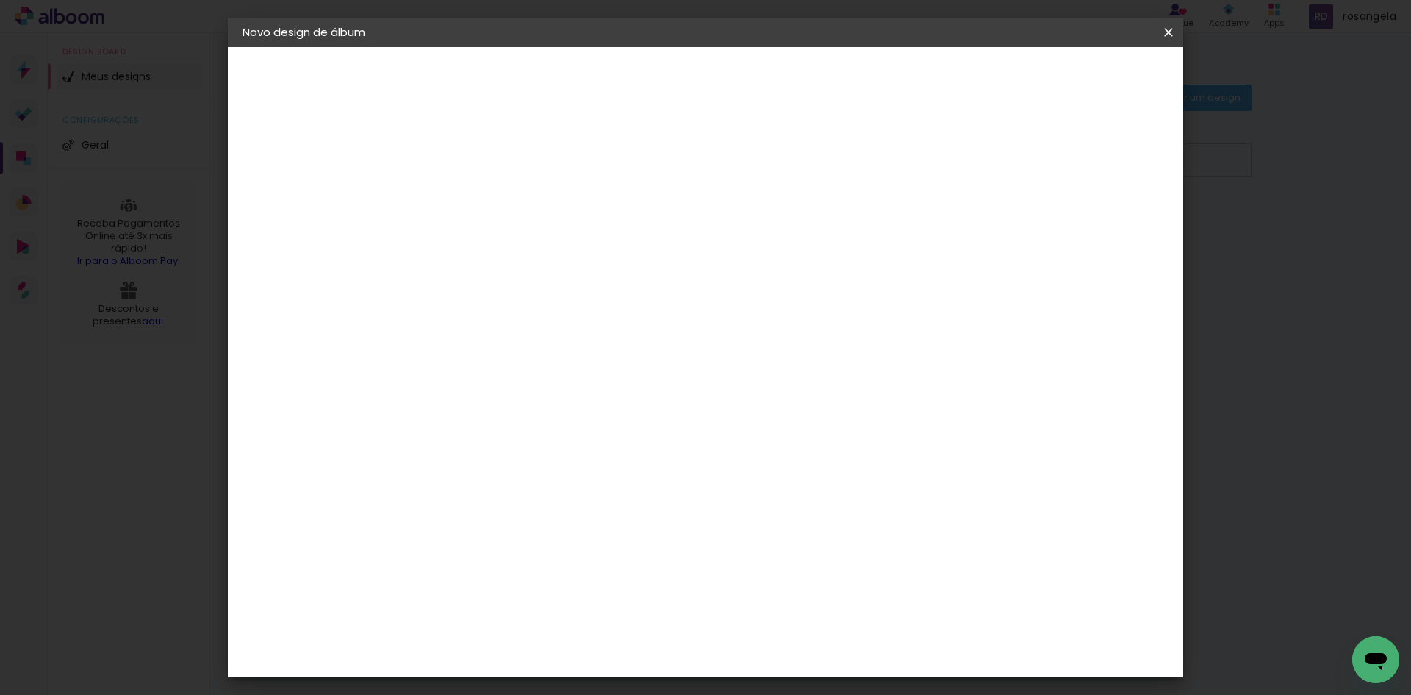
click at [492, 154] on input "3" at bounding box center [471, 158] width 51 height 18
click at [476, 437] on div "25.4 cm" at bounding box center [481, 396] width 44 height 265
click at [489, 412] on span "cm" at bounding box center [481, 408] width 38 height 22
click at [658, 222] on span "25.5" at bounding box center [653, 220] width 38 height 22
click at [635, 219] on span "25.5" at bounding box center [653, 220] width 38 height 22
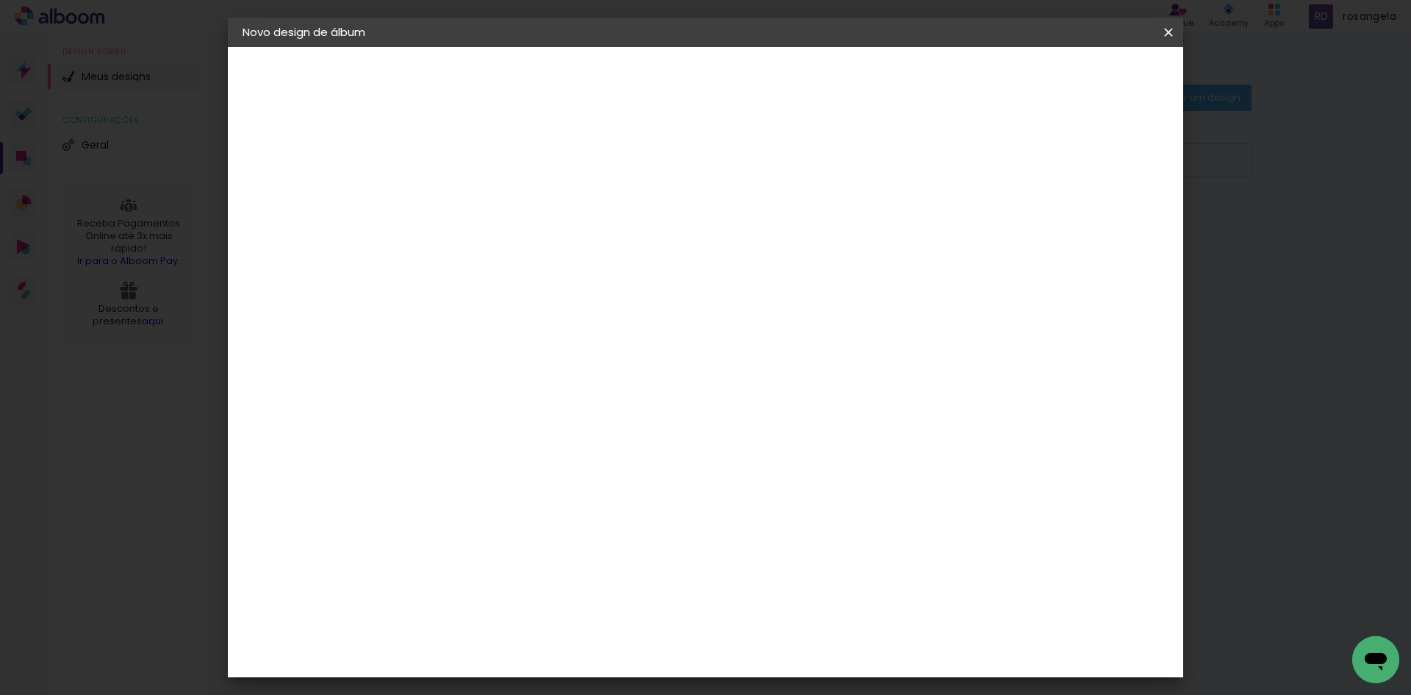
click at [650, 214] on span "25.5" at bounding box center [653, 220] width 38 height 22
click at [844, 200] on div "25.5 cm Largura da página 25.4 cm Altura 51 cm Largura da lâmina (2 páginas) 5 …" at bounding box center [766, 235] width 650 height 118
click at [1090, 88] on paper-button "Iniciar design" at bounding box center [1043, 77] width 96 height 25
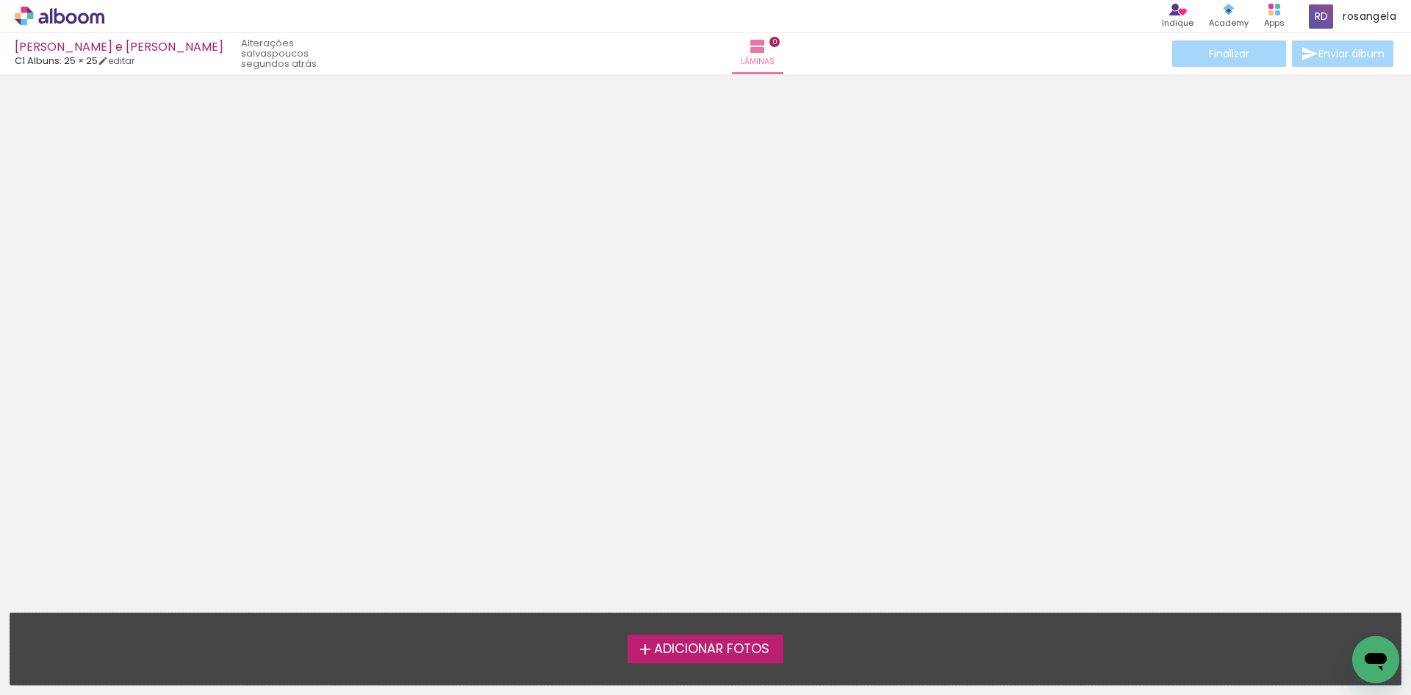
click at [115, 67] on div "[PERSON_NAME] e [PERSON_NAME] C1 Albuns: 25 × 25 editar poucos segundos atrás. …" at bounding box center [705, 37] width 1411 height 74
click at [108, 65] on iron-icon at bounding box center [103, 61] width 10 height 10
type input "3"
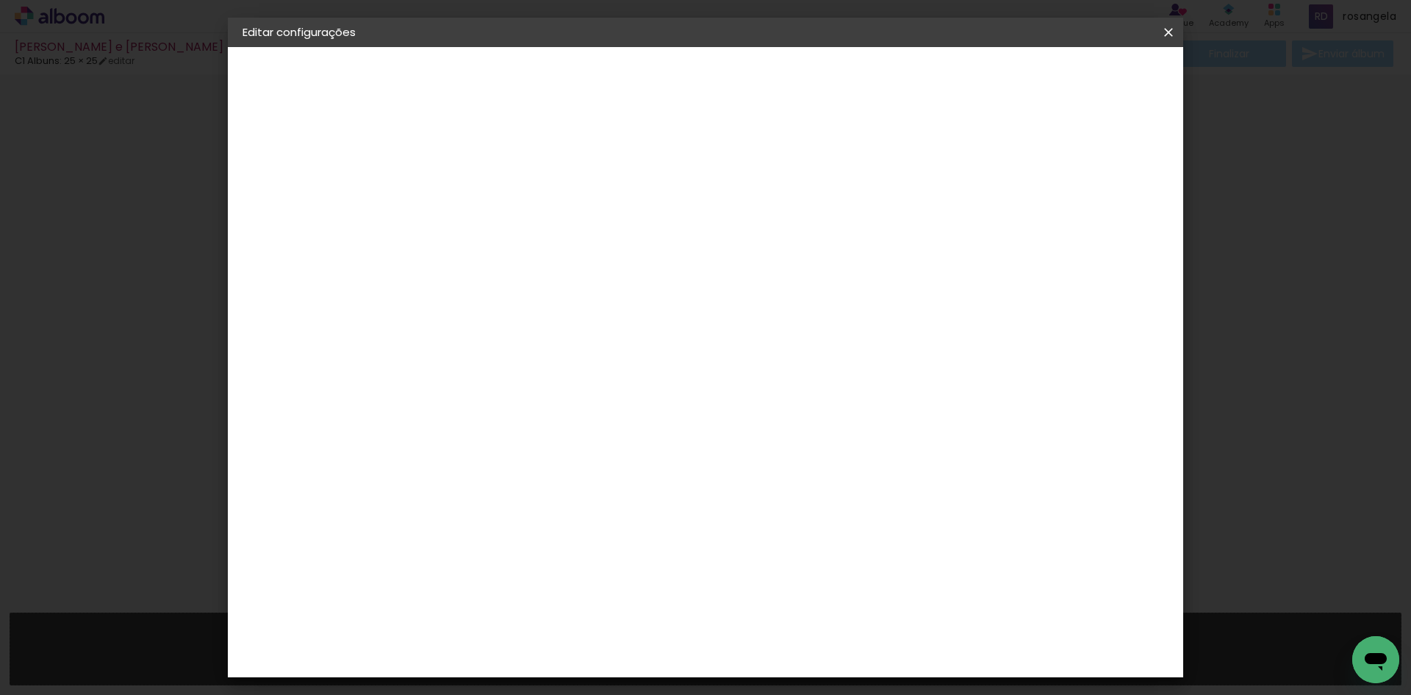
click at [316, 60] on div "1. Informações Preenchendo título... [PERSON_NAME] e Pedro 2. Especificações Fo…" at bounding box center [323, 69] width 191 height 44
drag, startPoint x: 318, startPoint y: 71, endPoint x: 424, endPoint y: 97, distance: 109.8
click at [319, 71] on div "1. Informações" at bounding box center [323, 78] width 161 height 18
click at [661, 217] on span "25.5" at bounding box center [653, 220] width 38 height 22
click at [669, 231] on div "25.5 cm" at bounding box center [662, 219] width 267 height 37
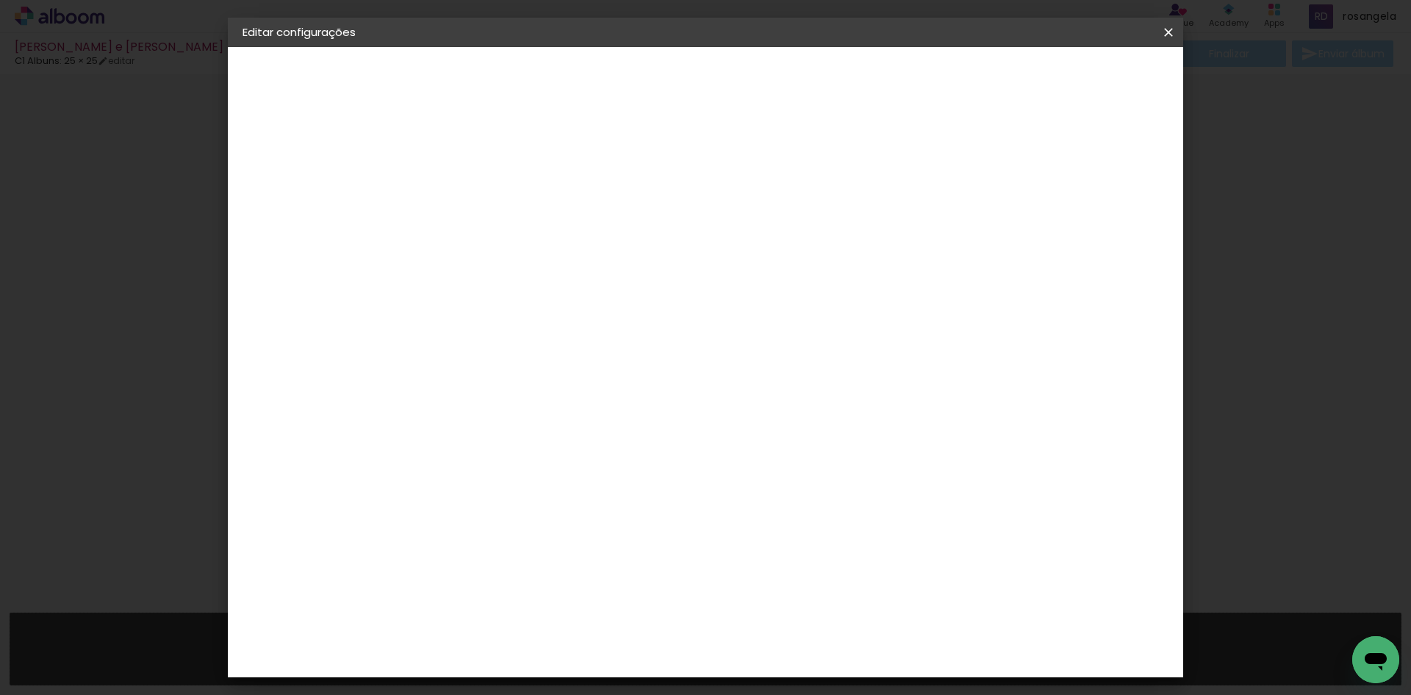
drag, startPoint x: 669, startPoint y: 231, endPoint x: 608, endPoint y: 232, distance: 61.0
click at [664, 234] on div "25.5 cm" at bounding box center [662, 219] width 267 height 37
click at [329, 218] on small "25.4 × 51 cm" at bounding box center [313, 214] width 54 height 9
click at [533, 226] on label "Tamanho" at bounding box center [505, 232] width 55 height 12
click at [563, 238] on div "Escolha o tamanho" at bounding box center [520, 272] width 85 height 68
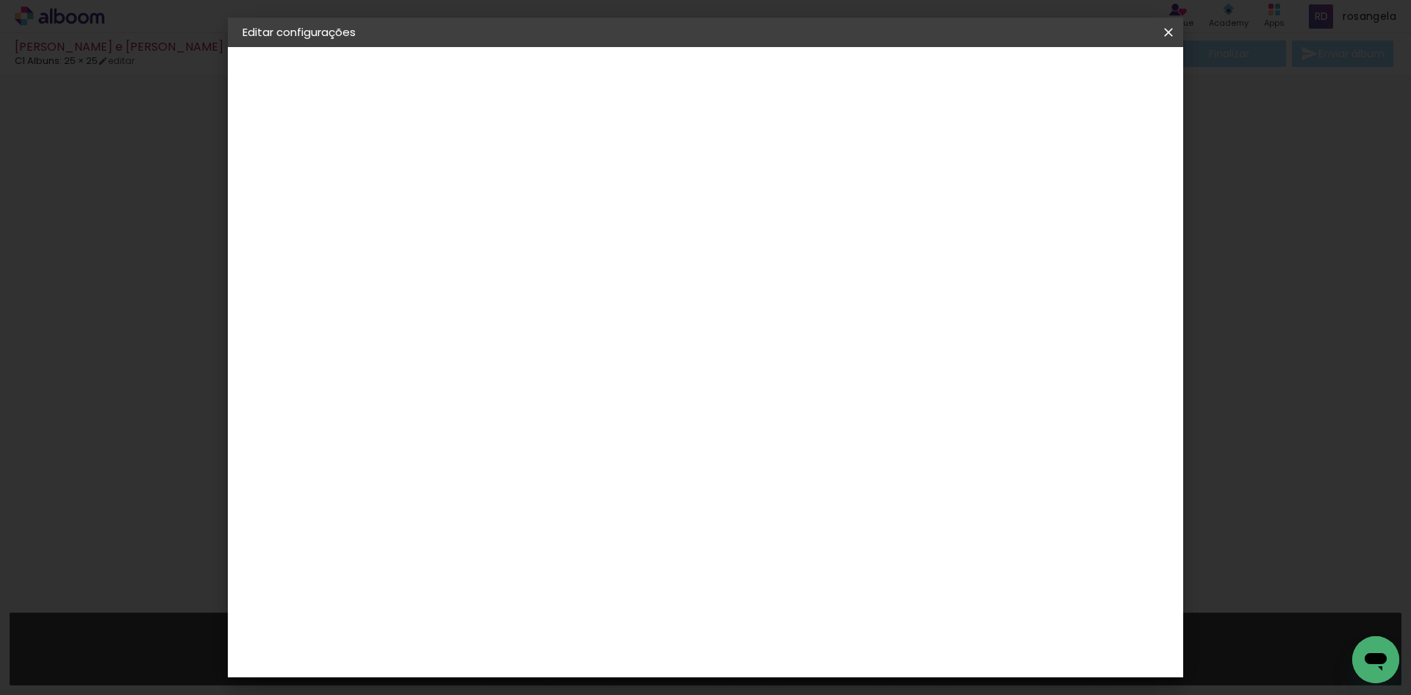
click at [563, 245] on div "Escolha o tamanho" at bounding box center [520, 272] width 85 height 68
click at [563, 239] on div "Escolha o tamanho" at bounding box center [520, 272] width 85 height 68
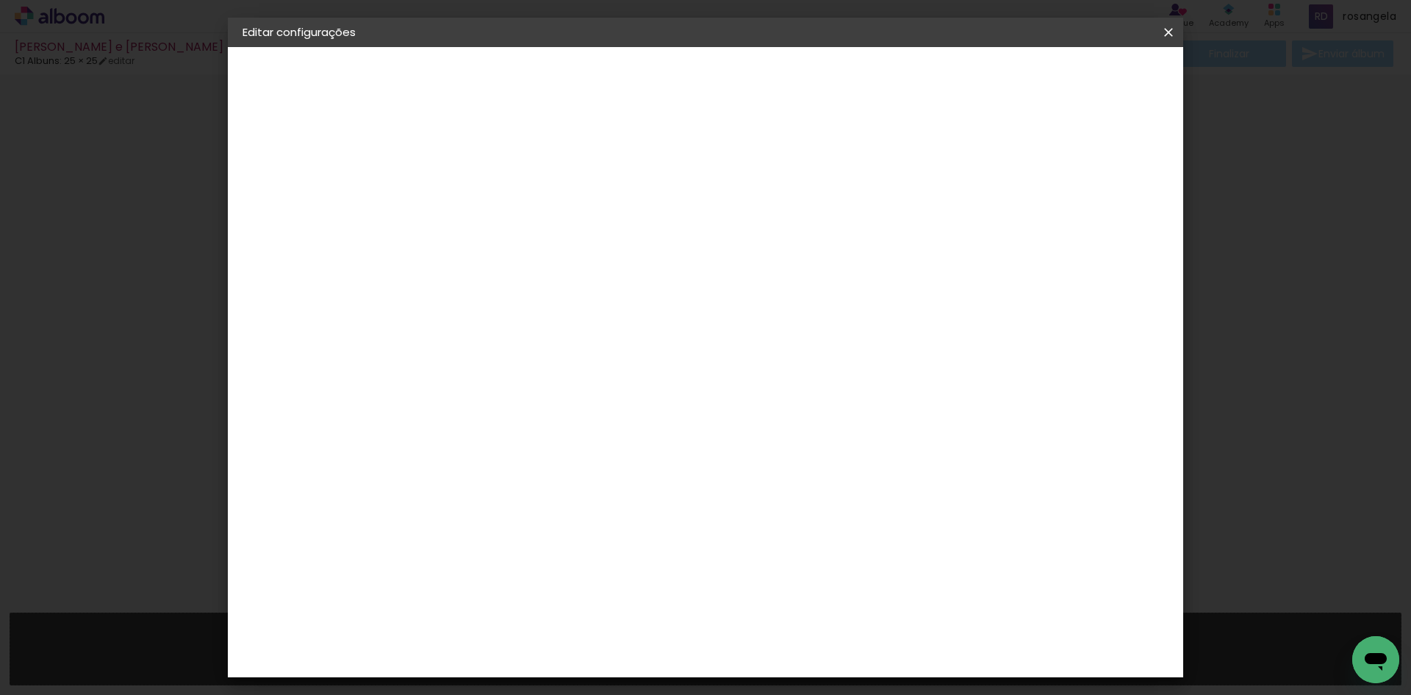
click at [563, 239] on div "Escolha o tamanho" at bounding box center [520, 272] width 85 height 68
drag, startPoint x: 771, startPoint y: 239, endPoint x: 467, endPoint y: 198, distance: 306.2
click at [563, 238] on div "Escolha o tamanho" at bounding box center [520, 272] width 85 height 68
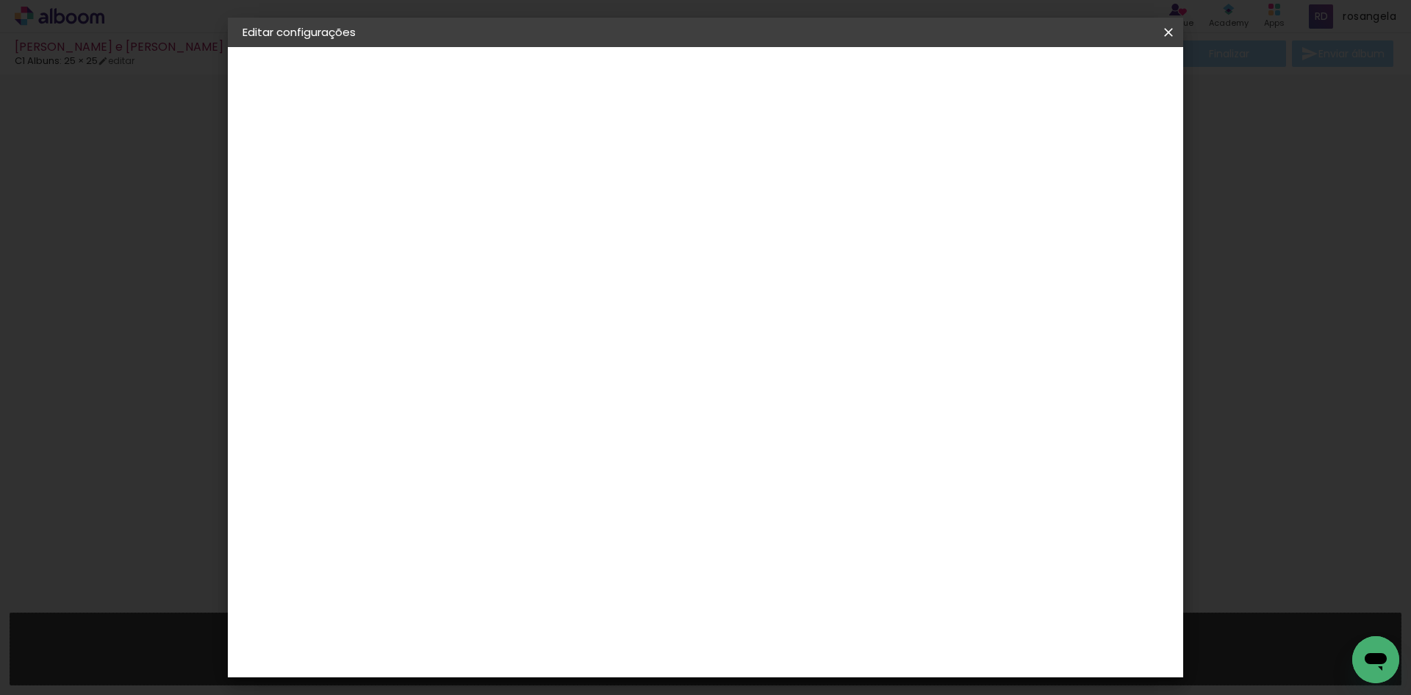
drag, startPoint x: 305, startPoint y: 266, endPoint x: 305, endPoint y: 257, distance: 8.8
click at [305, 257] on div "3. Revisão" at bounding box center [323, 257] width 161 height 18
click at [301, 255] on div "3. Revisão" at bounding box center [323, 257] width 161 height 18
drag, startPoint x: 301, startPoint y: 255, endPoint x: 308, endPoint y: 214, distance: 41.8
click at [300, 255] on div "3. Revisão" at bounding box center [323, 257] width 161 height 18
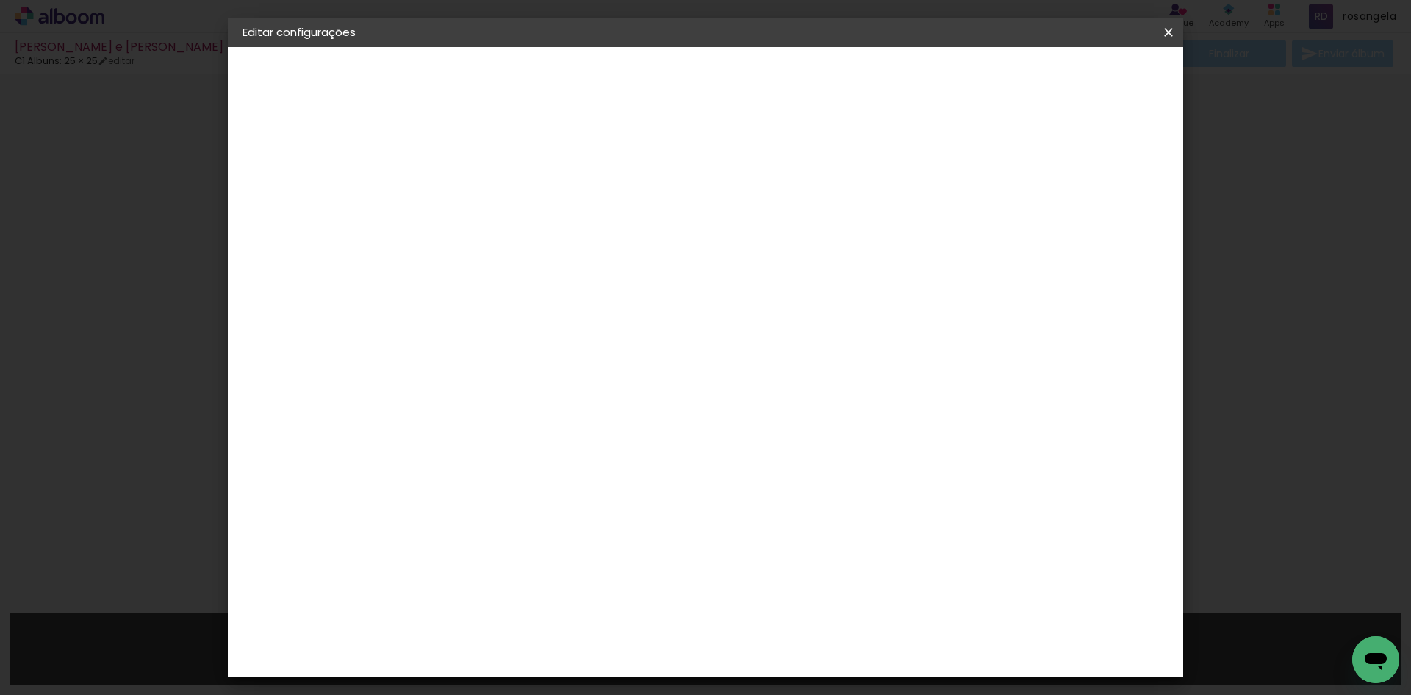
click at [308, 206] on iron-pages "Modelo Escolhendo modelo... Tamanho livre" at bounding box center [323, 214] width 161 height 29
click at [298, 187] on paper-button at bounding box center [323, 181] width 161 height 29
click at [354, 154] on div "2. Especificações" at bounding box center [323, 151] width 161 height 18
click at [758, 232] on paper-item "Tamanho Livre" at bounding box center [687, 223] width 141 height 32
click at [758, 86] on paper-button "Avançar" at bounding box center [722, 77] width 72 height 25
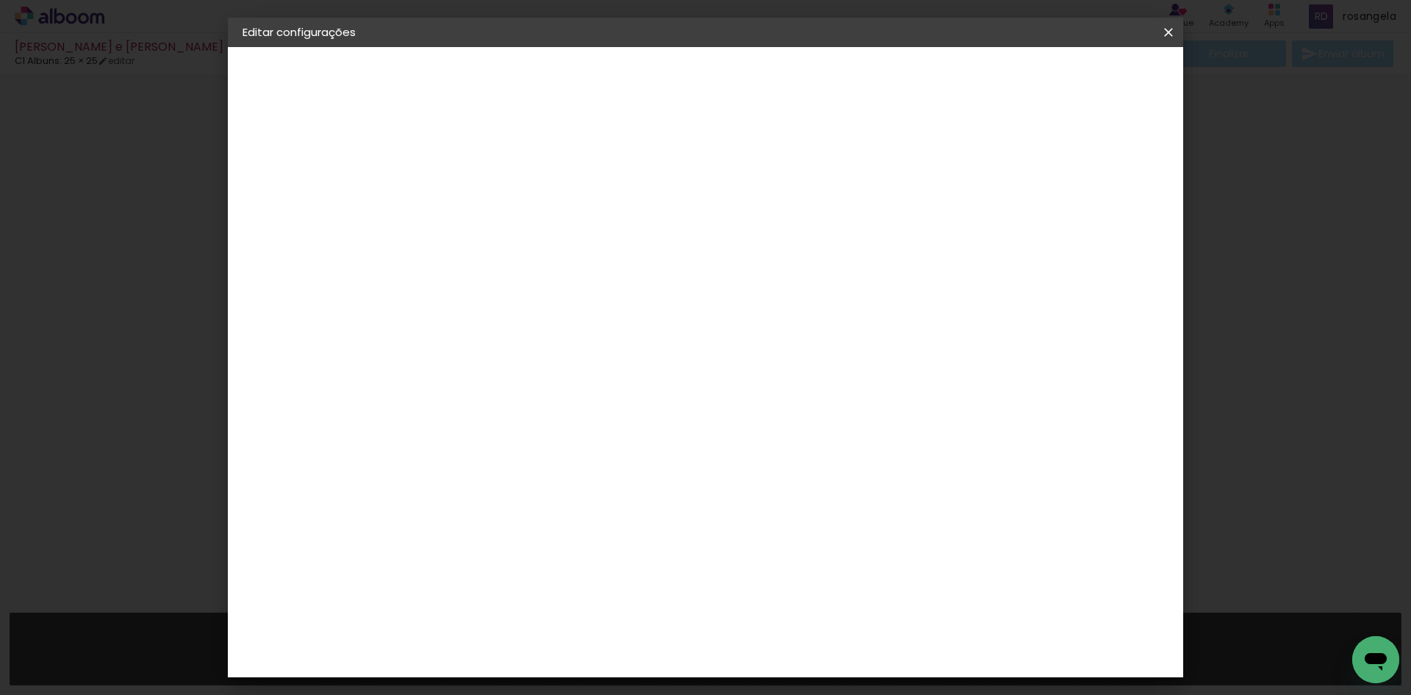
click at [628, 229] on span "25.5" at bounding box center [642, 230] width 38 height 22
click at [634, 228] on span "25.5" at bounding box center [642, 230] width 38 height 22
drag, startPoint x: 634, startPoint y: 228, endPoint x: 668, endPoint y: 214, distance: 36.6
click at [639, 225] on span "25.5" at bounding box center [642, 230] width 38 height 22
click at [1167, 26] on iron-icon at bounding box center [1169, 32] width 18 height 15
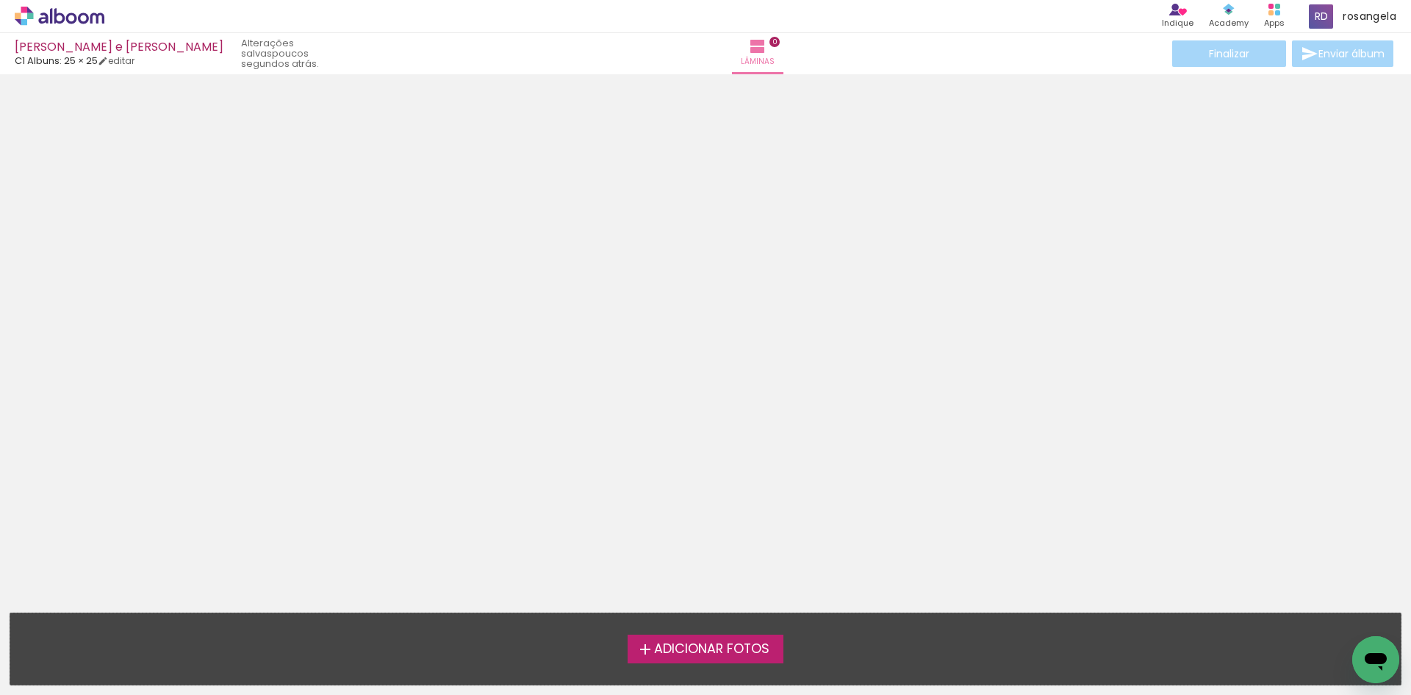
click at [92, 8] on icon at bounding box center [60, 16] width 90 height 19
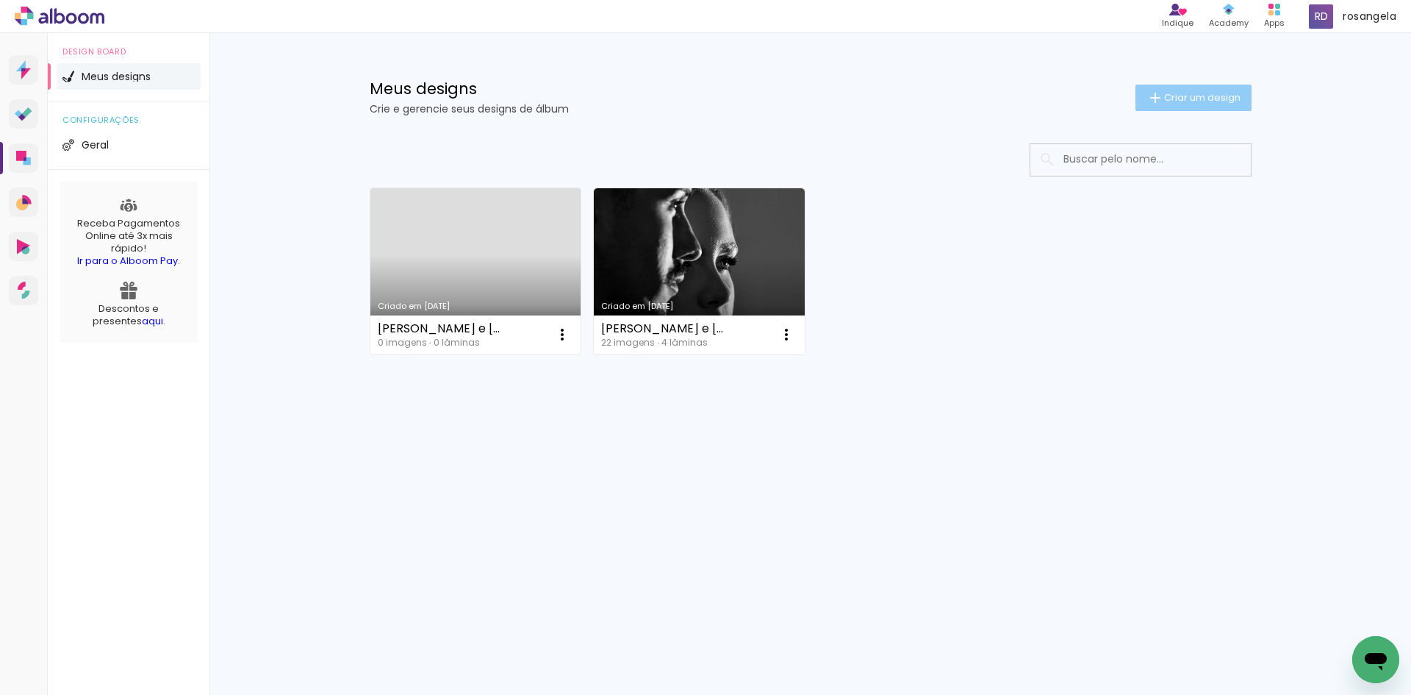
click at [1167, 106] on paper-button "Criar um design" at bounding box center [1194, 98] width 116 height 26
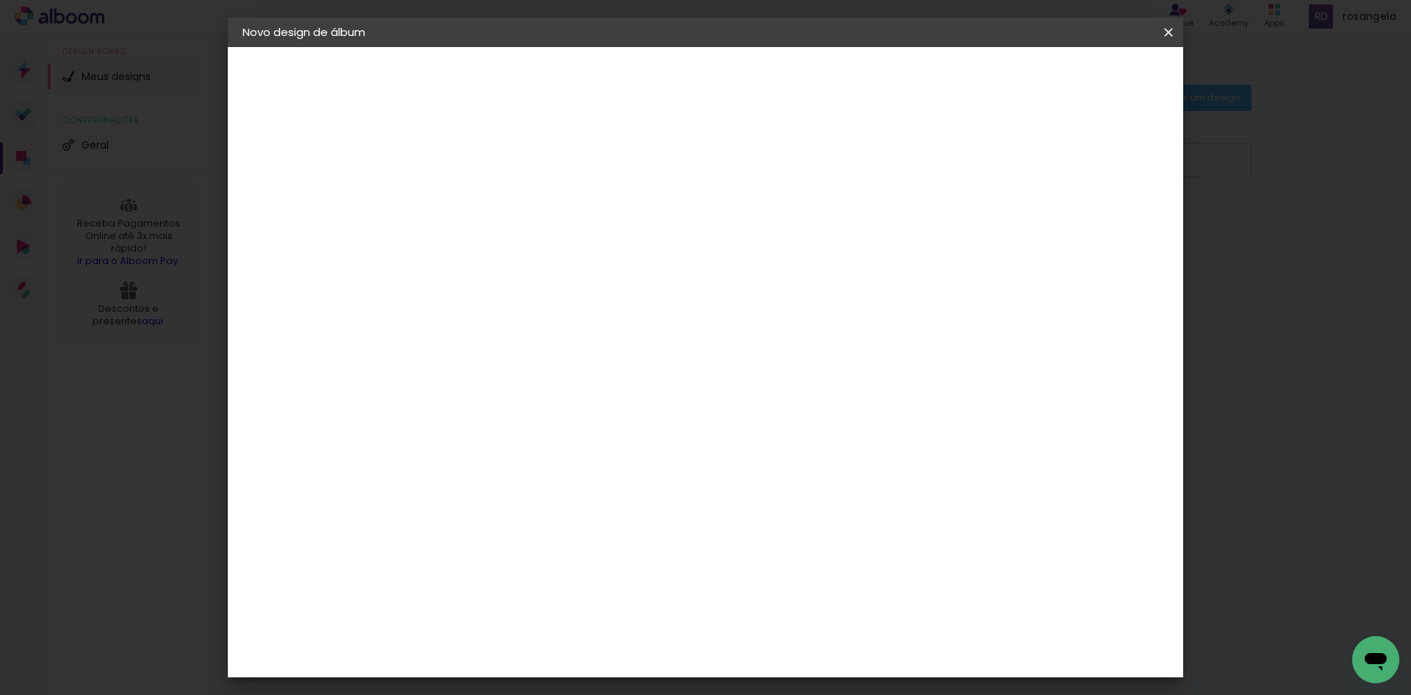
click at [483, 186] on input at bounding box center [483, 197] width 0 height 23
type input "maria e pedro"
click at [0, 0] on slot "Avançar" at bounding box center [0, 0] width 0 height 0
click at [0, 0] on slot "Tamanho Livre" at bounding box center [0, 0] width 0 height 0
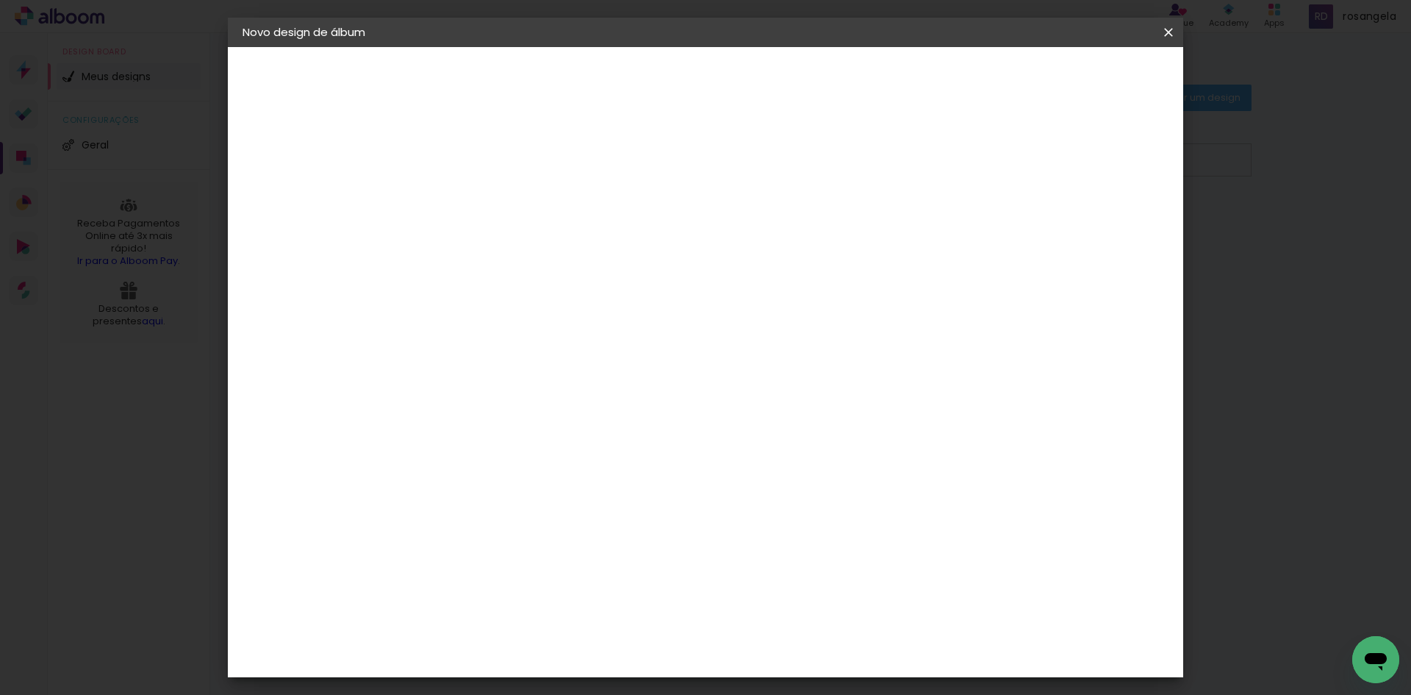
click at [512, 495] on div "C1 Albuns" at bounding box center [492, 507] width 39 height 24
click at [758, 229] on paper-item "Tamanho Livre" at bounding box center [687, 223] width 141 height 32
click at [512, 569] on div "C1 Albuns" at bounding box center [492, 581] width 39 height 24
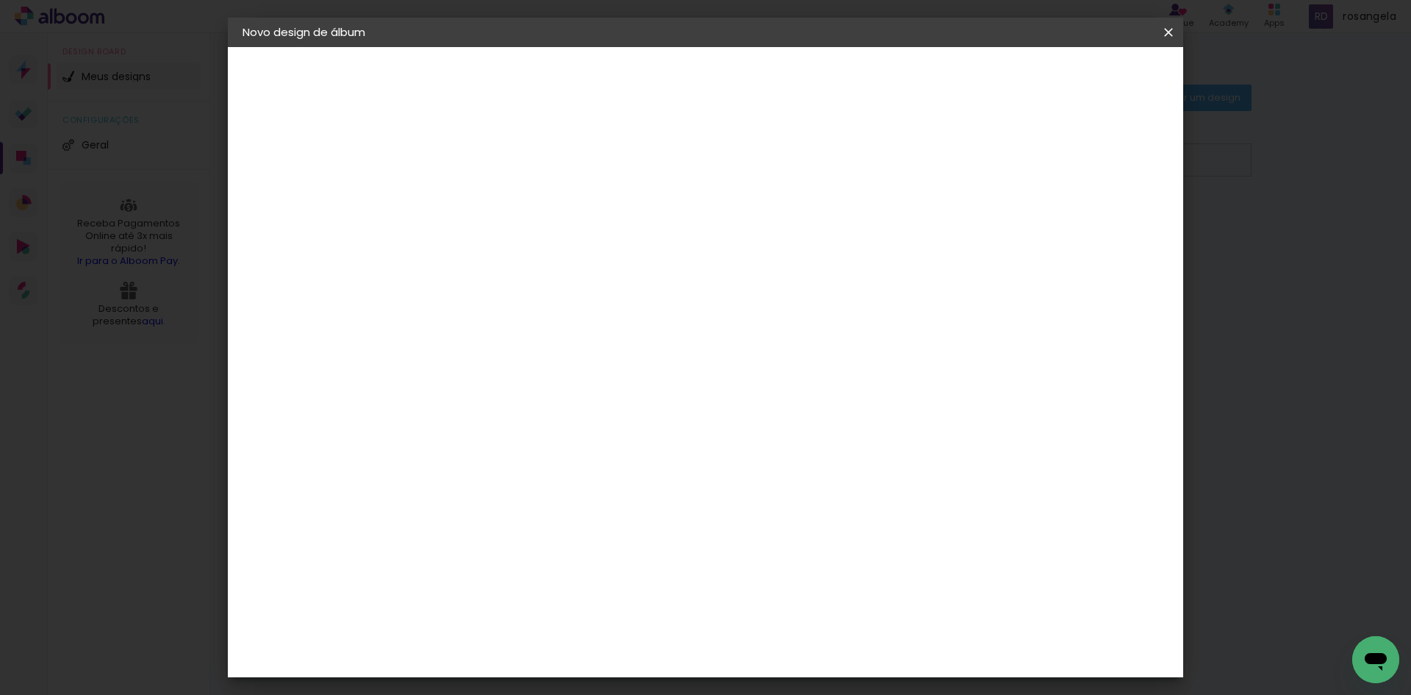
click at [0, 0] on slot "Avançar" at bounding box center [0, 0] width 0 height 0
click at [540, 245] on input "text" at bounding box center [511, 256] width 57 height 23
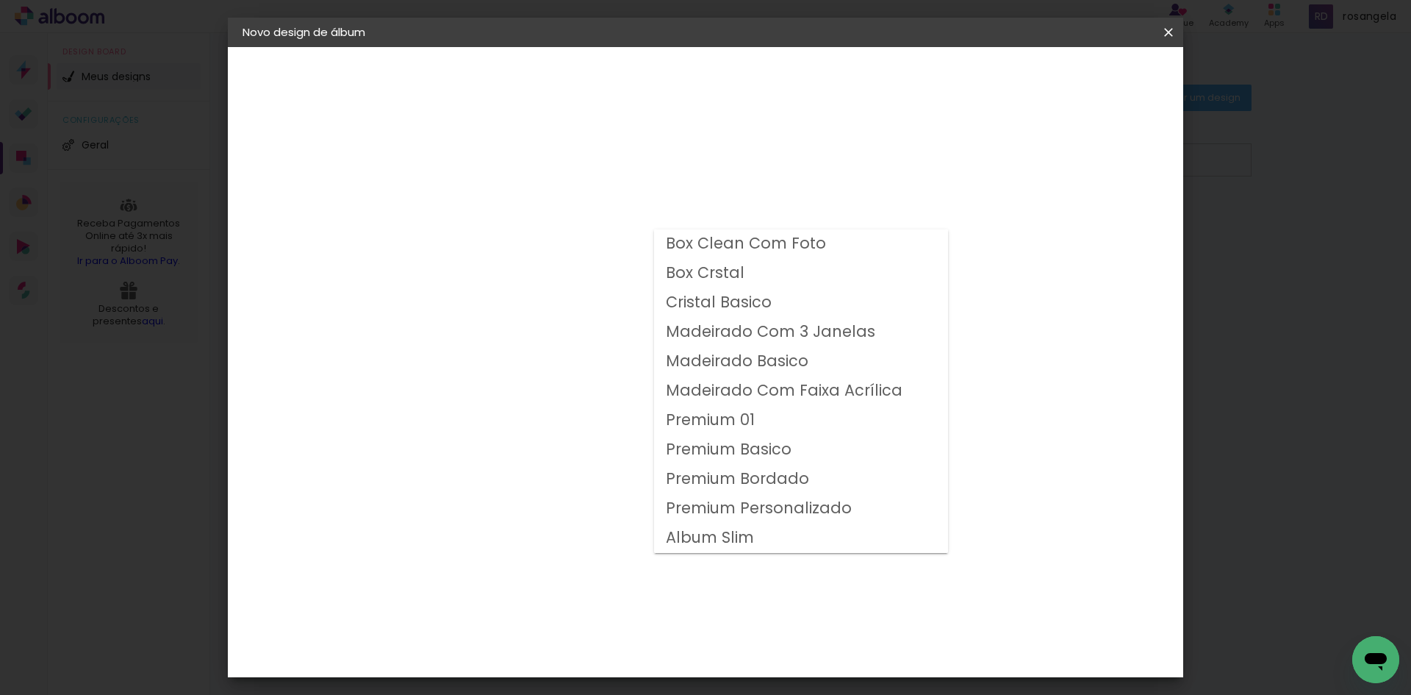
click at [0, 0] on slot "Cristal Basico" at bounding box center [0, 0] width 0 height 0
type input "Cristal Basico"
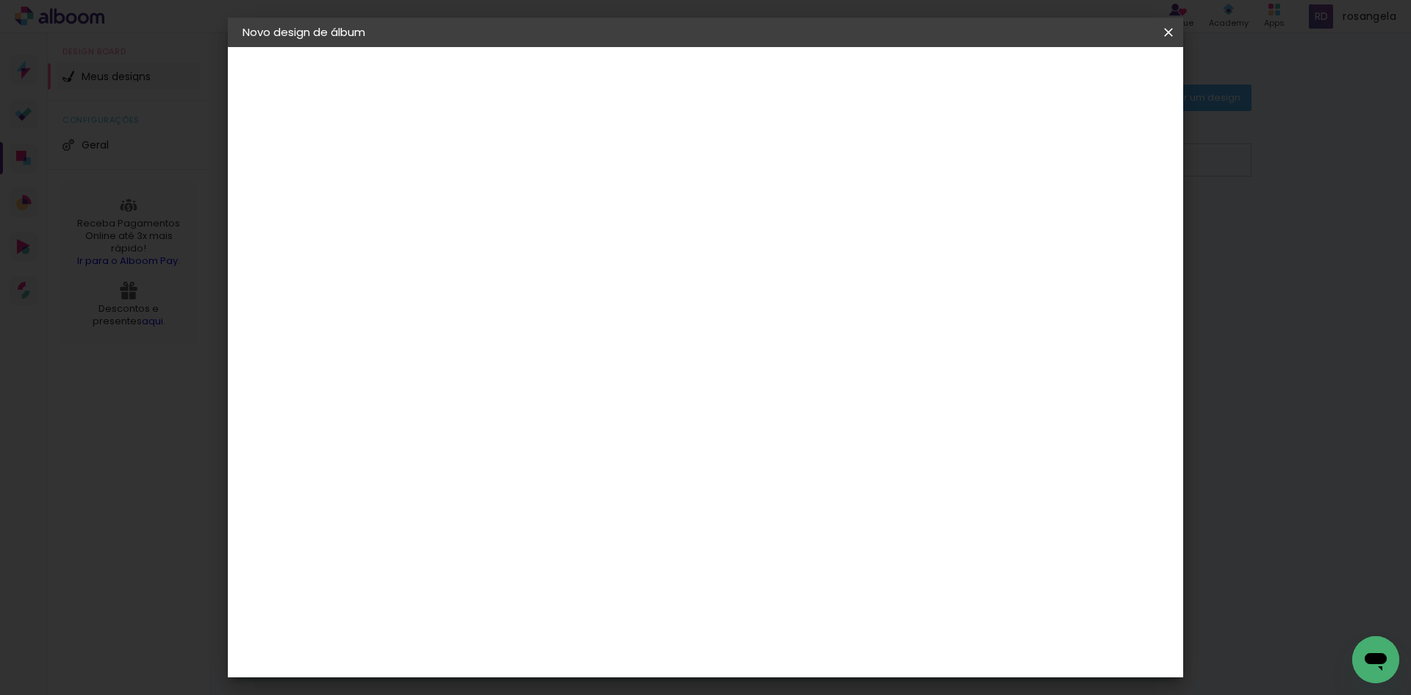
scroll to position [10, 0]
click at [582, 567] on span "30 × 30" at bounding box center [548, 582] width 68 height 30
click at [0, 0] on slot "Avançar" at bounding box center [0, 0] width 0 height 0
click at [680, 219] on span "cm" at bounding box center [681, 220] width 18 height 22
drag, startPoint x: 658, startPoint y: 218, endPoint x: 724, endPoint y: 216, distance: 66.2
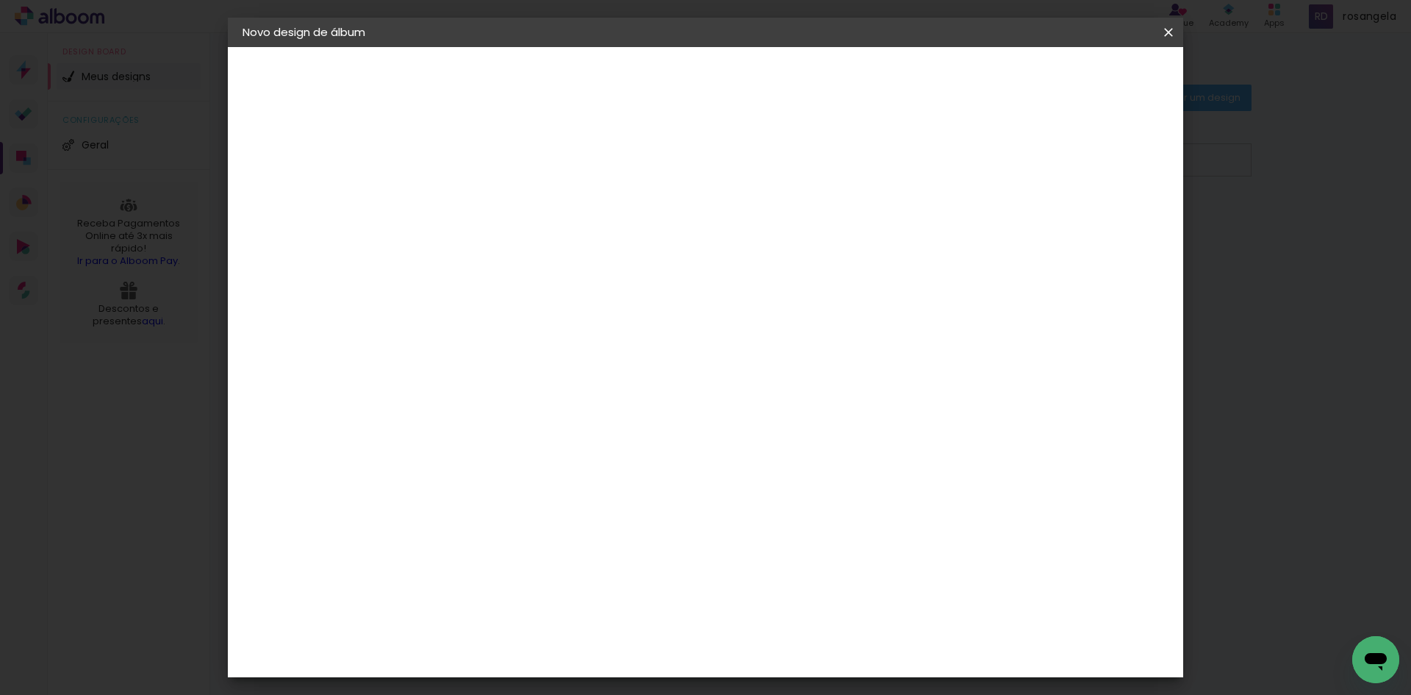
click at [724, 216] on div "30.5 cm" at bounding box center [662, 219] width 267 height 37
click at [652, 219] on span "30.5" at bounding box center [653, 220] width 37 height 22
click at [1091, 293] on div "30.5 cm Largura da página 30.5 cm Altura 61 cm Largura da lâmina (2 páginas) 5 …" at bounding box center [766, 235] width 650 height 118
click at [1169, 33] on iron-icon at bounding box center [1169, 32] width 18 height 15
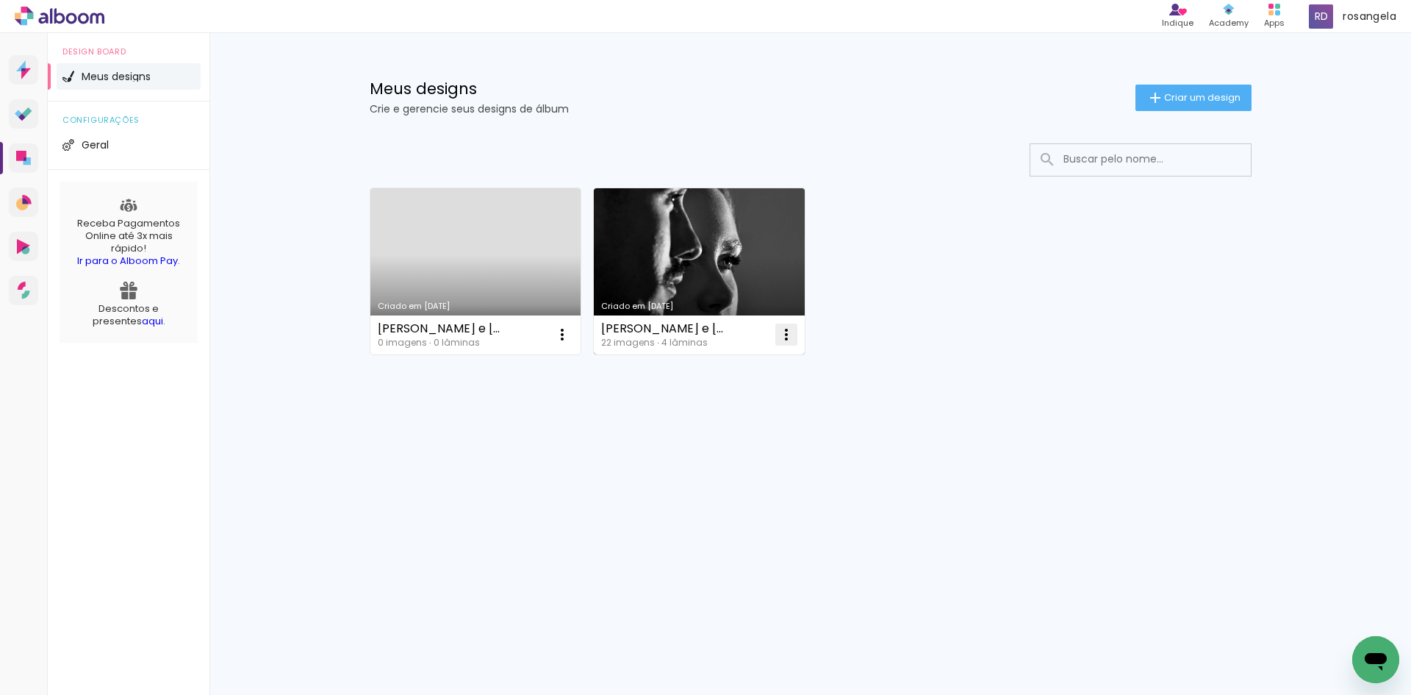
click at [788, 320] on paper-icon-button at bounding box center [786, 334] width 29 height 29
click at [714, 271] on link "Criado em [DATE]" at bounding box center [699, 271] width 211 height 166
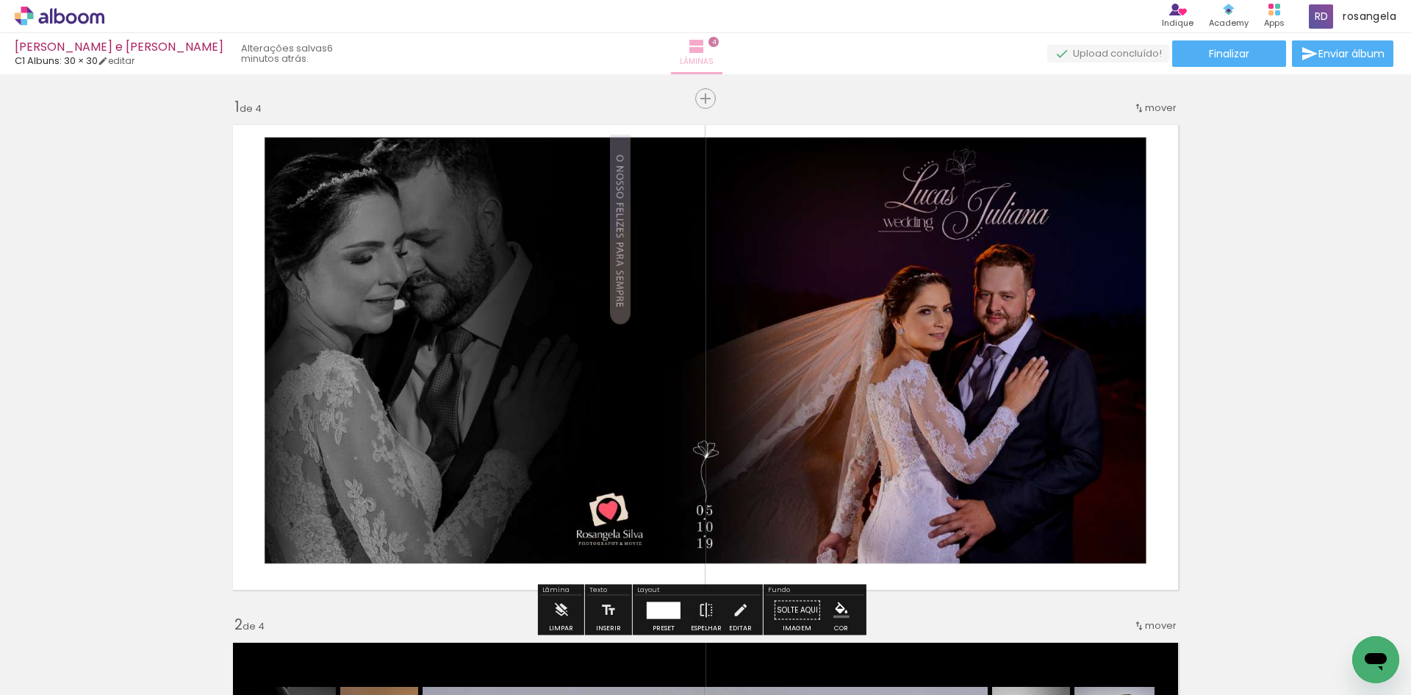
click at [706, 47] on iron-icon at bounding box center [697, 46] width 18 height 18
click at [121, 55] on link "editar" at bounding box center [116, 60] width 37 height 12
type input "3"
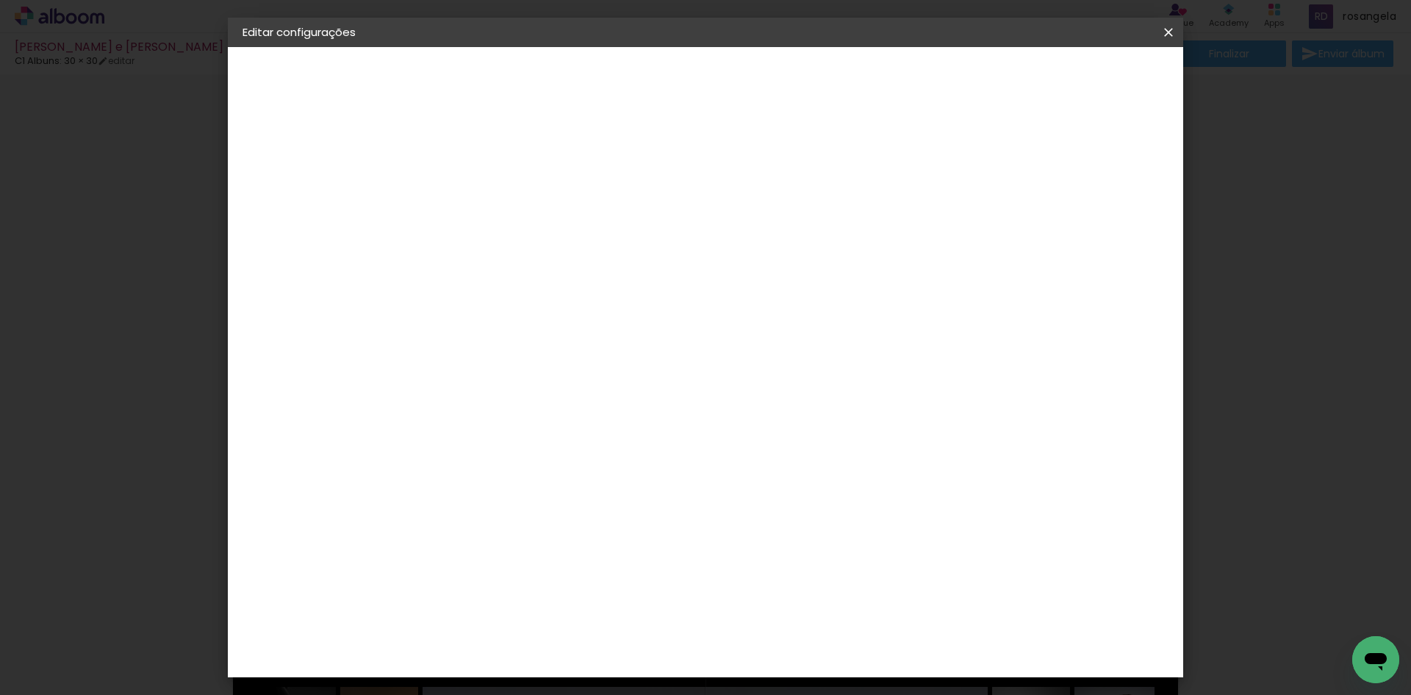
click at [127, 158] on iron-overlay-backdrop at bounding box center [705, 347] width 1411 height 695
click at [1164, 30] on iron-icon at bounding box center [1169, 32] width 18 height 15
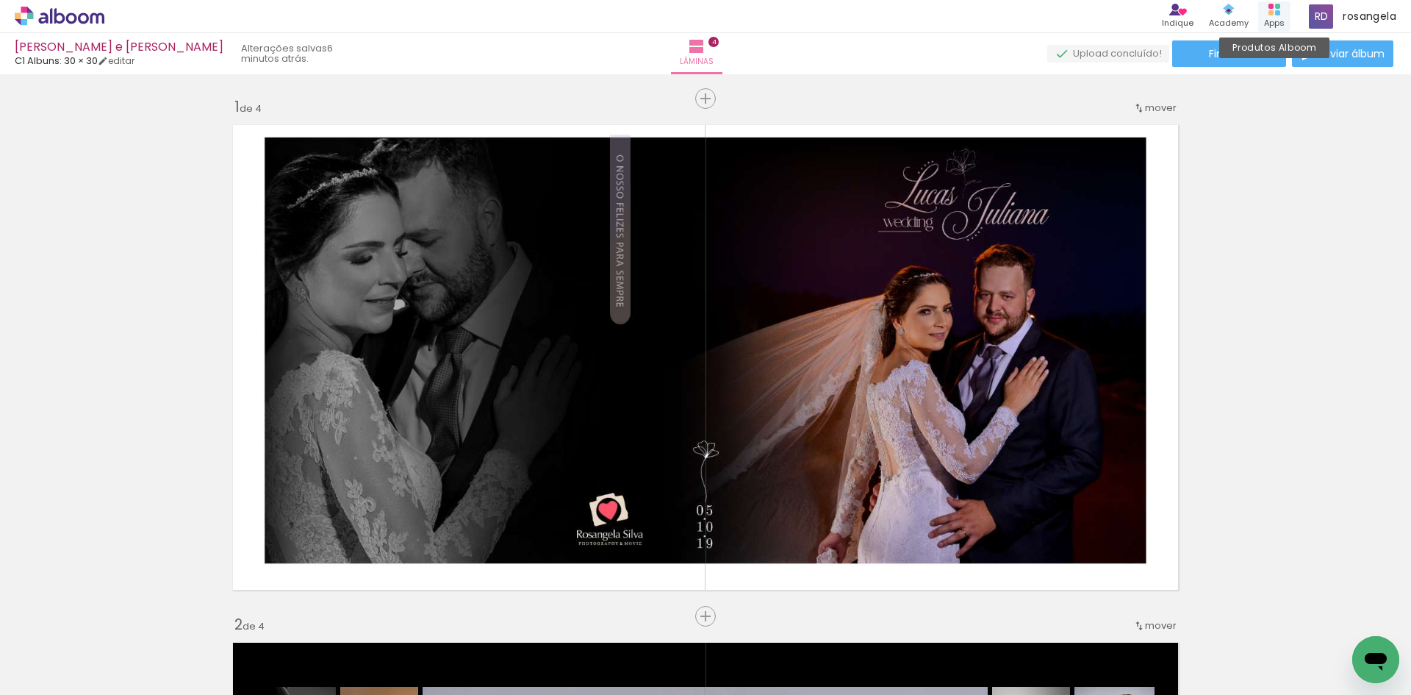
click at [1258, 8] on div "Produtos Alboom Apps" at bounding box center [1274, 16] width 32 height 30
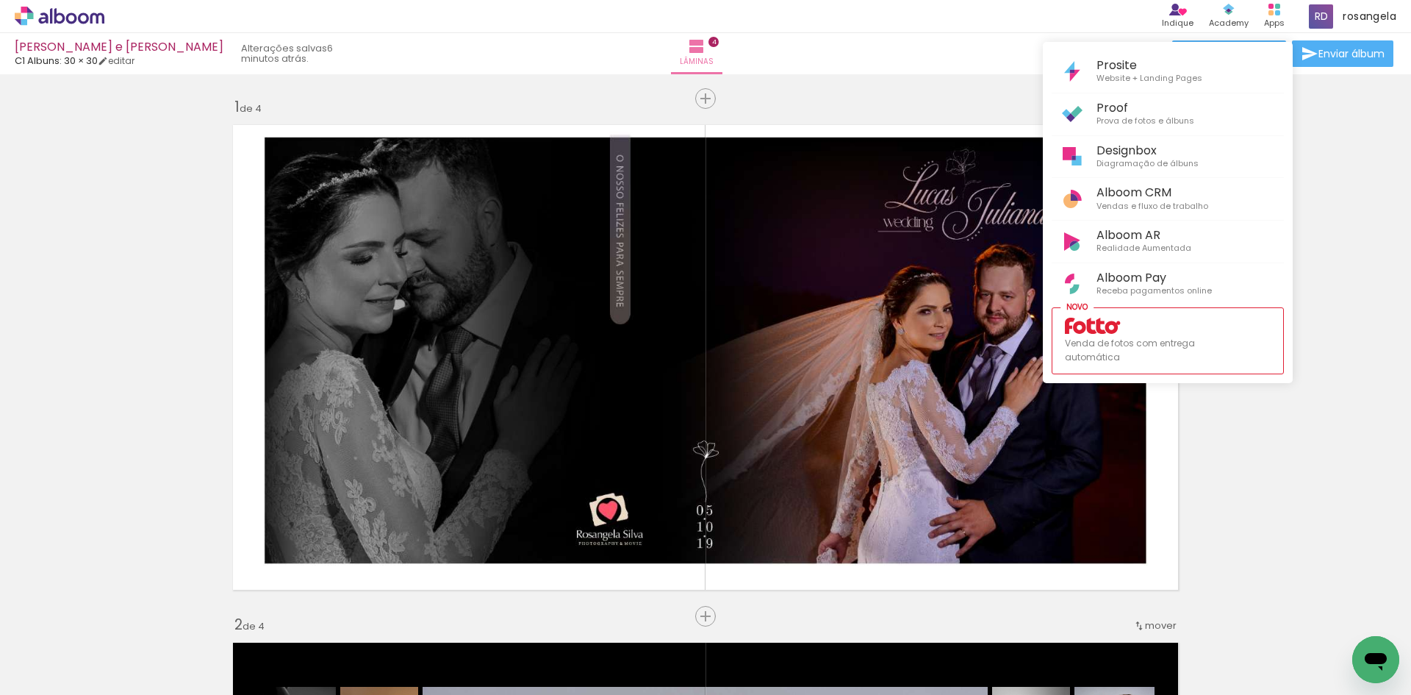
click at [1326, 148] on div at bounding box center [705, 347] width 1411 height 695
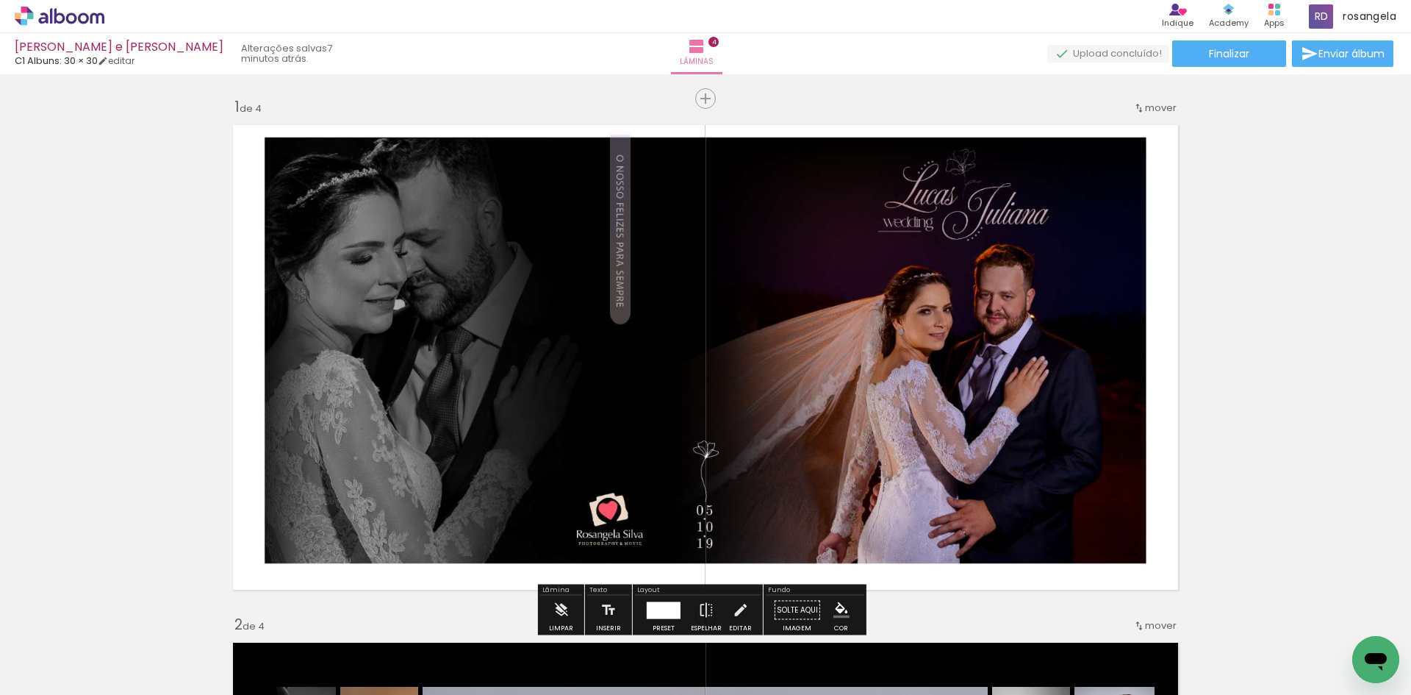
click at [680, 227] on quentale-photo at bounding box center [705, 357] width 961 height 481
click at [60, 18] on icon at bounding box center [60, 16] width 90 height 19
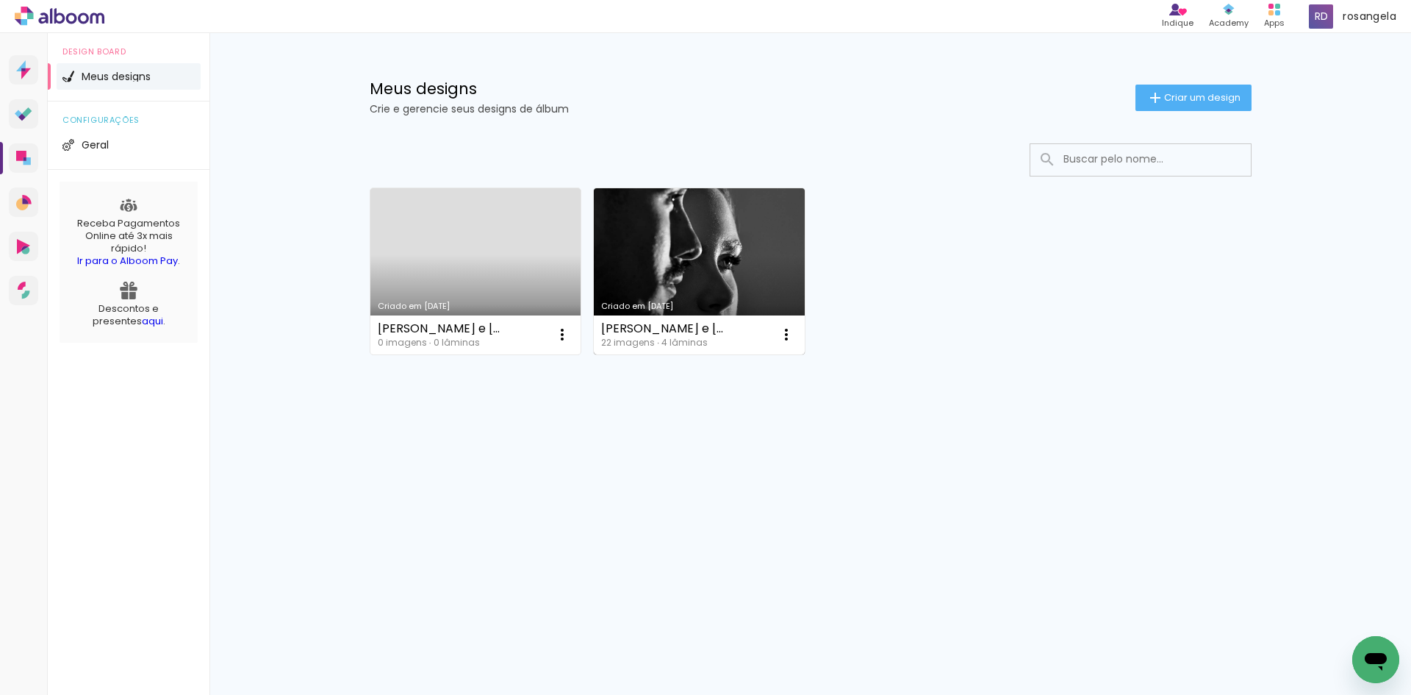
click at [697, 225] on link "Criado em [DATE]" at bounding box center [699, 271] width 211 height 166
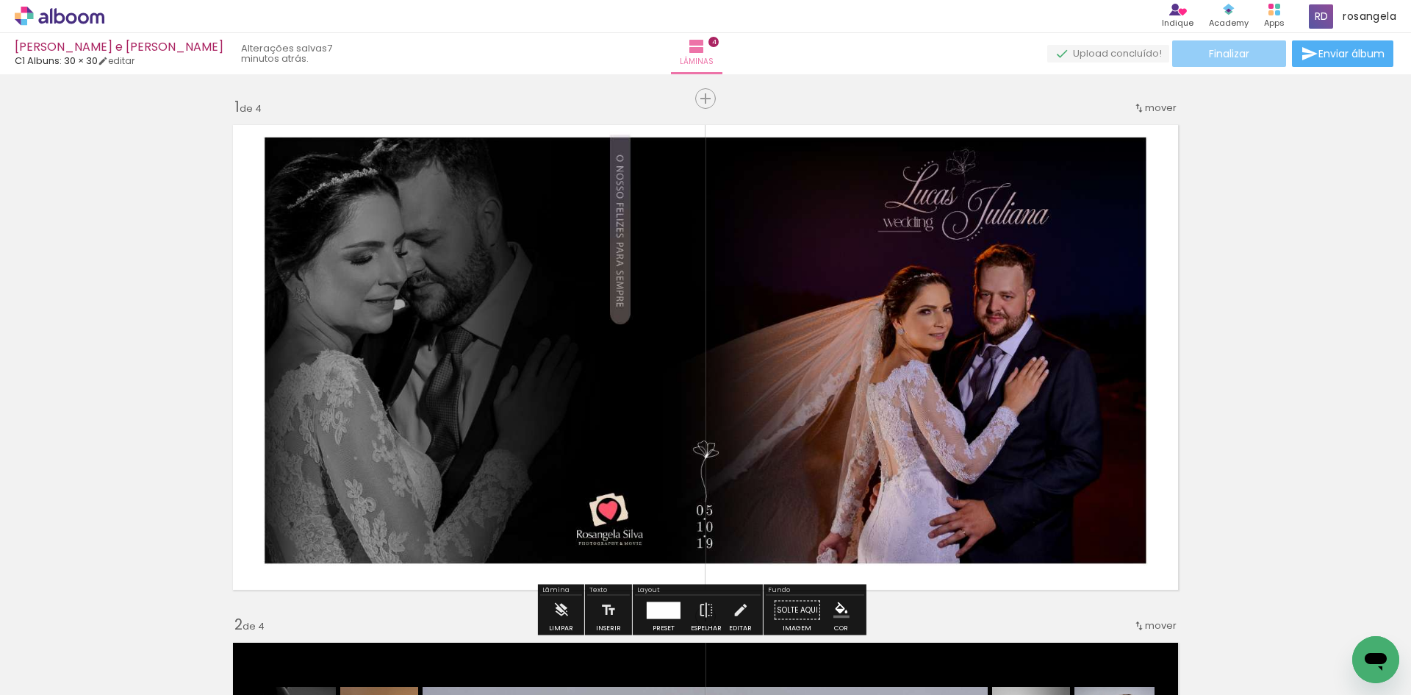
click at [1243, 53] on span "Finalizar" at bounding box center [1229, 54] width 40 height 10
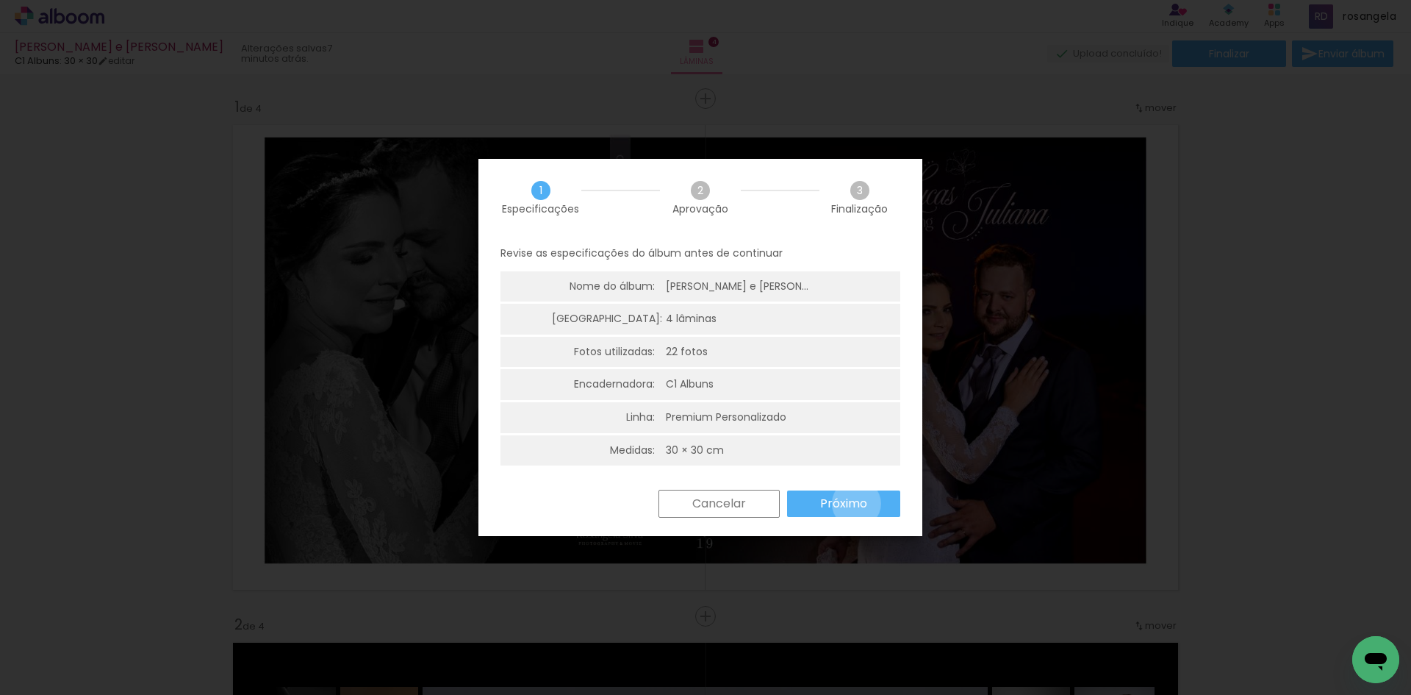
click at [0, 0] on slot "Próximo" at bounding box center [0, 0] width 0 height 0
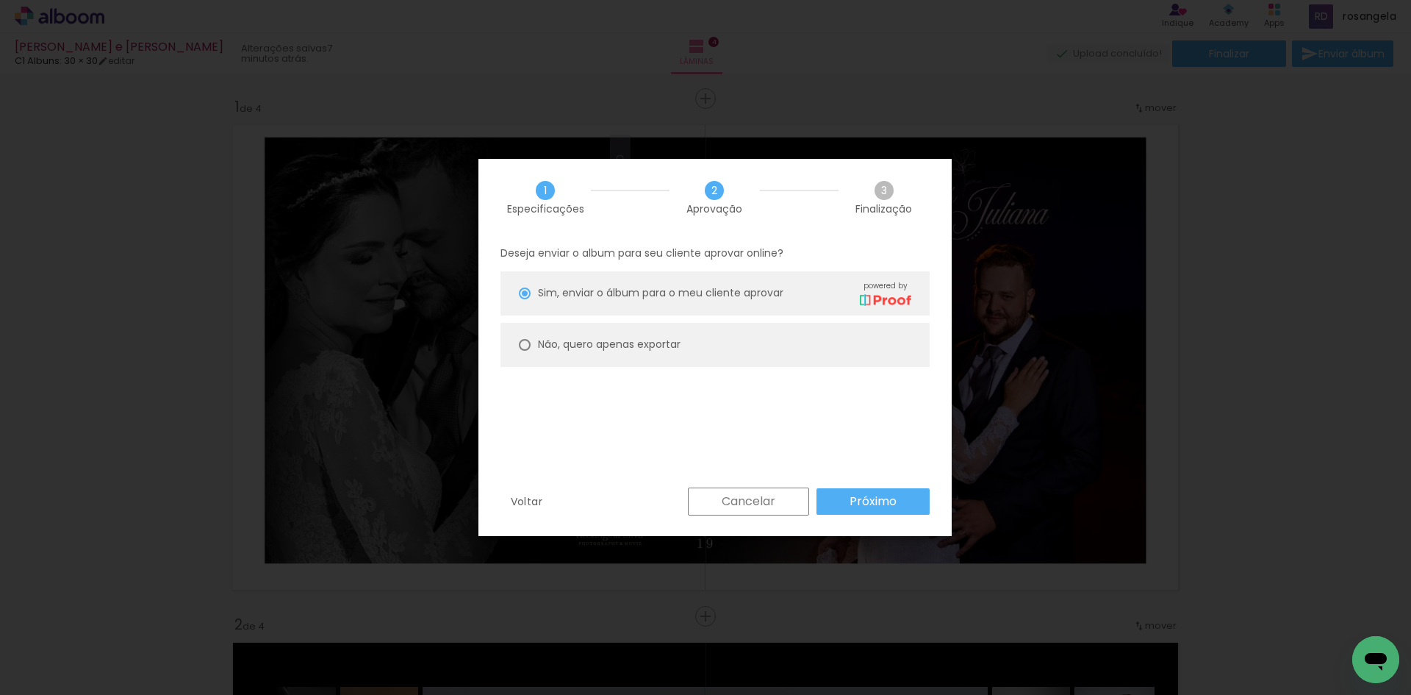
click at [847, 500] on paper-button "Próximo" at bounding box center [873, 501] width 113 height 26
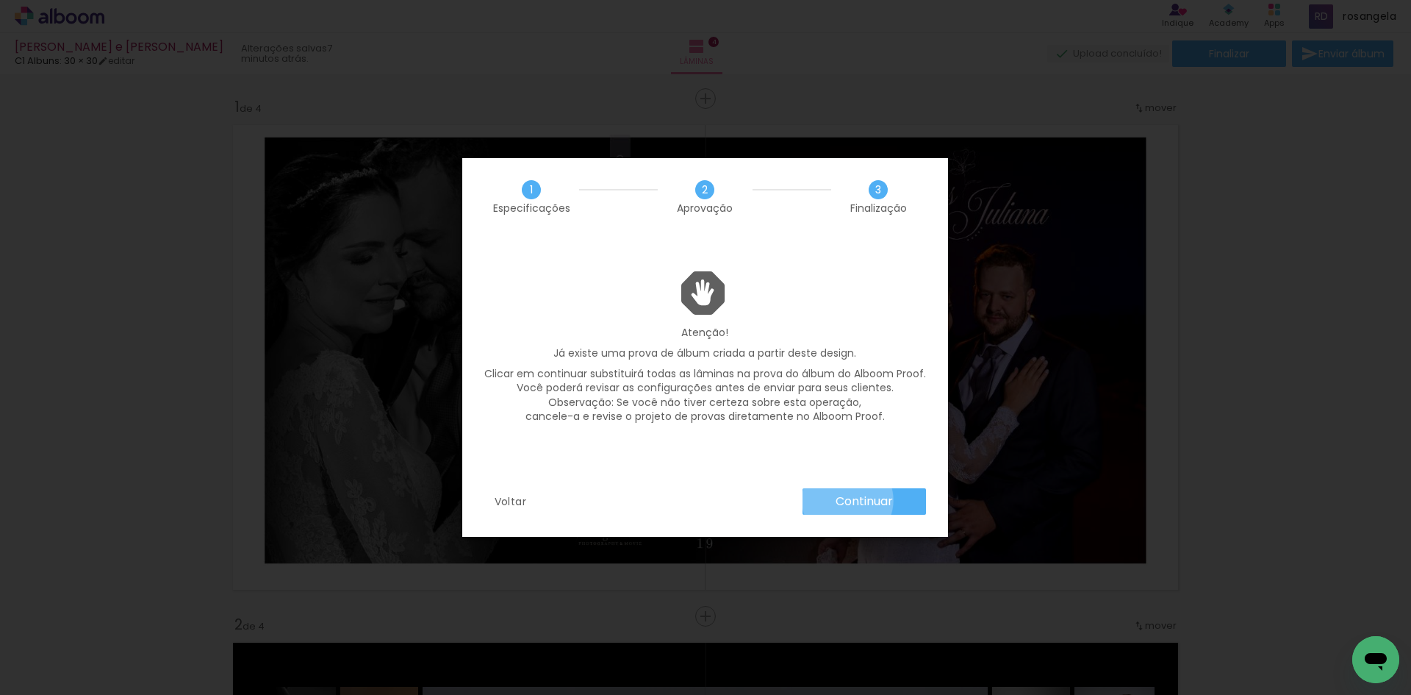
click at [0, 0] on slot "Continuar" at bounding box center [0, 0] width 0 height 0
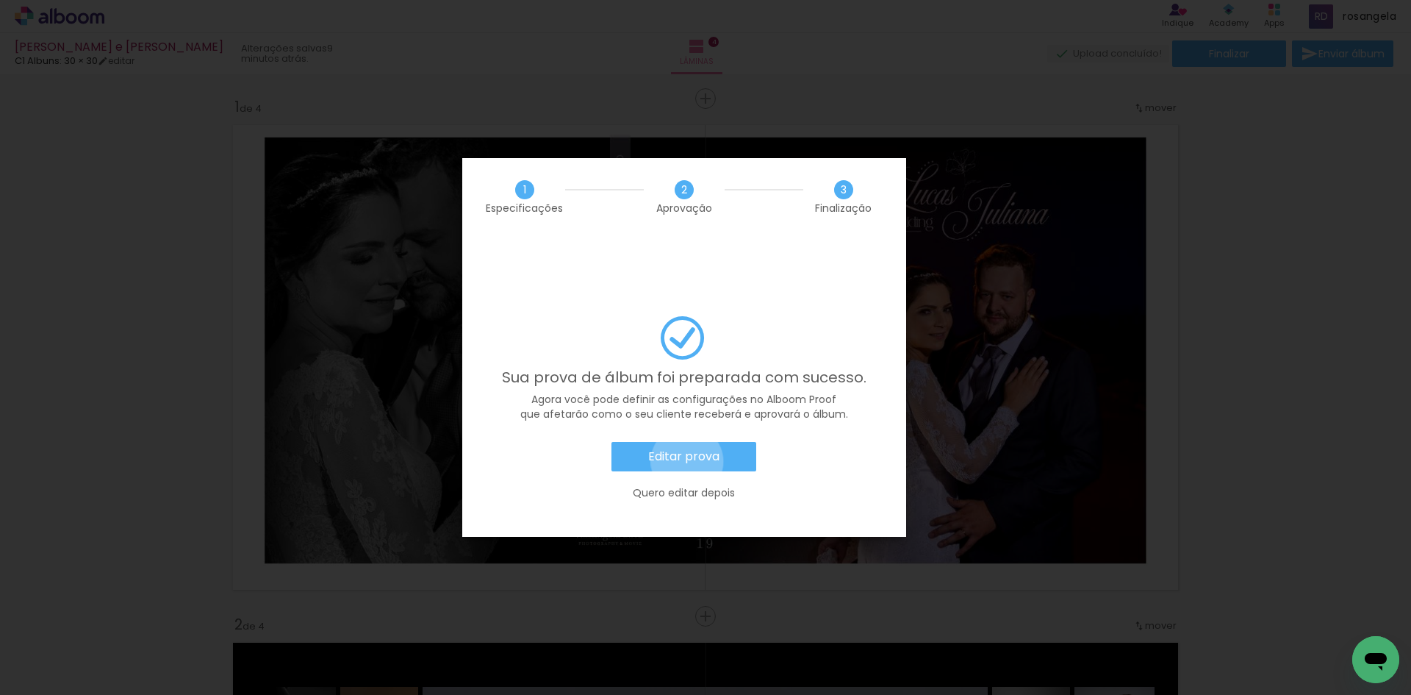
click at [0, 0] on slot "Editar prova" at bounding box center [0, 0] width 0 height 0
